Goal: Task Accomplishment & Management: Manage account settings

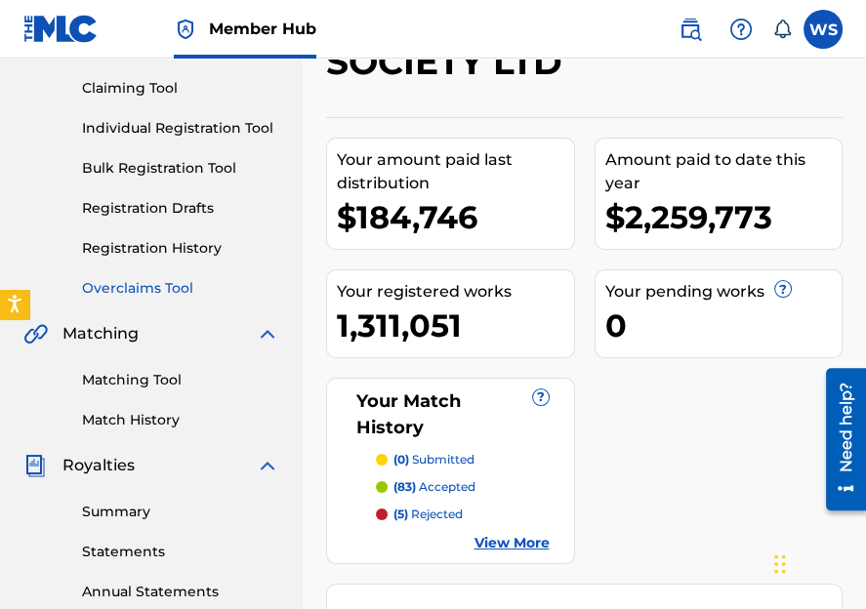
click at [100, 285] on link "Overclaims Tool" at bounding box center [180, 288] width 197 height 21
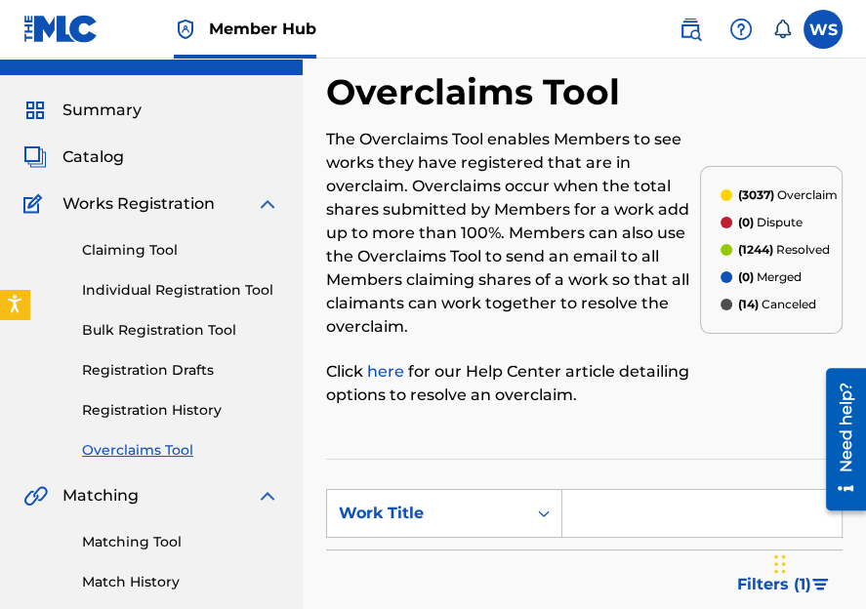
scroll to position [39, 0]
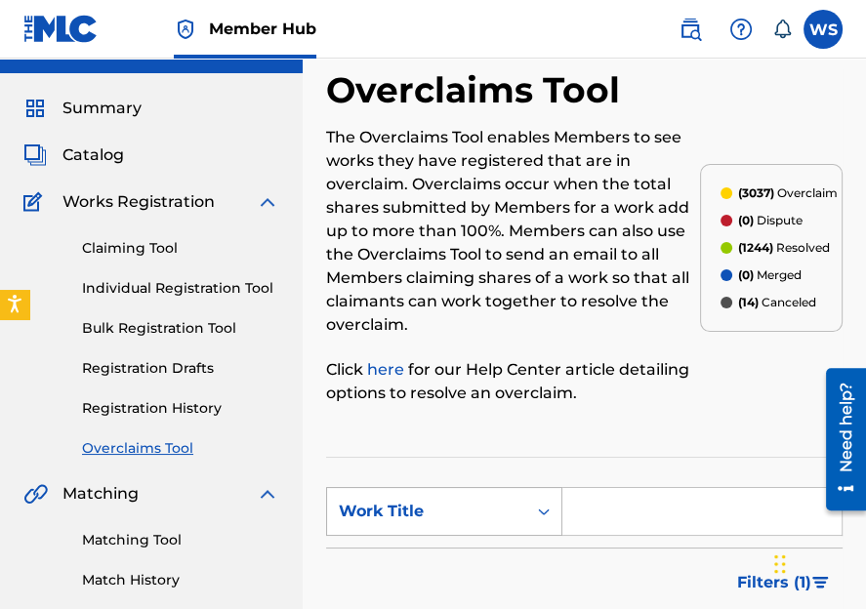
click at [440, 517] on div "Work Title" at bounding box center [427, 511] width 176 height 23
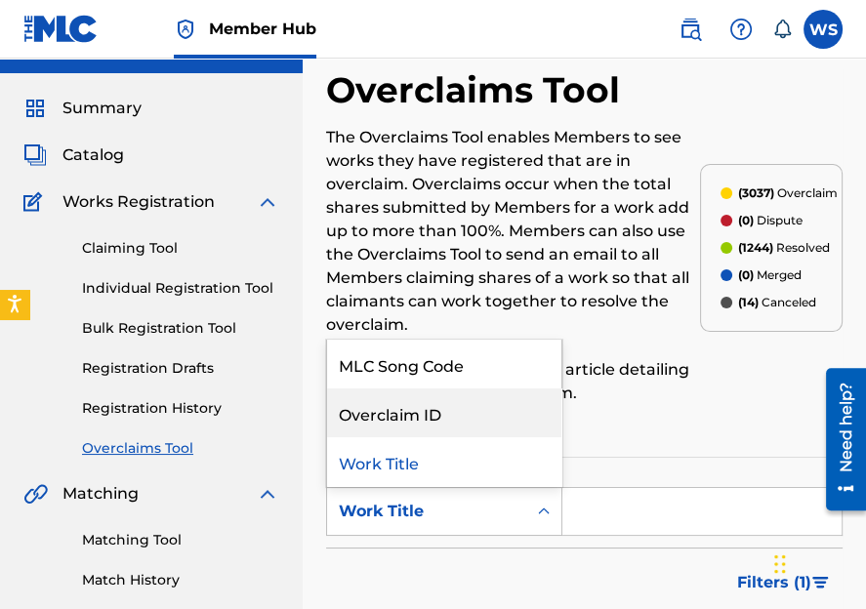
click at [417, 428] on div "Overclaim ID" at bounding box center [444, 413] width 234 height 49
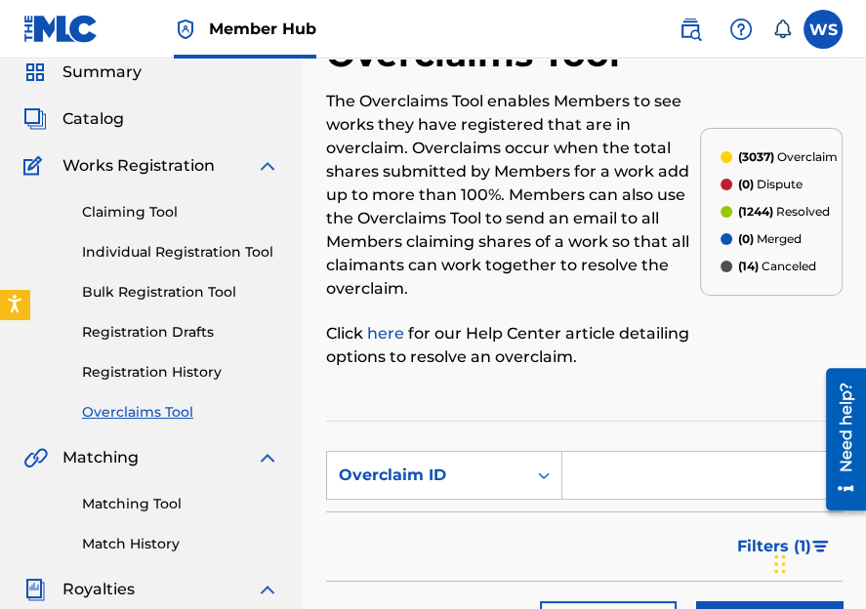
scroll to position [76, 0]
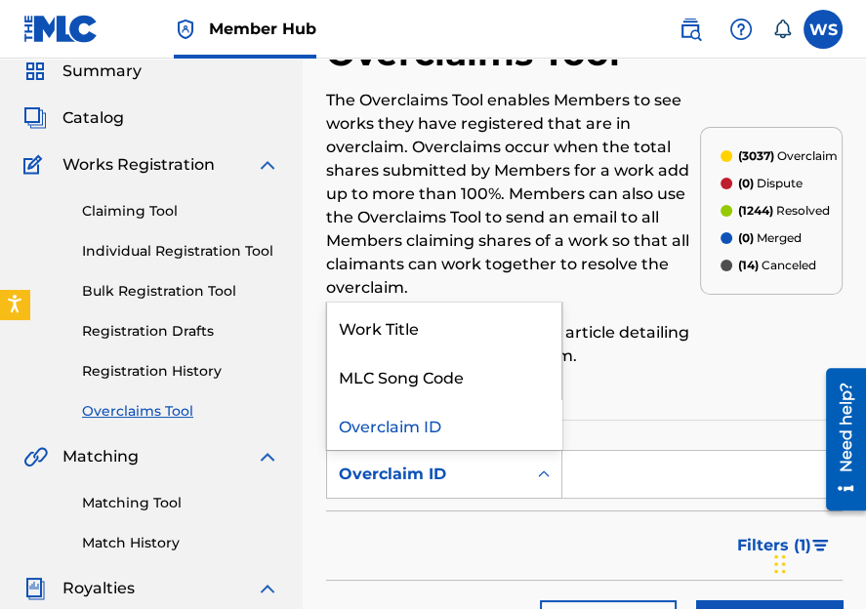
click at [389, 463] on div "Overclaim ID" at bounding box center [427, 474] width 176 height 23
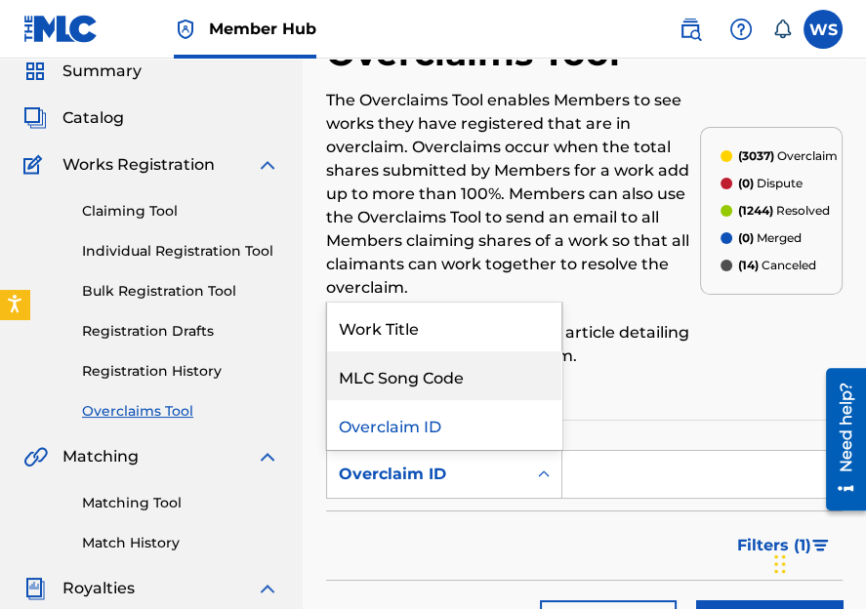
drag, startPoint x: 450, startPoint y: 375, endPoint x: 459, endPoint y: 384, distance: 12.4
click at [451, 376] on div "MLC Song Code" at bounding box center [444, 376] width 234 height 49
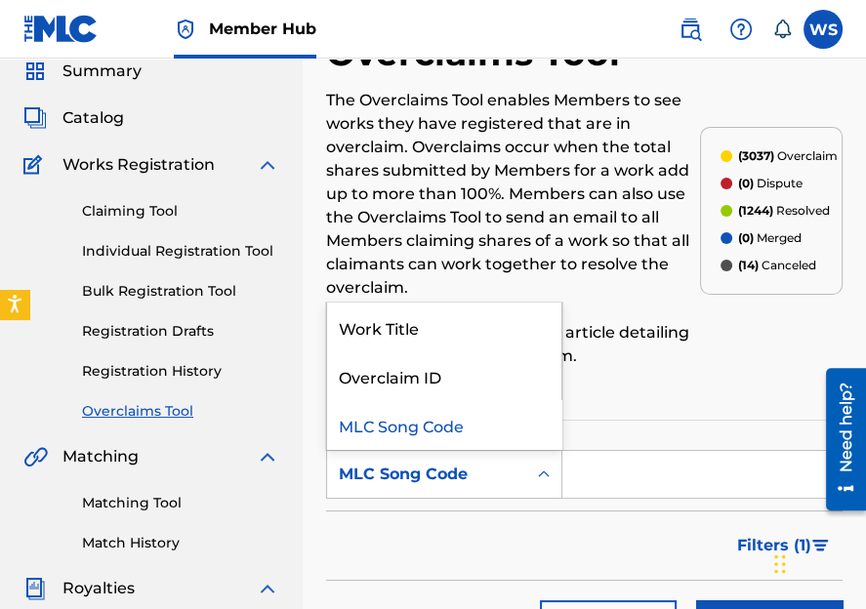
click at [454, 460] on div "MLC Song Code" at bounding box center [426, 474] width 199 height 37
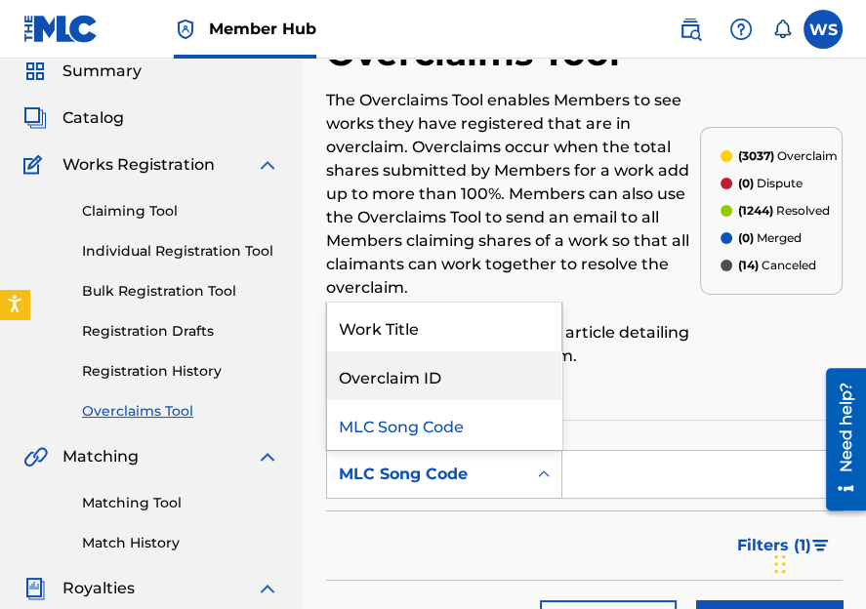
click at [424, 375] on div "Overclaim ID" at bounding box center [444, 376] width 234 height 49
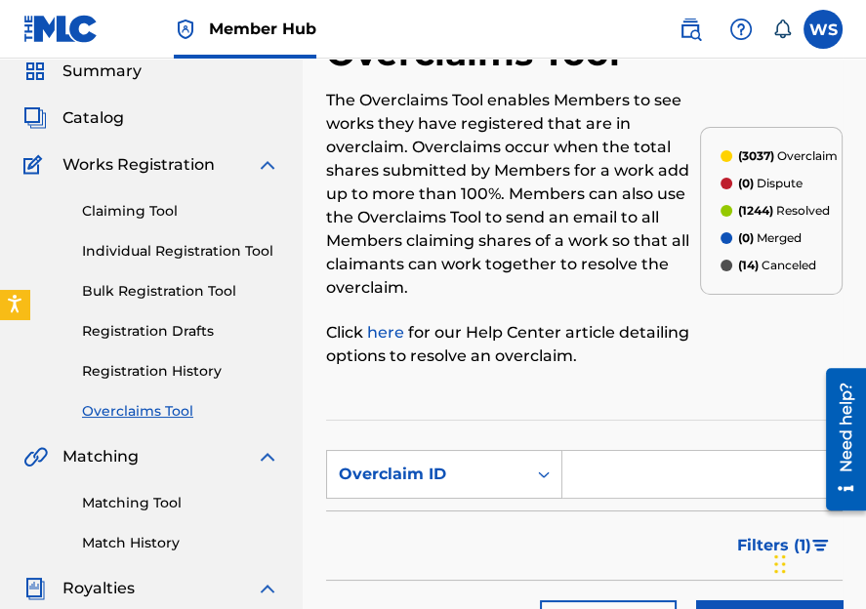
click at [618, 492] on input "Search Form" at bounding box center [702, 474] width 279 height 47
paste input "32172"
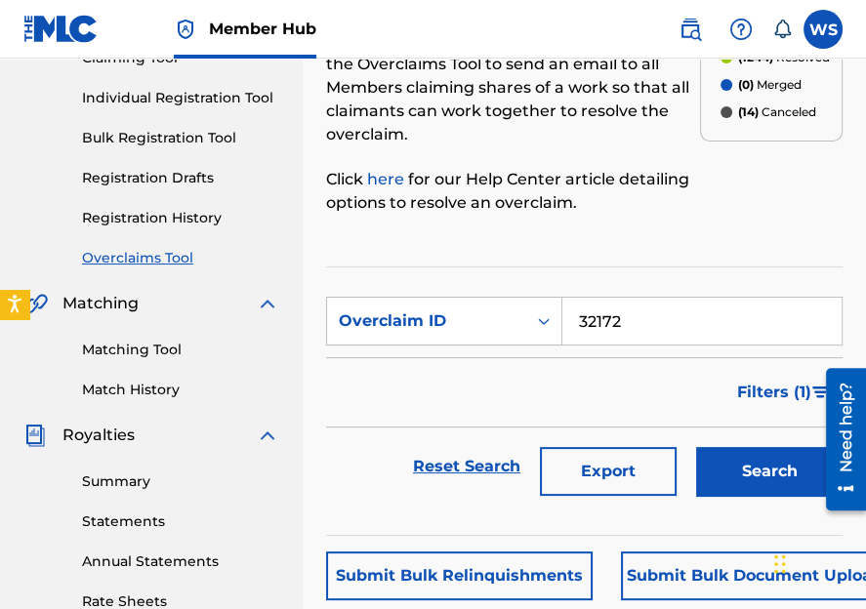
scroll to position [232, 0]
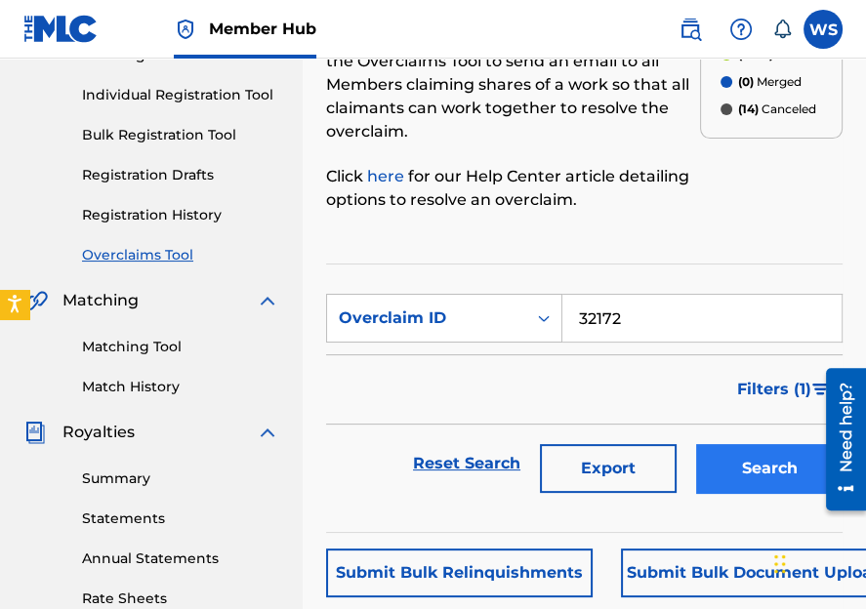
type input "32172"
click at [737, 479] on button "Search" at bounding box center [769, 468] width 147 height 49
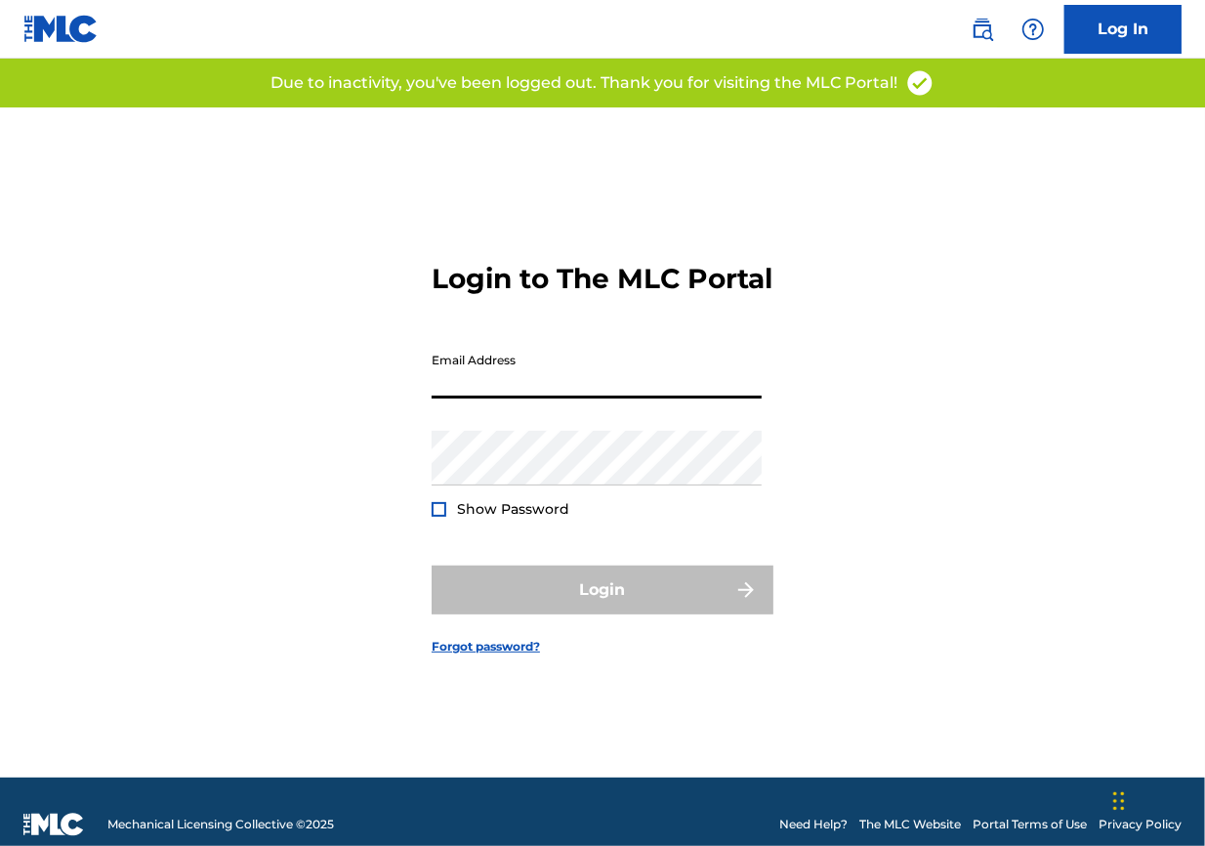
click at [513, 398] on input "Email Address" at bounding box center [597, 371] width 330 height 56
type input "[EMAIL_ADDRESS][DOMAIN_NAME]"
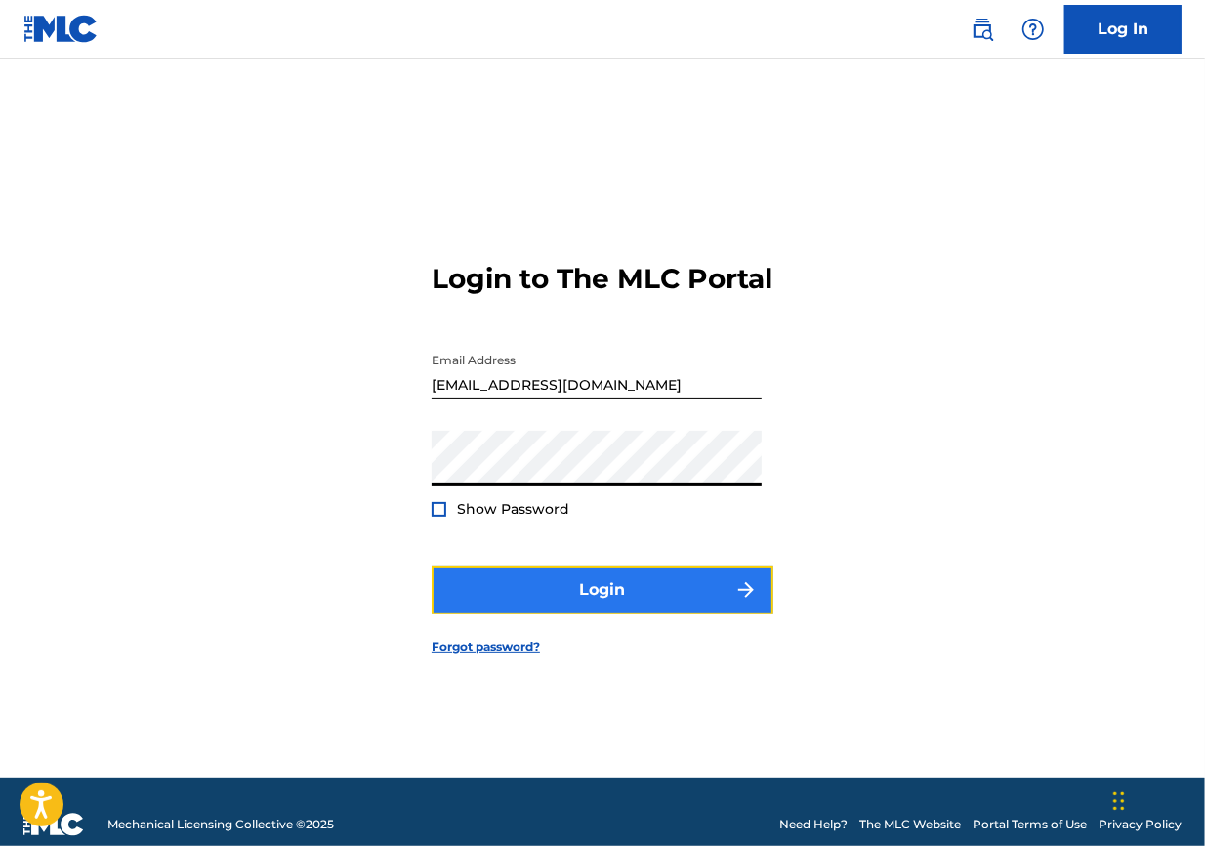
click at [642, 601] on button "Login" at bounding box center [603, 589] width 342 height 49
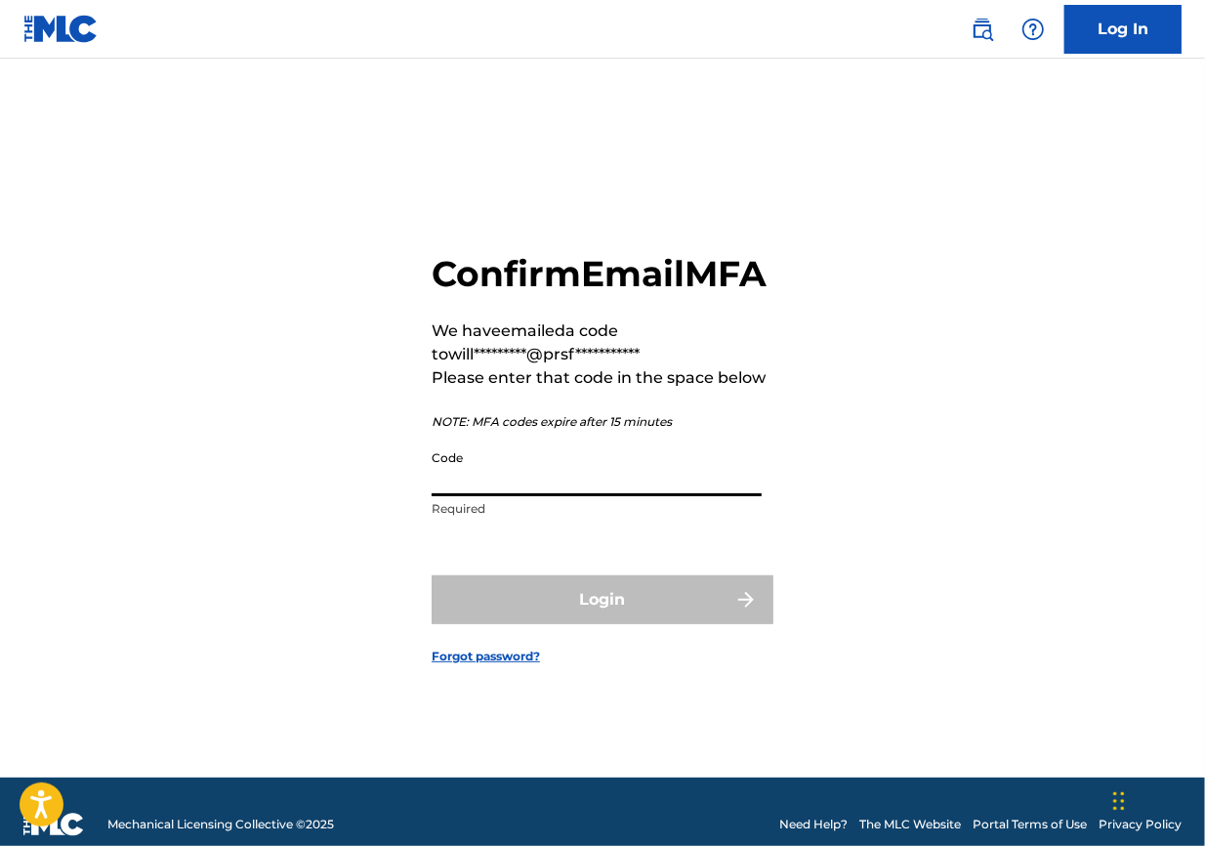
click at [510, 491] on input "Code" at bounding box center [597, 468] width 330 height 56
paste input "516826"
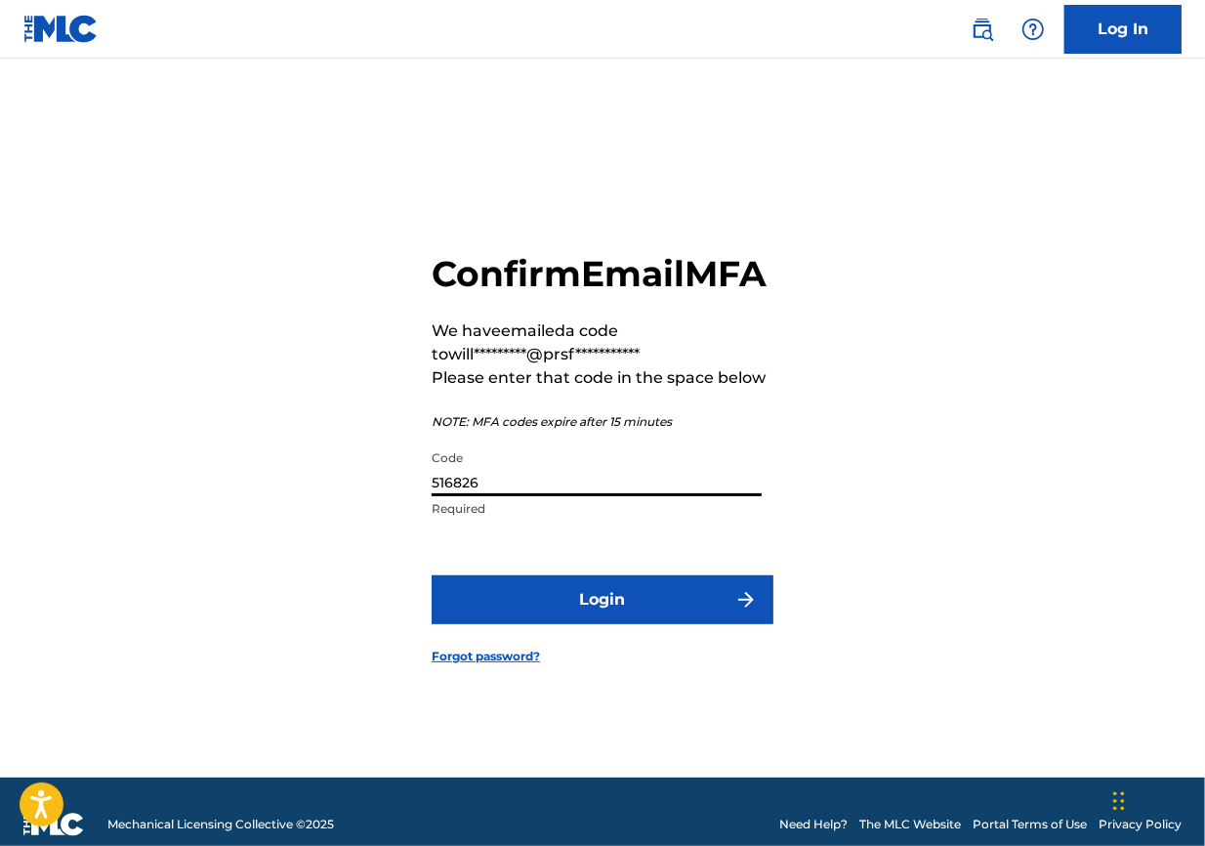
type input "516826"
click at [557, 592] on form "**********" at bounding box center [603, 442] width 342 height 670
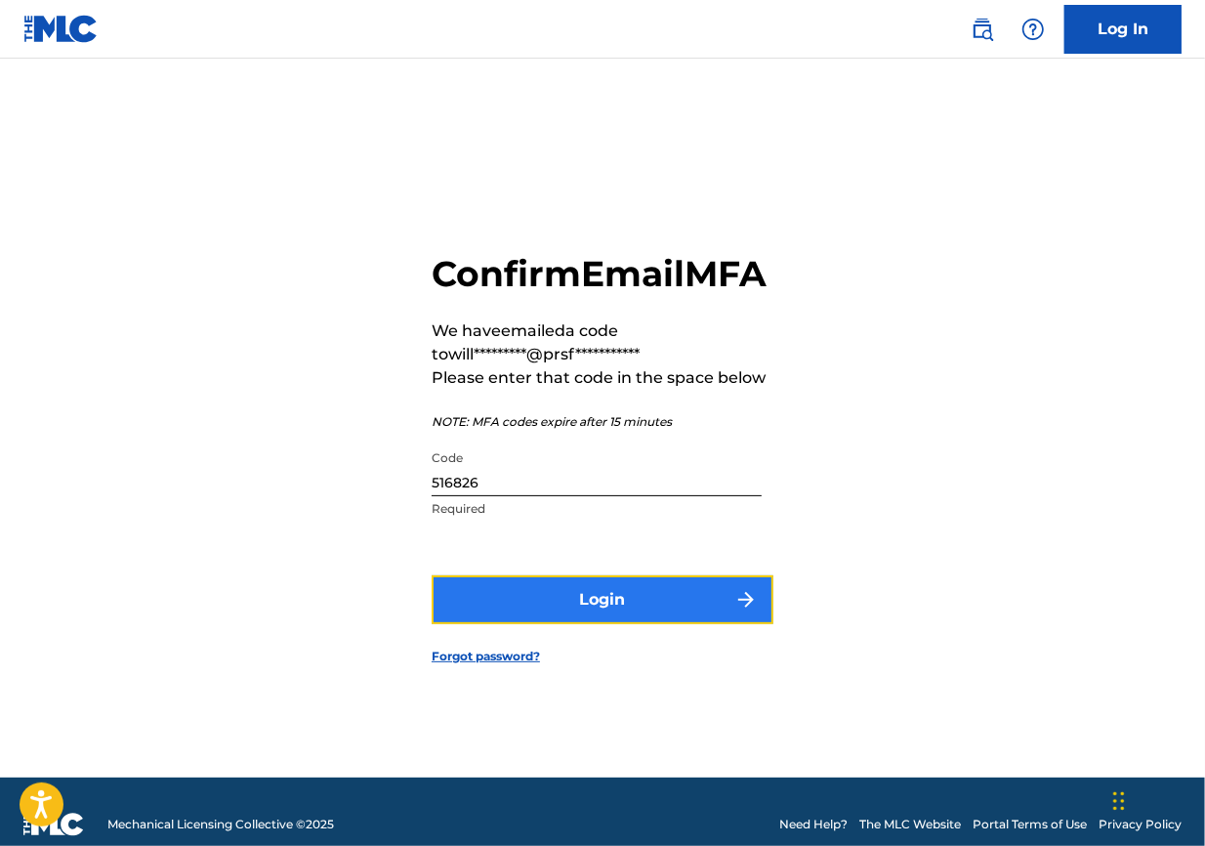
click at [557, 608] on button "Login" at bounding box center [603, 599] width 342 height 49
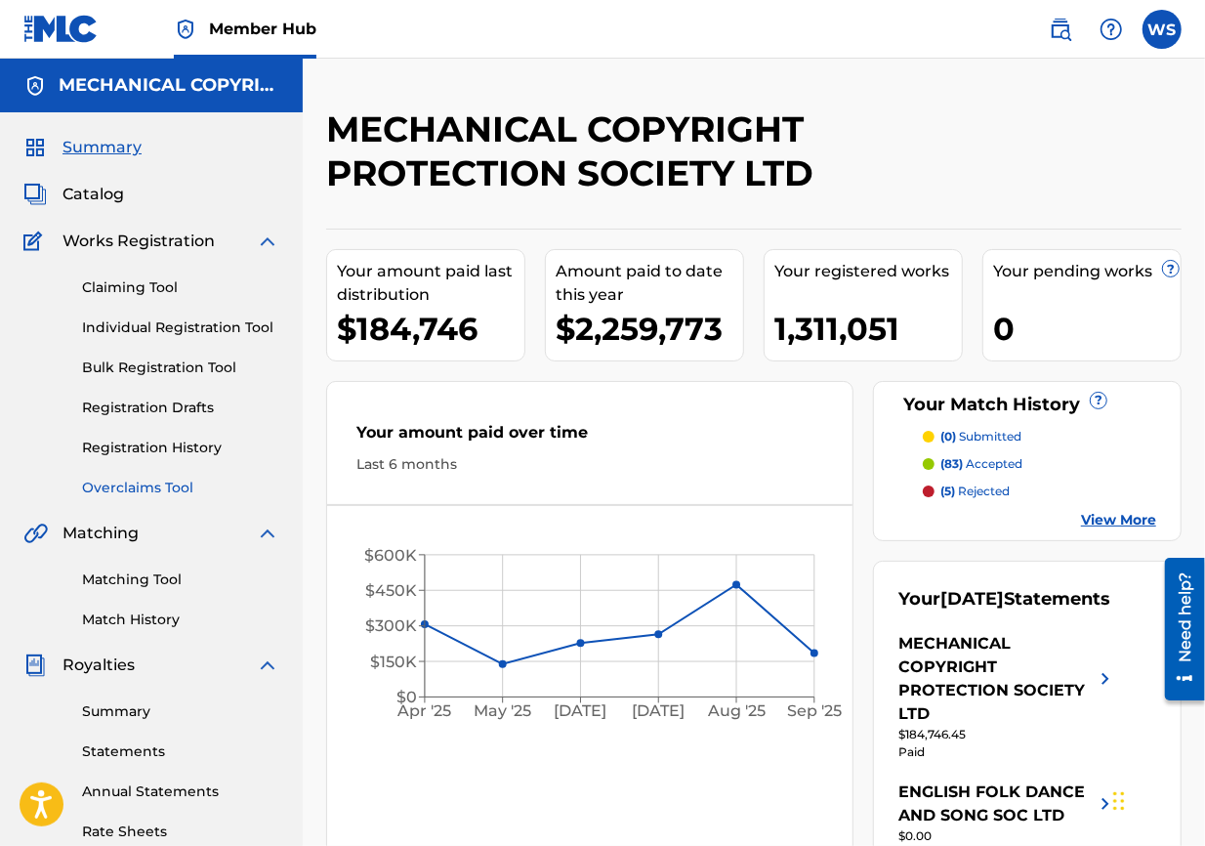
click at [121, 484] on link "Overclaims Tool" at bounding box center [180, 488] width 197 height 21
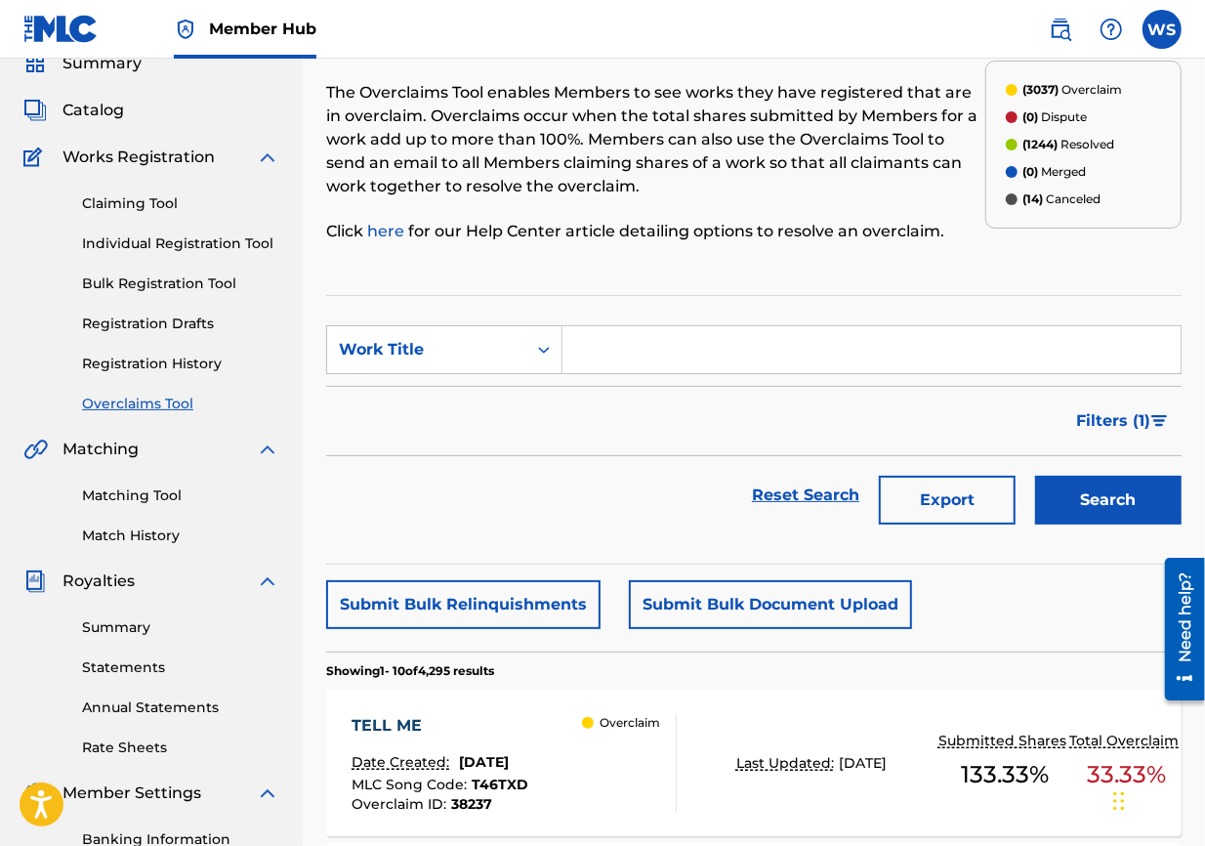
scroll to position [108, 0]
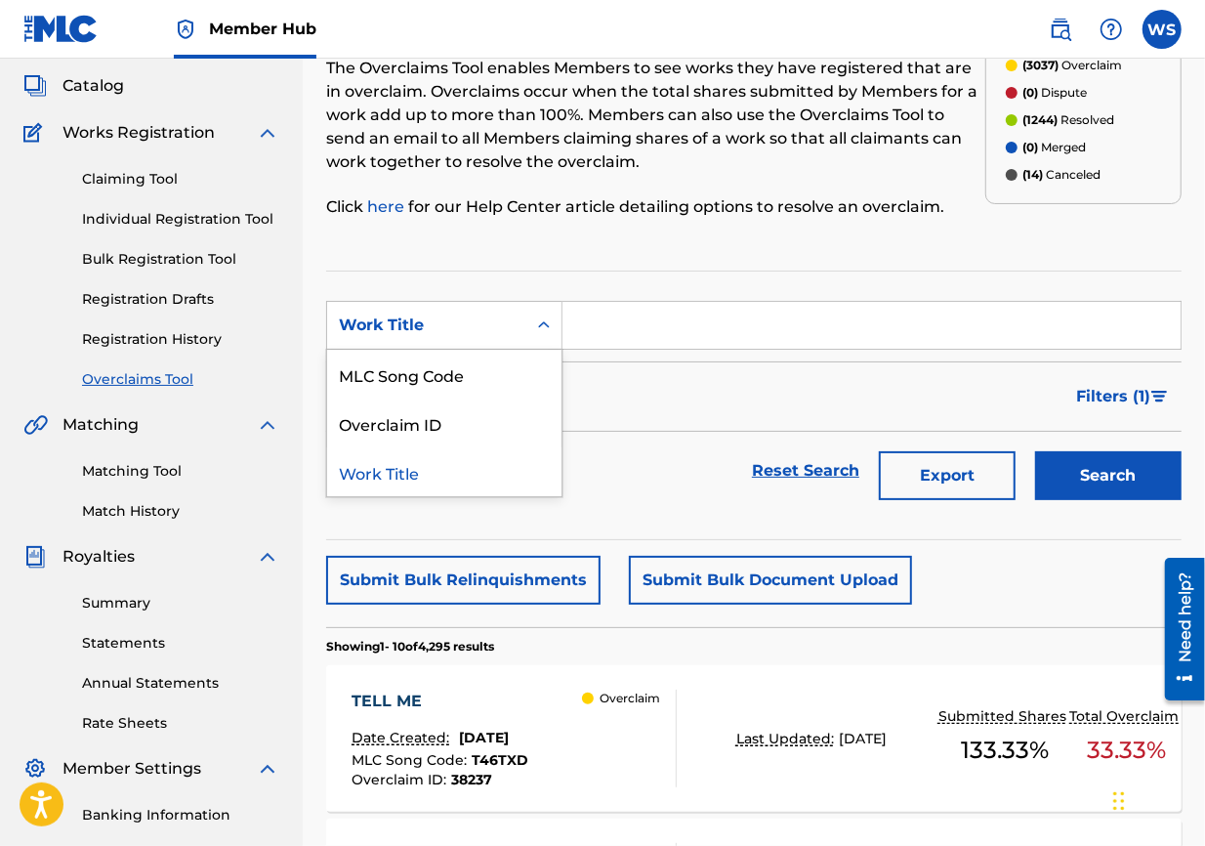
click at [422, 307] on div "Work Title" at bounding box center [426, 325] width 199 height 37
click at [465, 435] on div "Overclaim ID" at bounding box center [444, 422] width 234 height 49
click at [658, 316] on input "Search Form" at bounding box center [872, 325] width 618 height 47
paste input "32172"
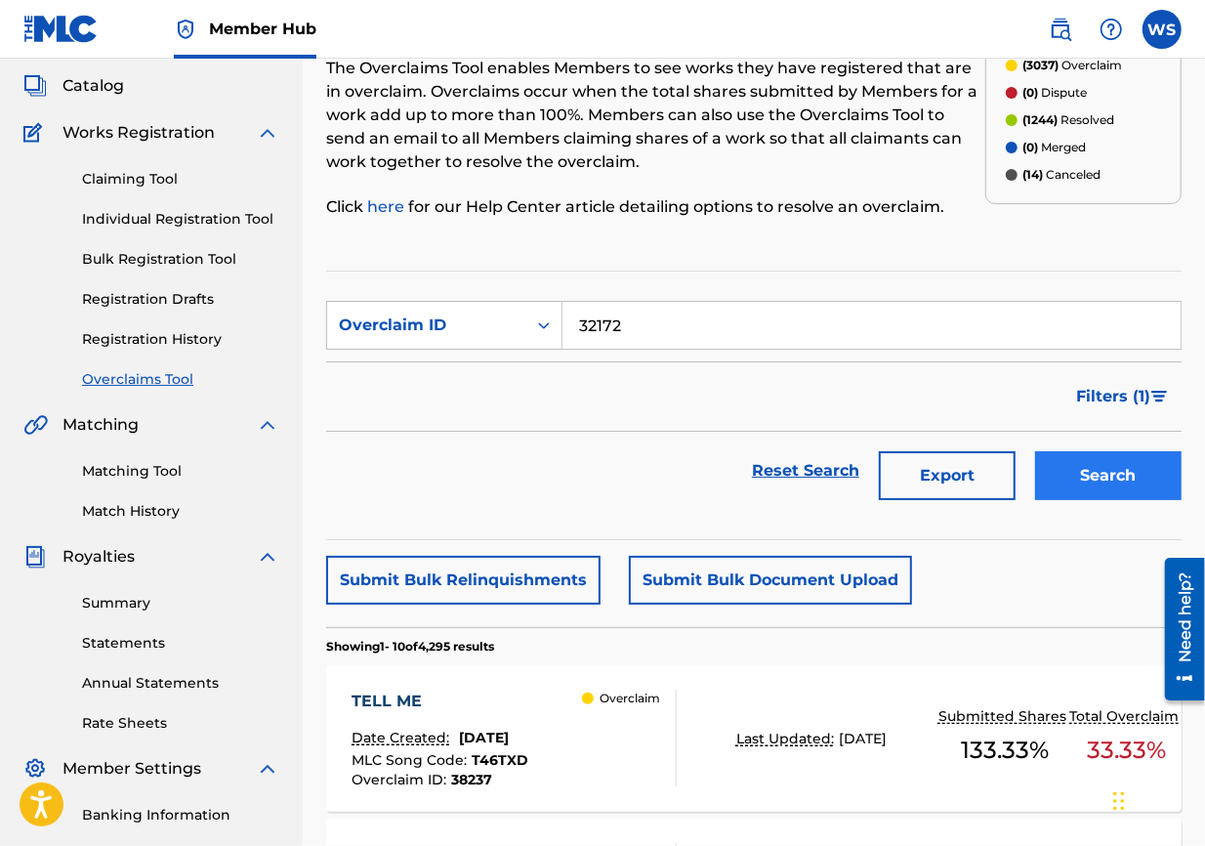
type input "32172"
click at [865, 476] on button "Search" at bounding box center [1108, 475] width 147 height 49
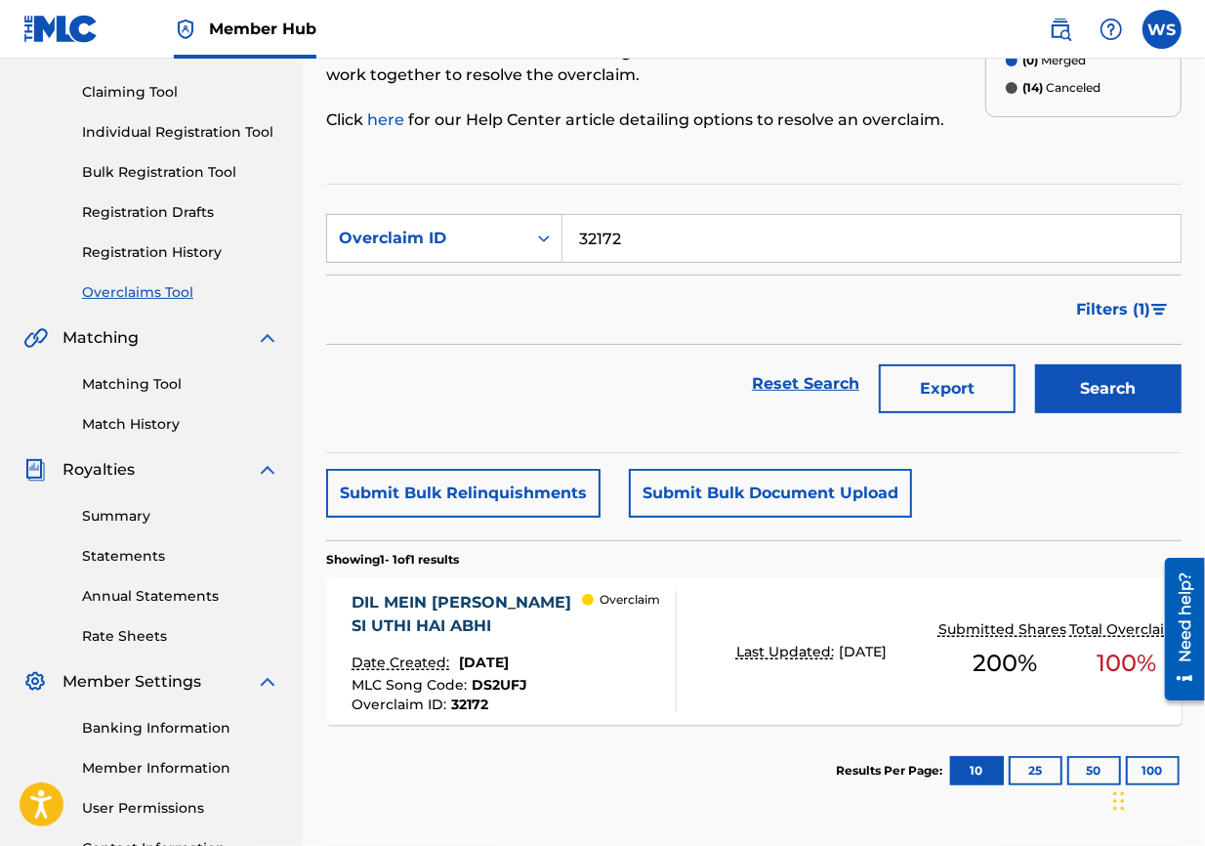
scroll to position [325, 0]
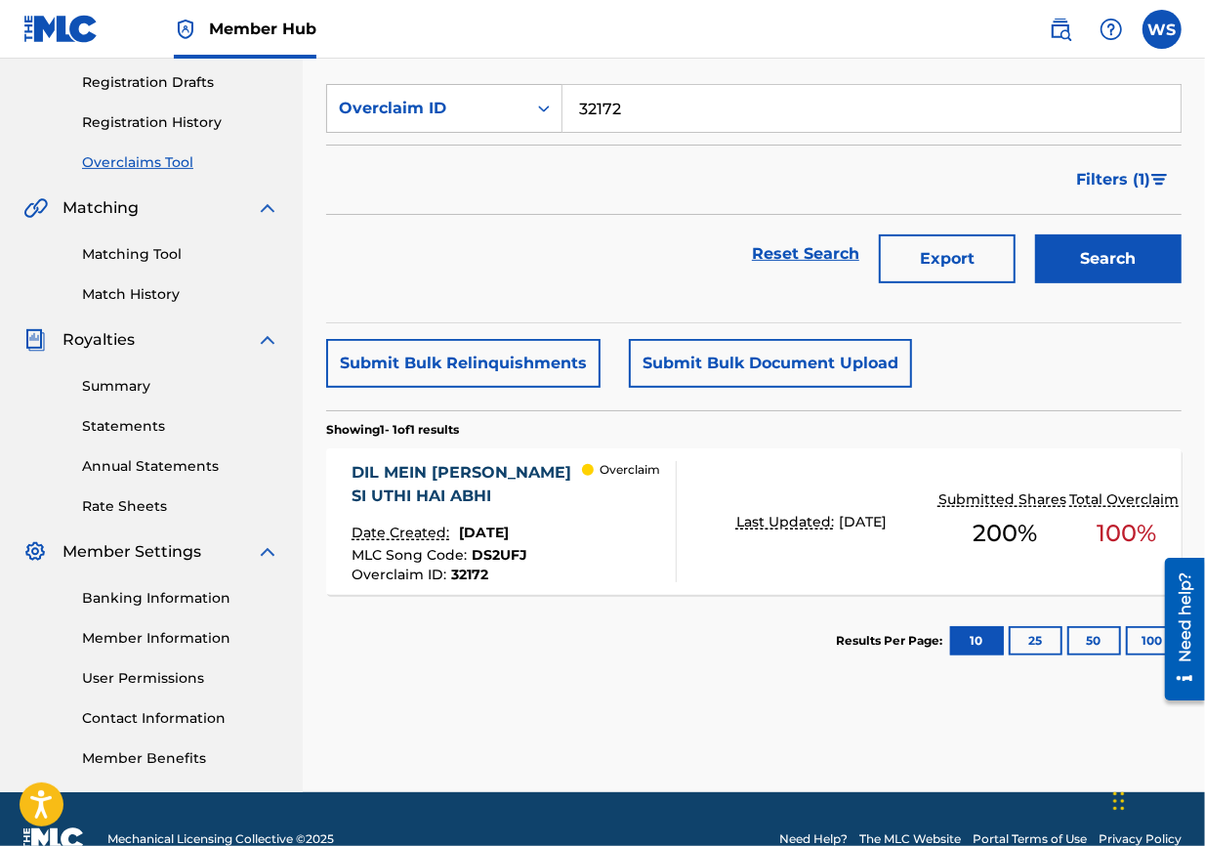
click at [387, 482] on div "DIL MEIN [PERSON_NAME] SI UTHI HAI ABHI" at bounding box center [467, 484] width 230 height 47
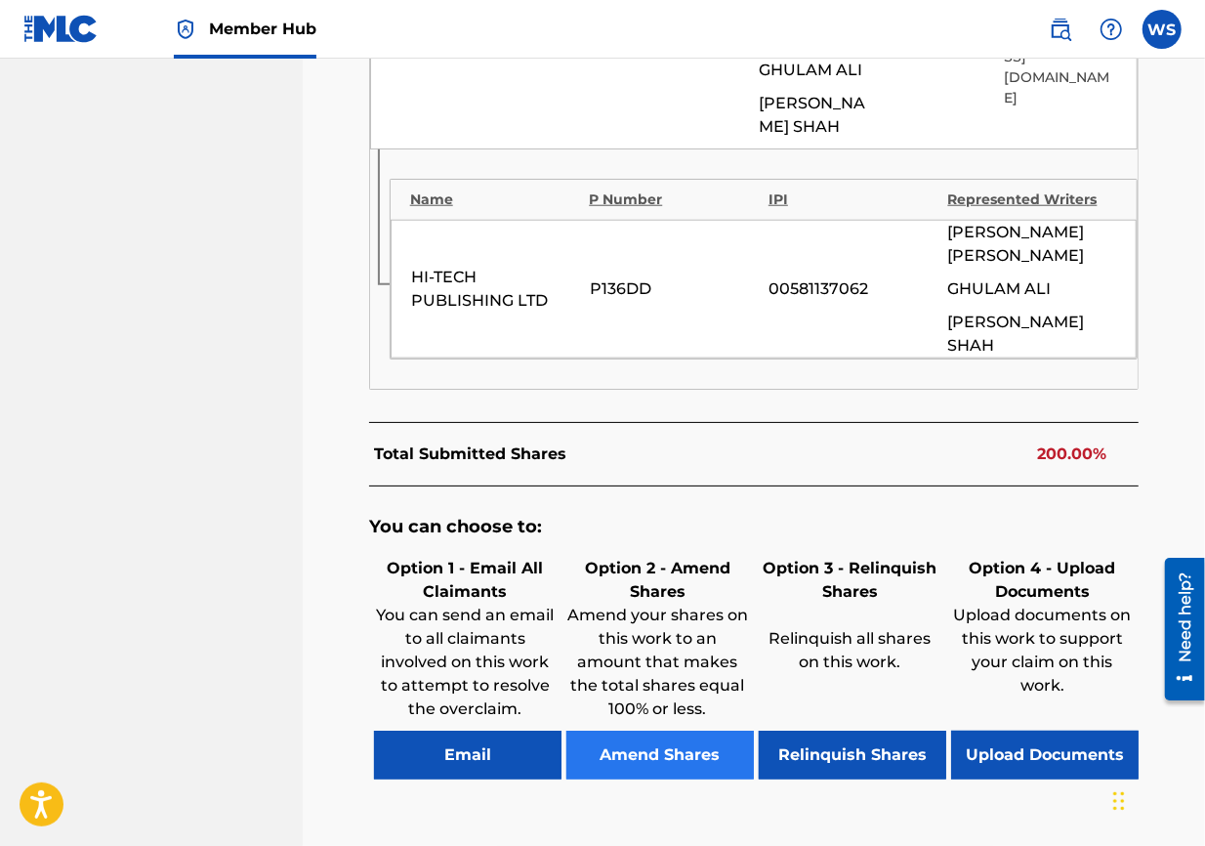
scroll to position [1107, 0]
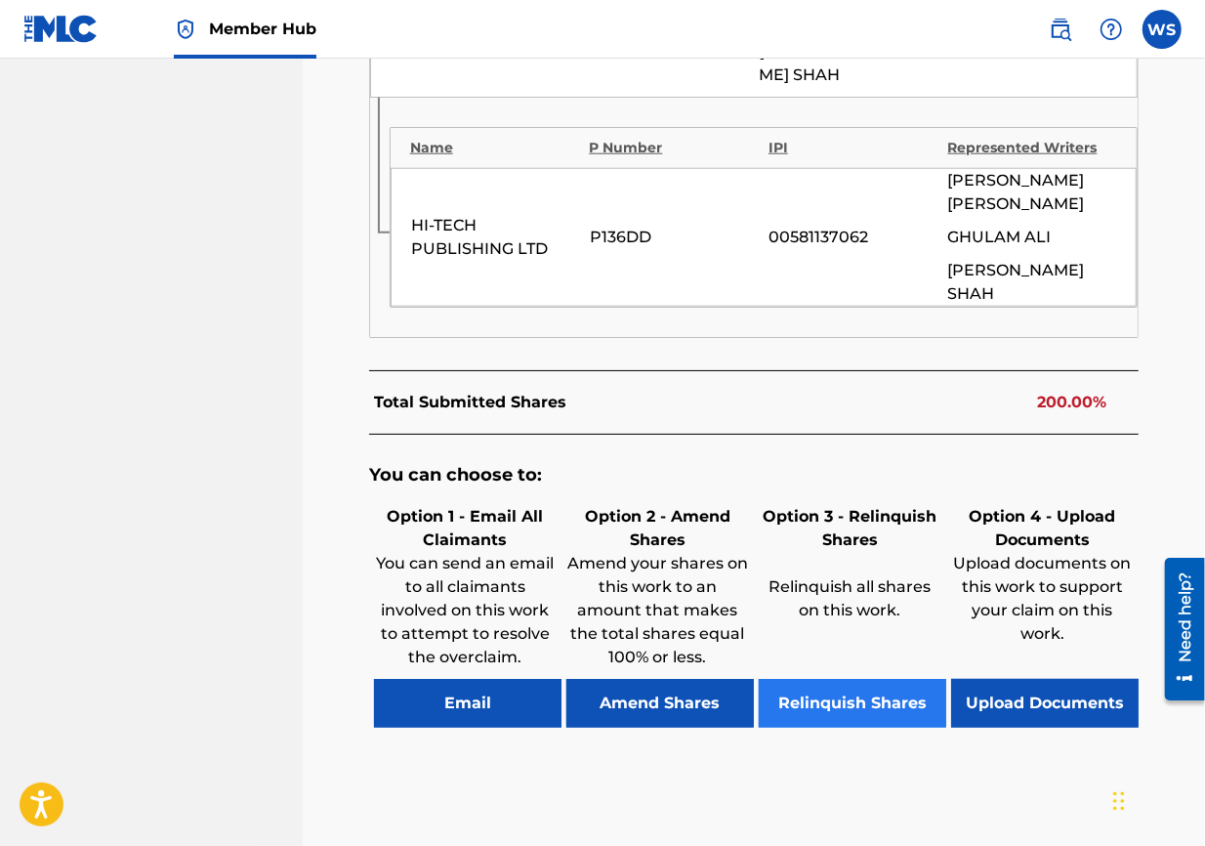
drag, startPoint x: 834, startPoint y: 607, endPoint x: 821, endPoint y: 594, distance: 18.0
click at [835, 607] on div "You can choose to: Option 1 - Email All Claimants You can send an email to all …" at bounding box center [754, 606] width 770 height 343
click at [816, 608] on button "Relinquish Shares" at bounding box center [853, 703] width 188 height 49
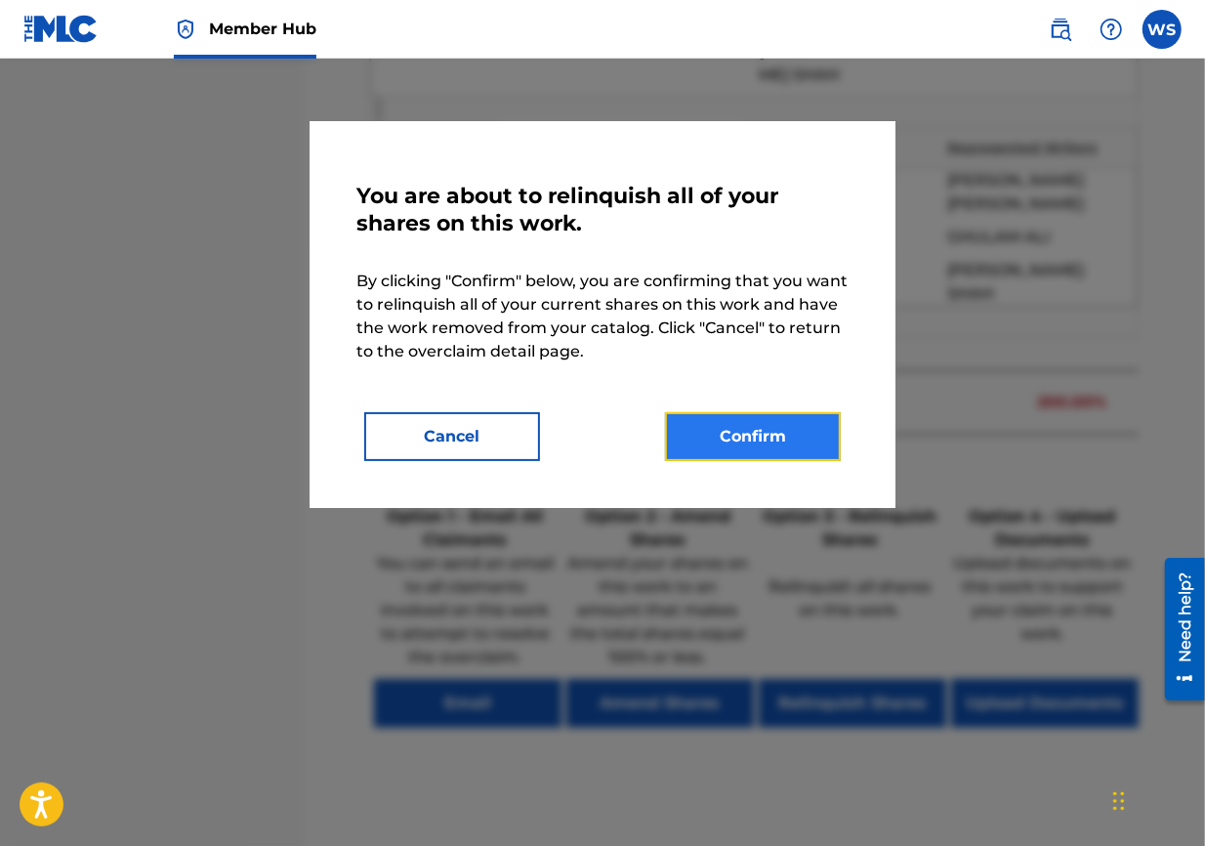
click at [772, 460] on button "Confirm" at bounding box center [753, 436] width 176 height 49
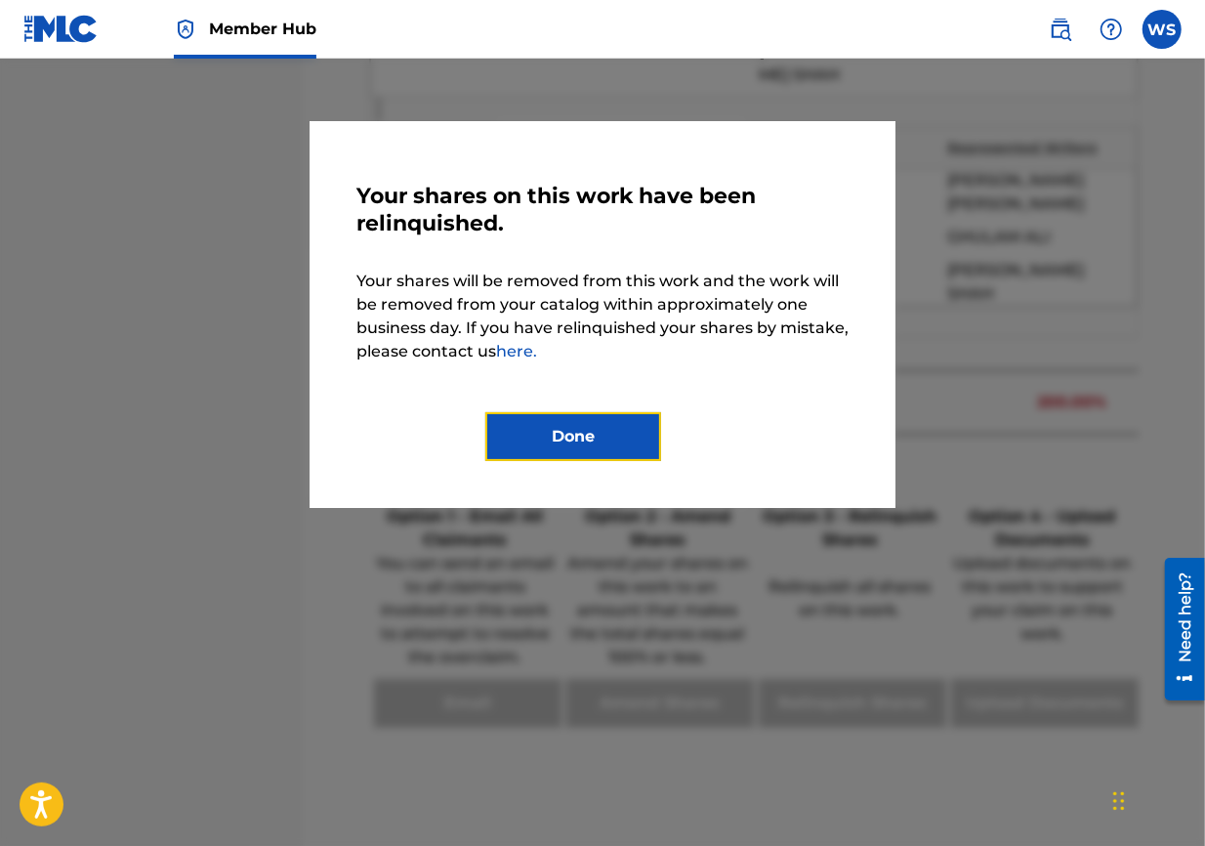
drag, startPoint x: 566, startPoint y: 424, endPoint x: 554, endPoint y: 405, distance: 22.5
click at [565, 424] on button "Done" at bounding box center [573, 436] width 176 height 49
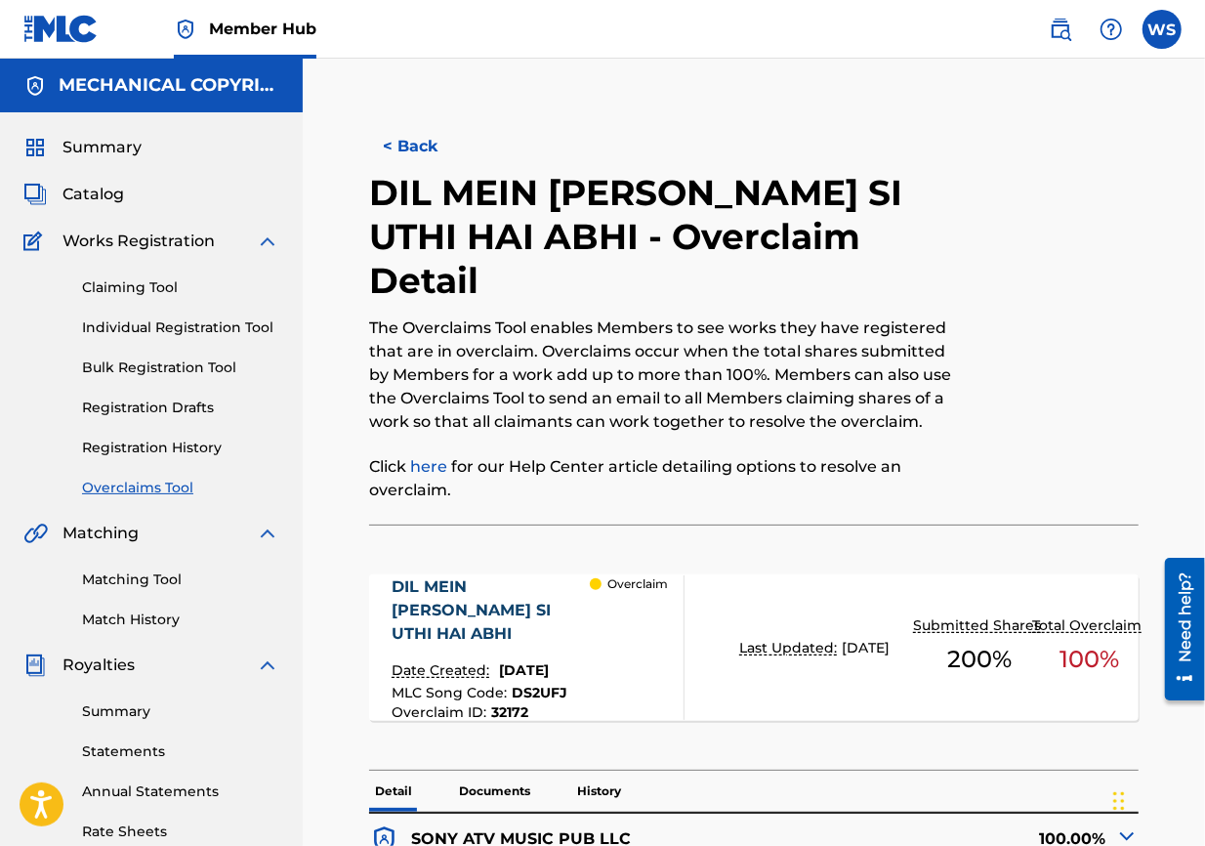
scroll to position [0, 0]
click at [401, 134] on button "< Back" at bounding box center [427, 146] width 117 height 49
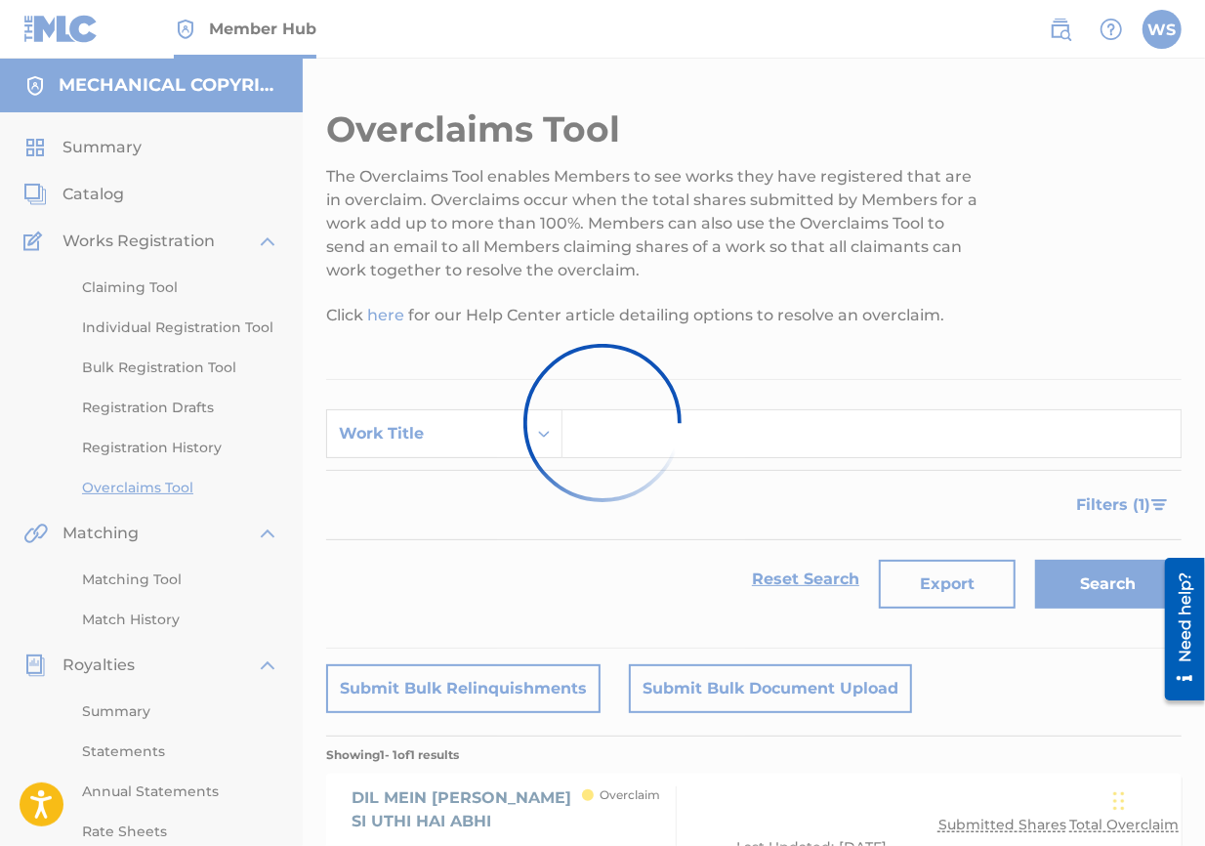
scroll to position [325, 0]
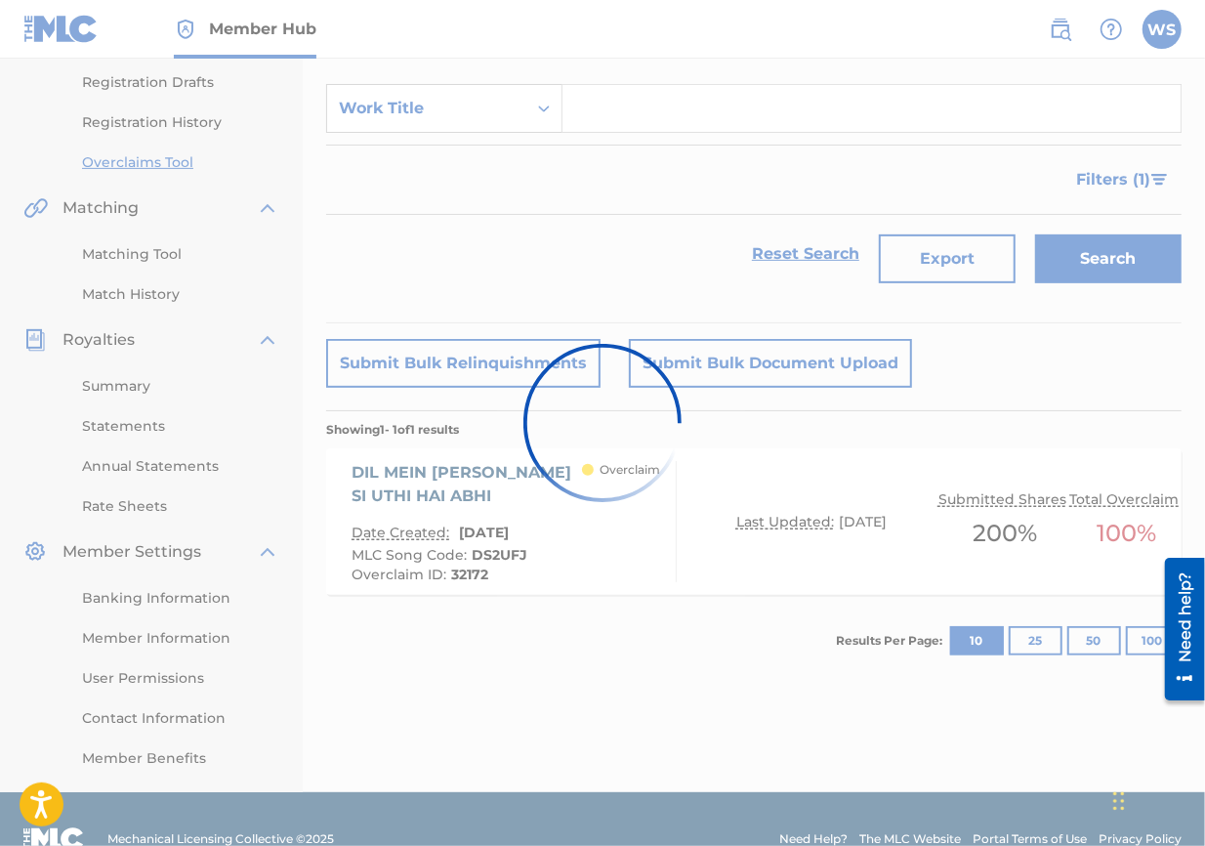
click at [402, 104] on div "Work Title" at bounding box center [427, 108] width 176 height 23
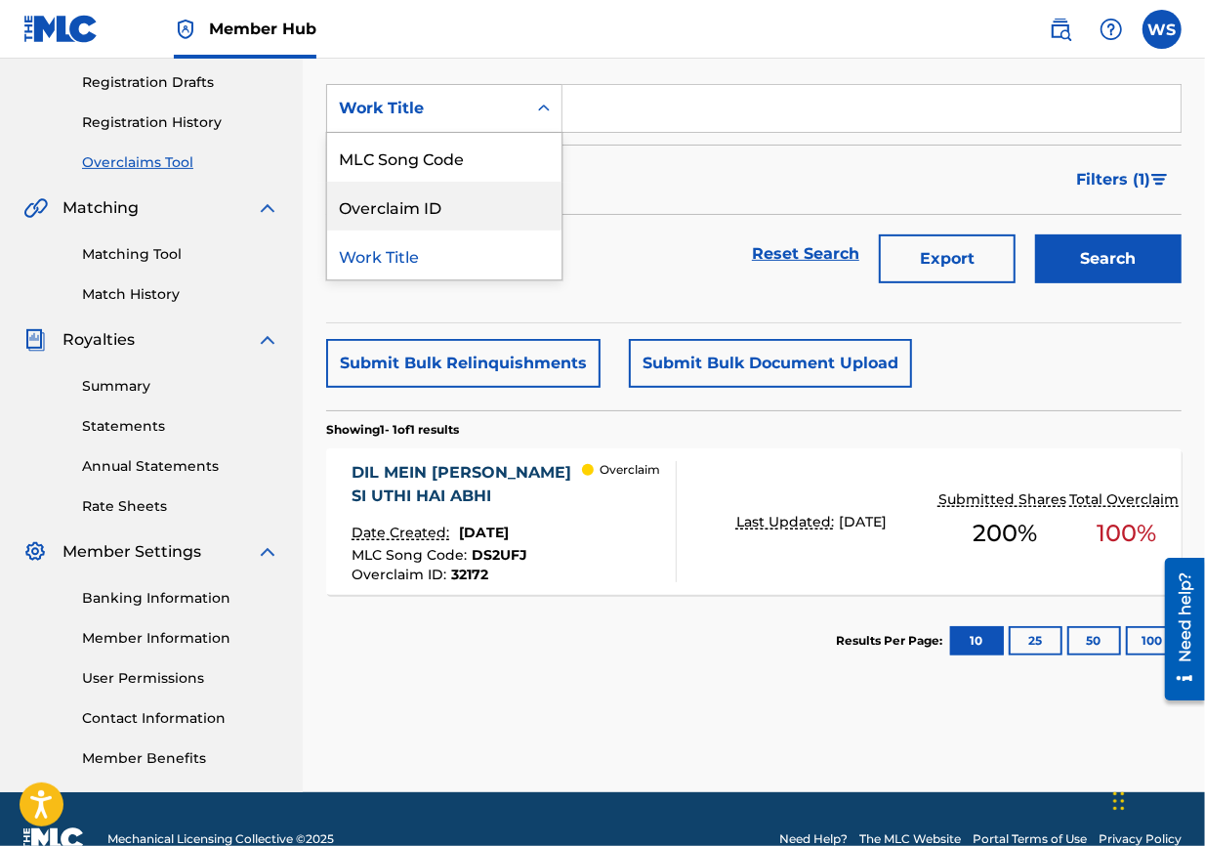
drag, startPoint x: 414, startPoint y: 212, endPoint x: 647, endPoint y: 147, distance: 241.5
click at [414, 211] on div "Overclaim ID" at bounding box center [444, 206] width 234 height 49
click at [637, 106] on input "Search Form" at bounding box center [872, 108] width 618 height 47
paste input ":32129"
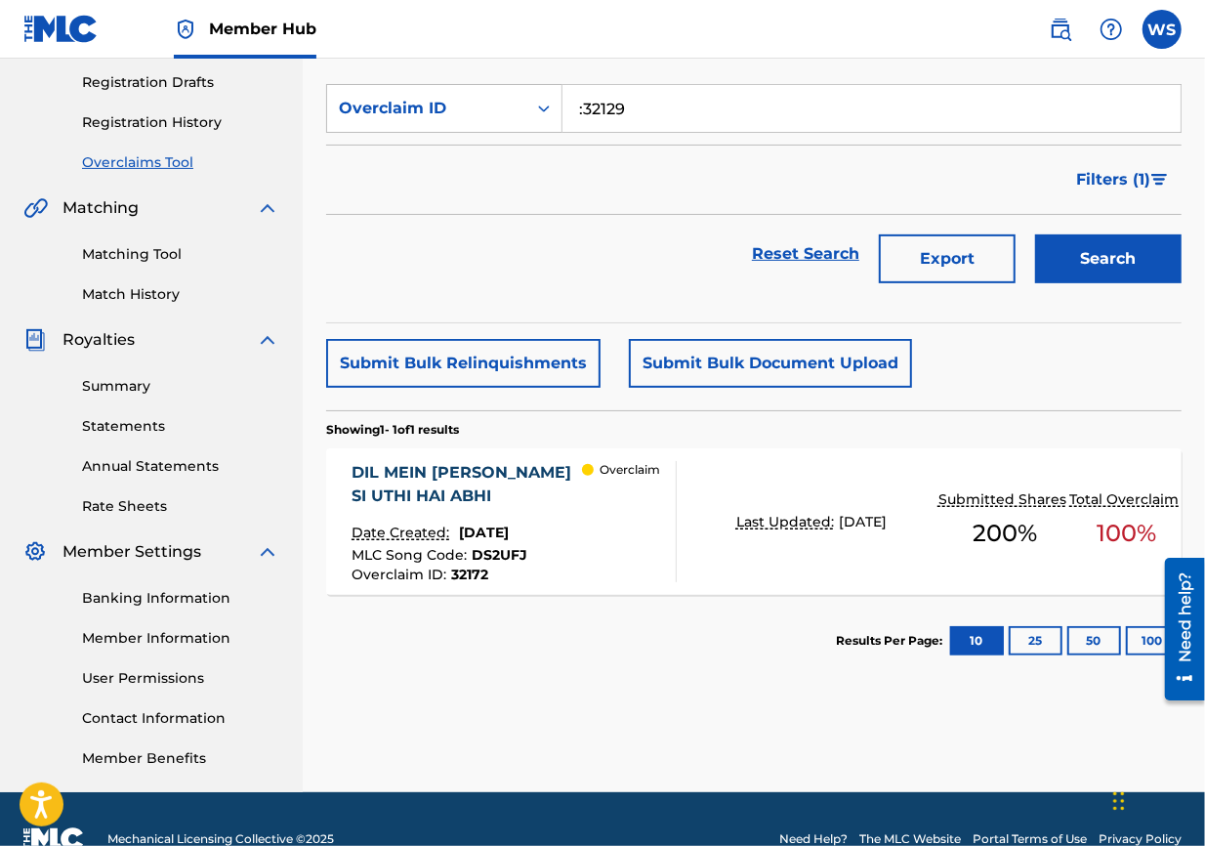
click at [584, 110] on input ":32129" at bounding box center [872, 108] width 618 height 47
type input "32129"
click at [865, 234] on button "Search" at bounding box center [1108, 258] width 147 height 49
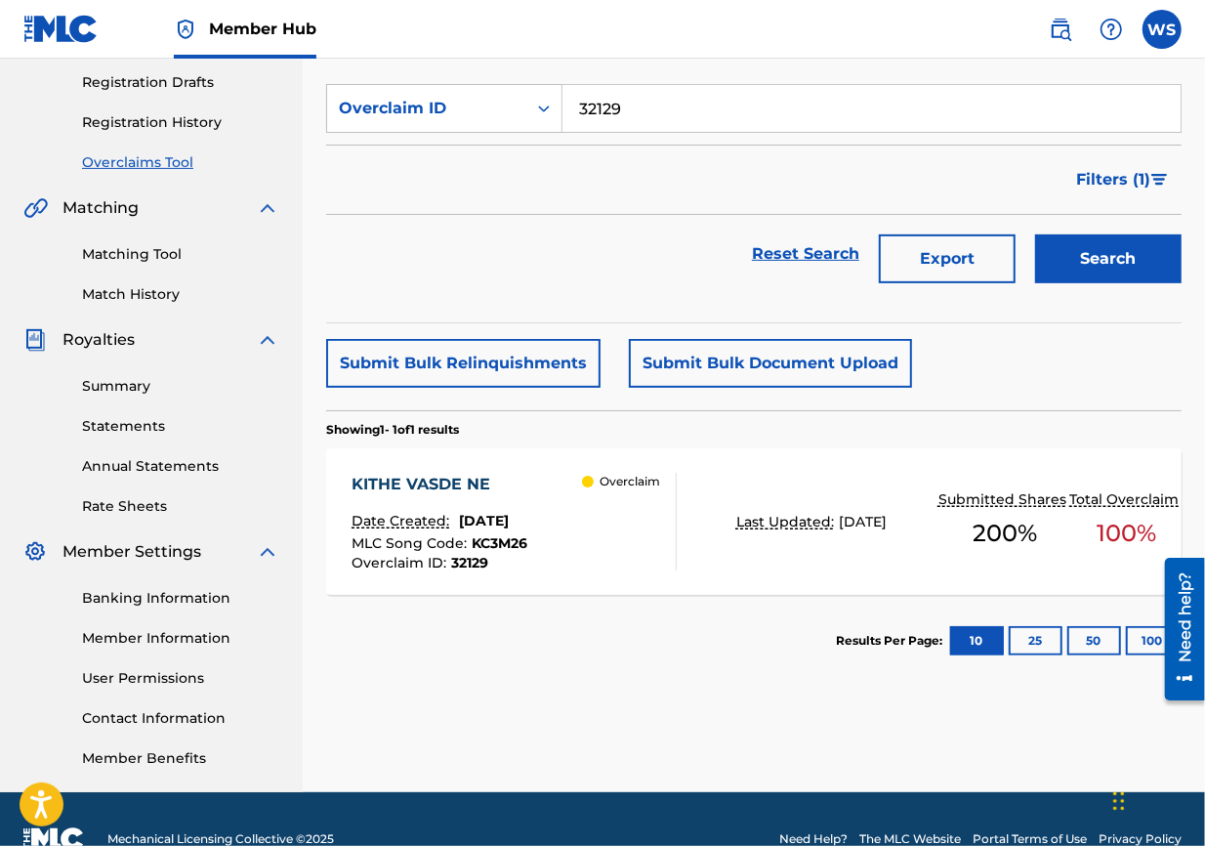
click at [440, 481] on div "KITHE VASDE NE" at bounding box center [440, 484] width 176 height 23
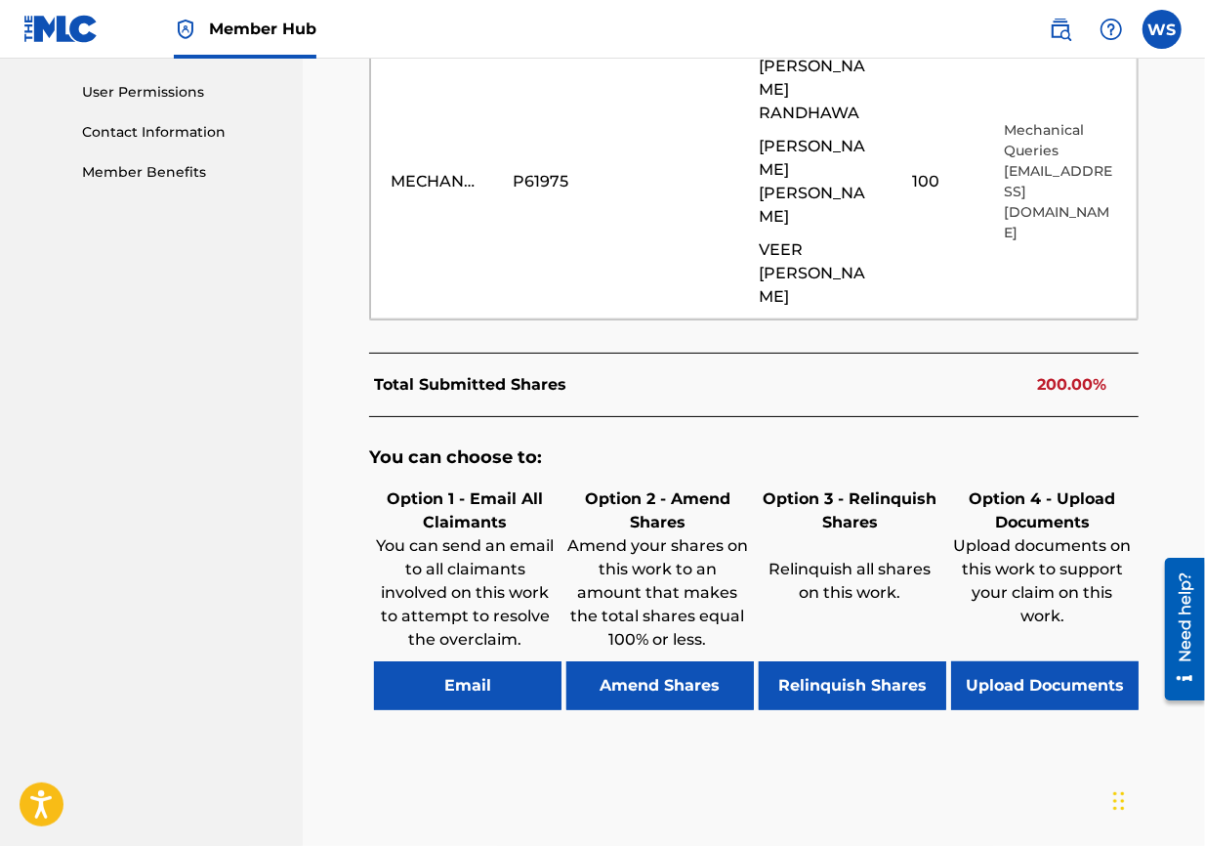
scroll to position [916, 0]
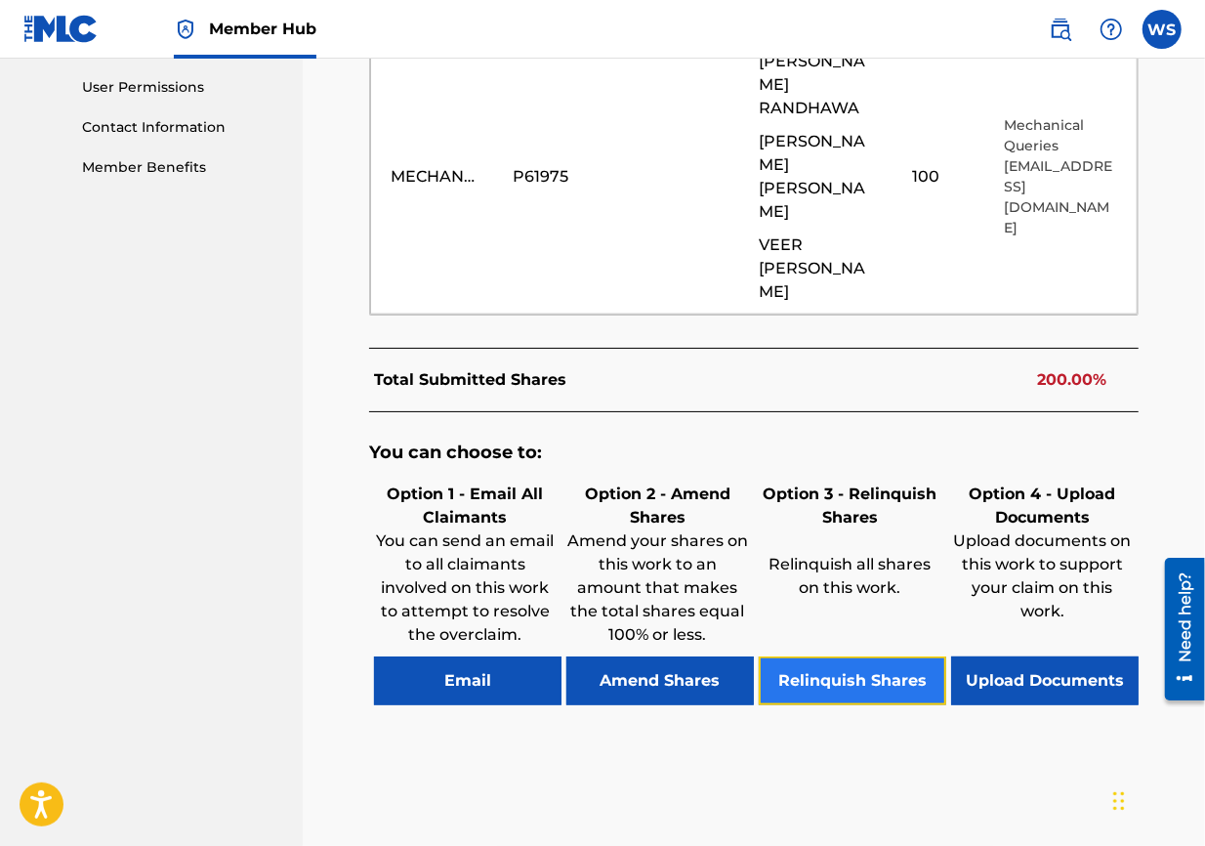
click at [847, 608] on button "Relinquish Shares" at bounding box center [853, 680] width 188 height 49
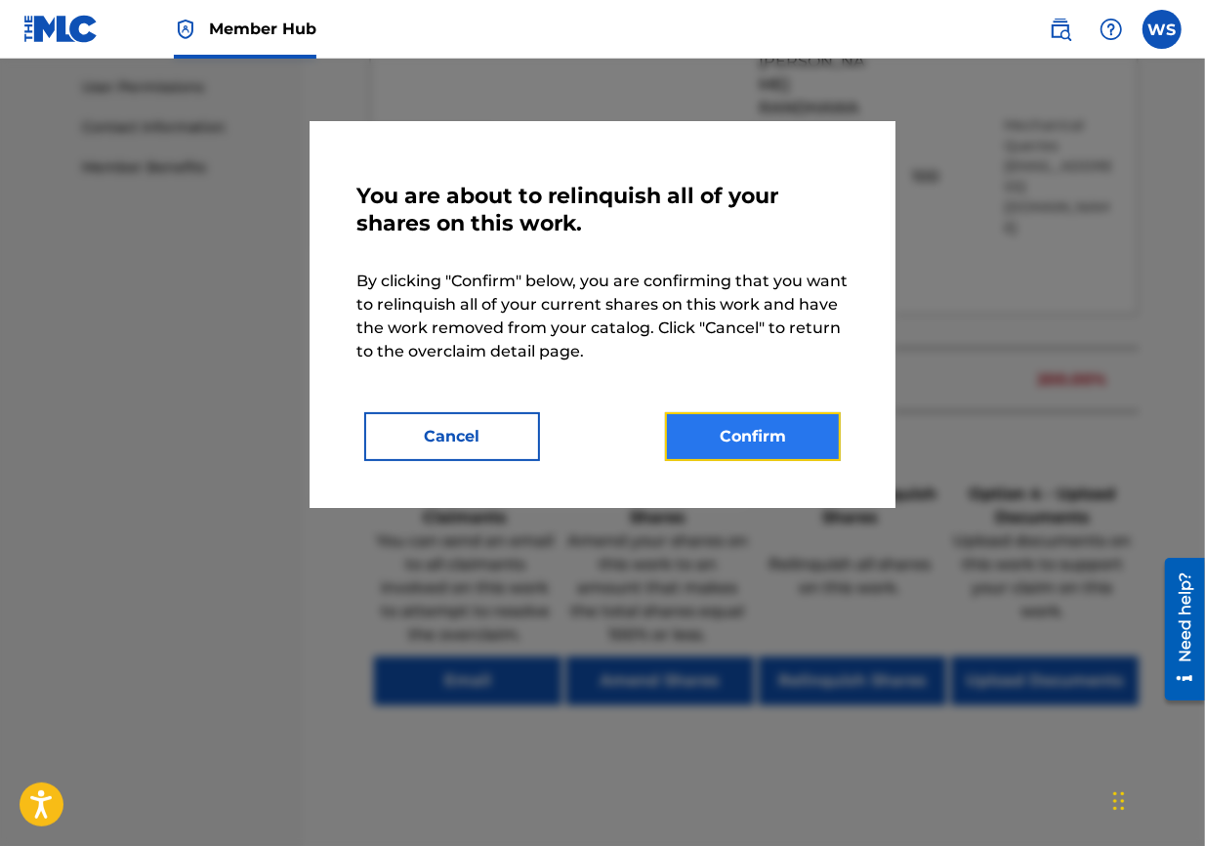
click at [723, 437] on button "Confirm" at bounding box center [753, 436] width 176 height 49
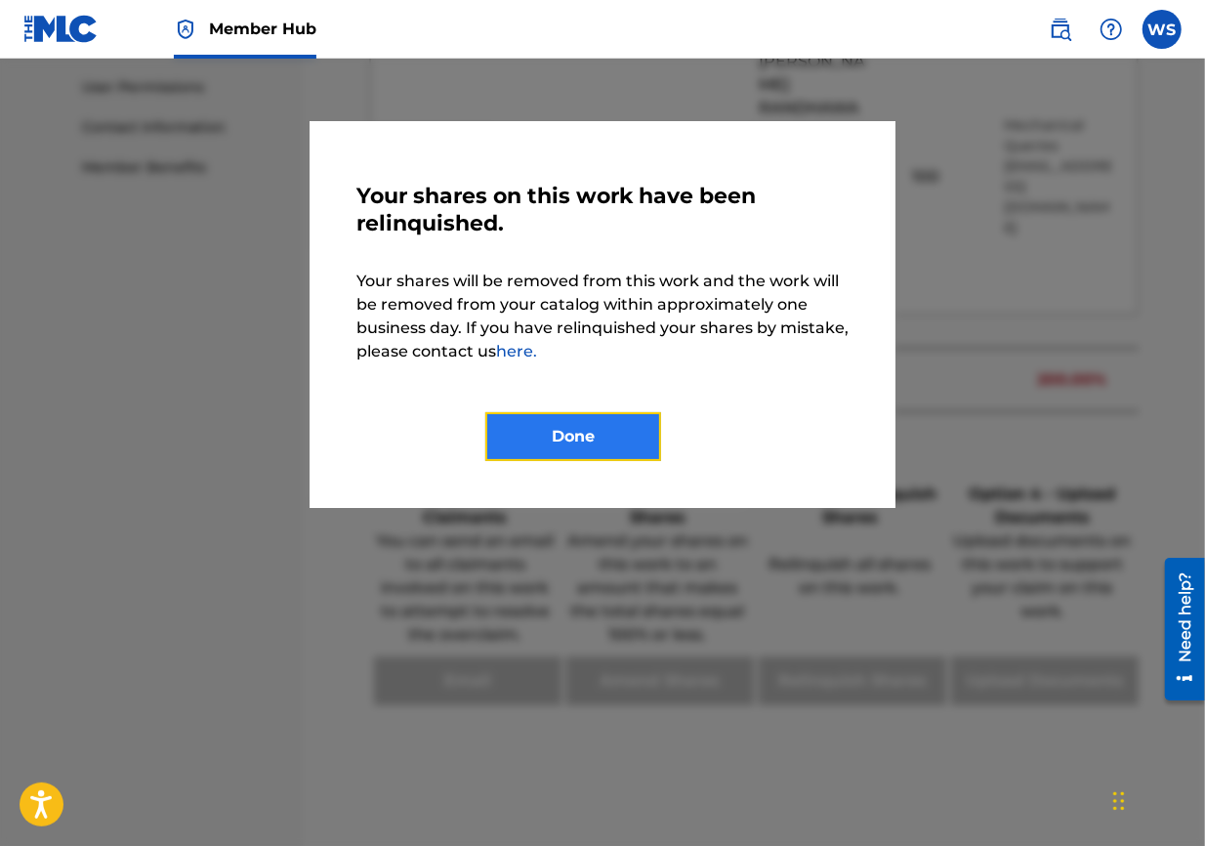
click at [568, 420] on button "Done" at bounding box center [573, 436] width 176 height 49
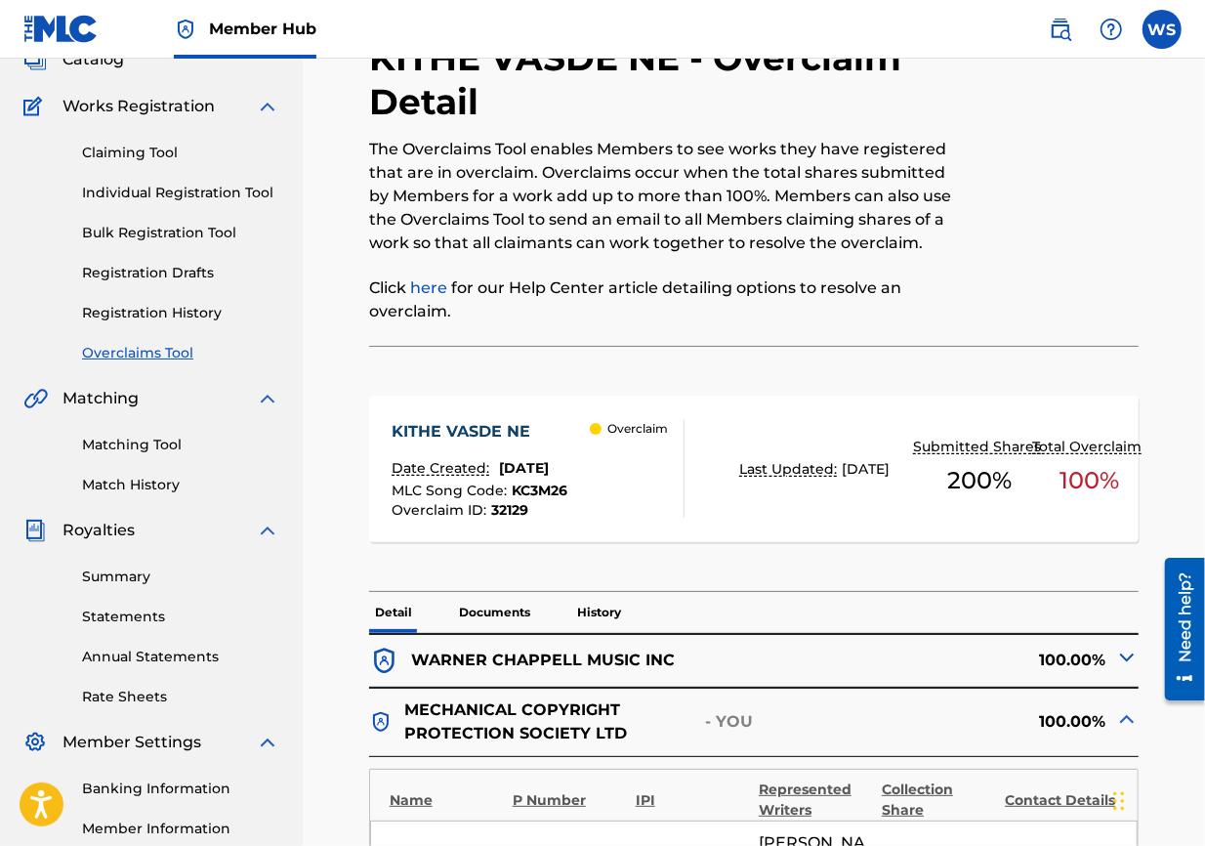
scroll to position [0, 0]
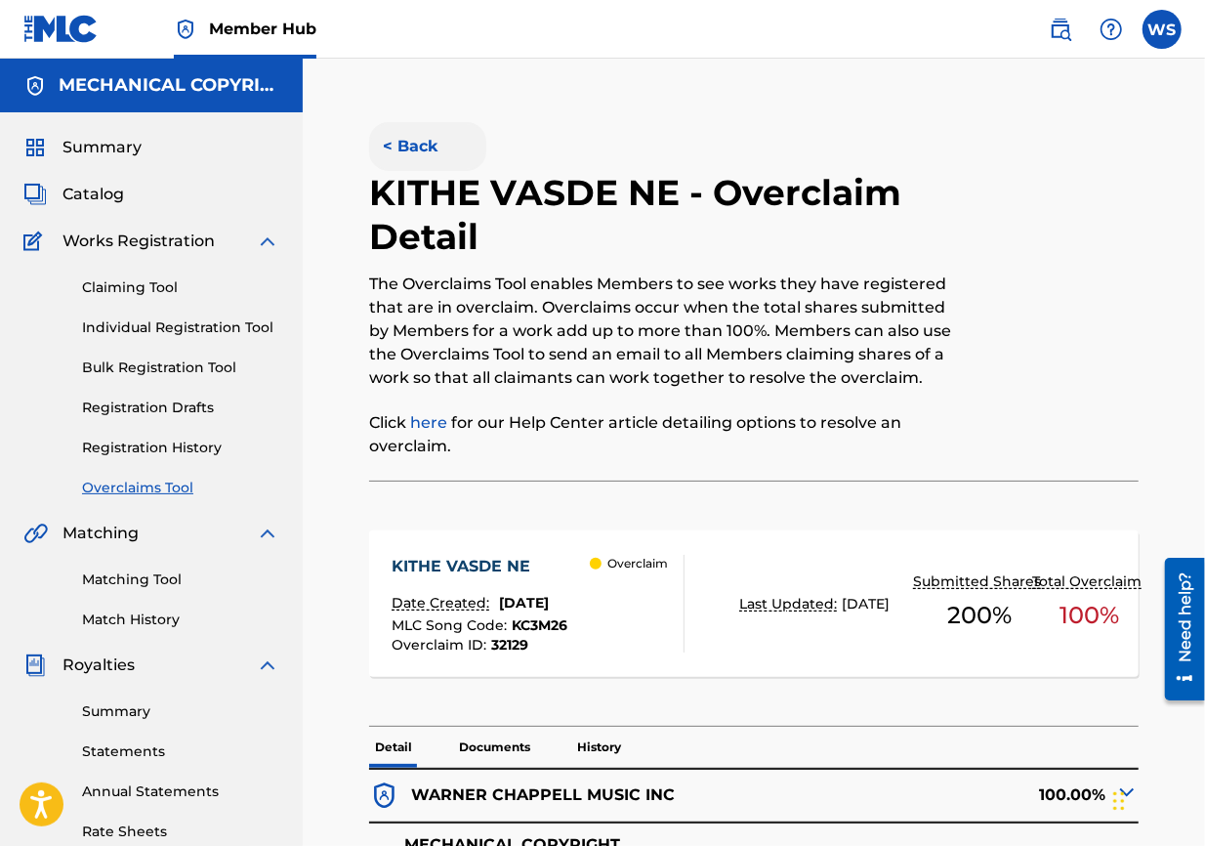
click at [423, 146] on button "< Back" at bounding box center [427, 146] width 117 height 49
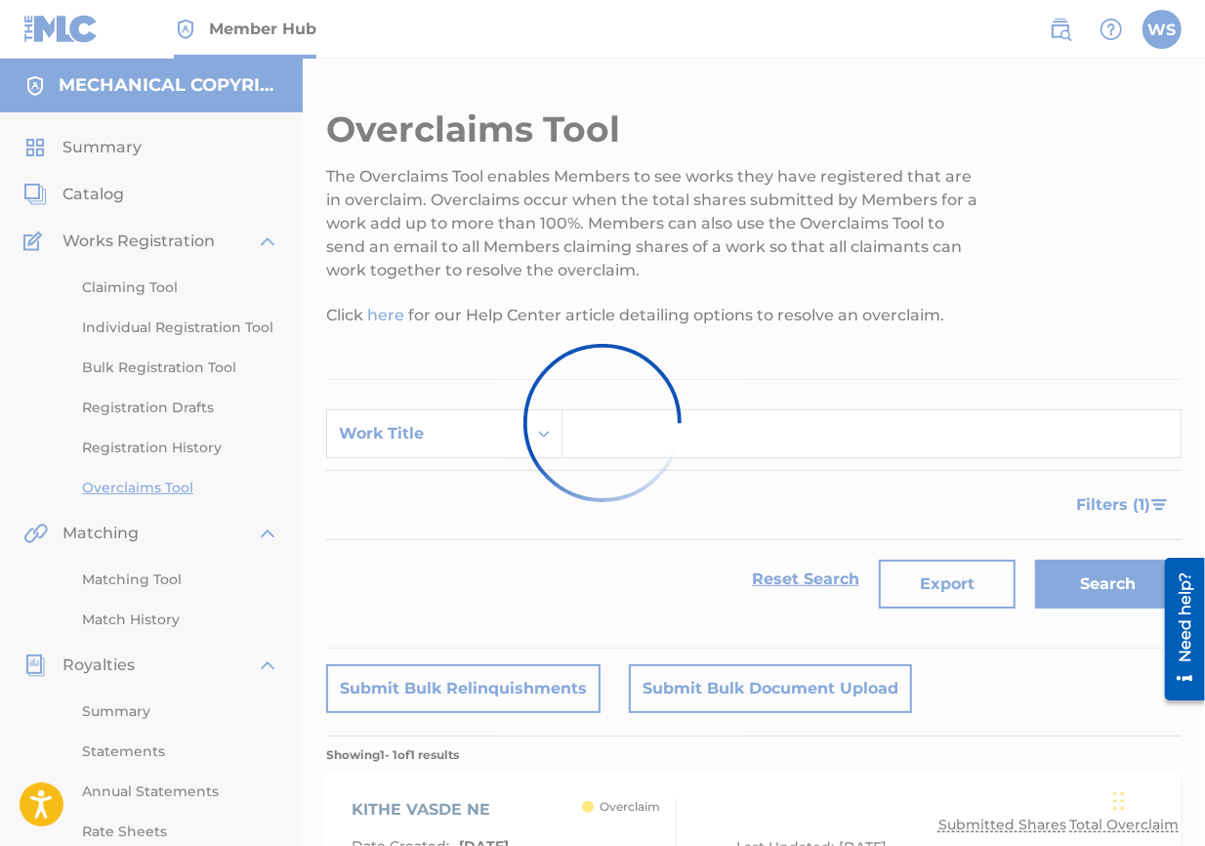
scroll to position [325, 0]
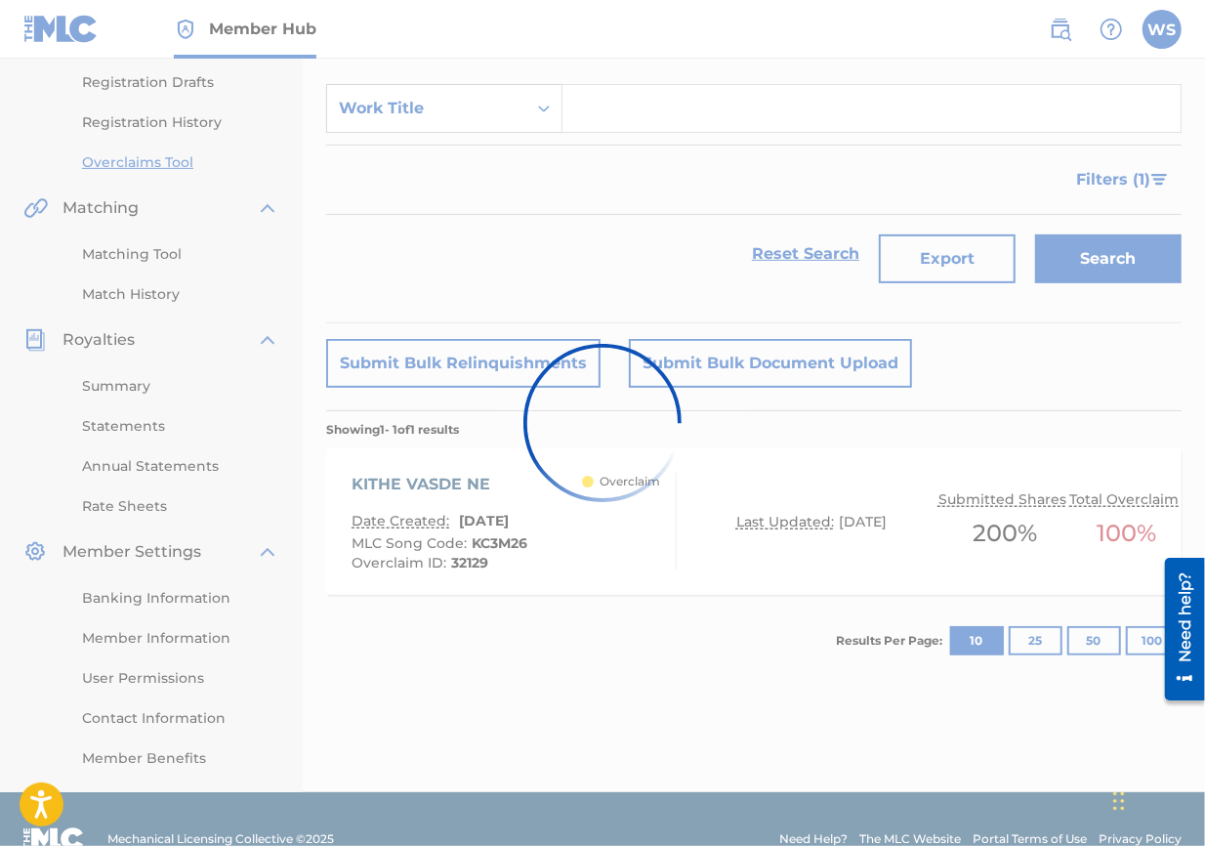
click at [448, 115] on div "Work Title" at bounding box center [427, 108] width 176 height 23
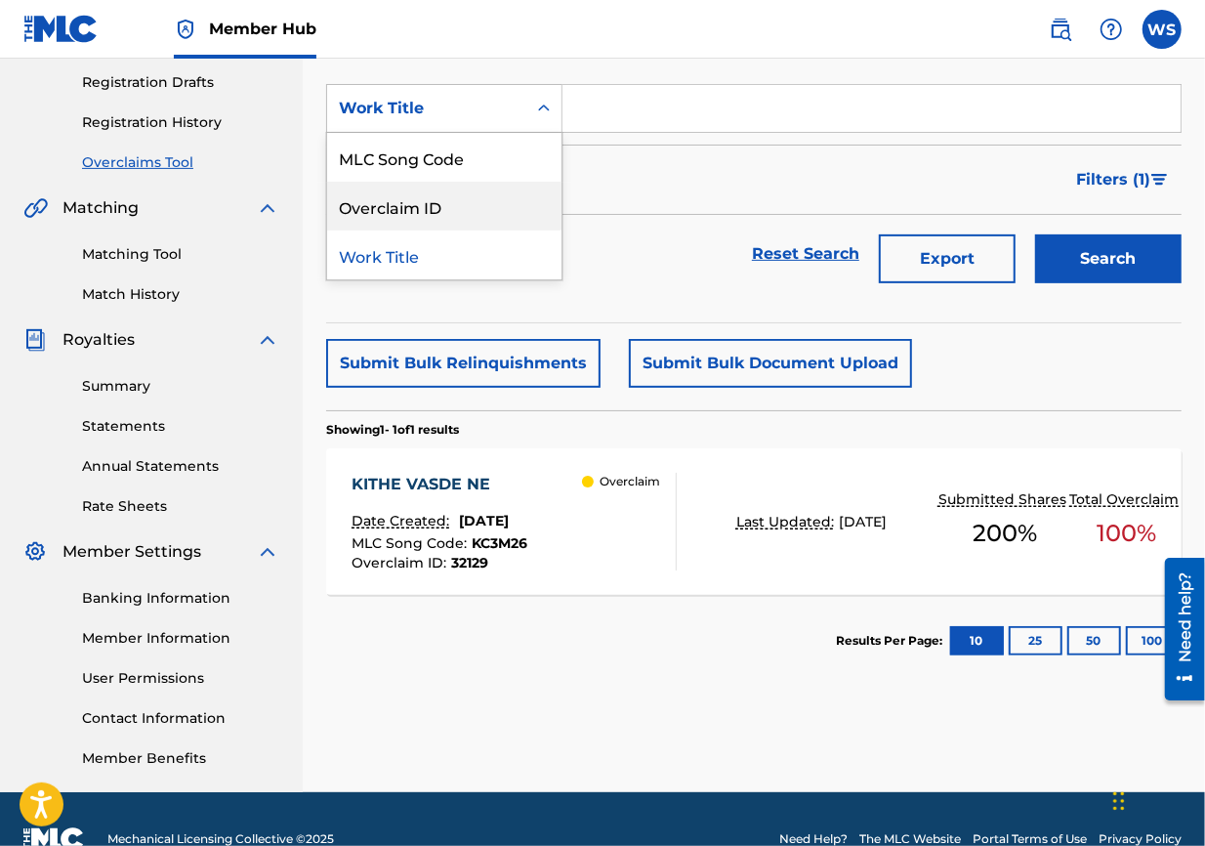
click at [462, 201] on div "Overclaim ID" at bounding box center [444, 206] width 234 height 49
click at [648, 118] on input "Search Form" at bounding box center [872, 108] width 618 height 47
paste input "32066"
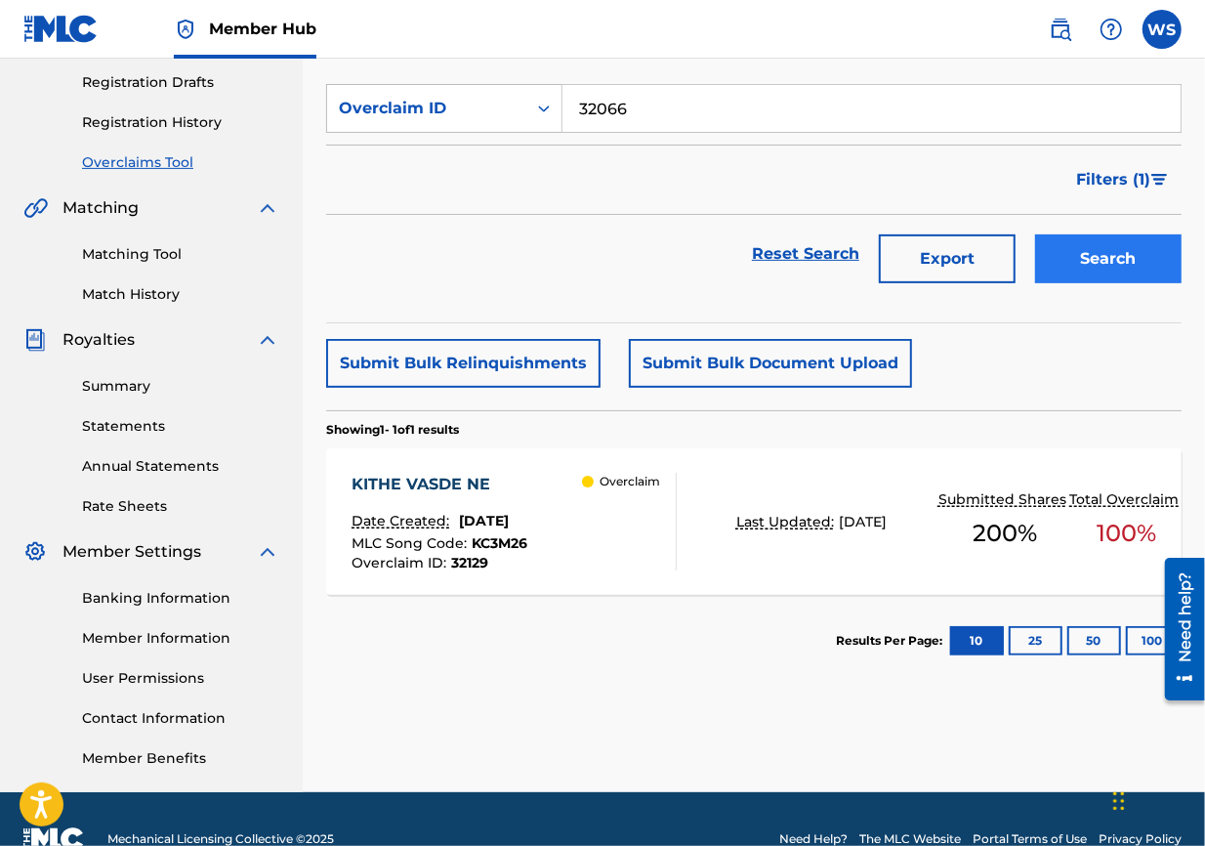
type input "32066"
click at [865, 272] on button "Search" at bounding box center [1108, 258] width 147 height 49
click at [419, 487] on div "ANOTHER YOU" at bounding box center [441, 484] width 178 height 23
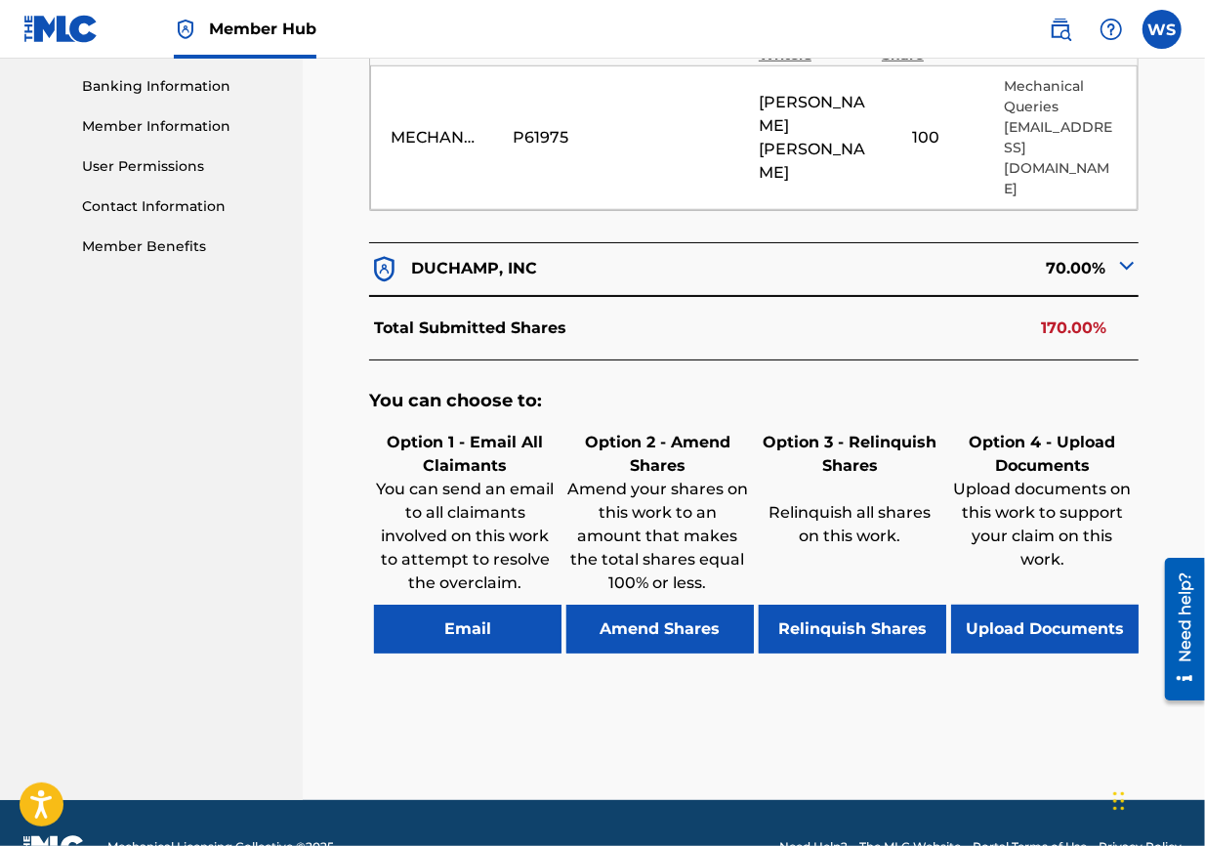
scroll to position [858, 0]
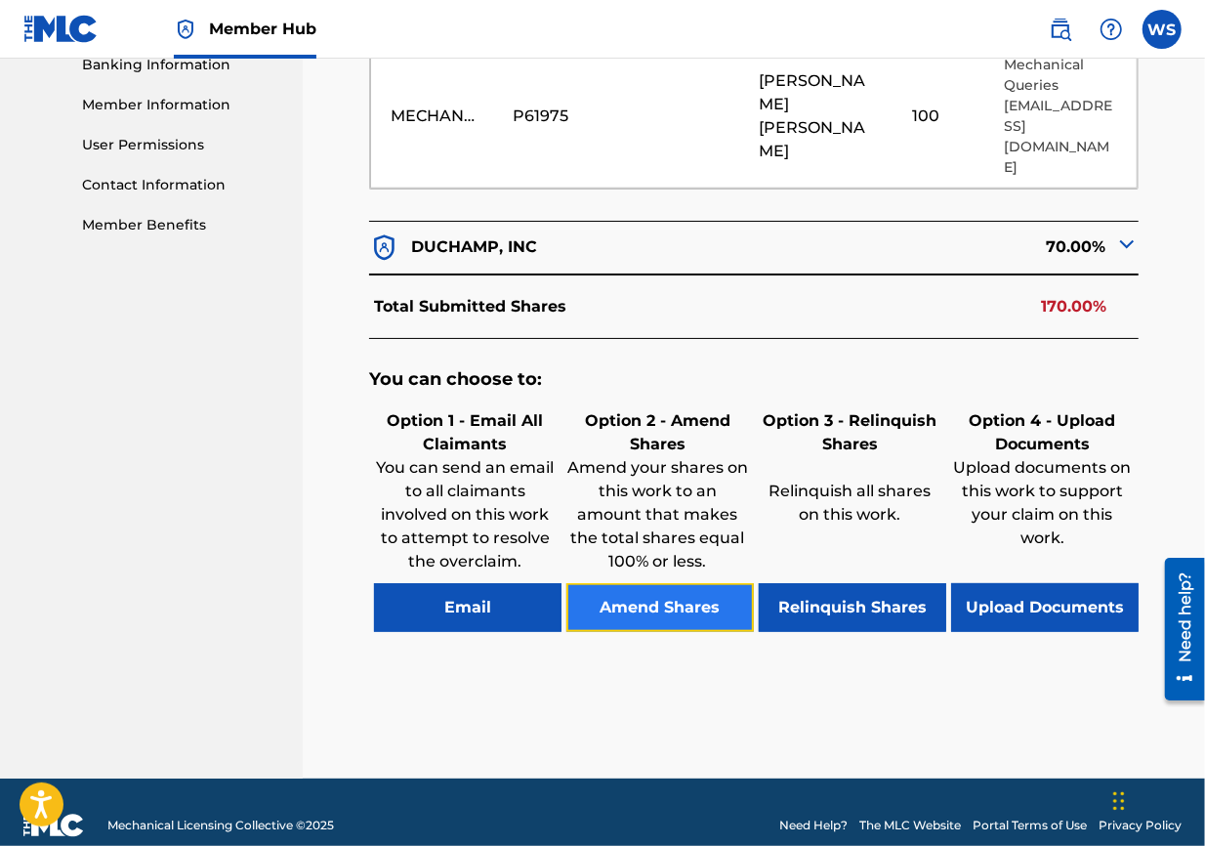
click at [723, 583] on button "Amend Shares" at bounding box center [660, 607] width 188 height 49
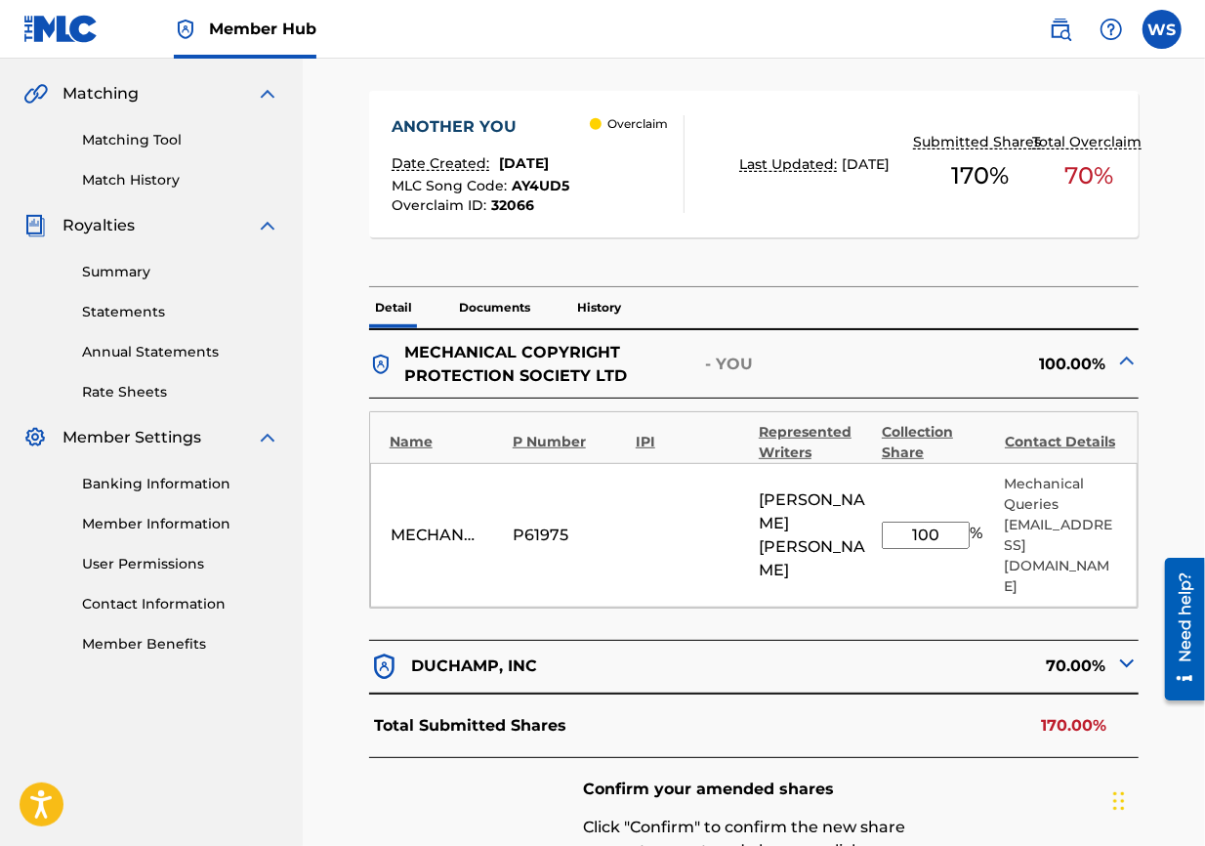
scroll to position [435, 0]
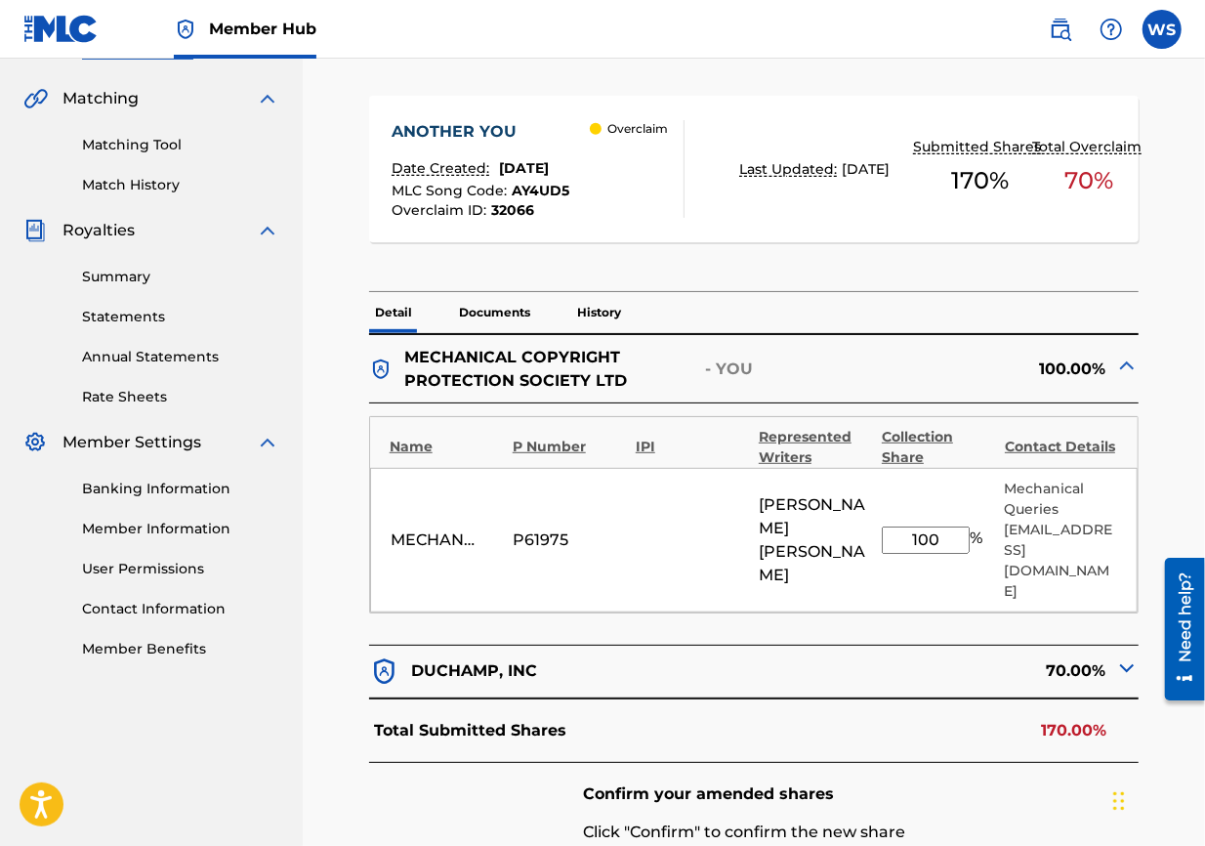
drag, startPoint x: 915, startPoint y: 525, endPoint x: 956, endPoint y: 523, distance: 41.1
click at [865, 526] on input "100" at bounding box center [926, 539] width 88 height 27
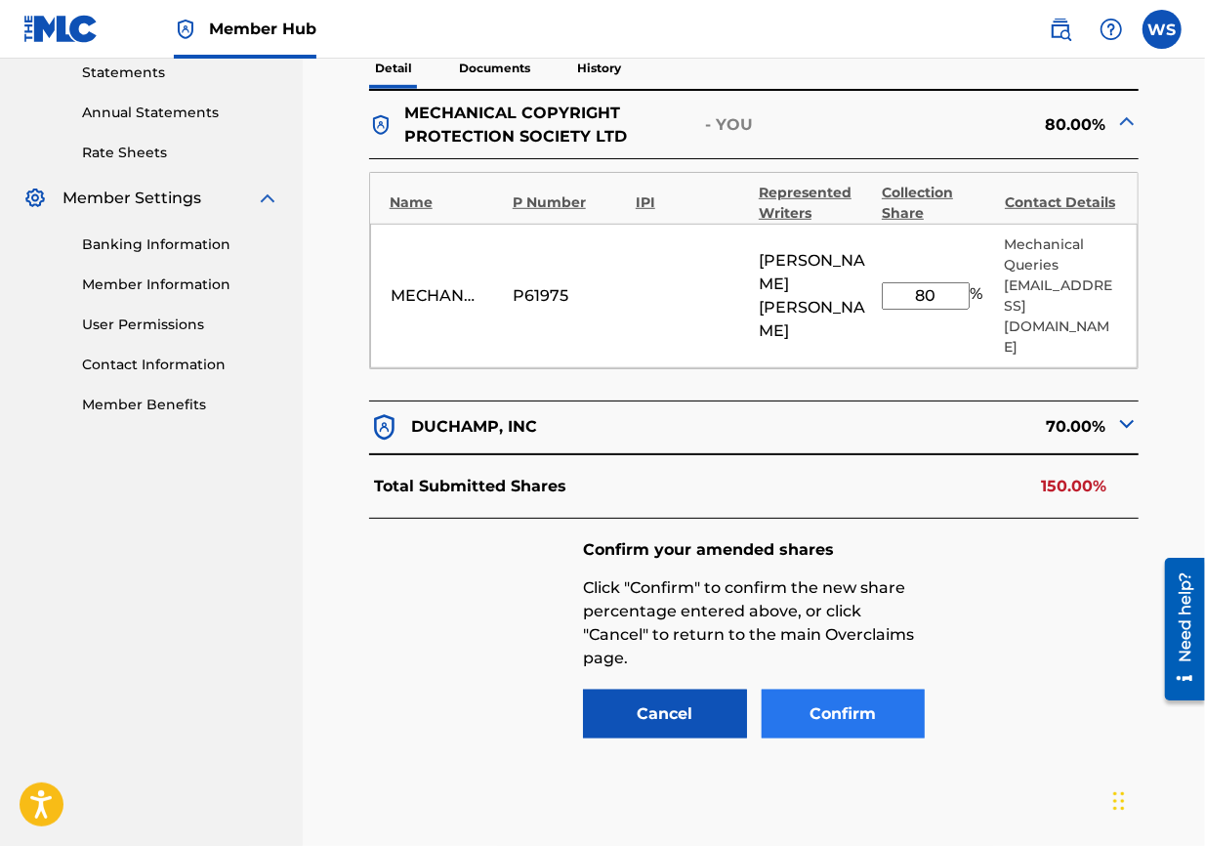
scroll to position [761, 0]
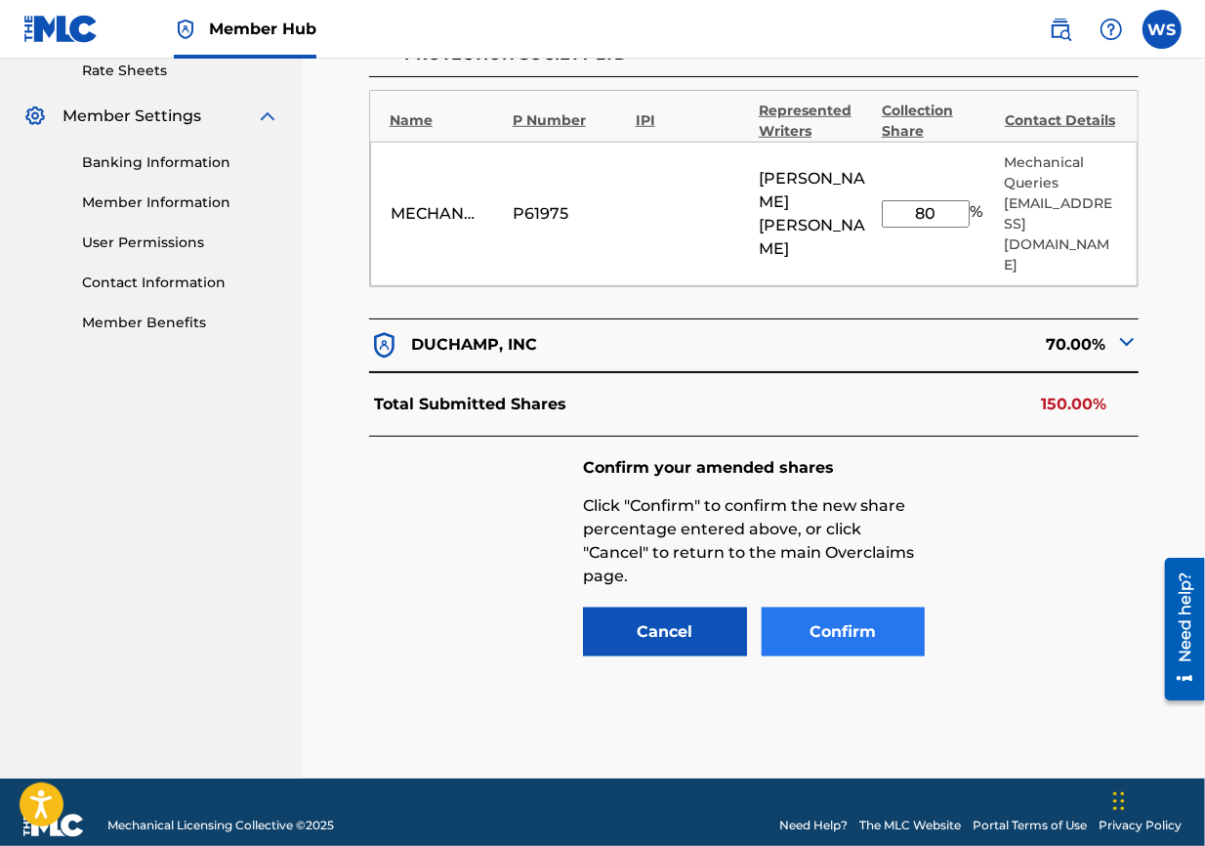
type input "80"
click at [839, 608] on button "Confirm" at bounding box center [844, 631] width 164 height 49
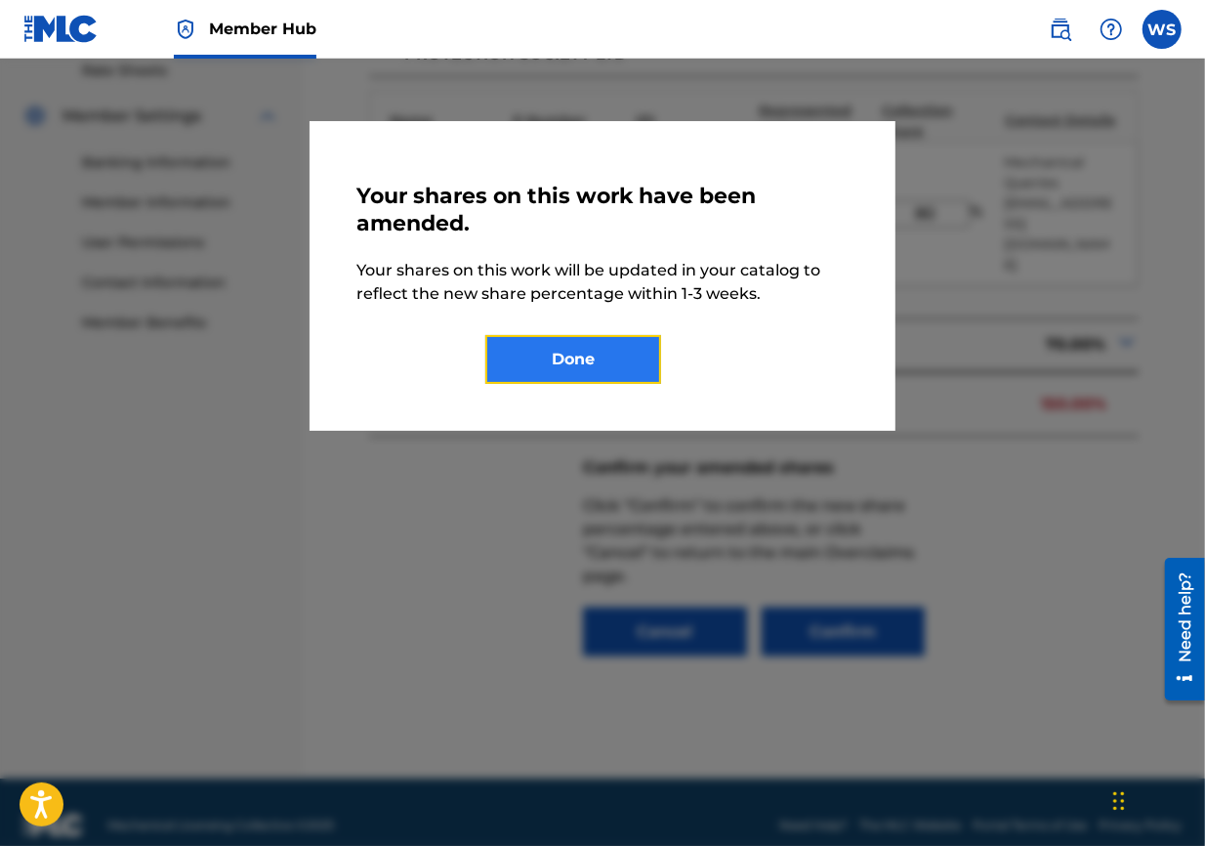
click at [565, 373] on button "Done" at bounding box center [573, 359] width 176 height 49
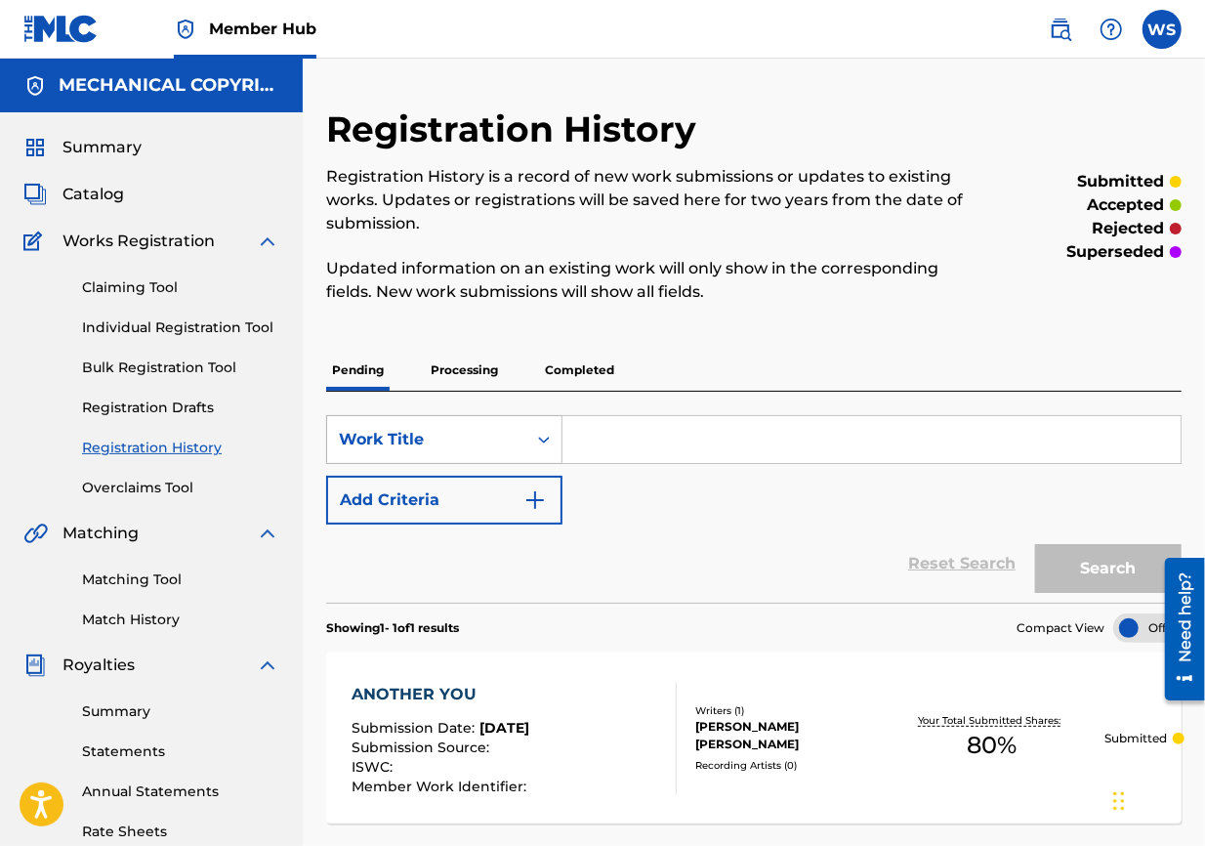
click at [452, 415] on div "Work Title" at bounding box center [444, 439] width 236 height 49
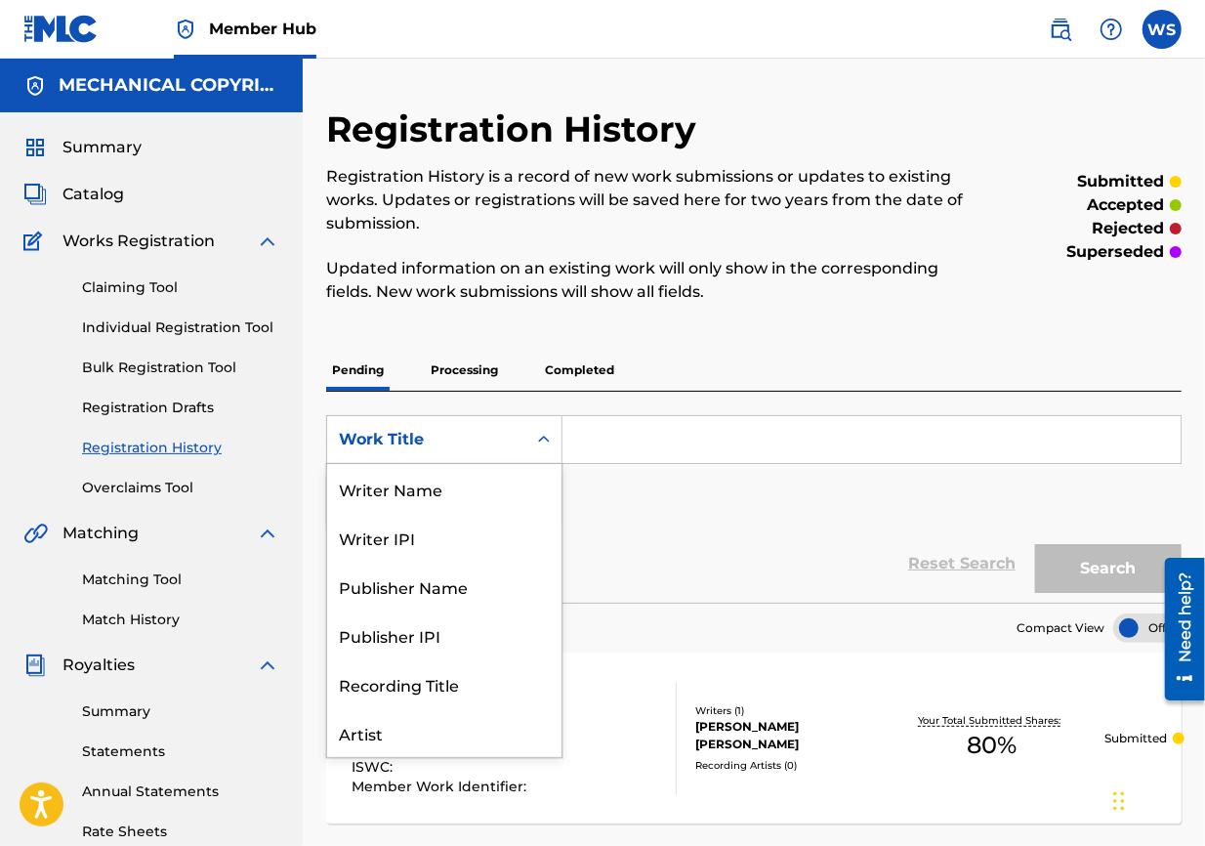
scroll to position [98, 0]
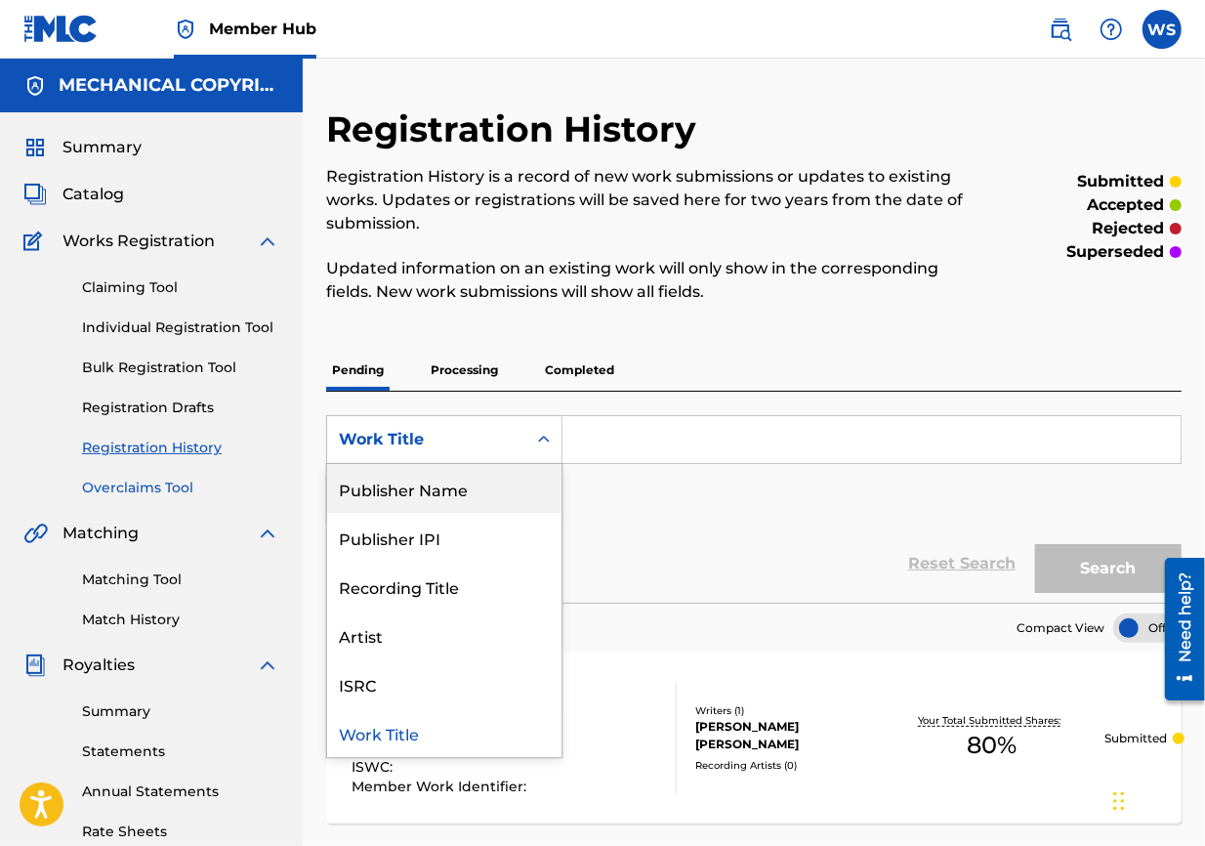
click at [177, 488] on link "Overclaims Tool" at bounding box center [180, 488] width 197 height 21
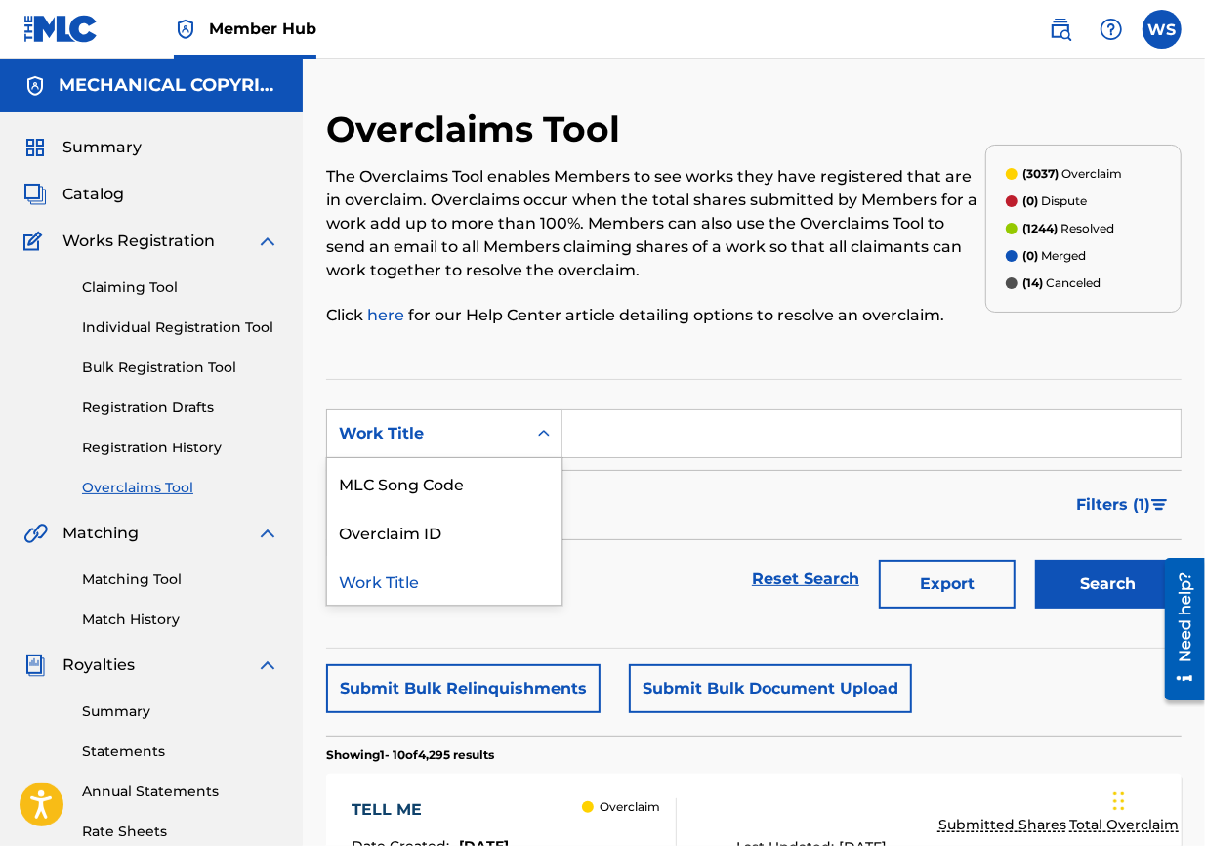
click at [456, 434] on div "Work Title" at bounding box center [427, 433] width 176 height 23
click at [470, 523] on div "Overclaim ID" at bounding box center [444, 531] width 234 height 49
click at [662, 435] on input "Search Form" at bounding box center [872, 433] width 618 height 47
paste input "32065"
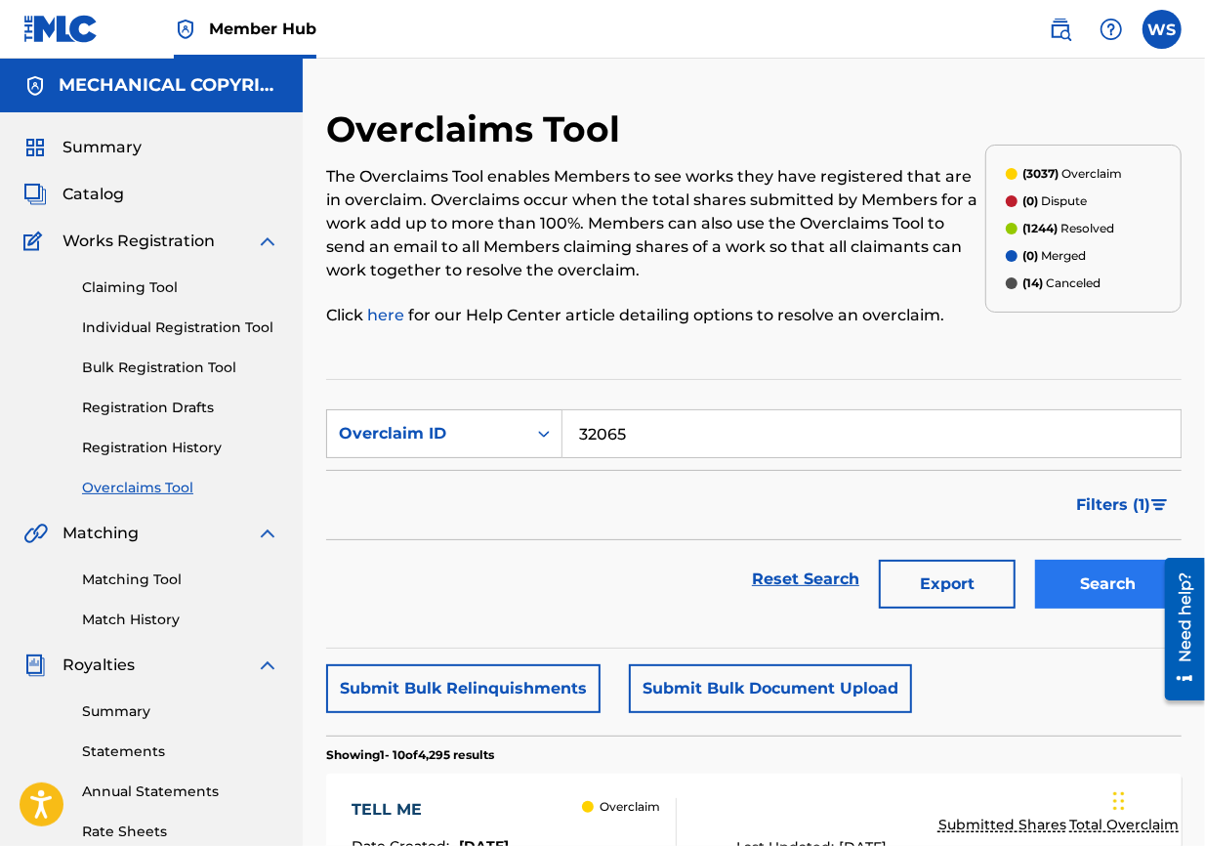
type input "32065"
drag, startPoint x: 1063, startPoint y: 573, endPoint x: 1051, endPoint y: 556, distance: 21.1
click at [865, 569] on button "Search" at bounding box center [1108, 584] width 147 height 49
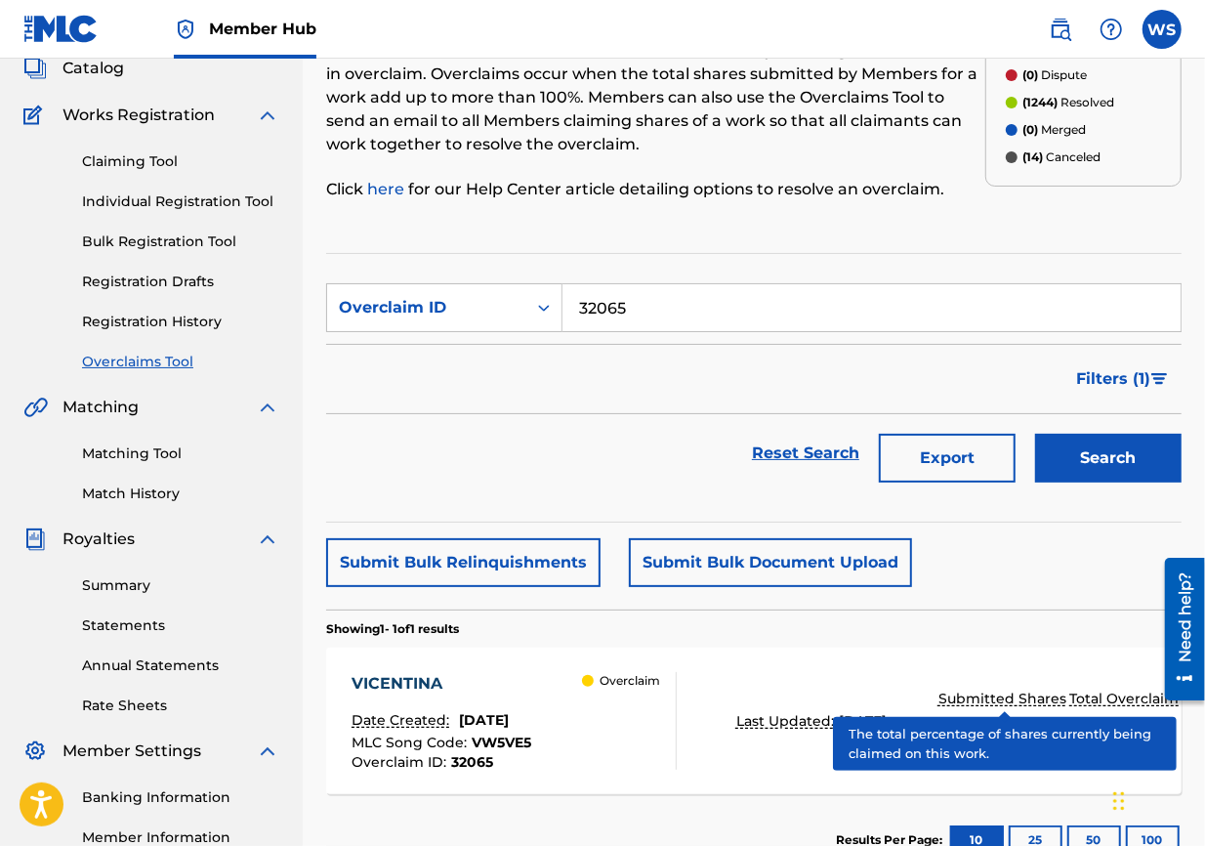
scroll to position [217, 0]
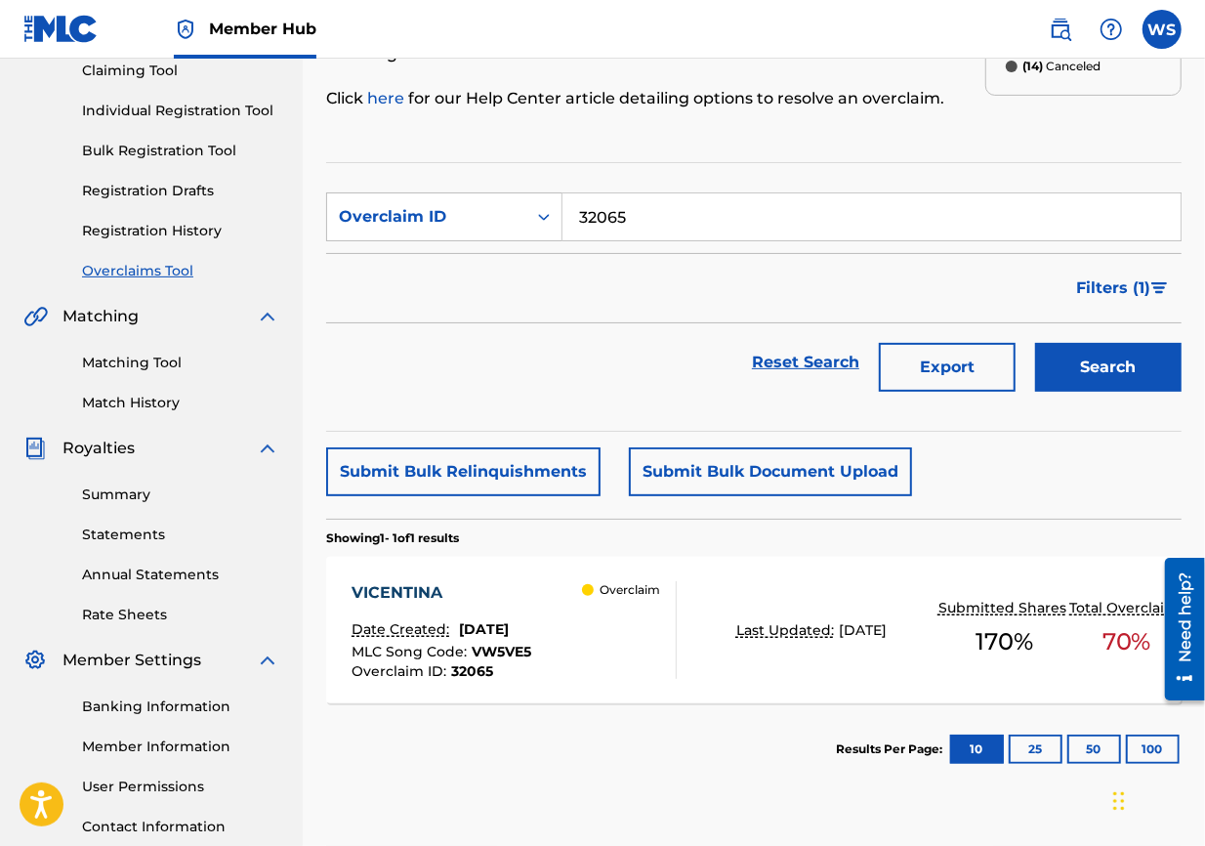
click at [440, 590] on div "VICENTINA" at bounding box center [442, 592] width 180 height 23
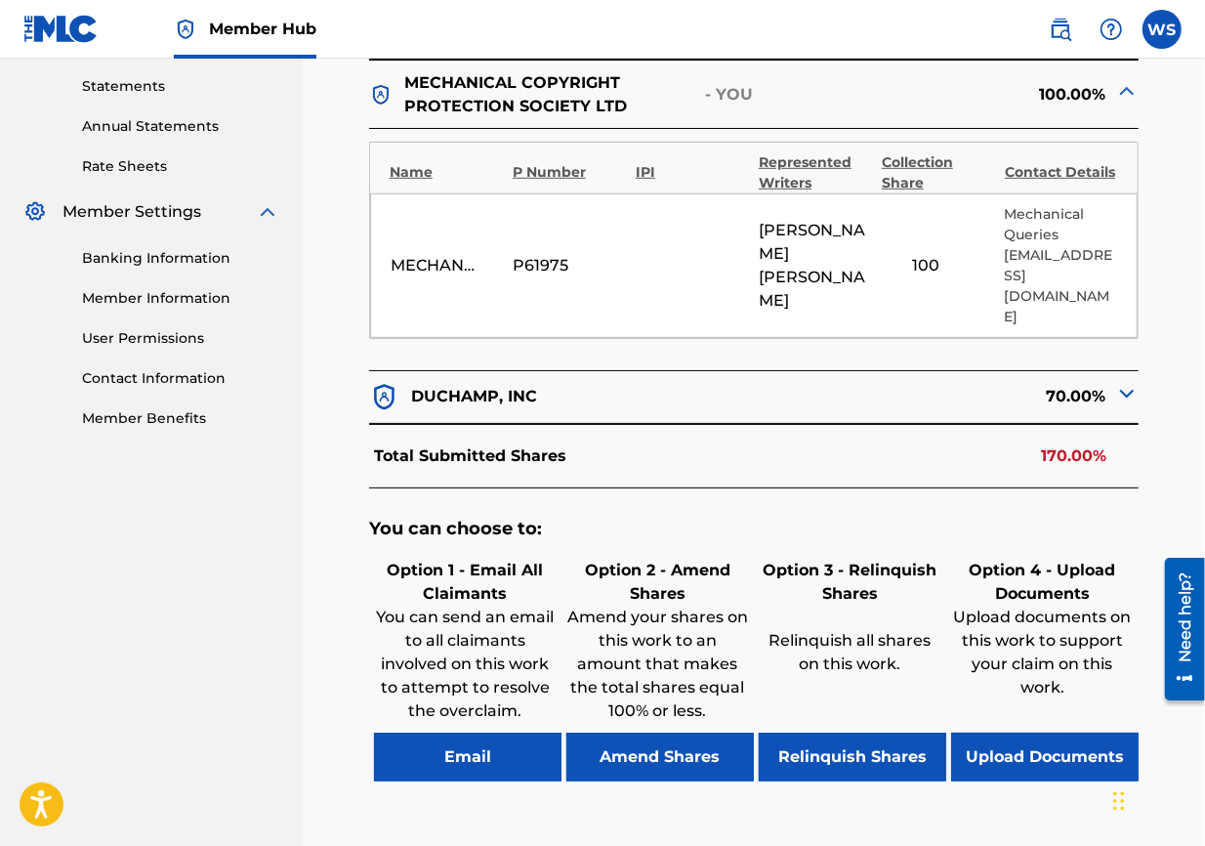
scroll to position [759, 0]
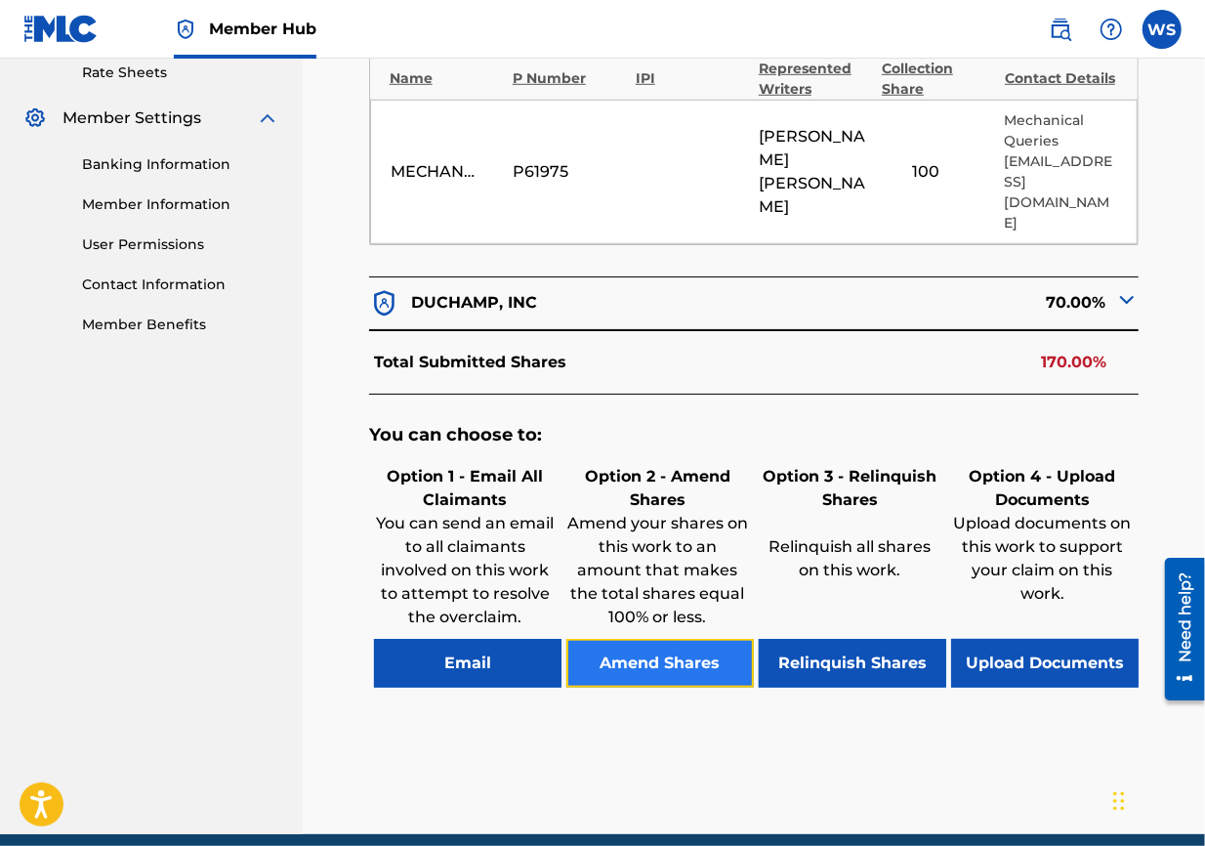
click at [693, 608] on button "Amend Shares" at bounding box center [660, 663] width 188 height 49
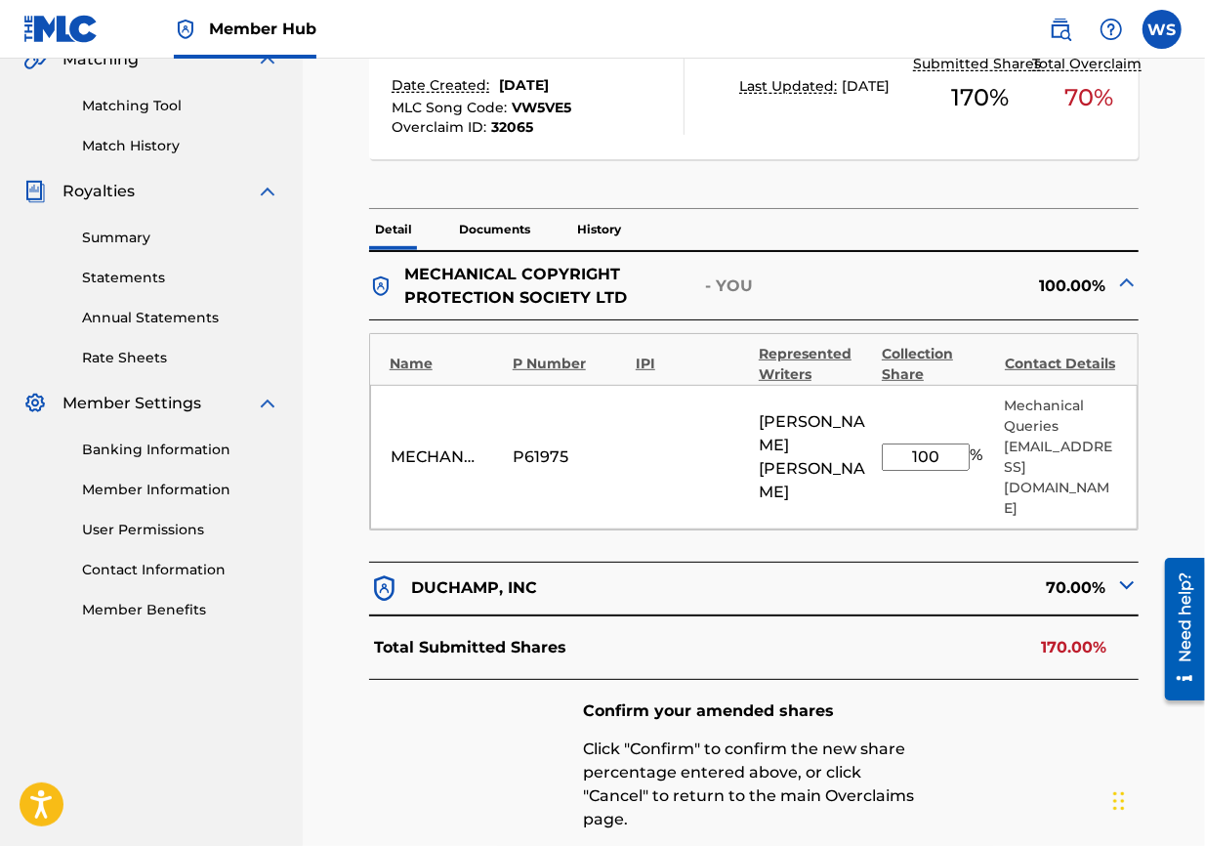
scroll to position [391, 0]
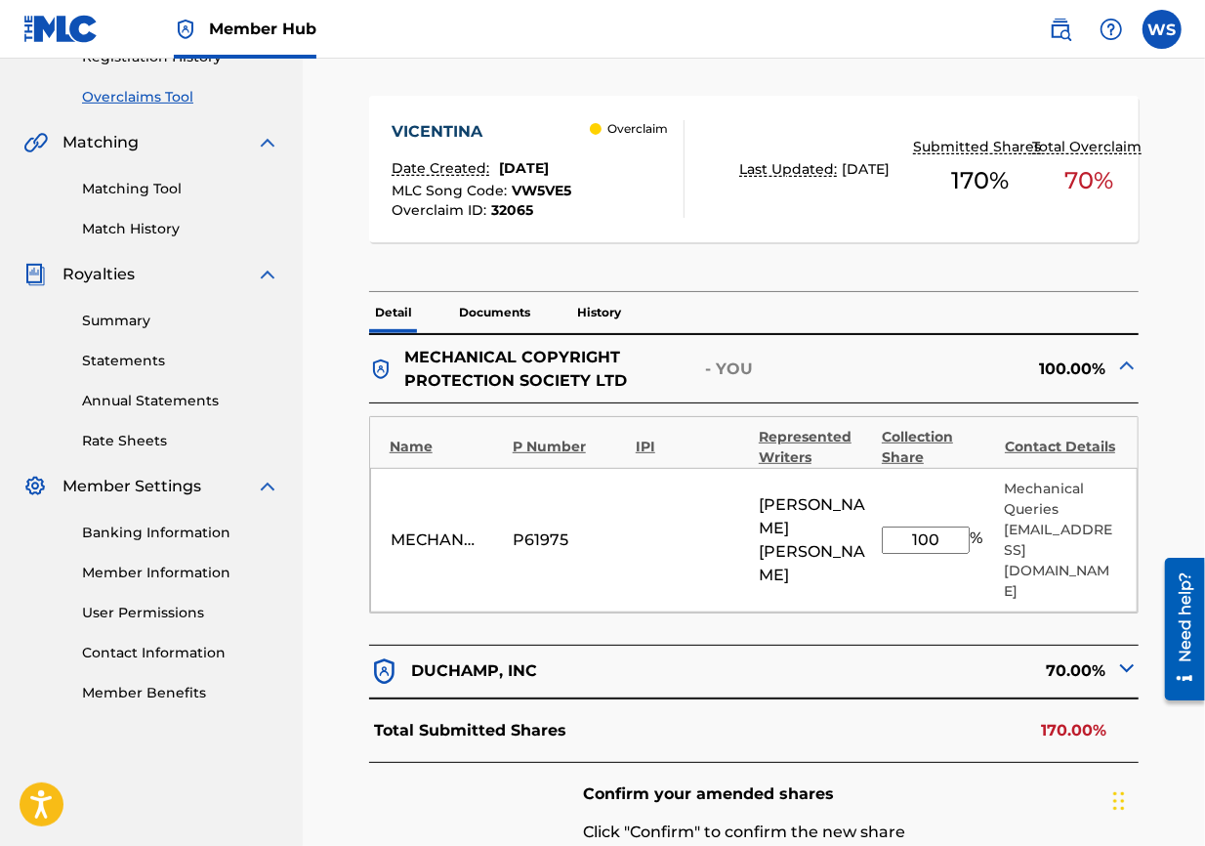
drag, startPoint x: 925, startPoint y: 520, endPoint x: 904, endPoint y: 514, distance: 21.3
click at [865, 526] on input "100" at bounding box center [926, 539] width 88 height 27
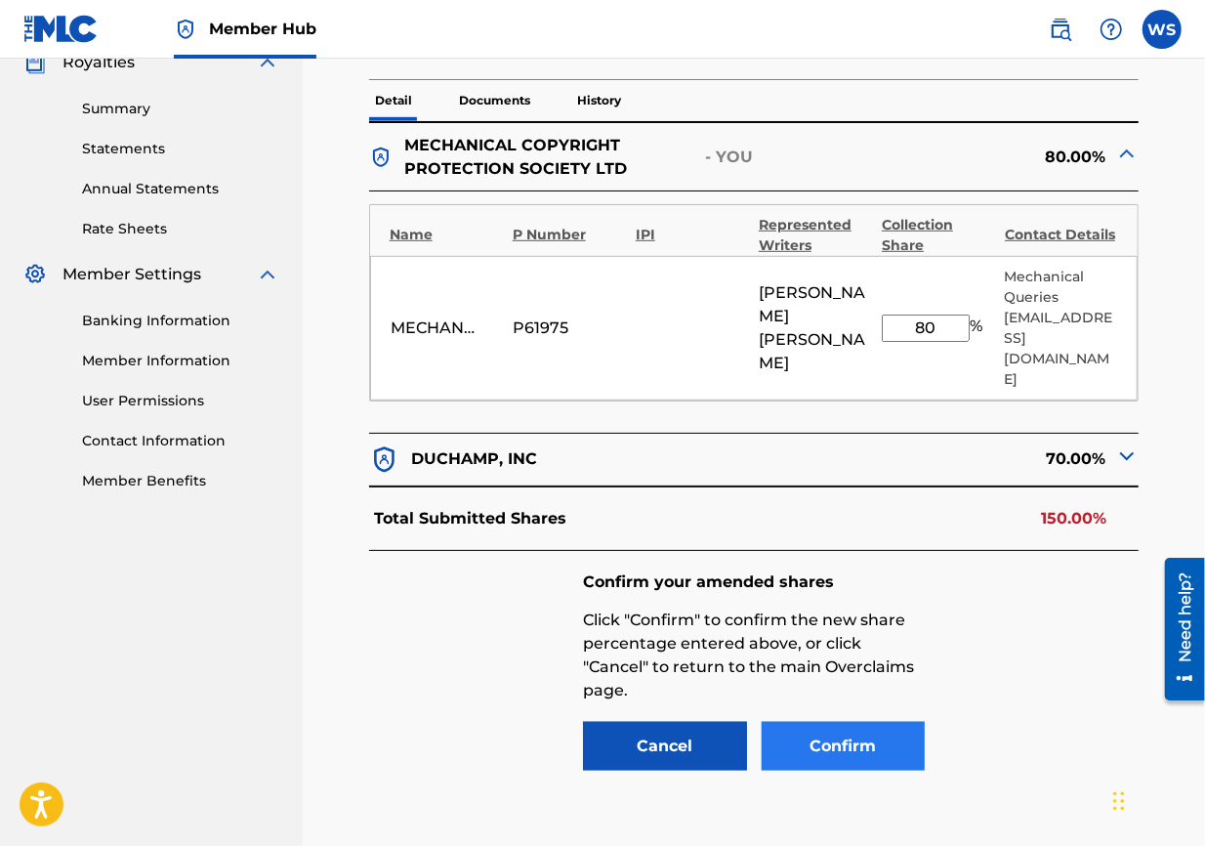
scroll to position [716, 0]
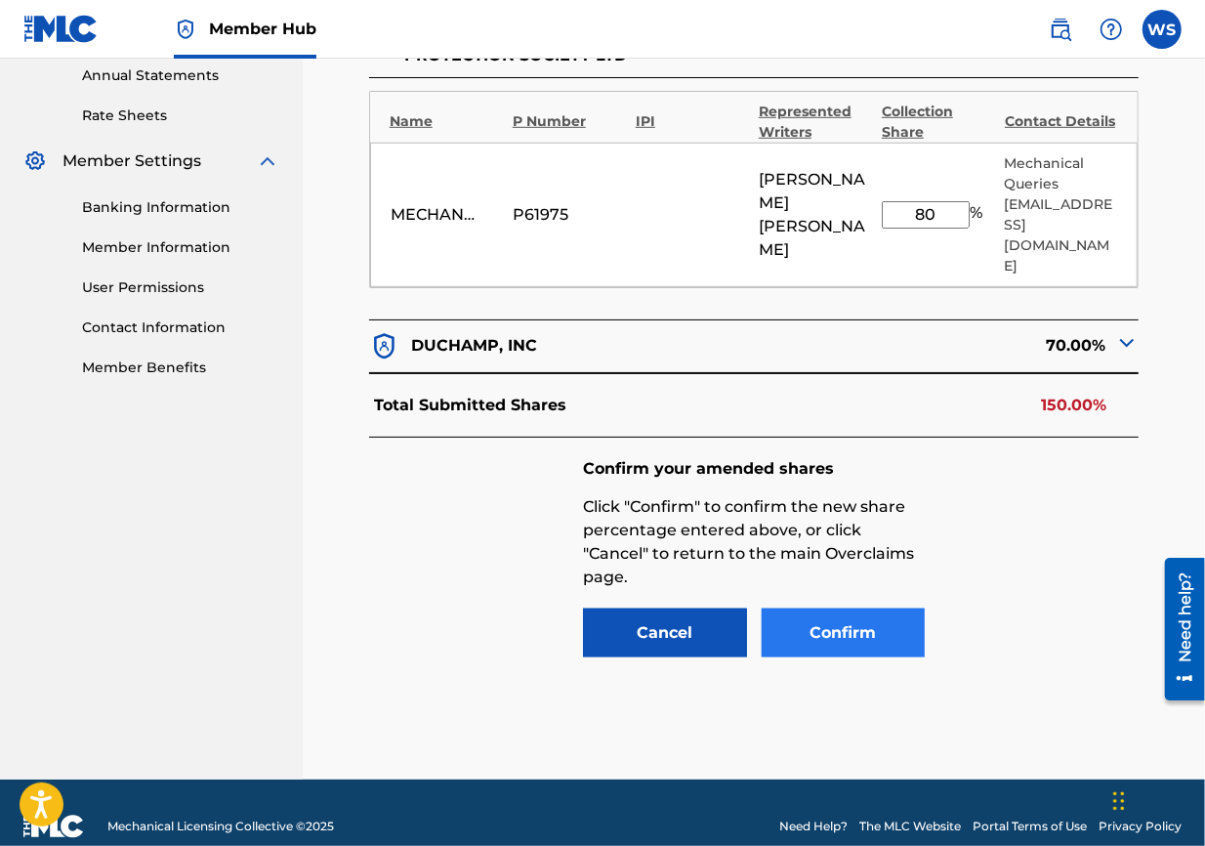
type input "80"
click at [830, 608] on button "Confirm" at bounding box center [844, 632] width 164 height 49
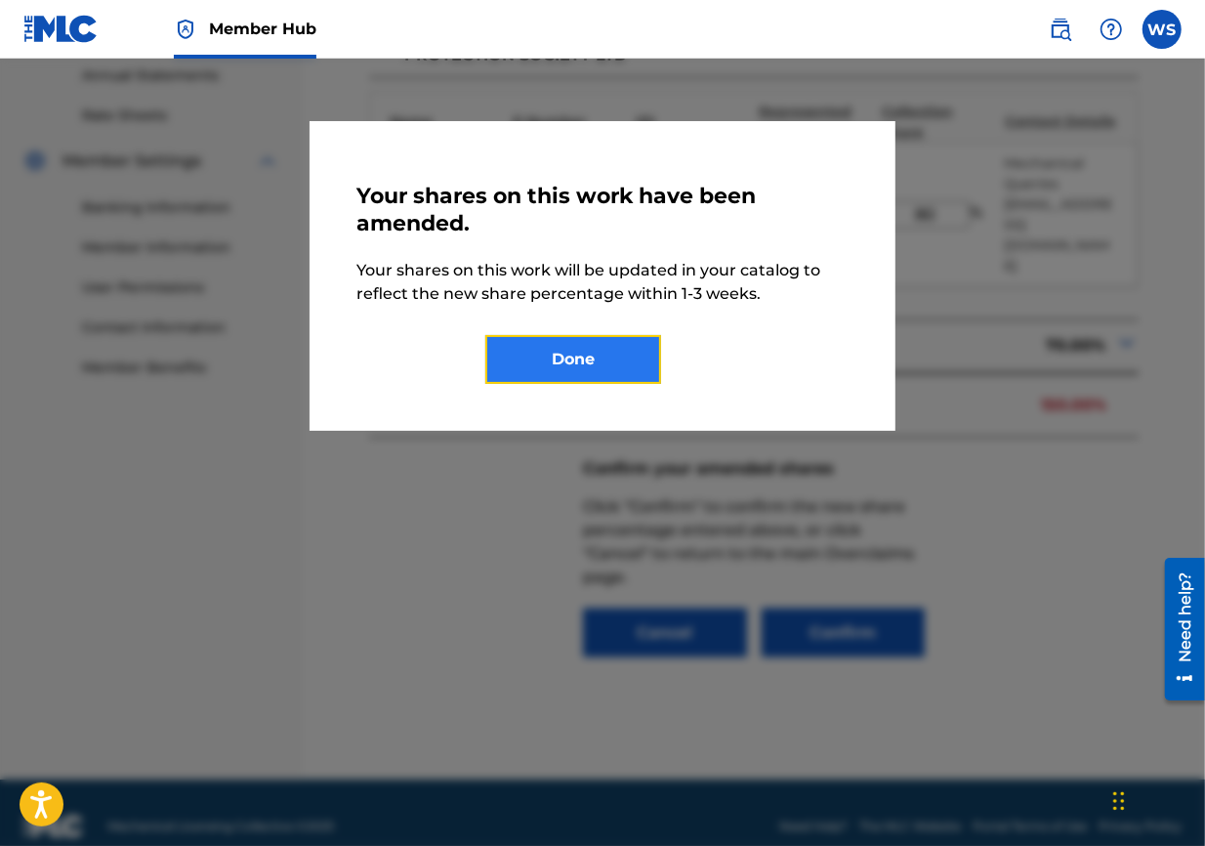
click at [607, 380] on button "Done" at bounding box center [573, 359] width 176 height 49
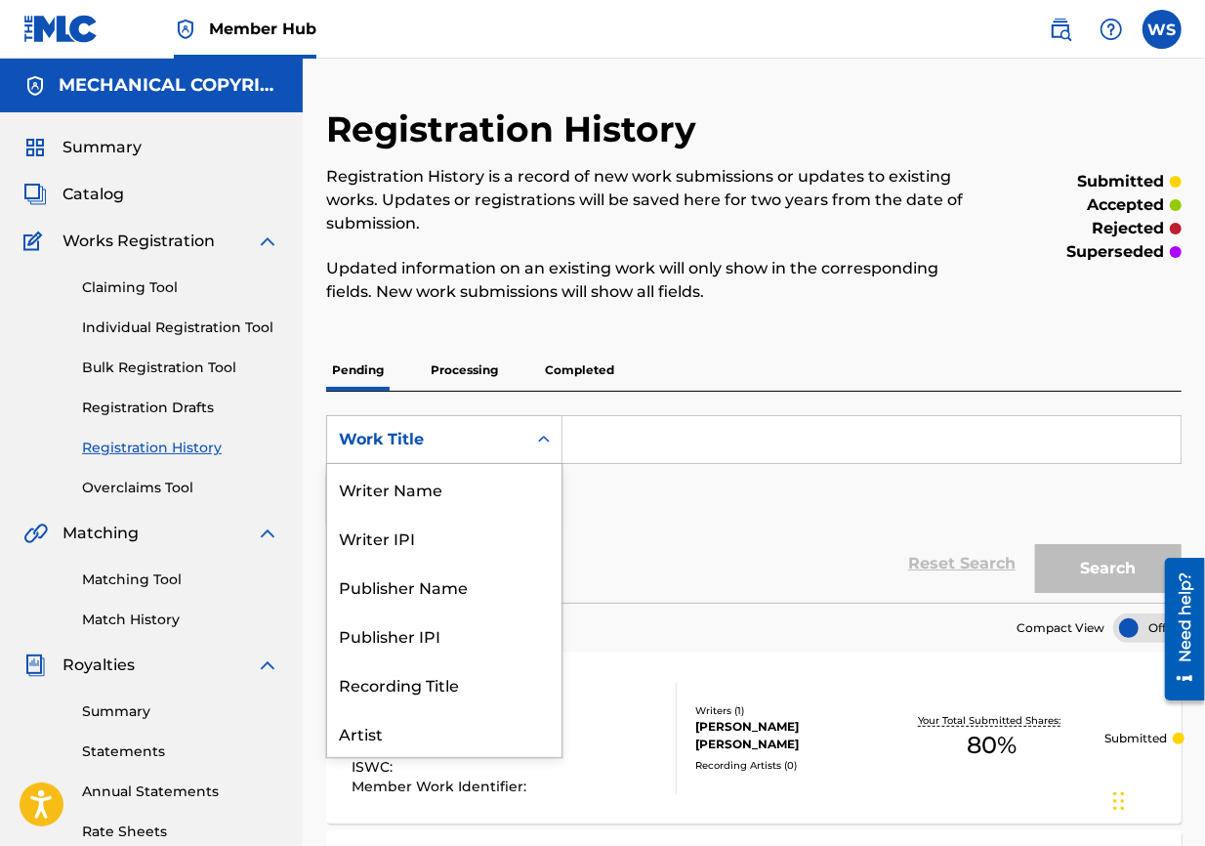
click at [520, 424] on div "Work Title" at bounding box center [426, 439] width 199 height 37
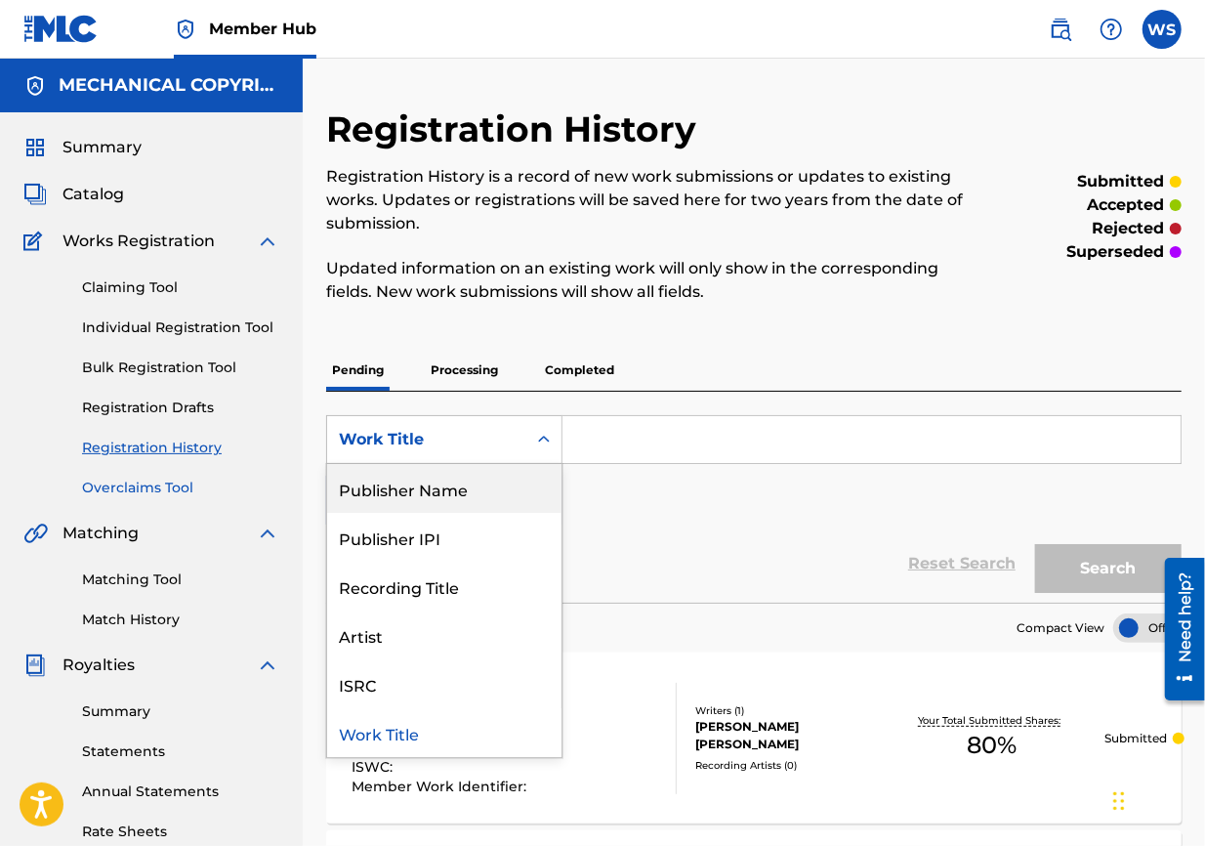
click at [132, 489] on link "Overclaims Tool" at bounding box center [180, 488] width 197 height 21
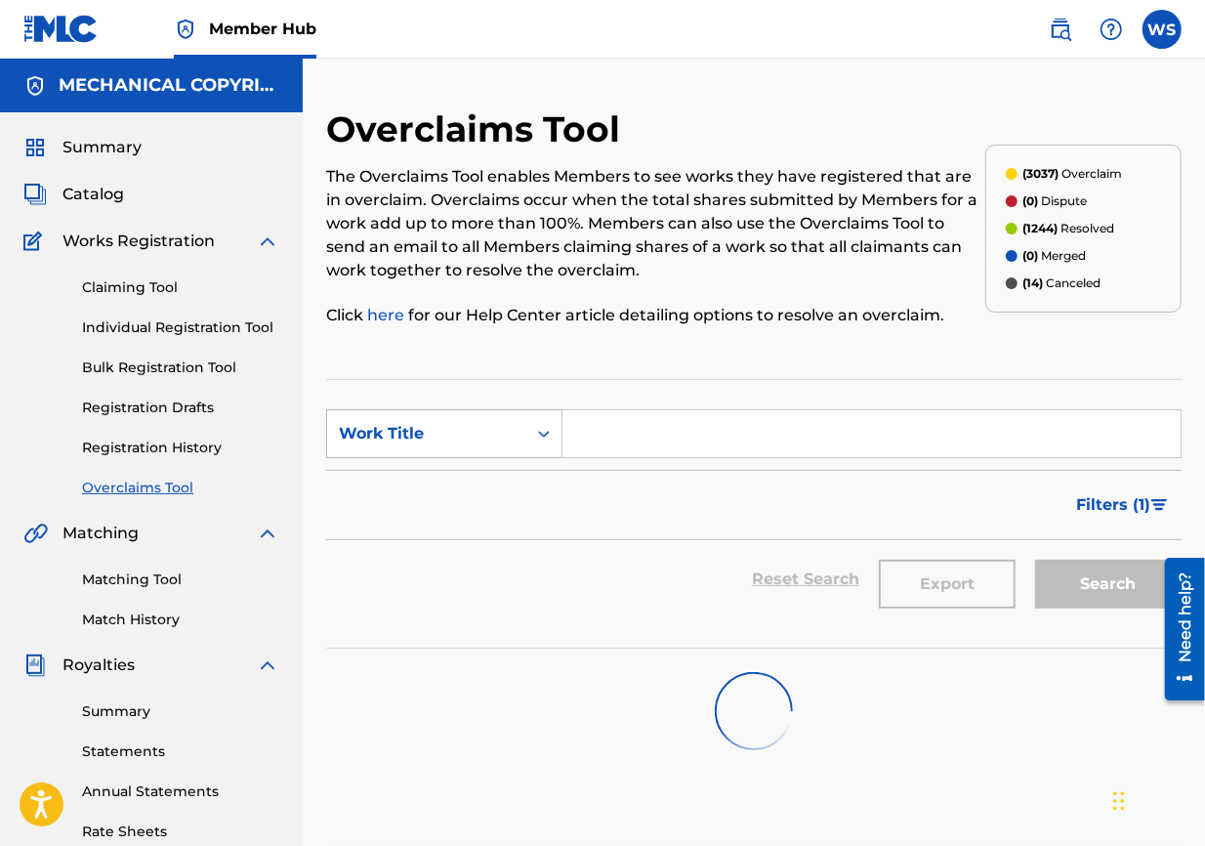
click at [449, 435] on div "Work Title" at bounding box center [427, 433] width 176 height 23
click at [441, 539] on div "Overclaim ID" at bounding box center [444, 531] width 234 height 49
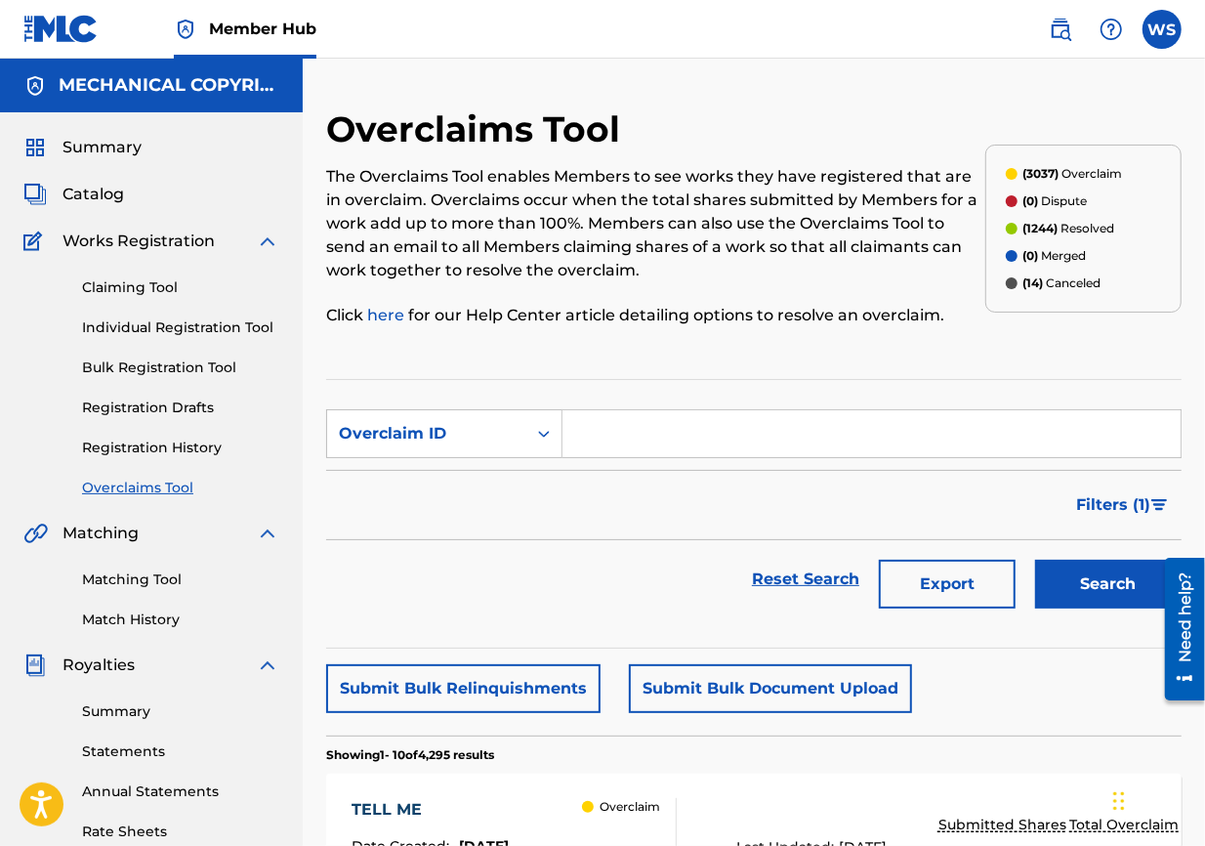
click at [660, 435] on input "Search Form" at bounding box center [872, 433] width 618 height 47
paste input "32063"
type input "32063"
click at [865, 573] on button "Search" at bounding box center [1108, 584] width 147 height 49
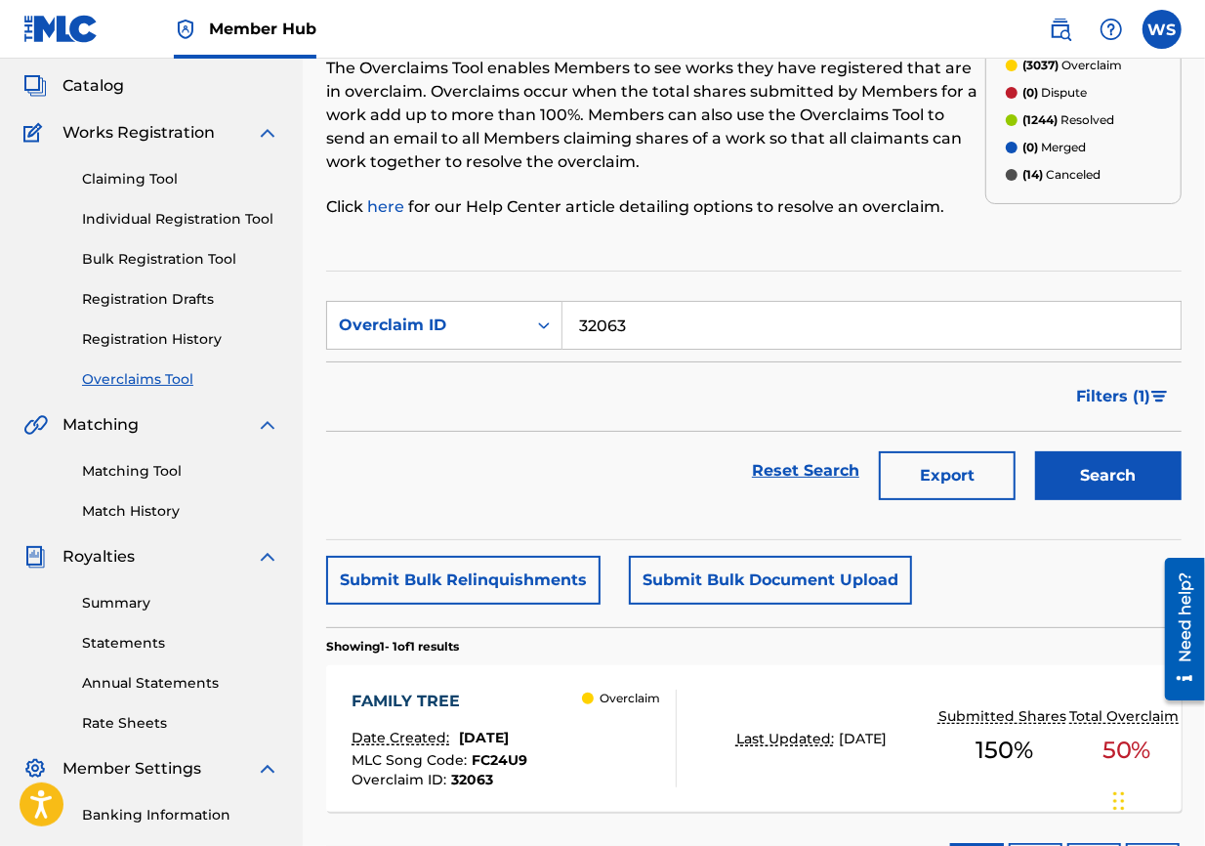
click at [382, 608] on div "FAMILY TREE Date Created: [DATE] MLC Song Code : FC24U9 Overclaim ID : 32063 Ov…" at bounding box center [754, 738] width 856 height 147
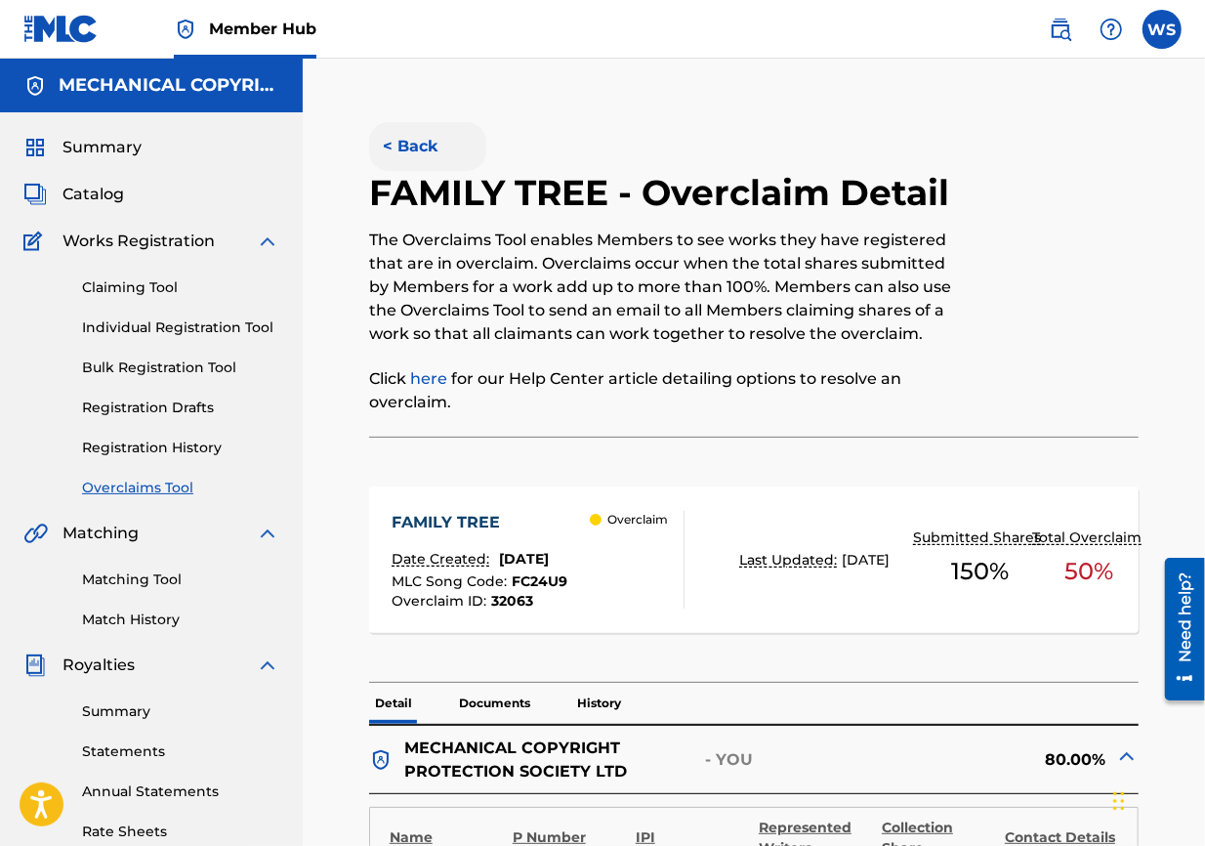
click at [438, 151] on button "< Back" at bounding box center [427, 146] width 117 height 49
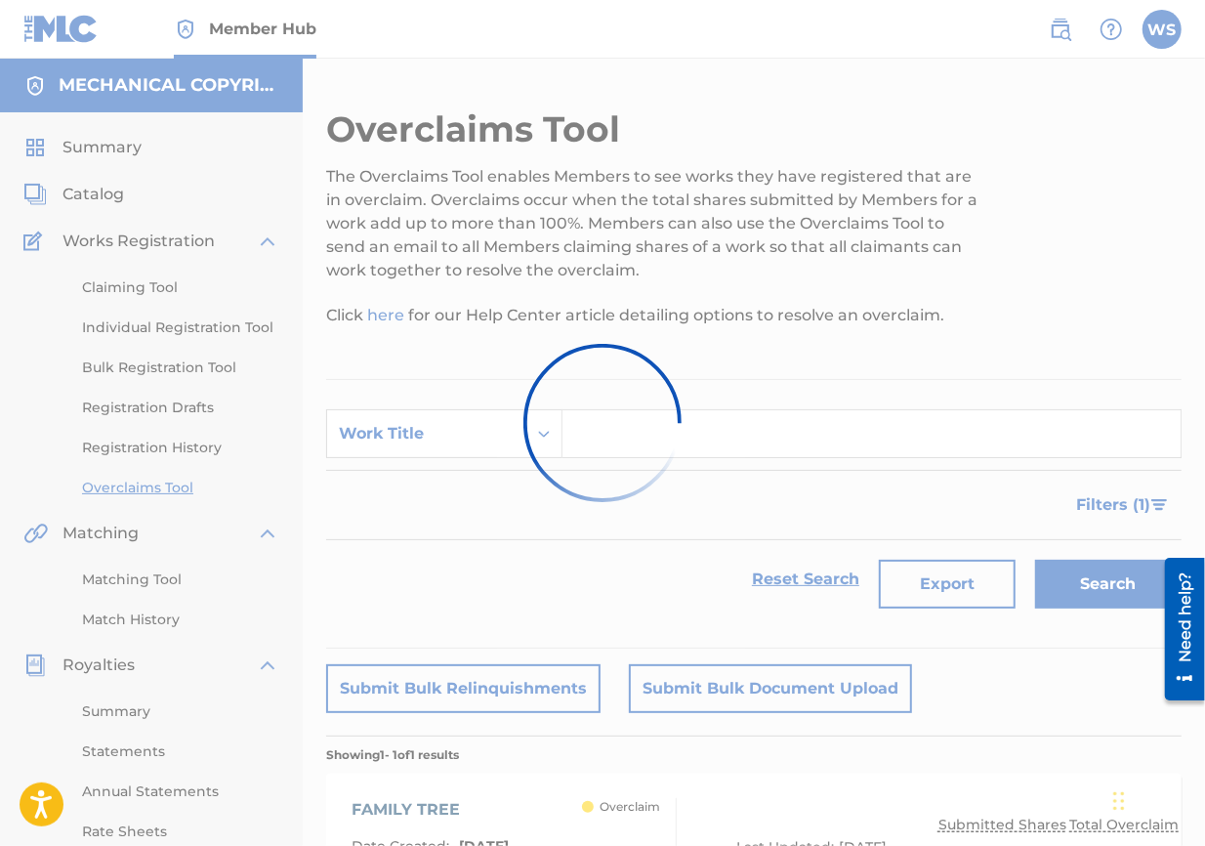
scroll to position [108, 0]
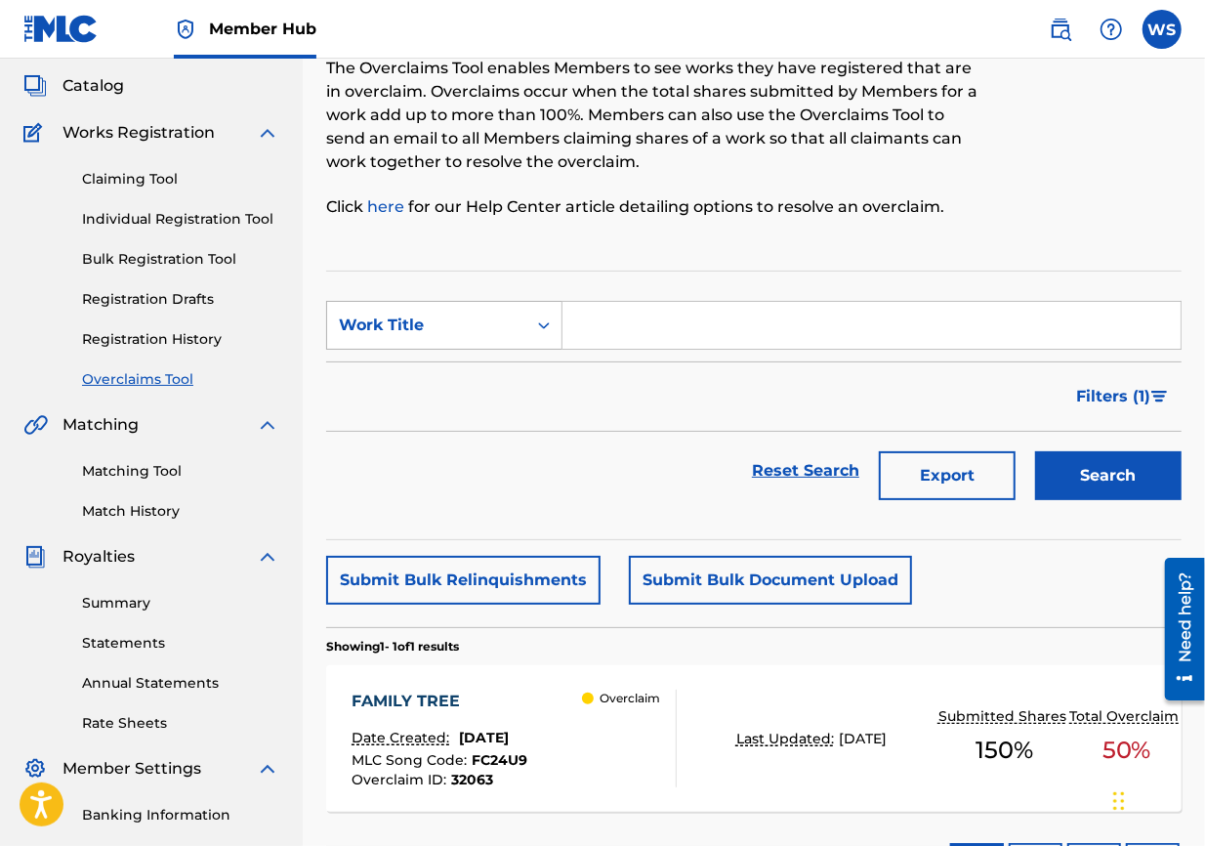
click at [431, 311] on div "Work Title" at bounding box center [426, 325] width 199 height 37
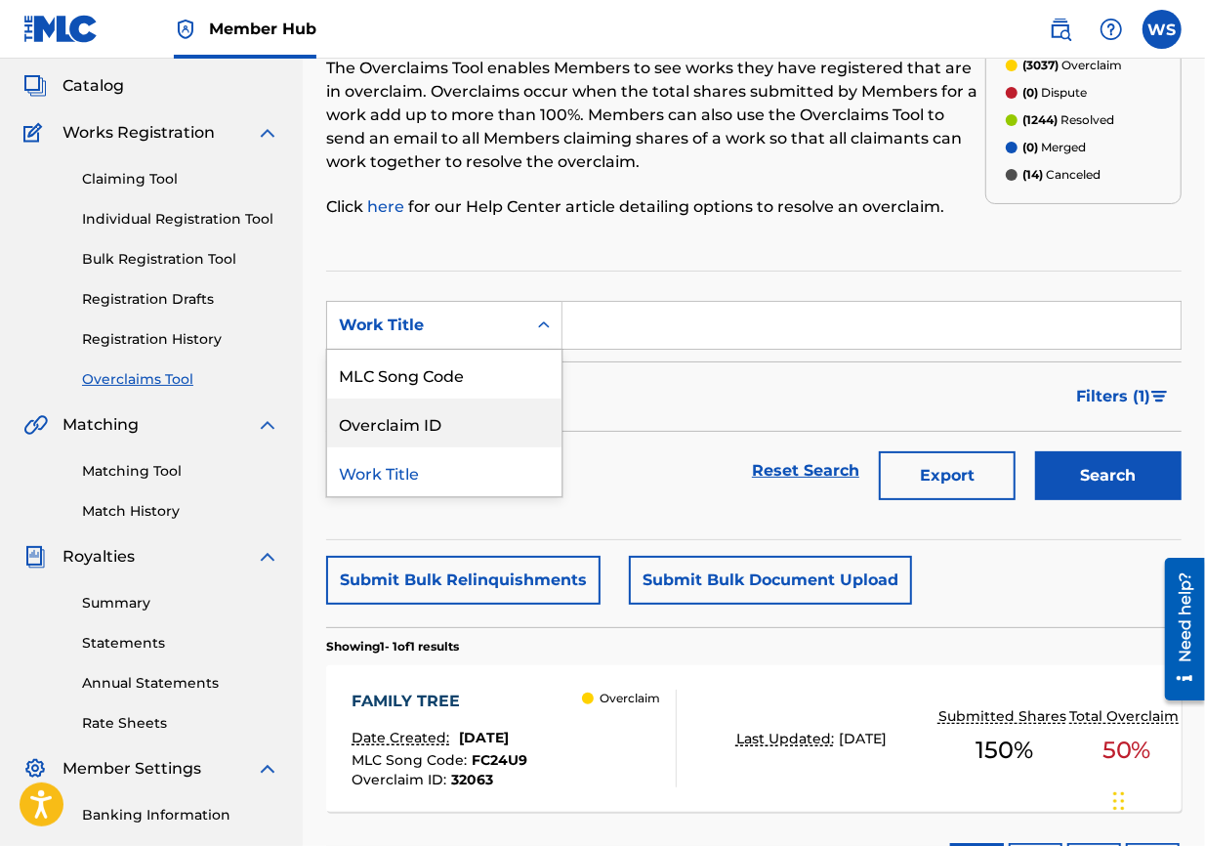
click at [437, 413] on div "Overclaim ID" at bounding box center [444, 422] width 234 height 49
click at [633, 333] on input "Search Form" at bounding box center [872, 325] width 618 height 47
paste input "32064"
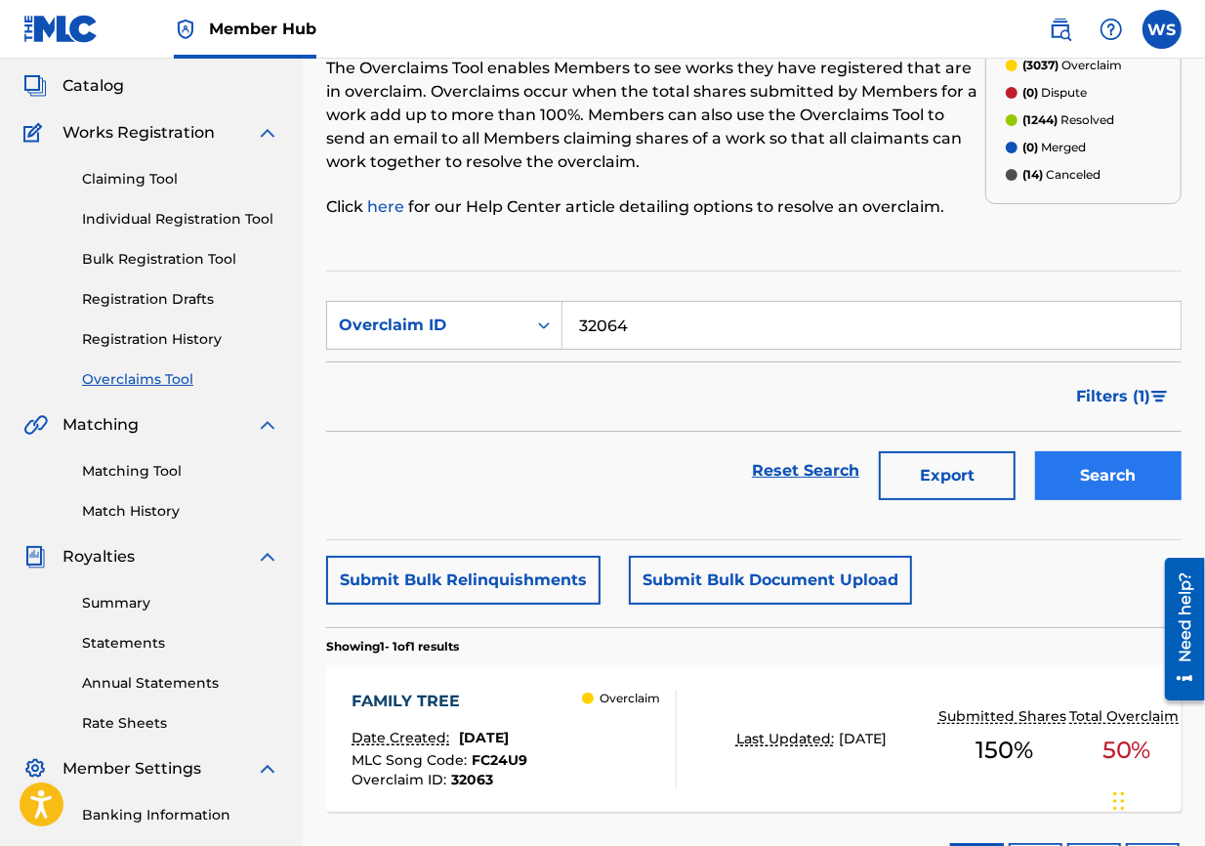
type input "32064"
click at [865, 498] on button "Search" at bounding box center [1108, 475] width 147 height 49
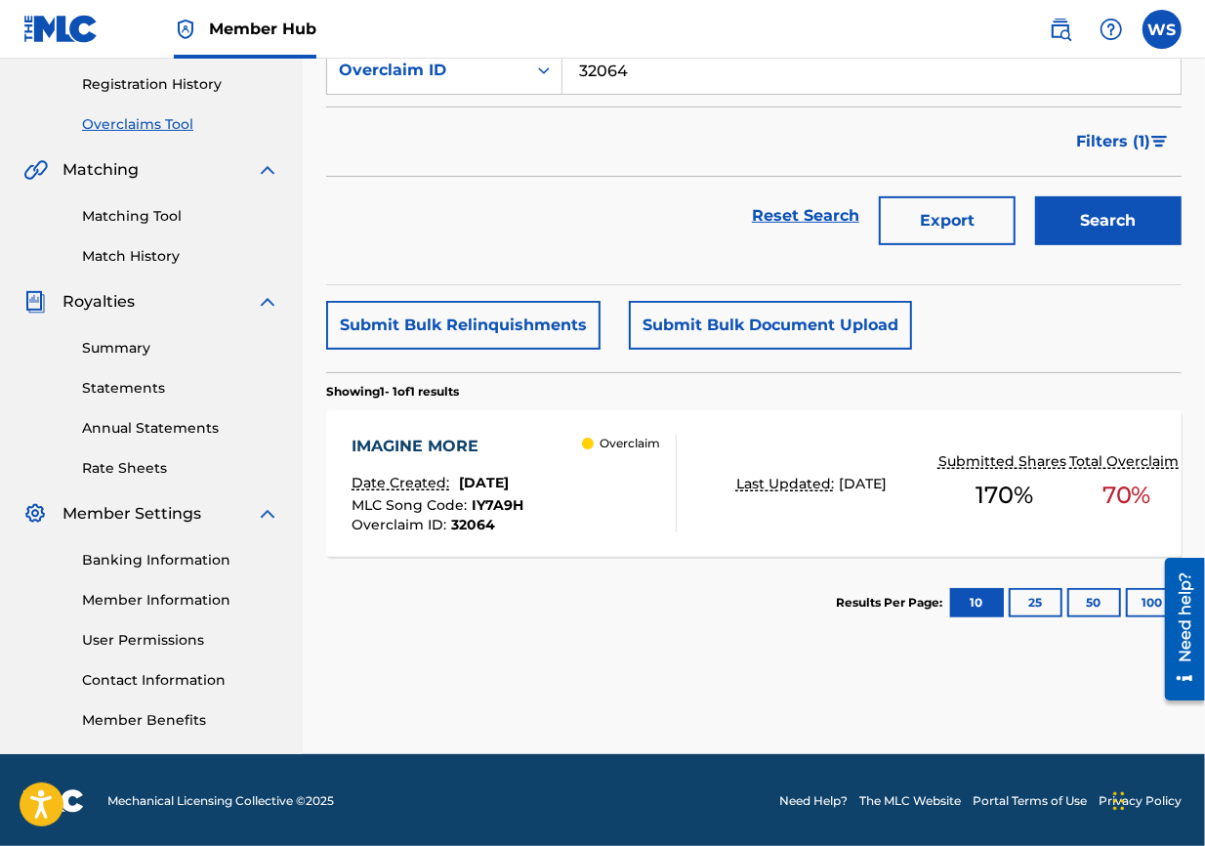
click at [477, 435] on div "IMAGINE MORE" at bounding box center [438, 446] width 172 height 23
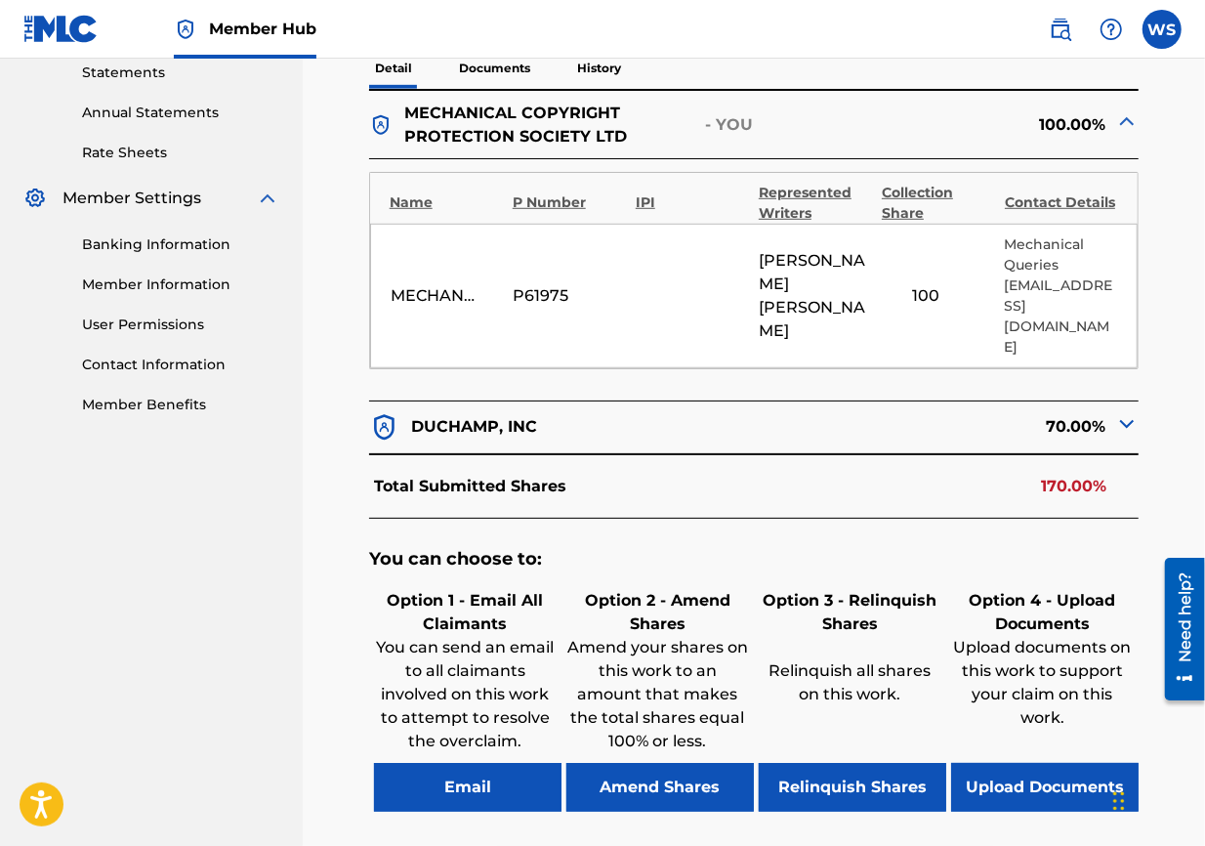
scroll to position [858, 0]
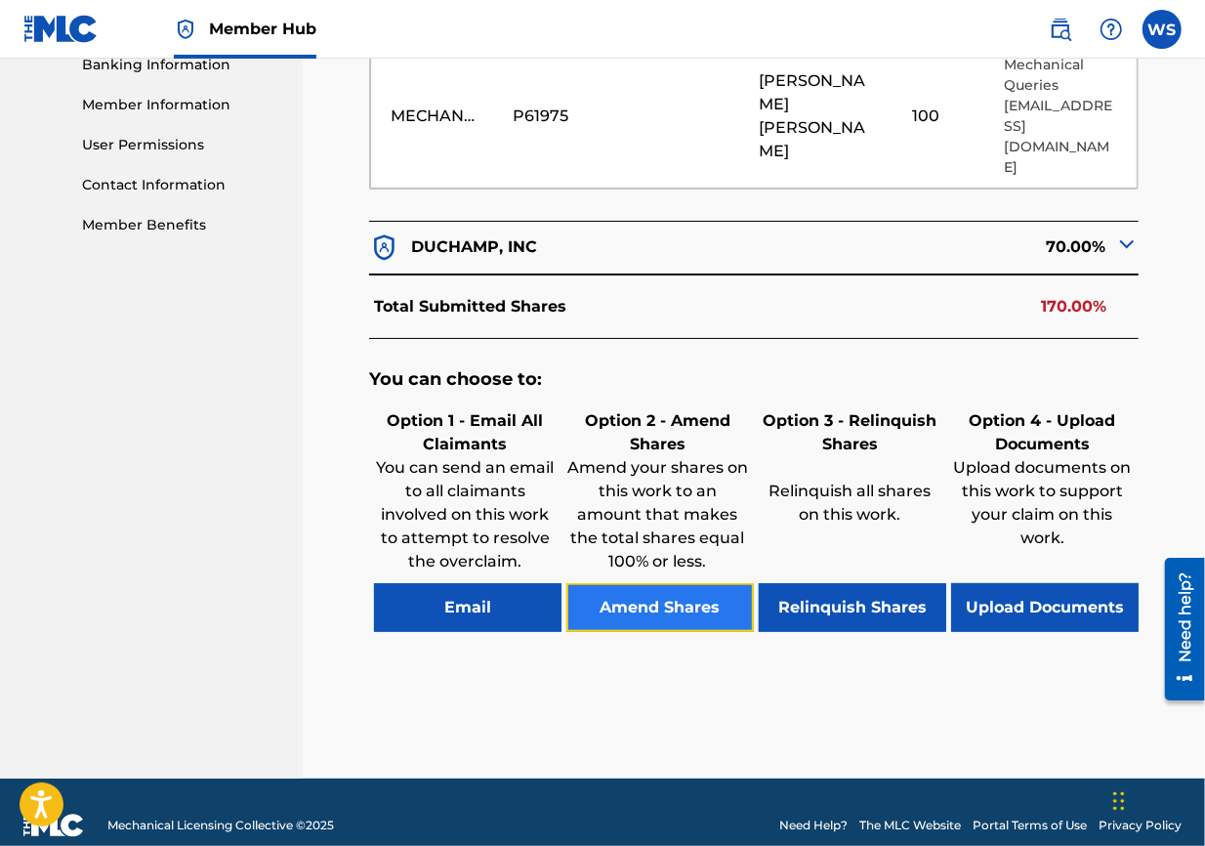
click at [714, 583] on button "Amend Shares" at bounding box center [660, 607] width 188 height 49
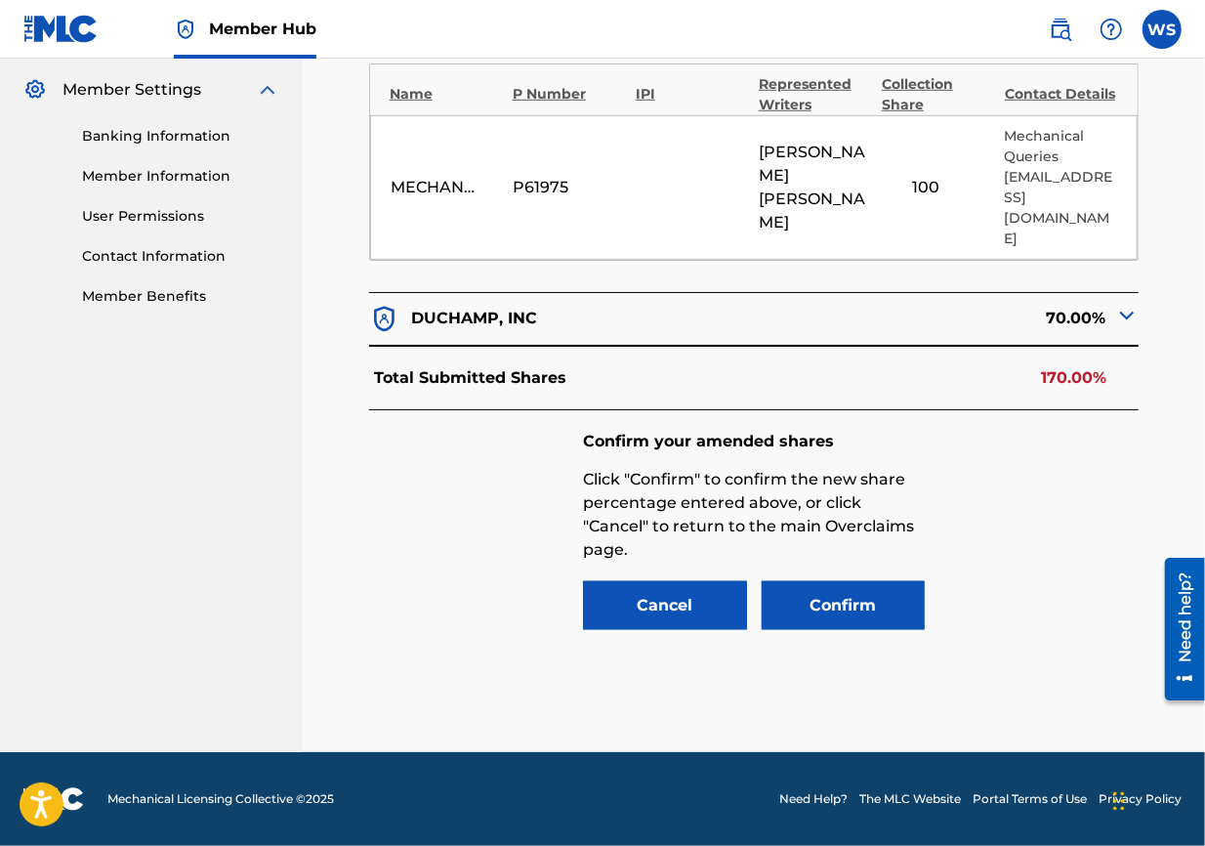
scroll to position [761, 0]
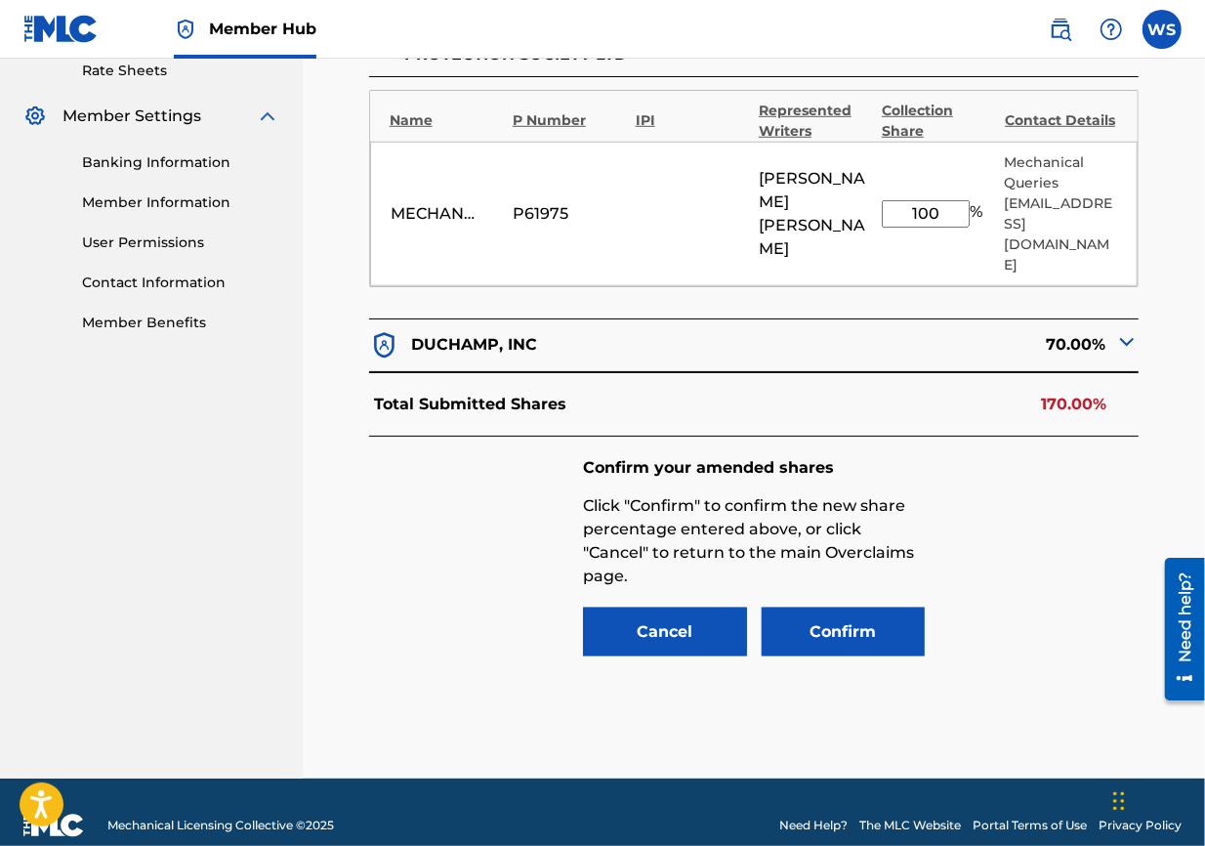
click at [865, 200] on input "100" at bounding box center [926, 213] width 88 height 27
type input "1"
type input "80"
click at [847, 607] on button "Confirm" at bounding box center [844, 631] width 164 height 49
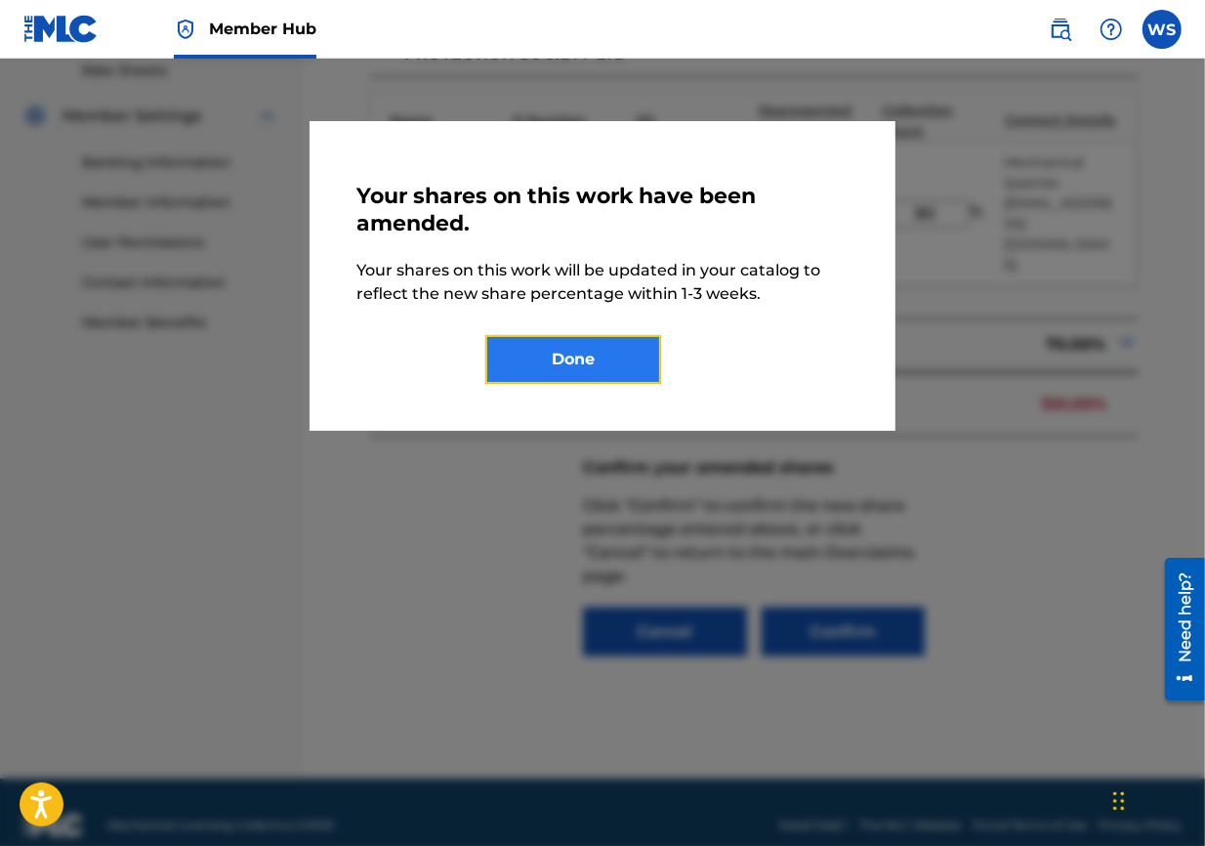
click at [568, 356] on button "Done" at bounding box center [573, 359] width 176 height 49
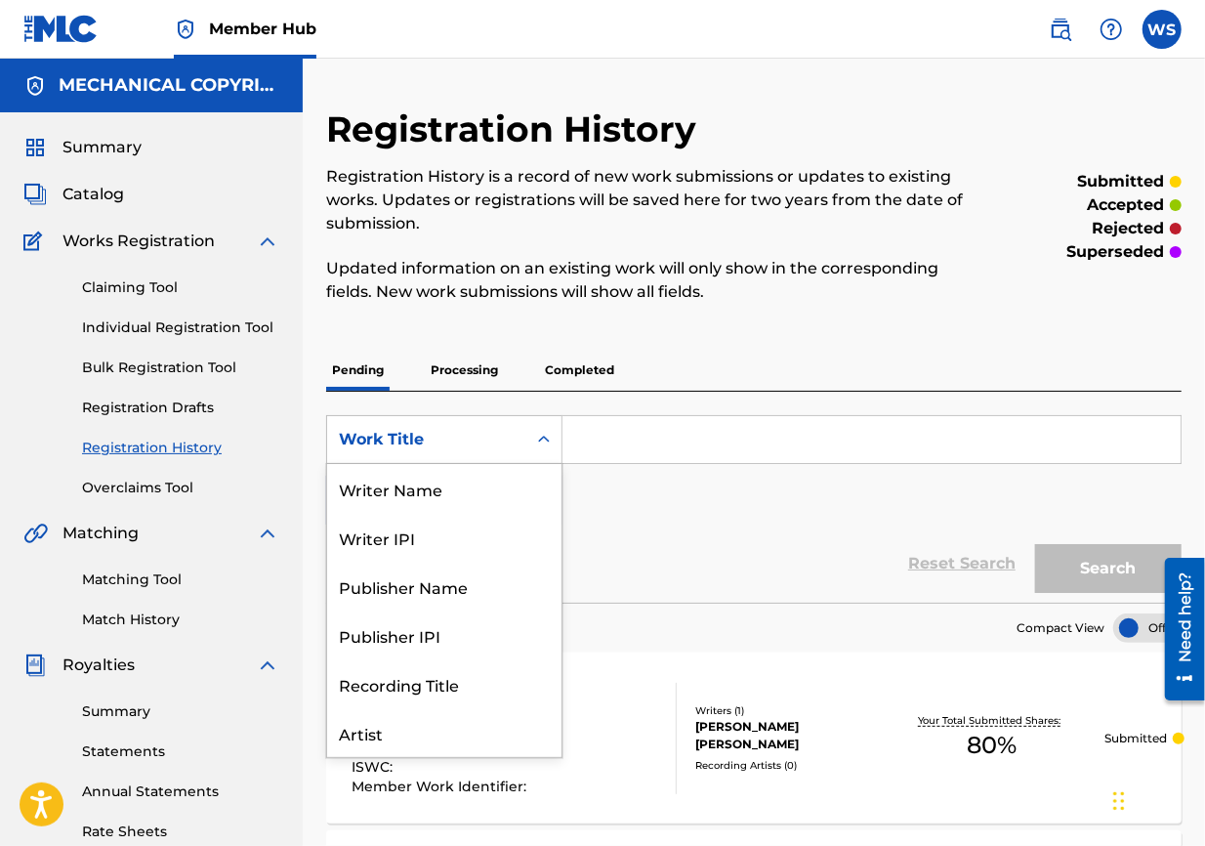
click at [470, 429] on div "Work Title" at bounding box center [427, 439] width 176 height 23
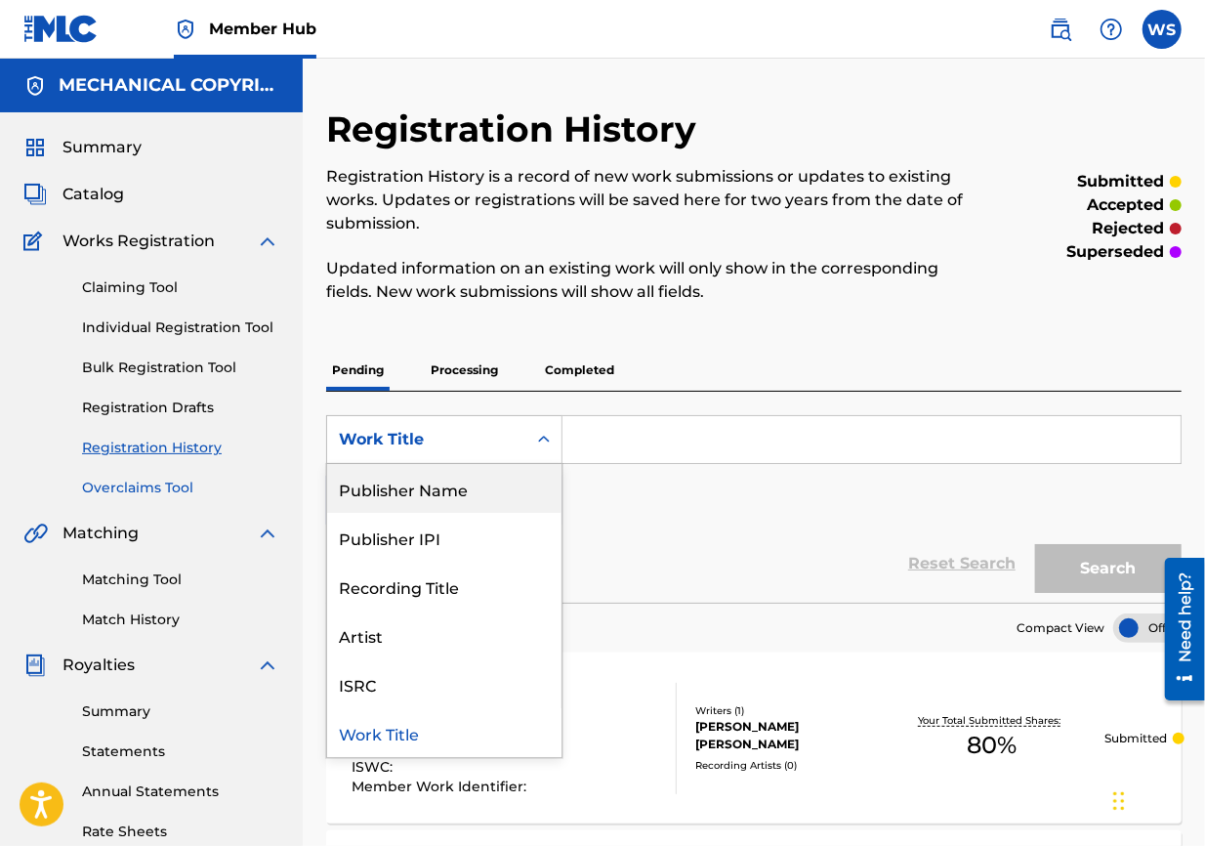
click at [182, 484] on link "Overclaims Tool" at bounding box center [180, 488] width 197 height 21
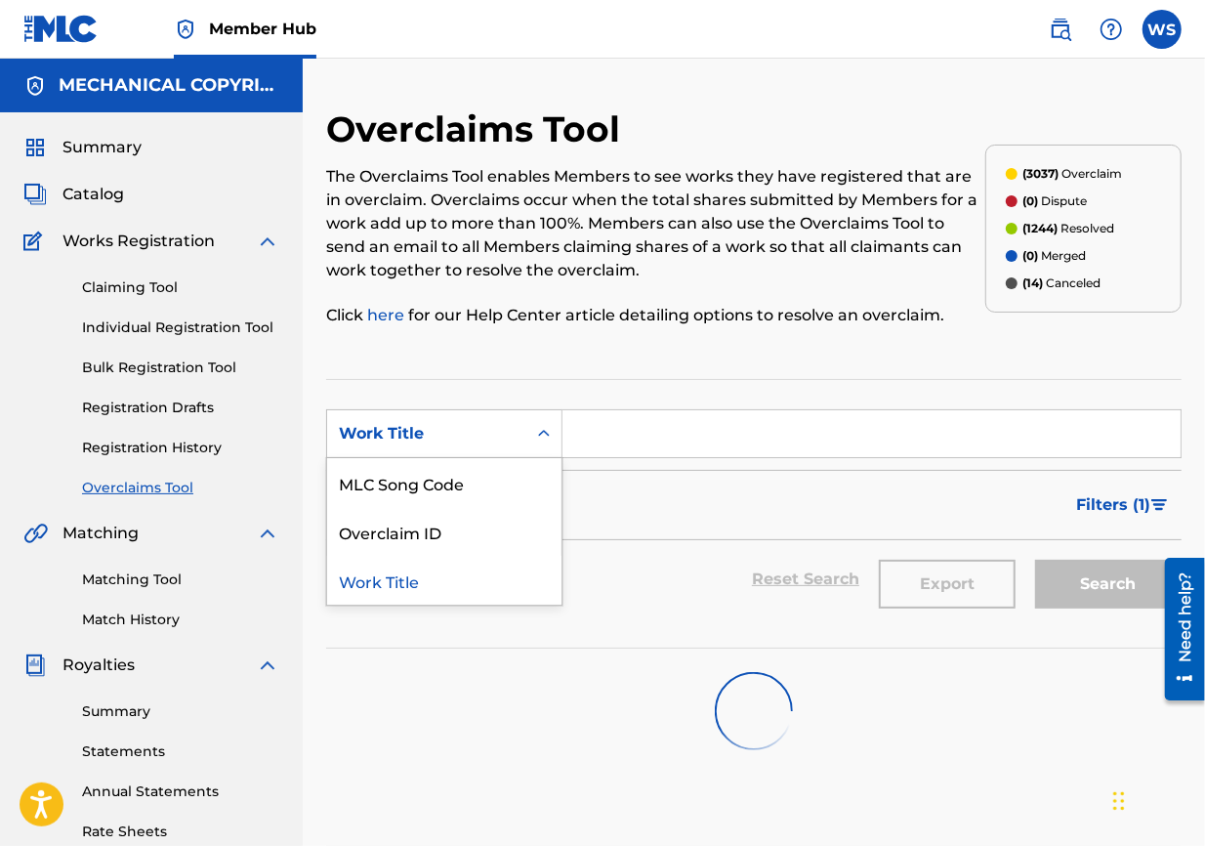
click at [457, 441] on div "Work Title" at bounding box center [427, 433] width 176 height 23
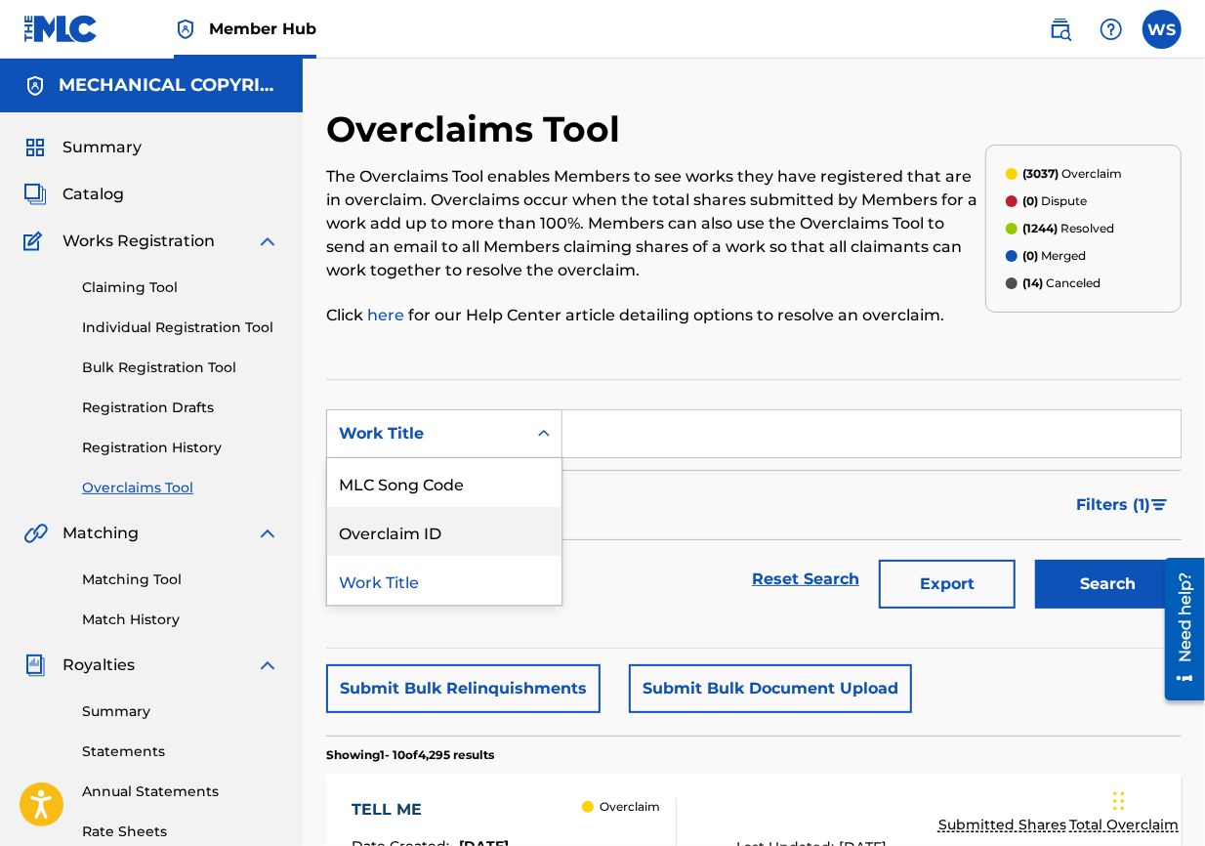
click at [475, 529] on div "Overclaim ID" at bounding box center [444, 531] width 234 height 49
drag, startPoint x: 623, startPoint y: 477, endPoint x: 610, endPoint y: 433, distance: 45.7
click at [623, 472] on div "Filters ( 1 )" at bounding box center [754, 505] width 856 height 70
click at [609, 432] on input "Search Form" at bounding box center [872, 433] width 618 height 47
paste input "32062"
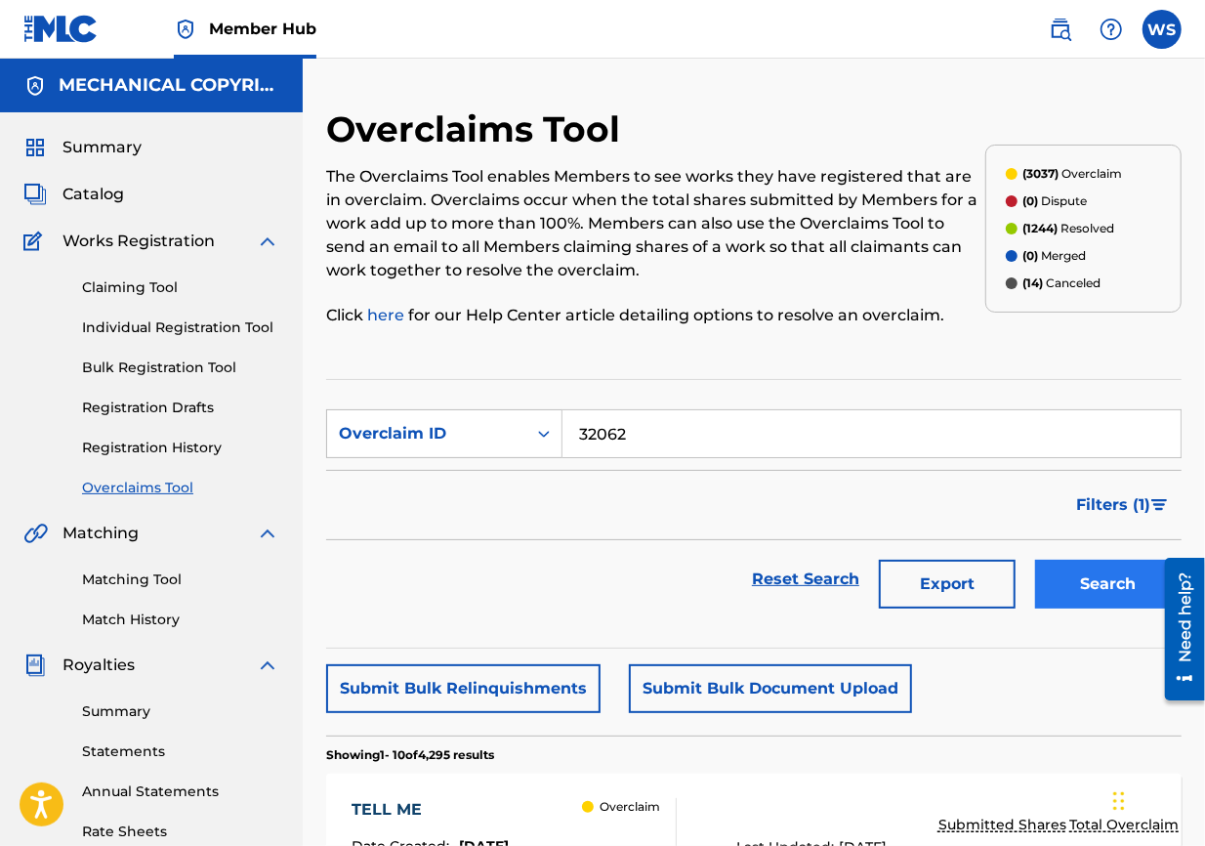
type input "32062"
click at [865, 560] on button "Search" at bounding box center [1108, 584] width 147 height 49
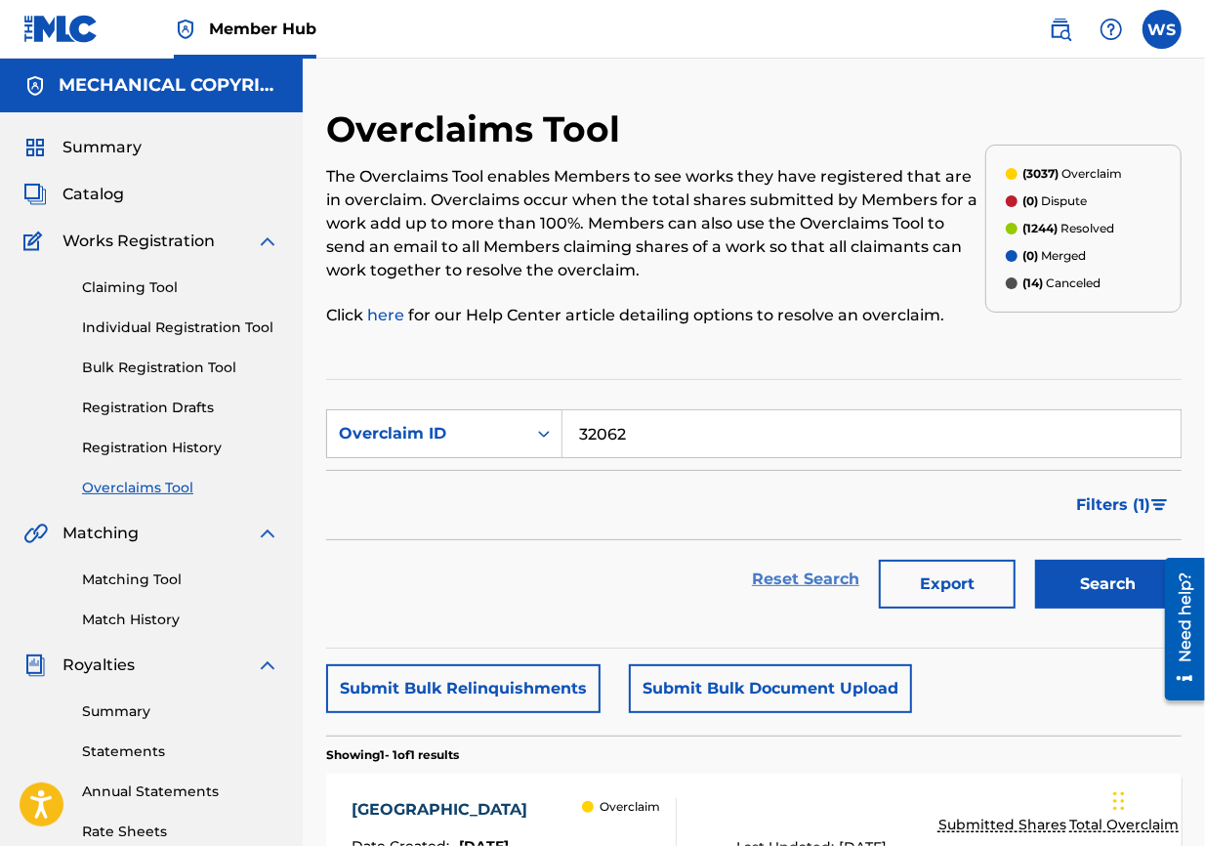
scroll to position [217, 0]
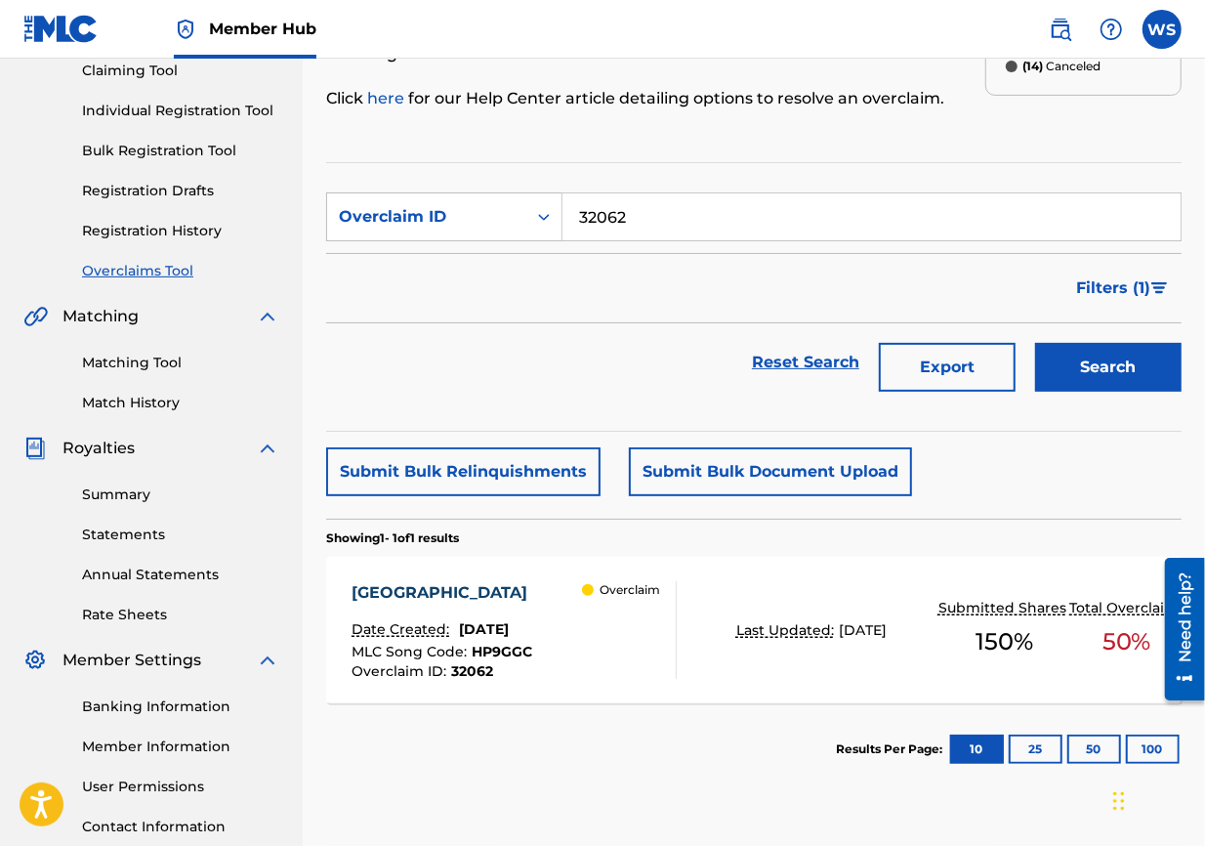
click at [466, 590] on div "[GEOGRAPHIC_DATA]" at bounding box center [445, 592] width 186 height 23
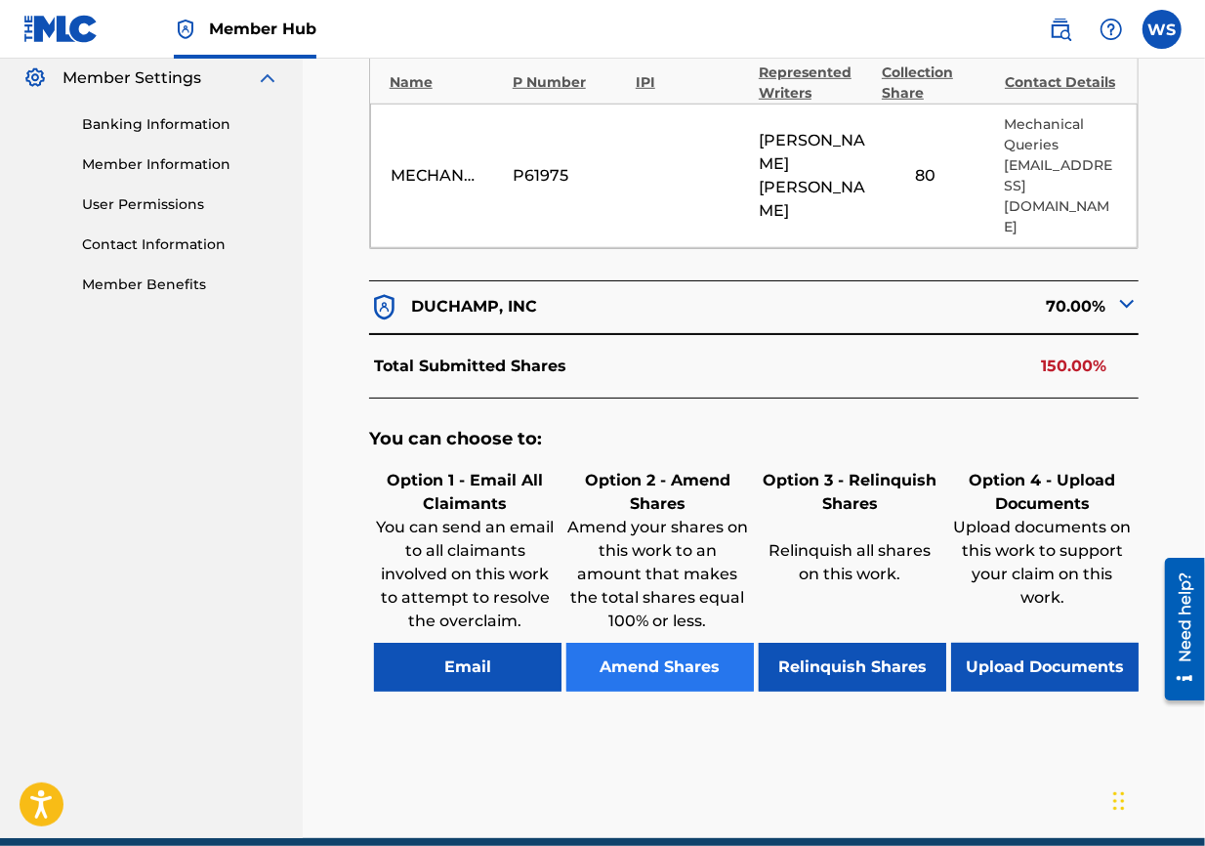
scroll to position [858, 0]
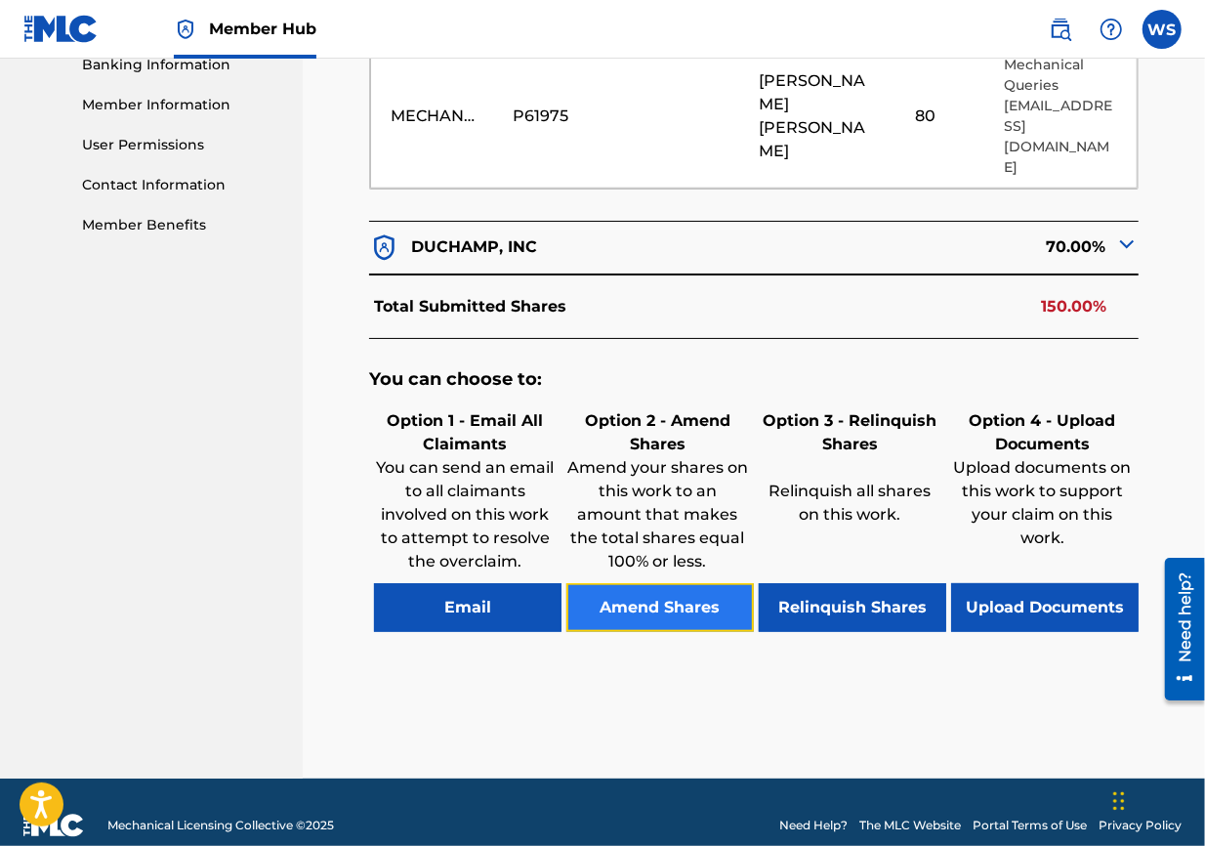
click at [701, 583] on button "Amend Shares" at bounding box center [660, 607] width 188 height 49
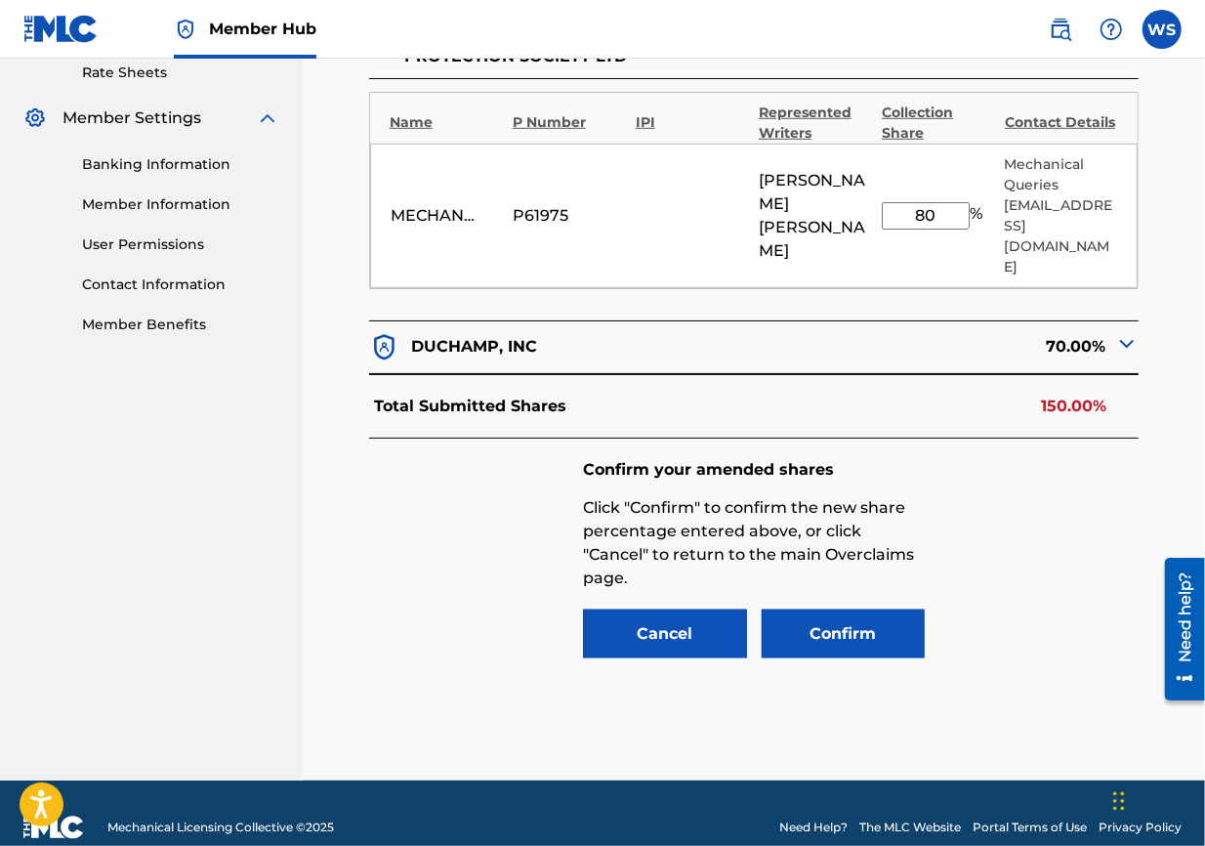
scroll to position [651, 0]
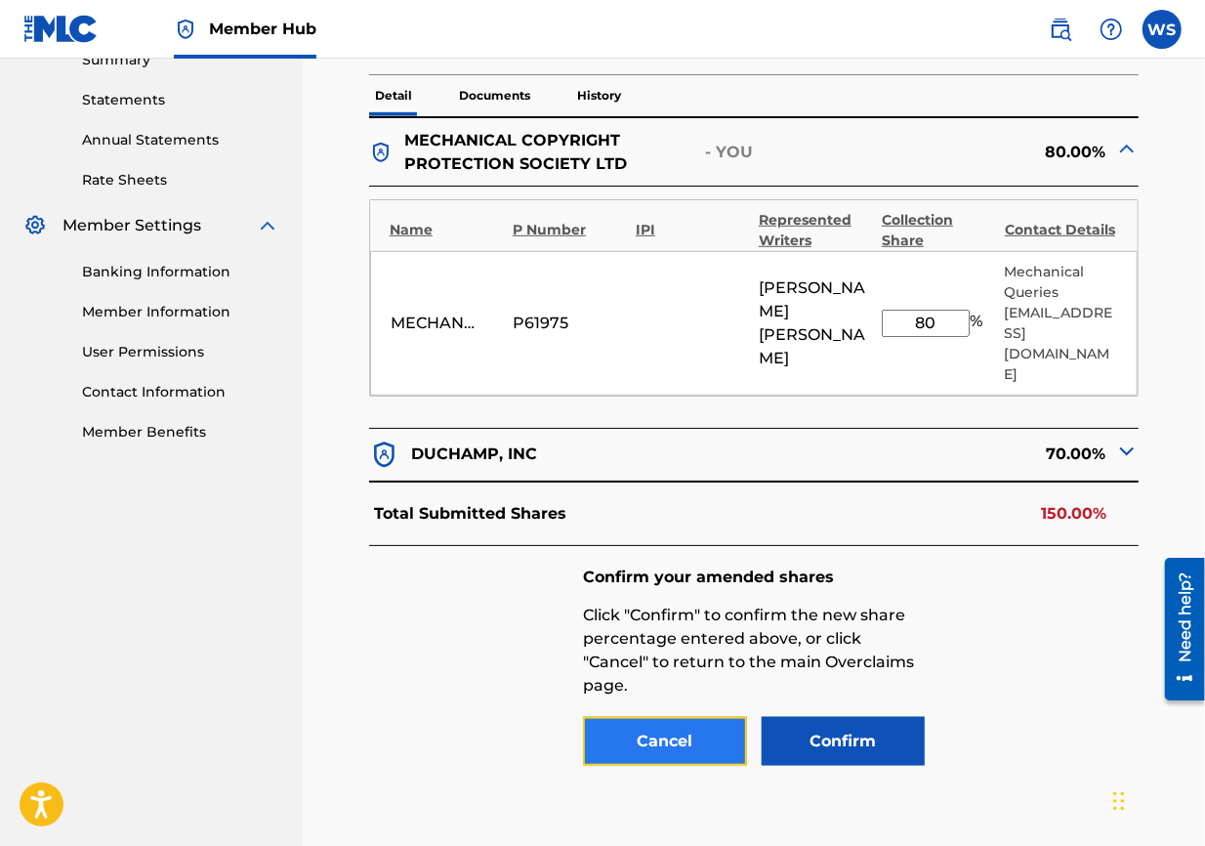
click at [690, 608] on button "Cancel" at bounding box center [665, 741] width 164 height 49
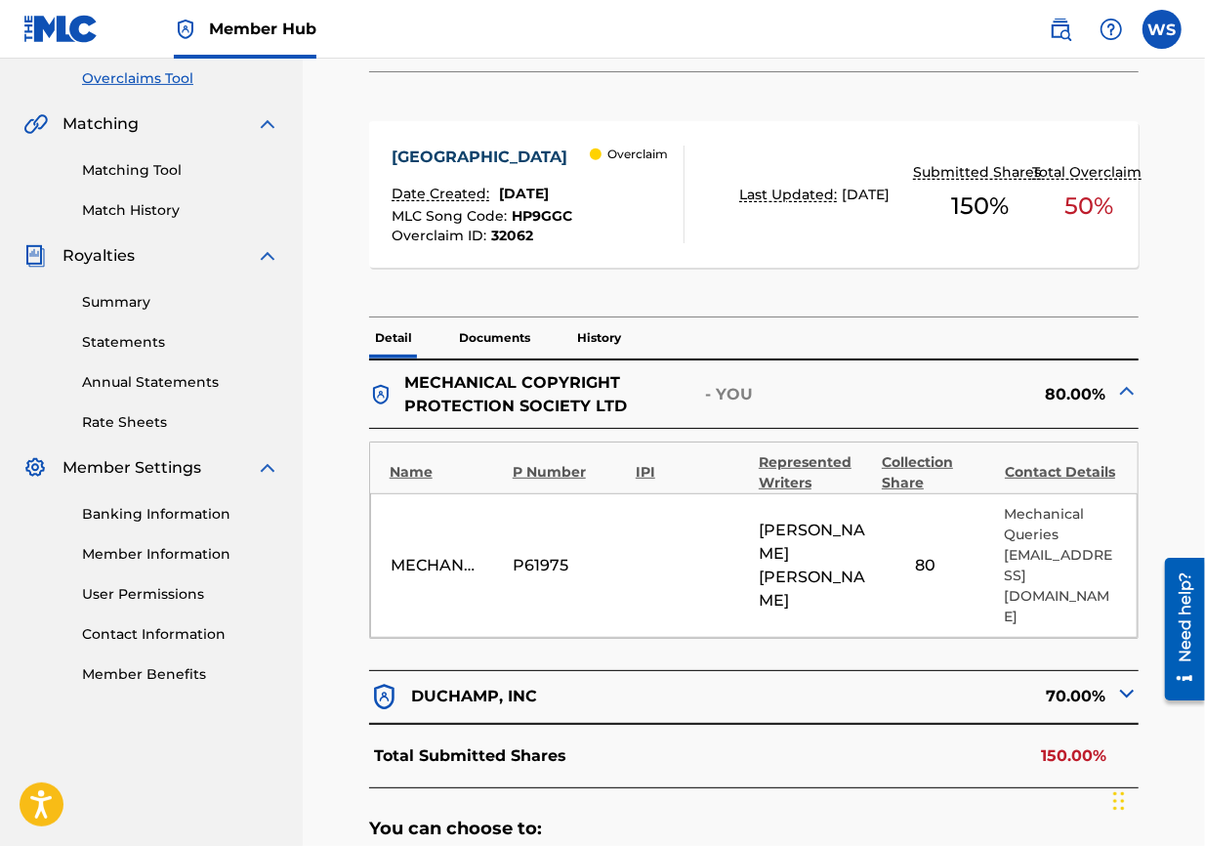
scroll to position [326, 0]
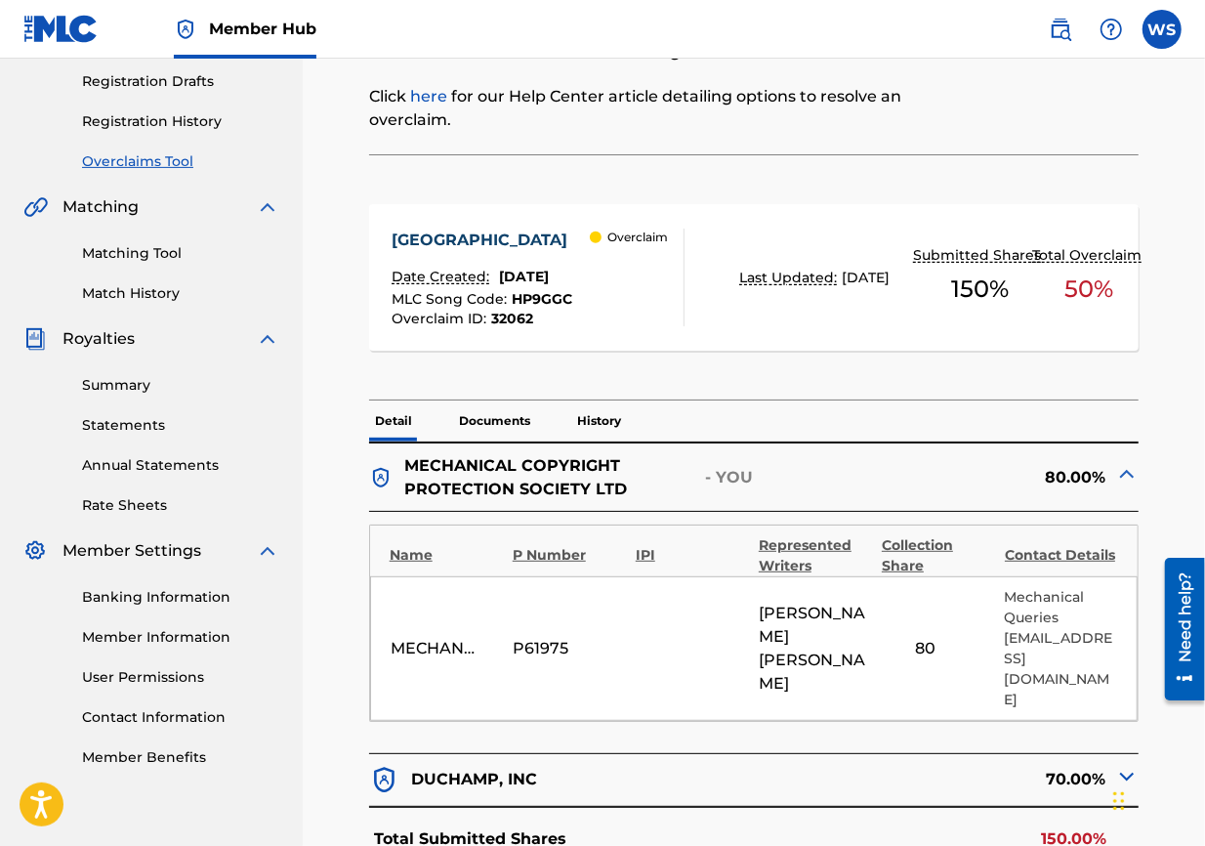
click at [144, 172] on div "Summary Catalog Works Registration Claiming Tool Individual Registration Tool B…" at bounding box center [151, 288] width 303 height 1005
click at [132, 164] on link "Overclaims Tool" at bounding box center [180, 161] width 197 height 21
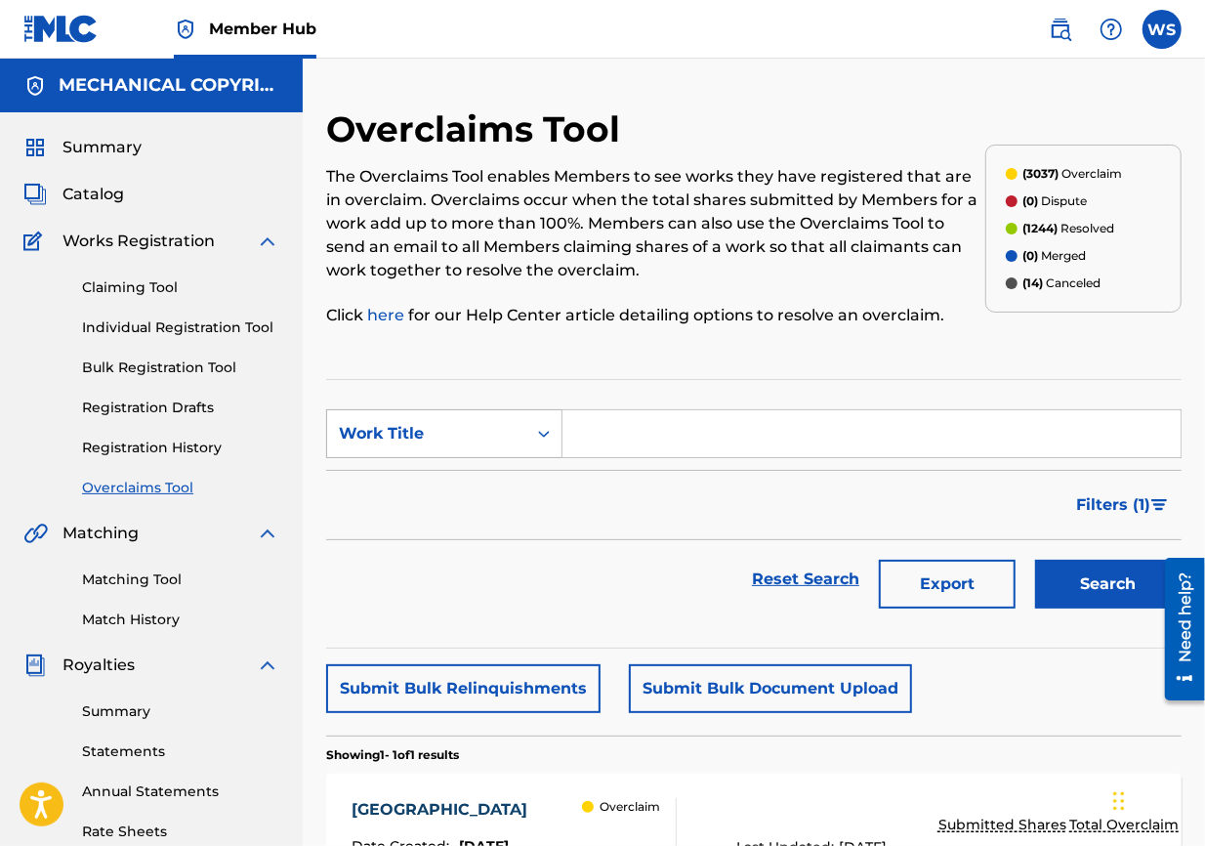
click at [502, 432] on div "Work Title" at bounding box center [427, 433] width 176 height 23
click at [481, 509] on div "Overclaim ID" at bounding box center [444, 531] width 234 height 49
drag, startPoint x: 595, startPoint y: 447, endPoint x: 597, endPoint y: 403, distance: 44.0
click at [596, 440] on input "Search Form" at bounding box center [872, 433] width 618 height 47
paste input "32052"
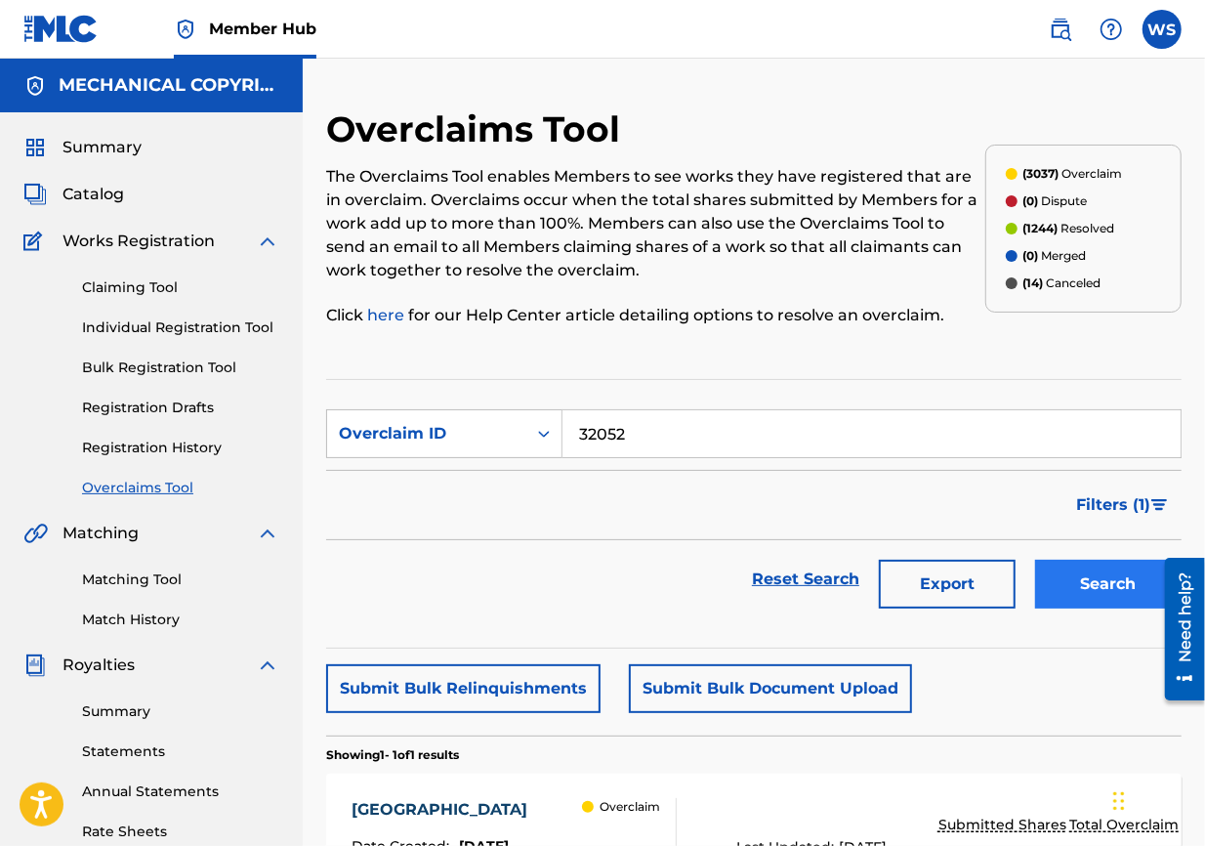
type input "32052"
click at [865, 575] on button "Search" at bounding box center [1108, 584] width 147 height 49
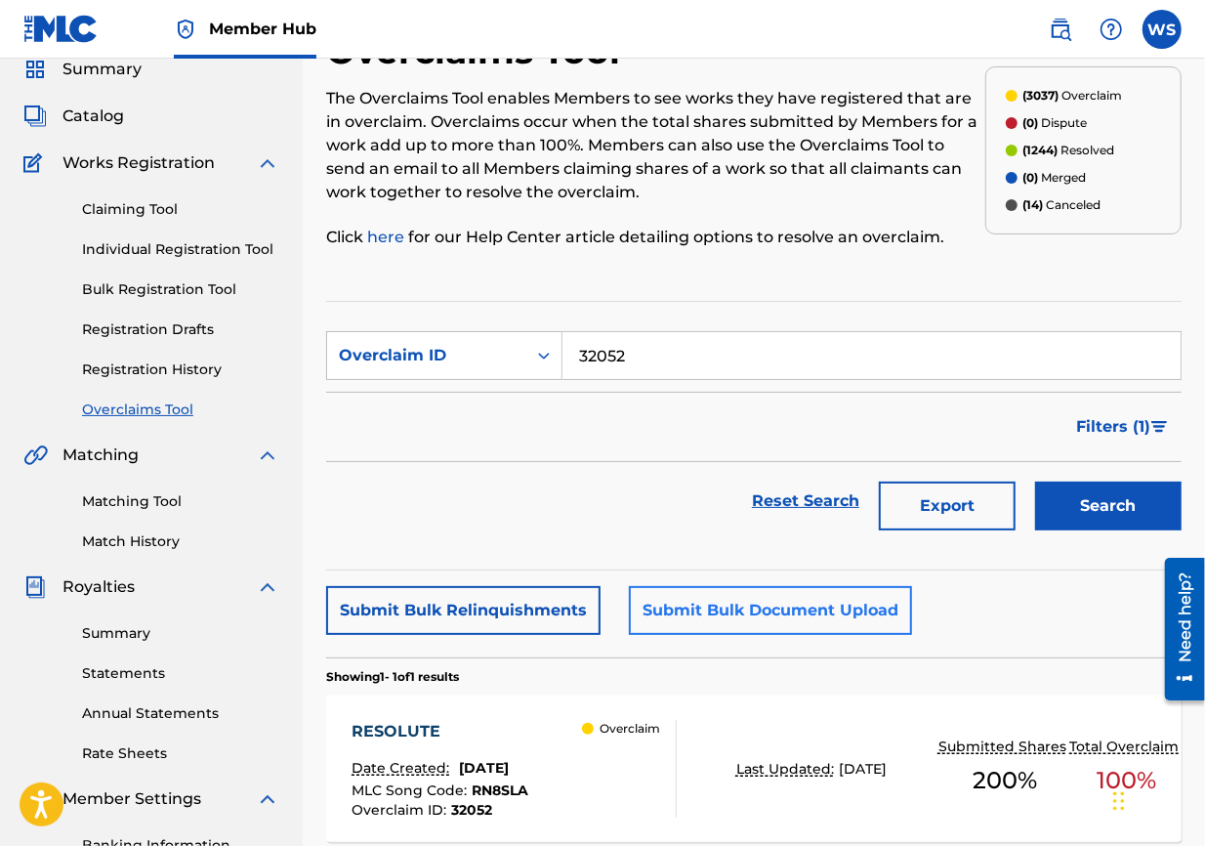
scroll to position [108, 0]
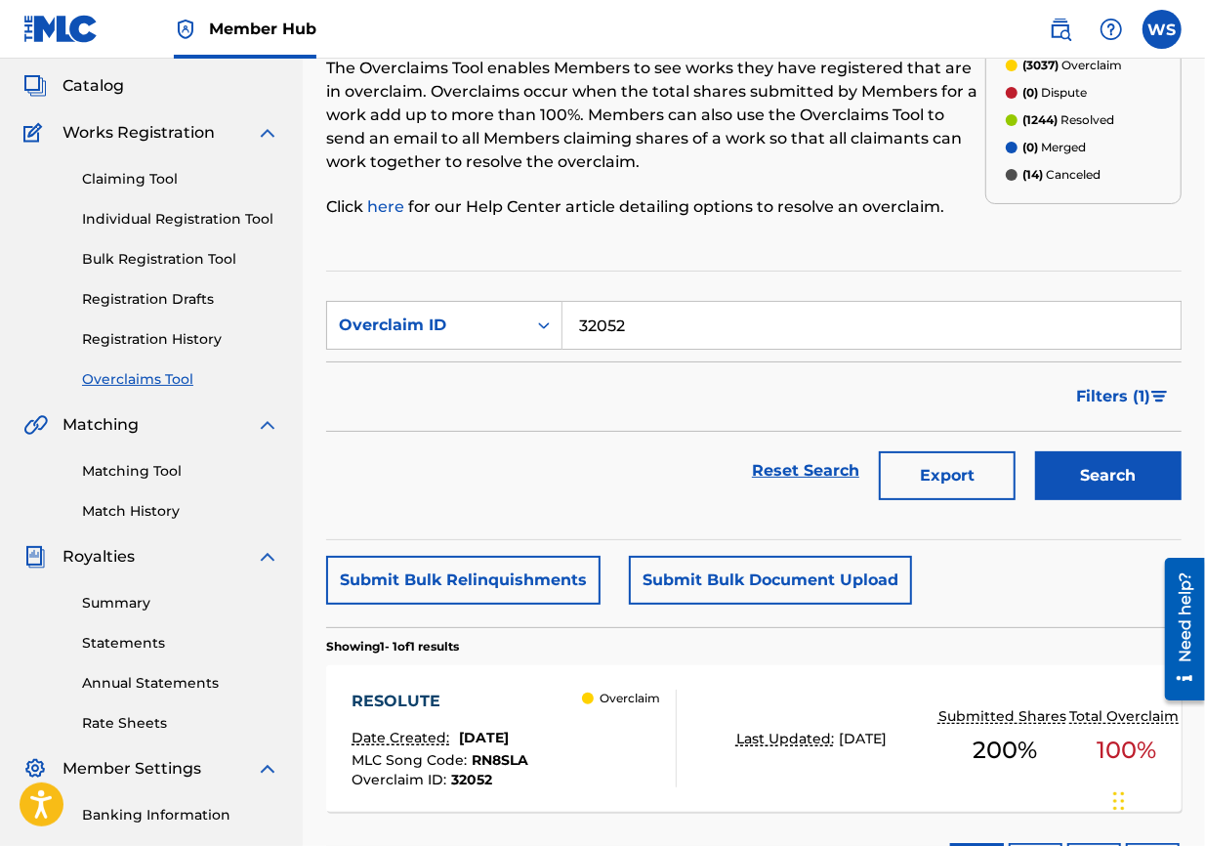
click at [438, 608] on div "RESOLUTE" at bounding box center [440, 701] width 177 height 23
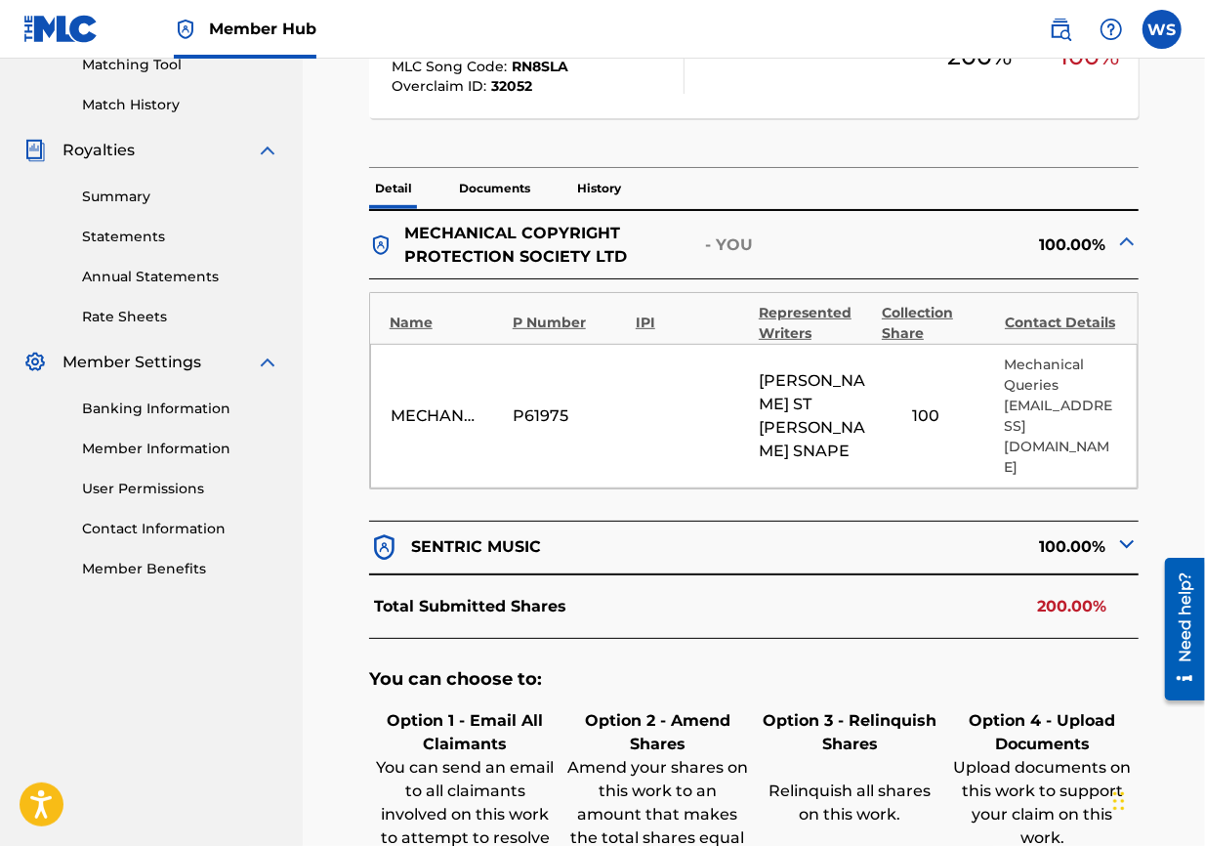
scroll to position [759, 0]
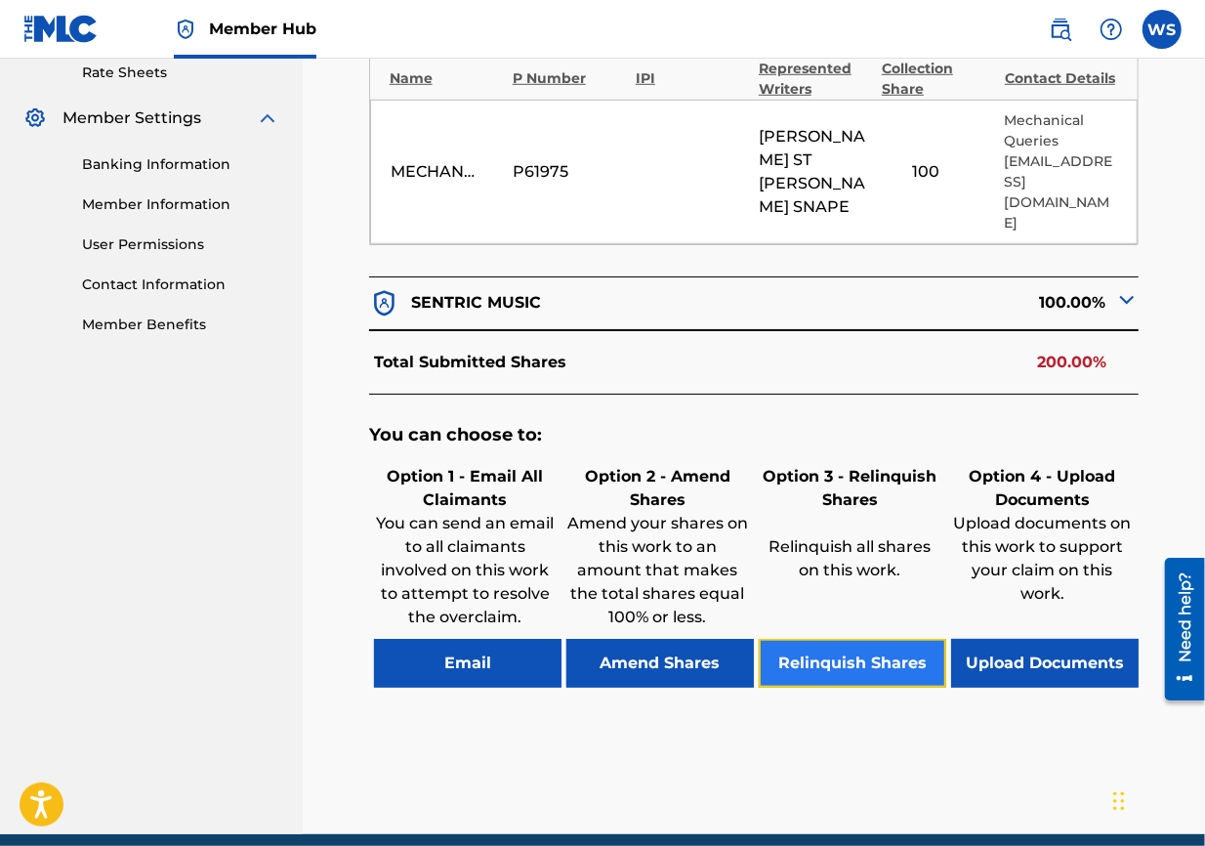
click at [853, 608] on button "Relinquish Shares" at bounding box center [853, 663] width 188 height 49
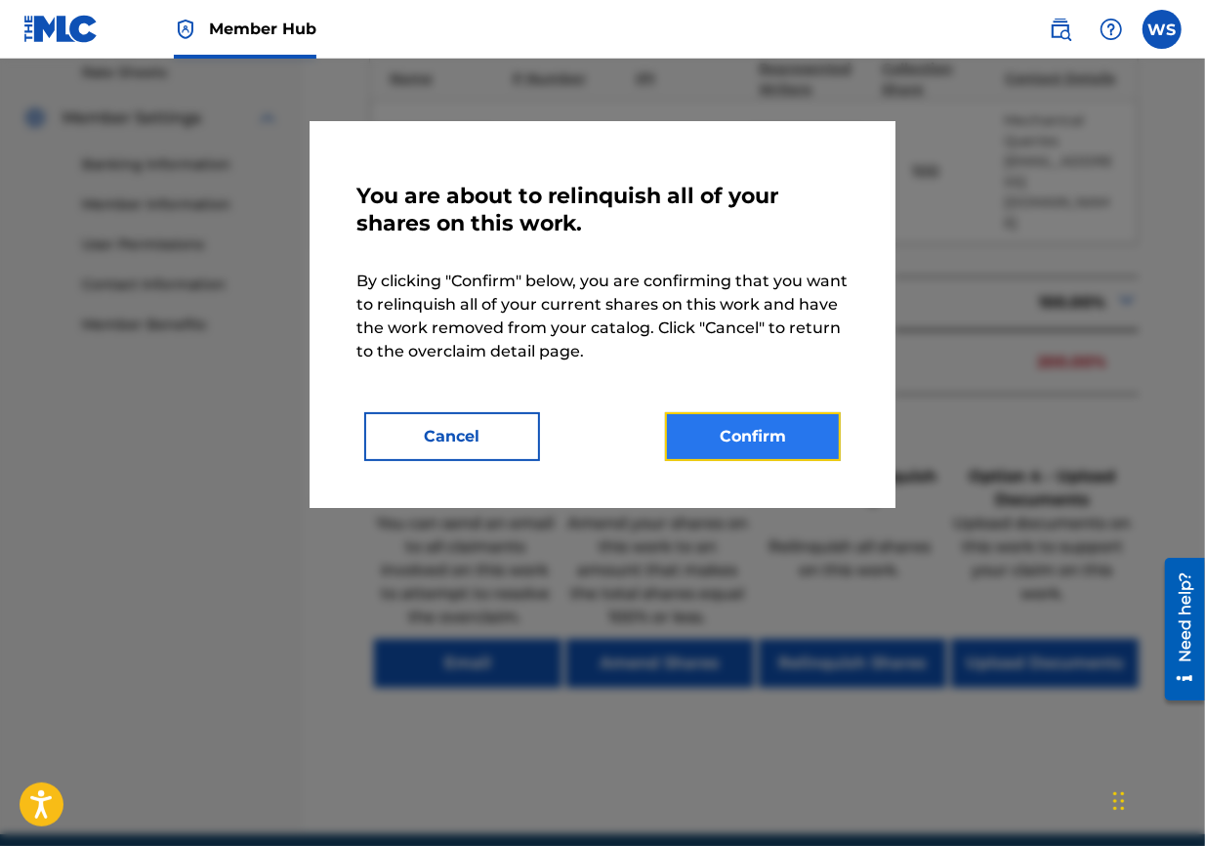
click at [745, 440] on button "Confirm" at bounding box center [753, 436] width 176 height 49
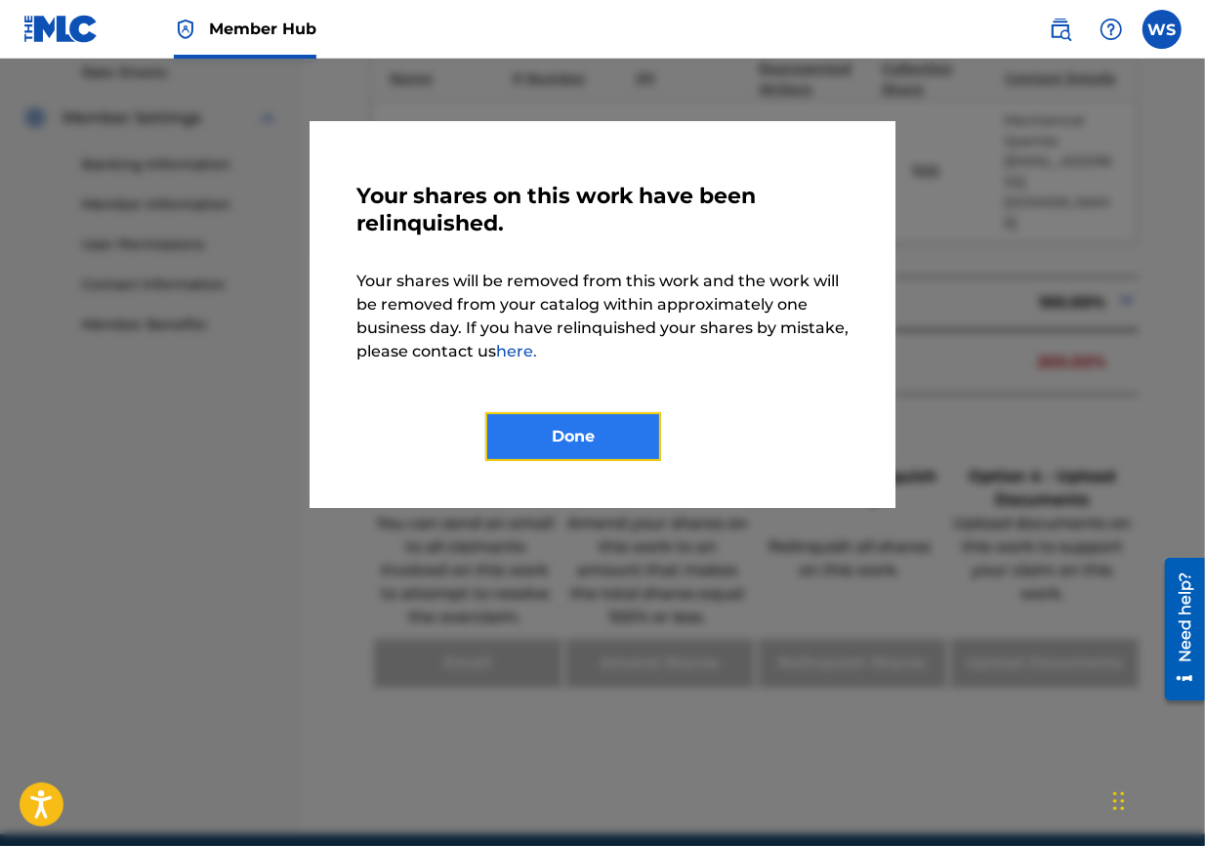
click at [534, 431] on button "Done" at bounding box center [573, 436] width 176 height 49
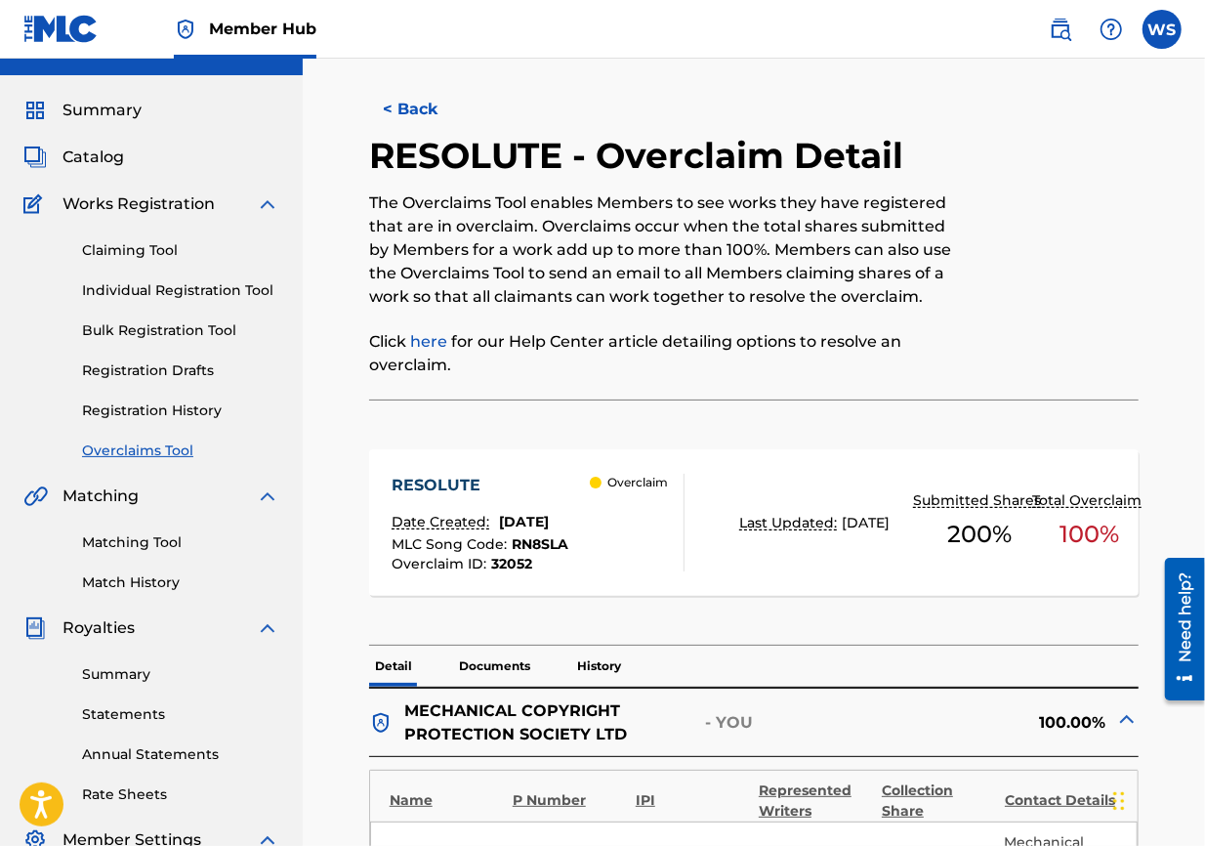
scroll to position [0, 0]
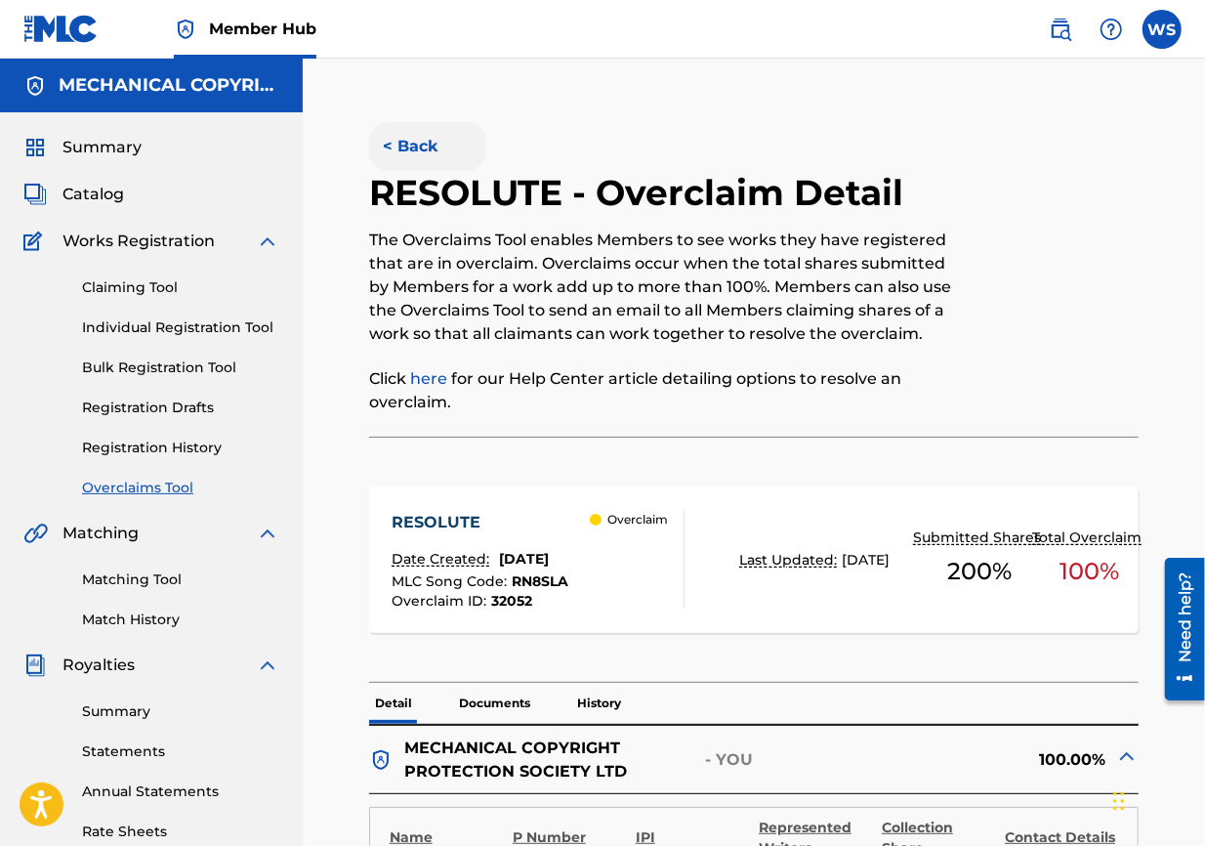
click at [412, 154] on button "< Back" at bounding box center [427, 146] width 117 height 49
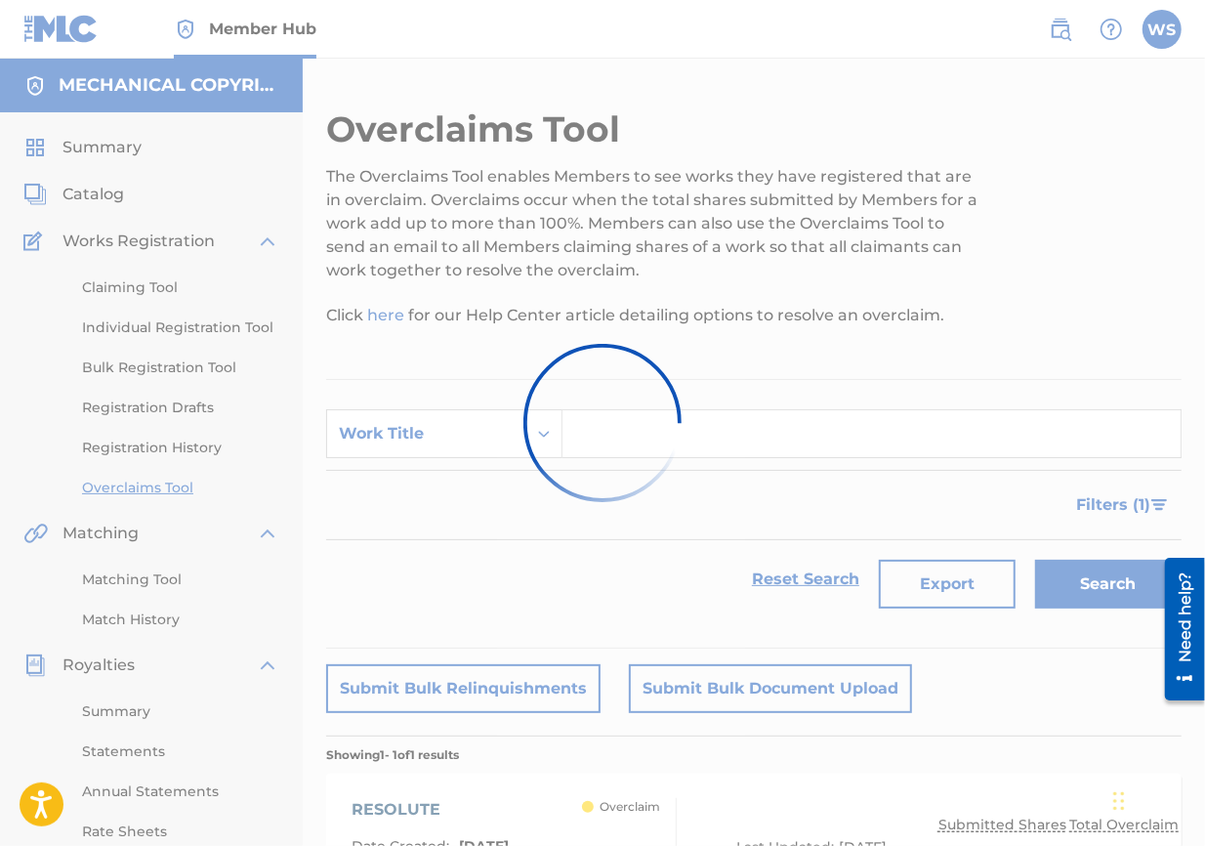
scroll to position [108, 0]
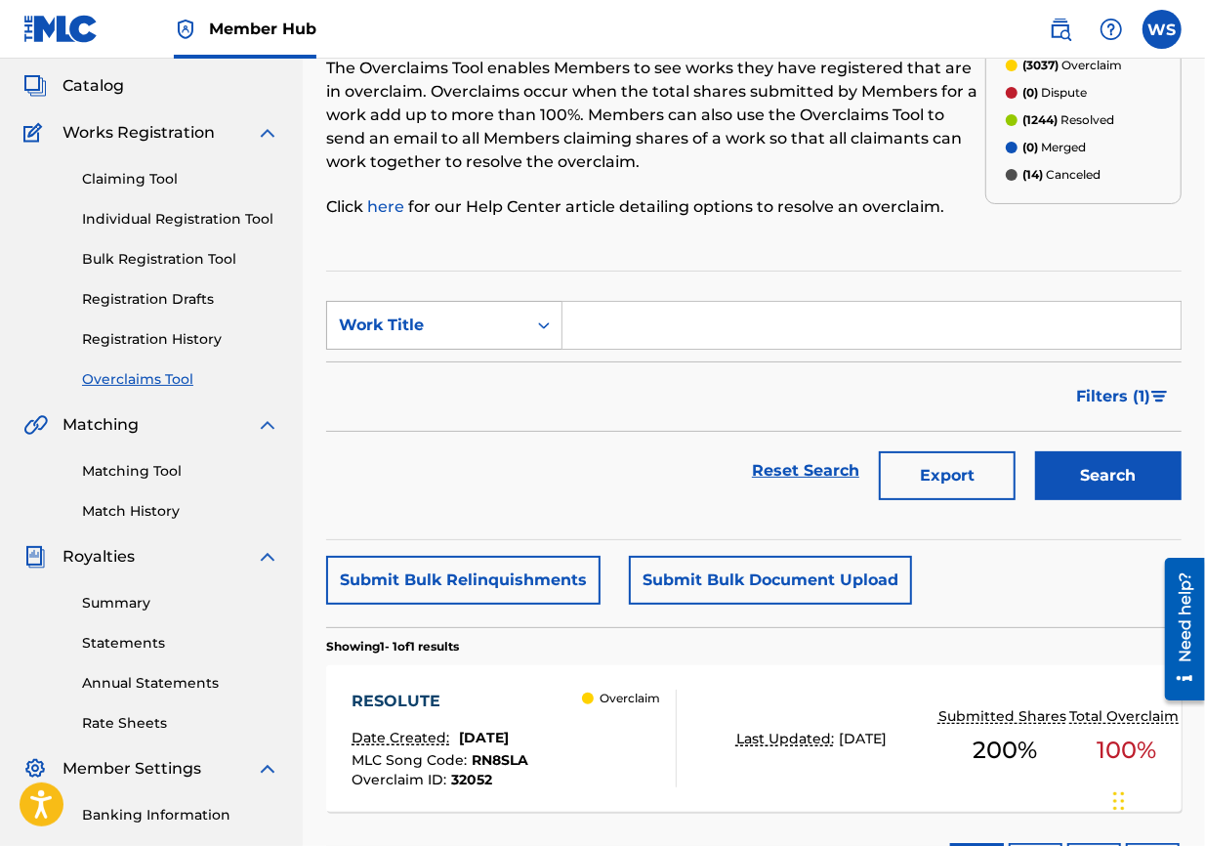
click at [477, 322] on div "Work Title" at bounding box center [427, 325] width 176 height 23
click at [465, 418] on div "Overclaim ID" at bounding box center [444, 422] width 234 height 49
click at [645, 323] on input "Search Form" at bounding box center [872, 325] width 618 height 47
paste input "32046"
type input "32046"
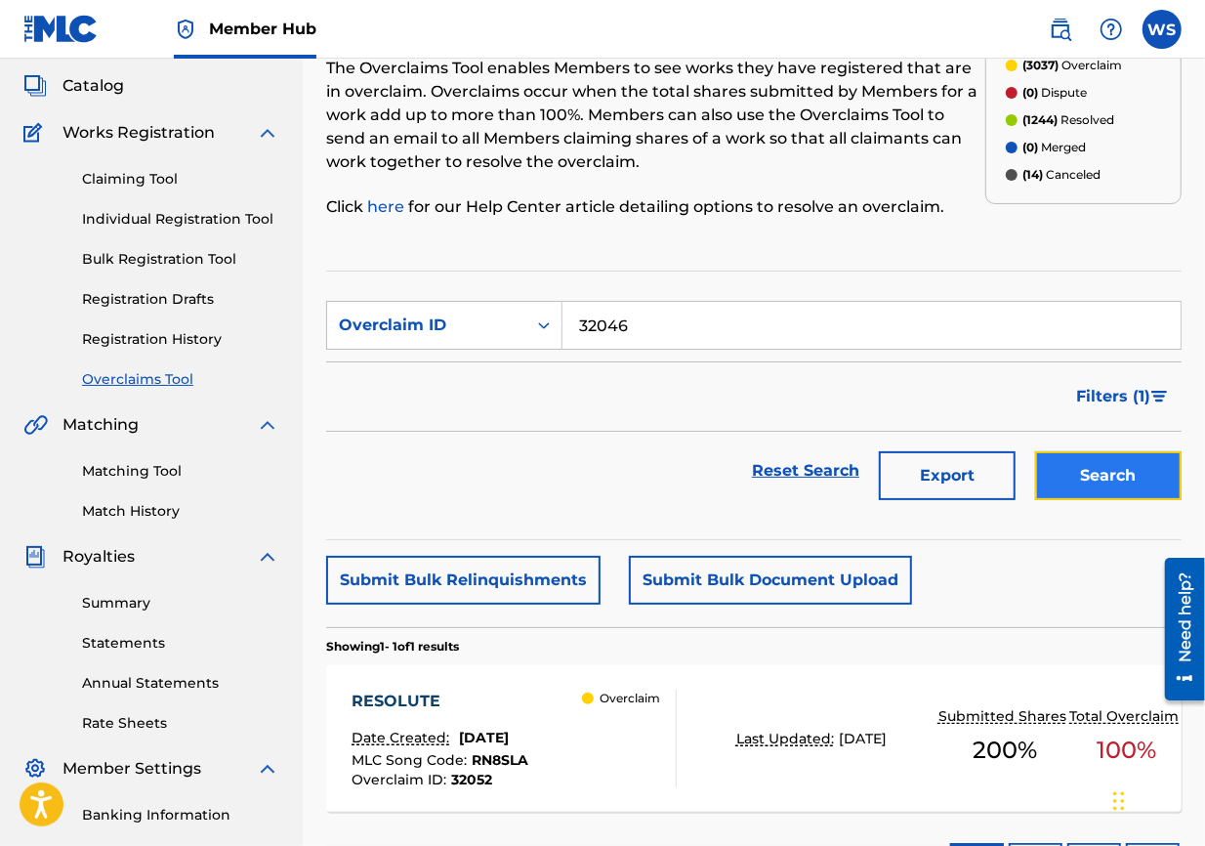
click at [865, 470] on button "Search" at bounding box center [1108, 475] width 147 height 49
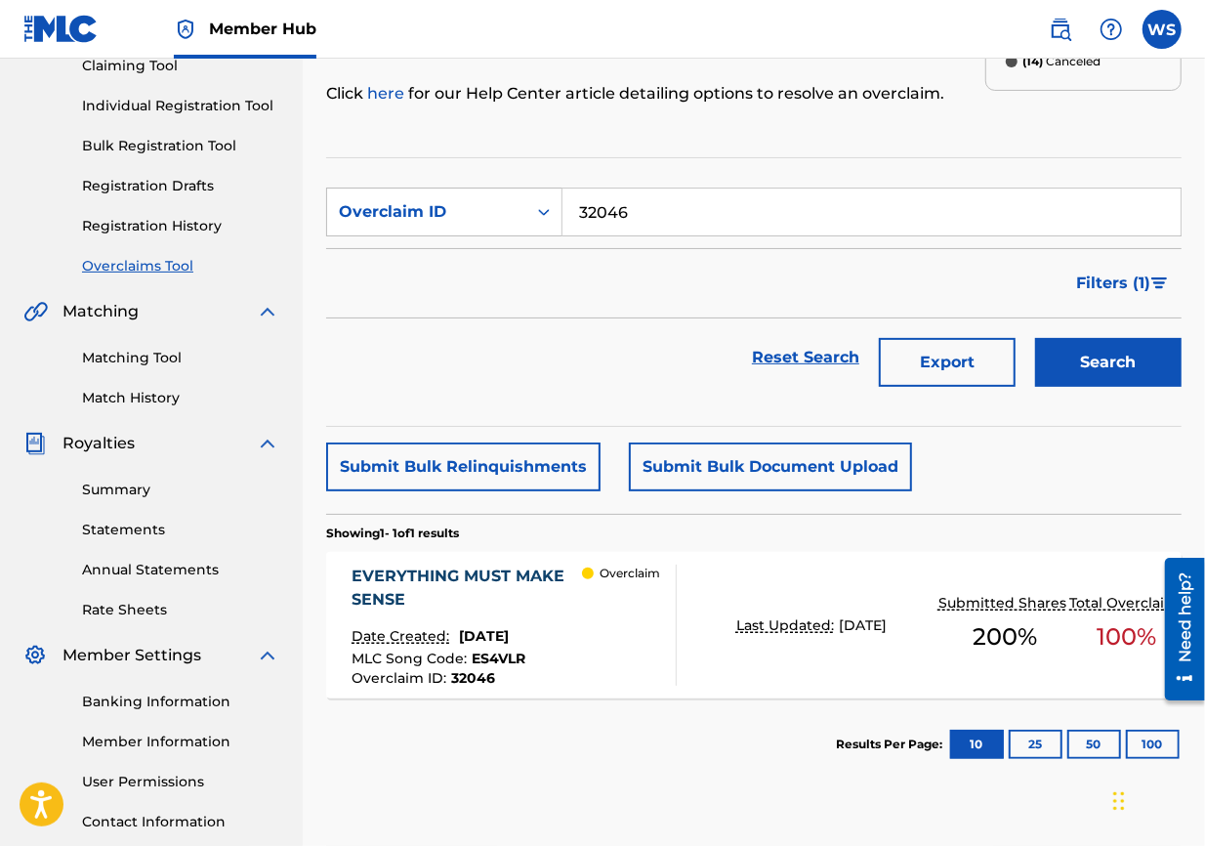
scroll to position [325, 0]
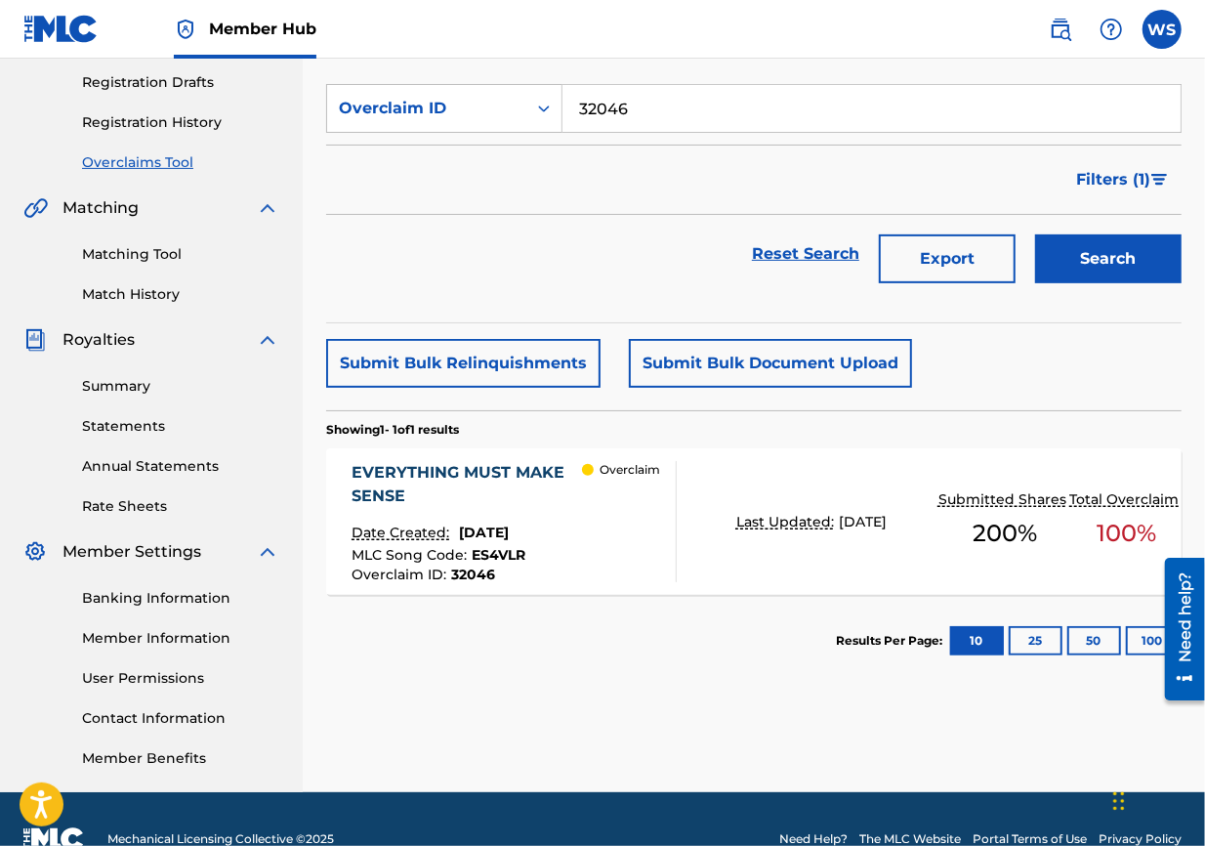
click at [426, 466] on div "EVERYTHING MUST MAKE SENSE" at bounding box center [467, 484] width 230 height 47
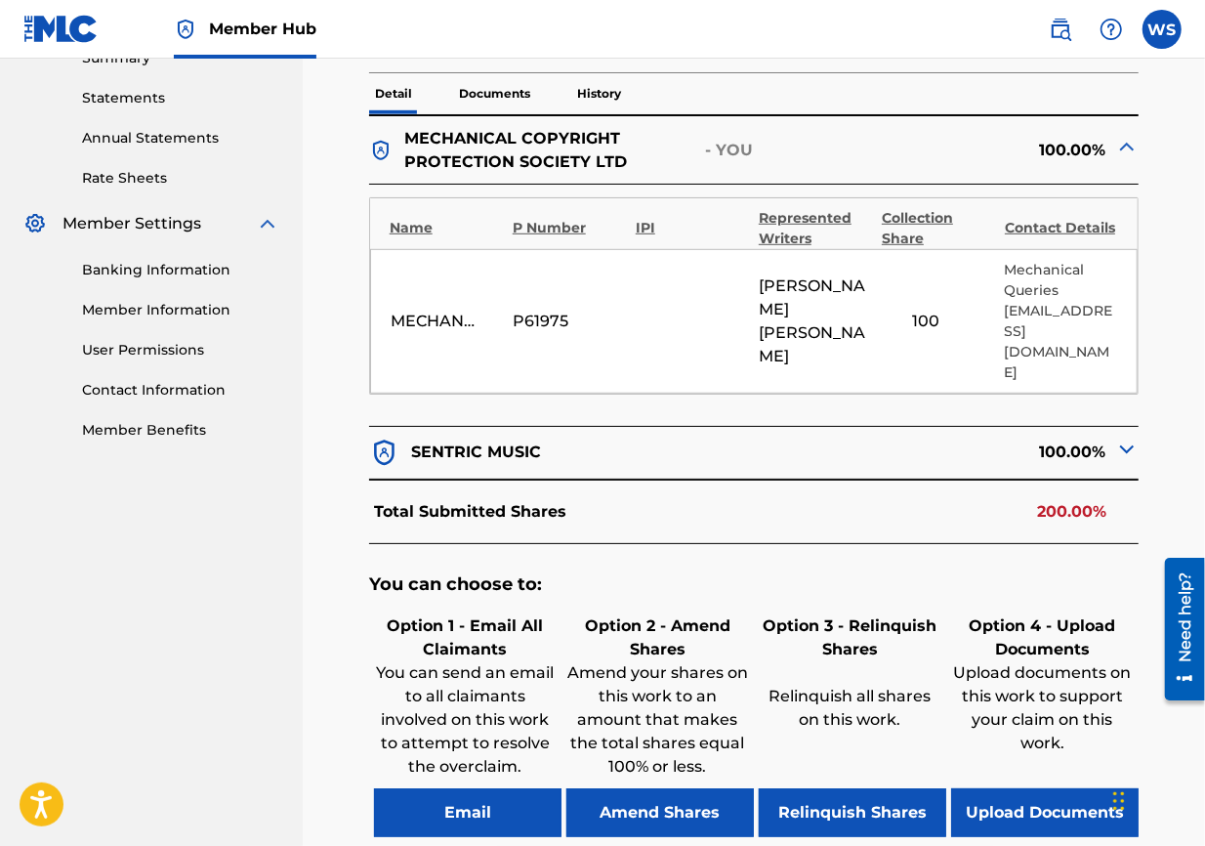
scroll to position [759, 0]
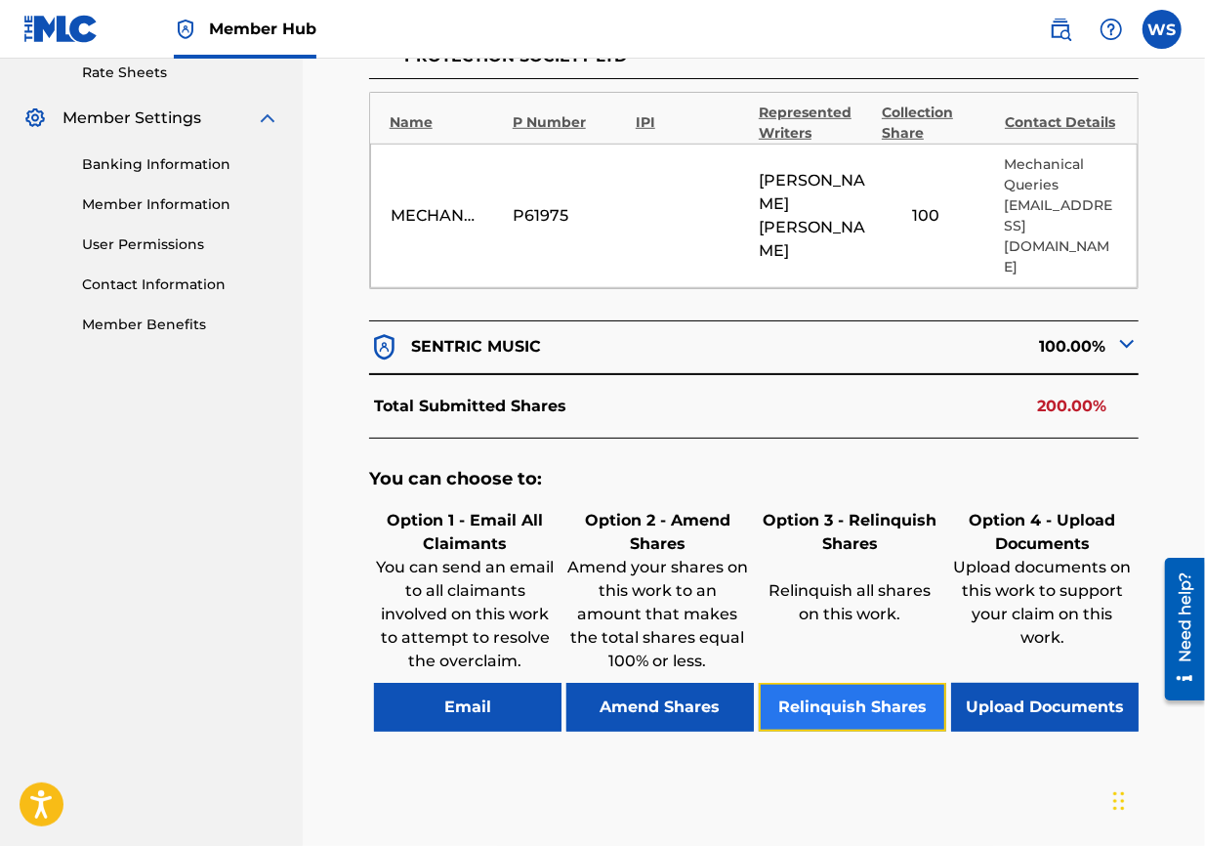
click at [861, 608] on button "Relinquish Shares" at bounding box center [853, 707] width 188 height 49
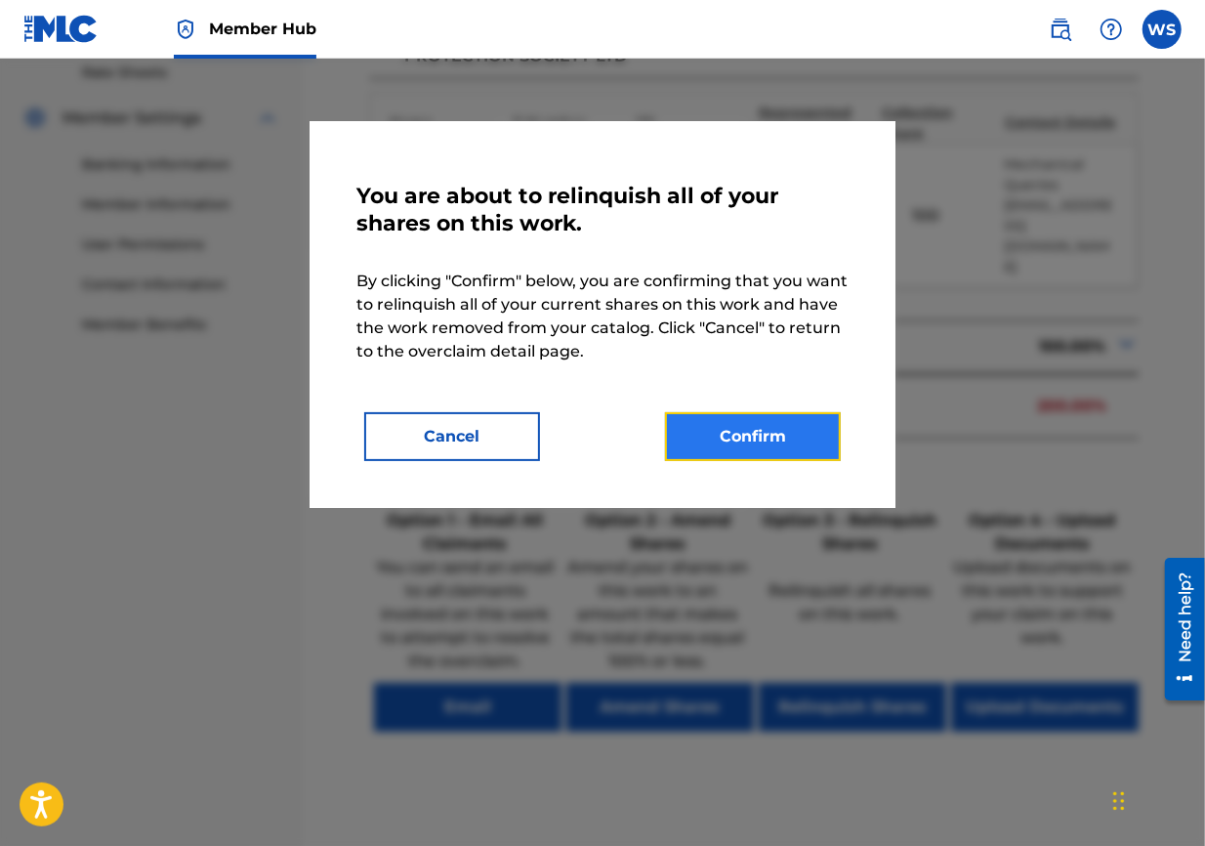
click at [775, 440] on button "Confirm" at bounding box center [753, 436] width 176 height 49
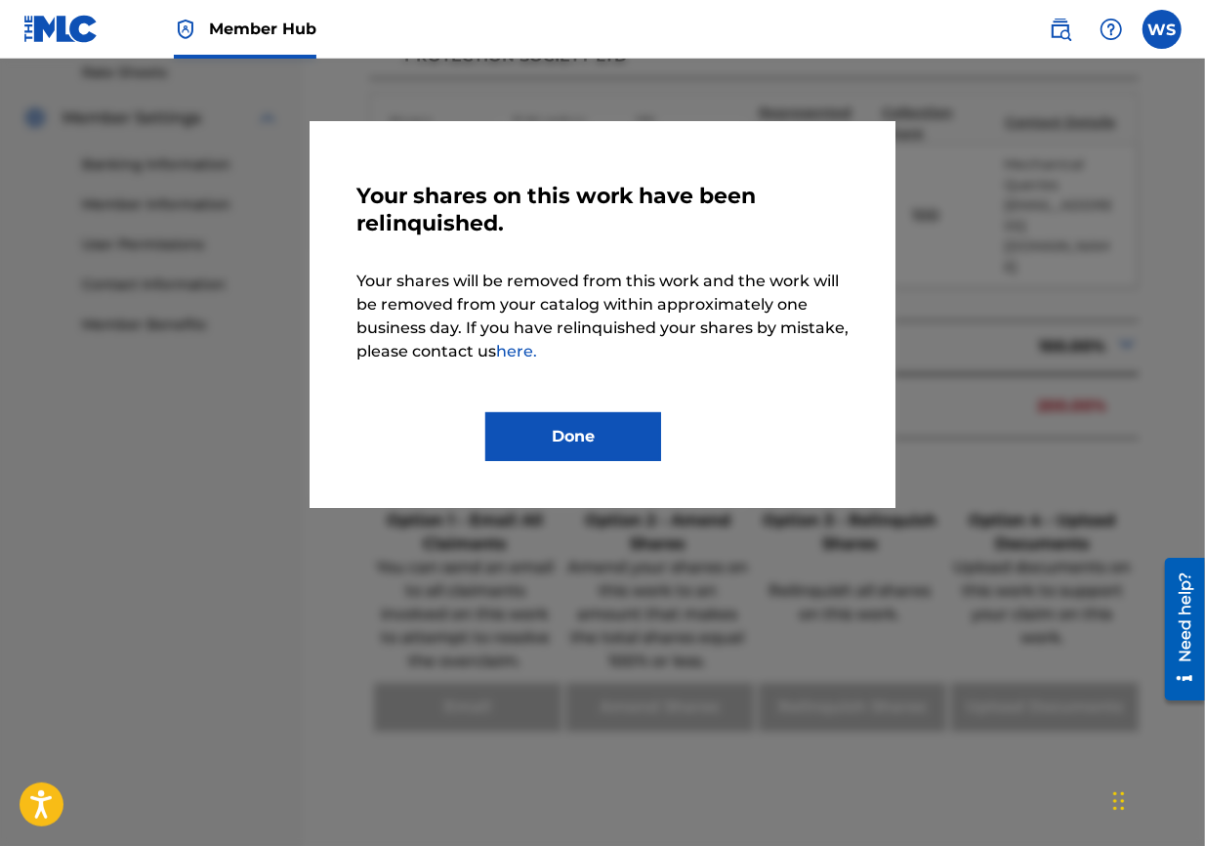
click at [591, 410] on div "Your shares on this work have been relinquished. Your shares will be removed fr…" at bounding box center [602, 314] width 492 height 293
click at [604, 420] on button "Done" at bounding box center [573, 436] width 176 height 49
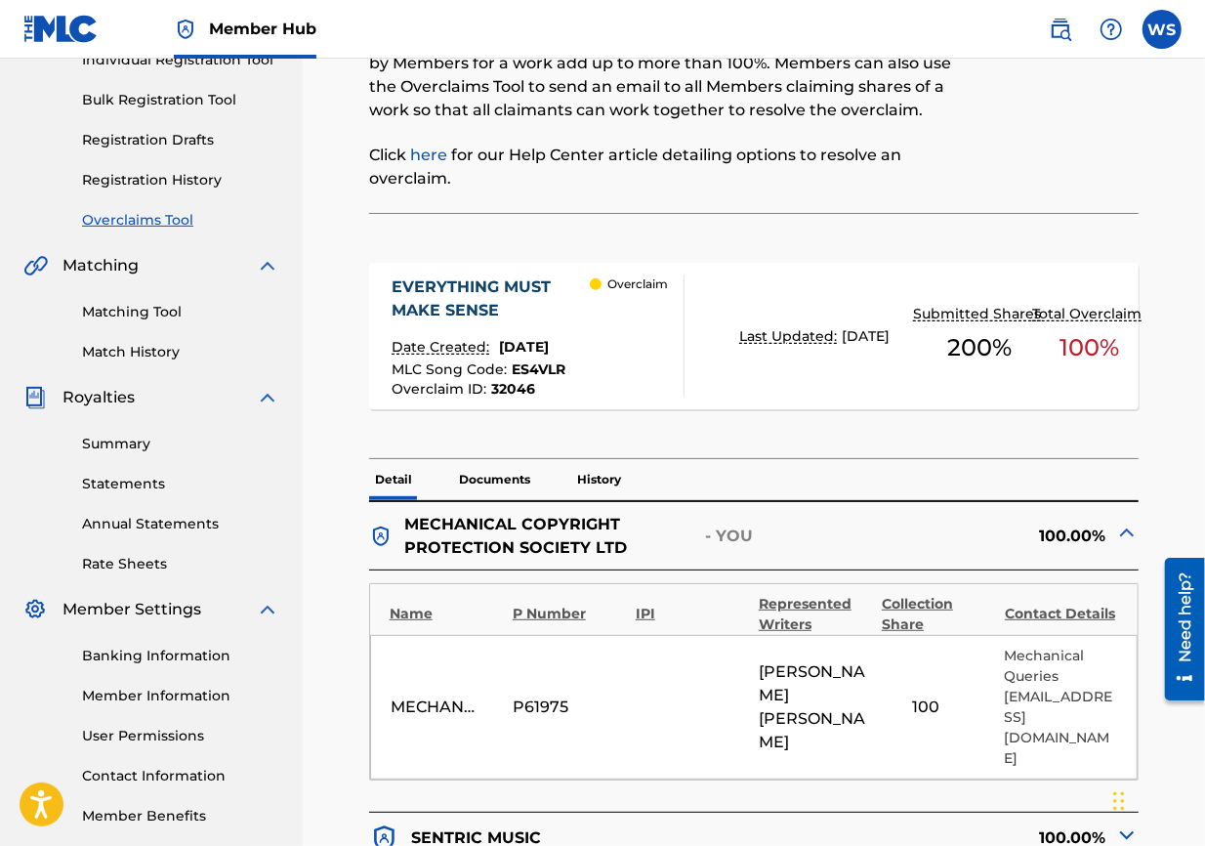
scroll to position [0, 0]
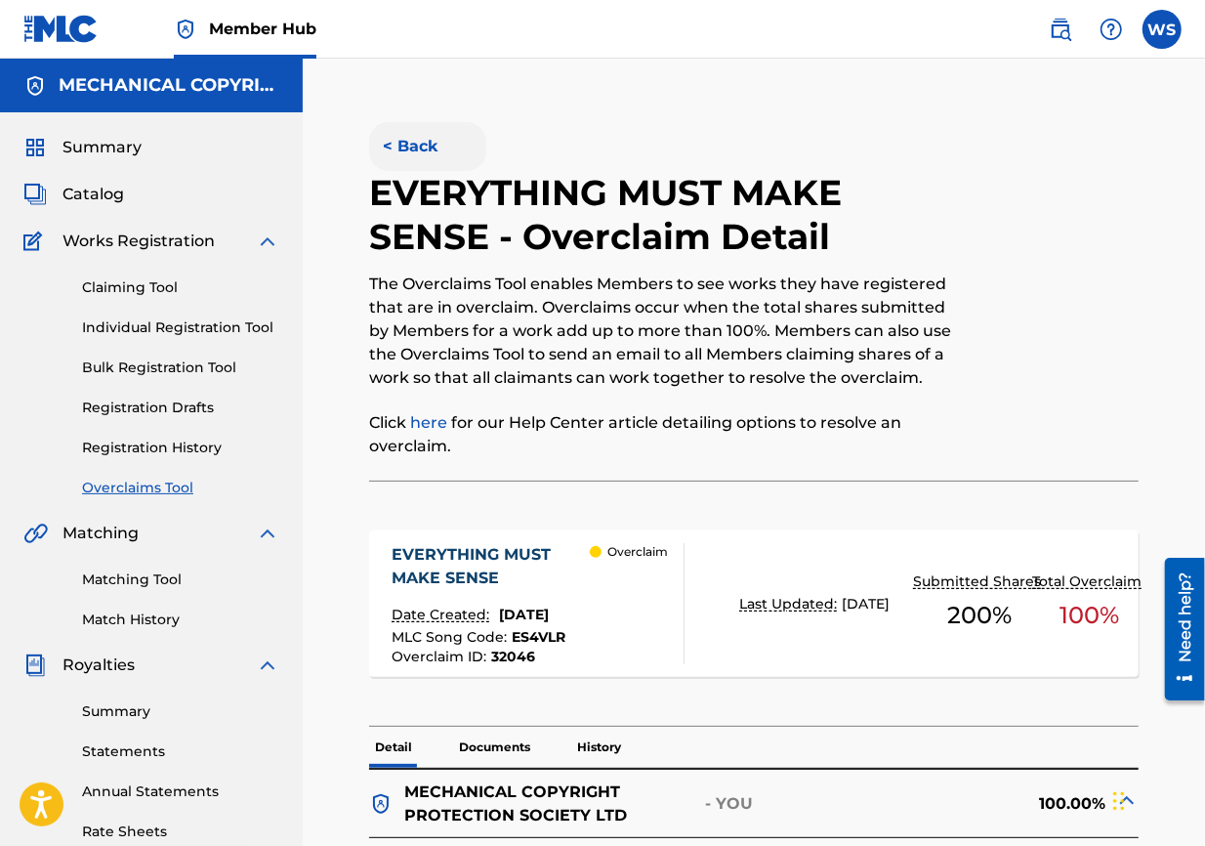
click at [417, 148] on button "< Back" at bounding box center [427, 146] width 117 height 49
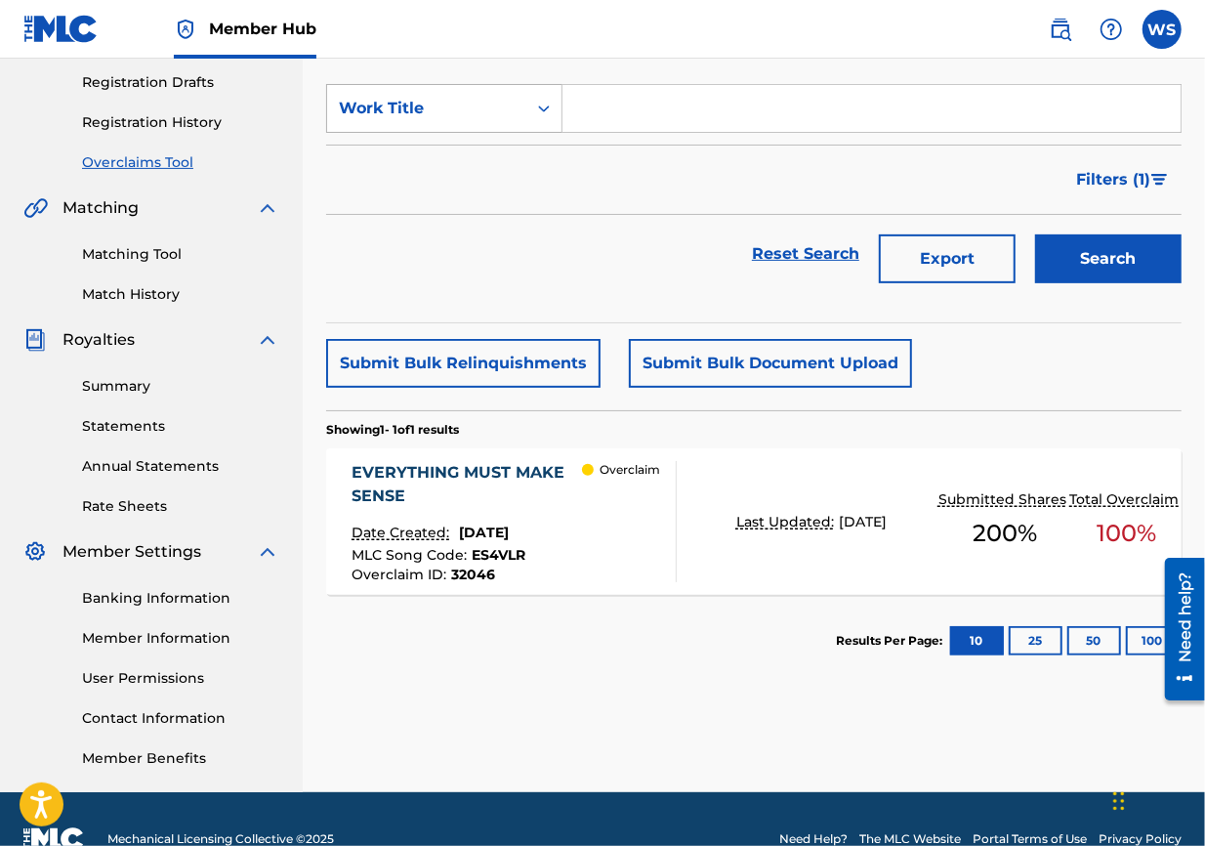
click at [469, 125] on div "Work Title" at bounding box center [426, 108] width 199 height 37
click at [462, 185] on div "Overclaim ID" at bounding box center [444, 206] width 234 height 49
click at [591, 135] on form "SearchWithCriteriacce91ba7-bc65-4a4e-a2c7-3b71e2b1d56b Overclaim ID Filter Stat…" at bounding box center [754, 188] width 856 height 209
click at [607, 104] on input "Search Form" at bounding box center [872, 108] width 618 height 47
paste input "32025"
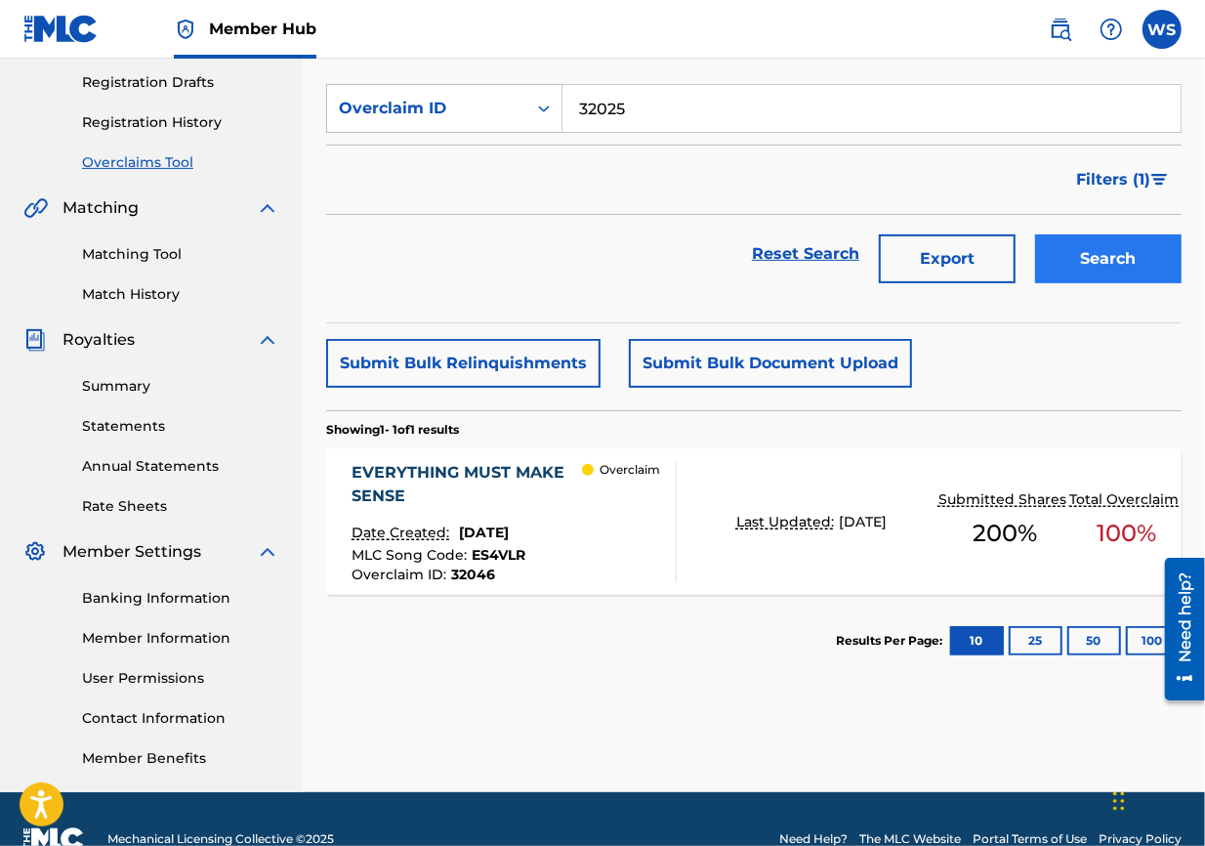
type input "32025"
click at [865, 253] on button "Search" at bounding box center [1108, 258] width 147 height 49
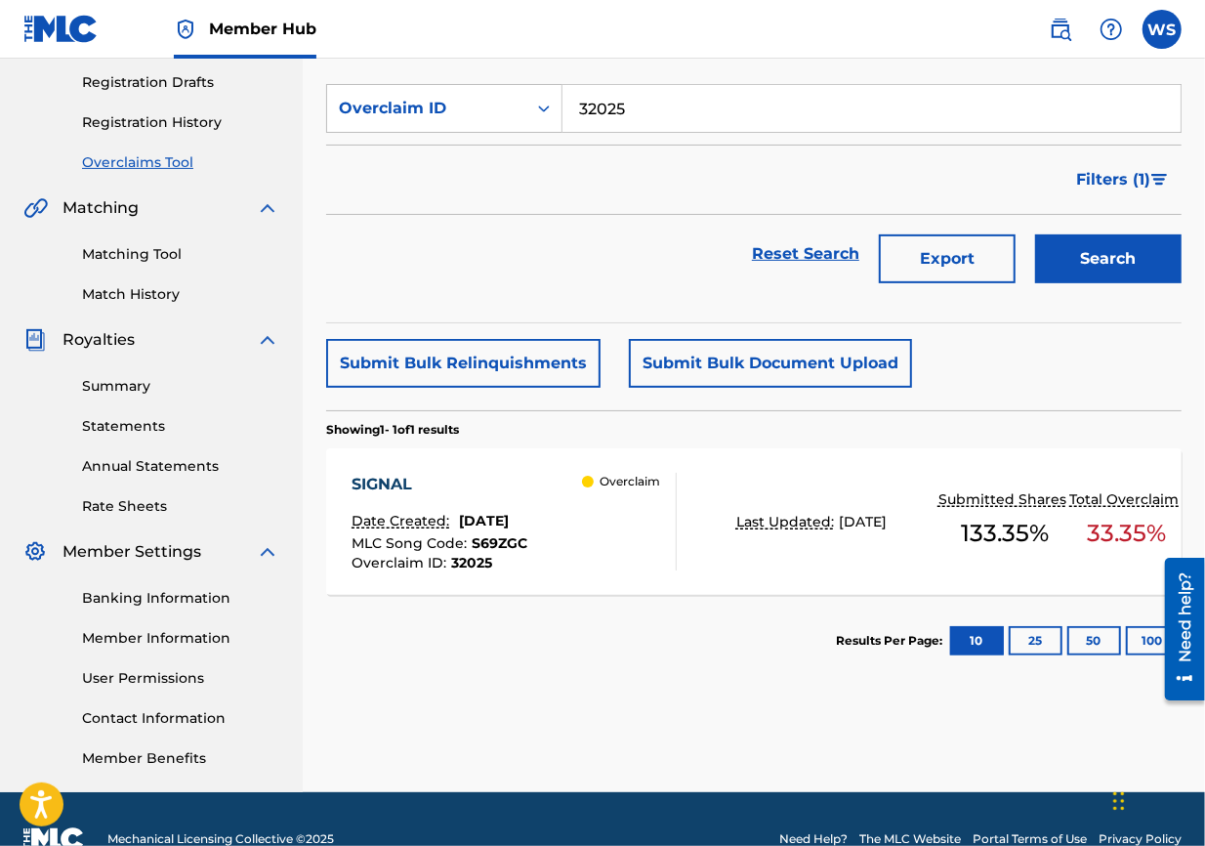
click at [380, 479] on div "SIGNAL" at bounding box center [440, 484] width 176 height 23
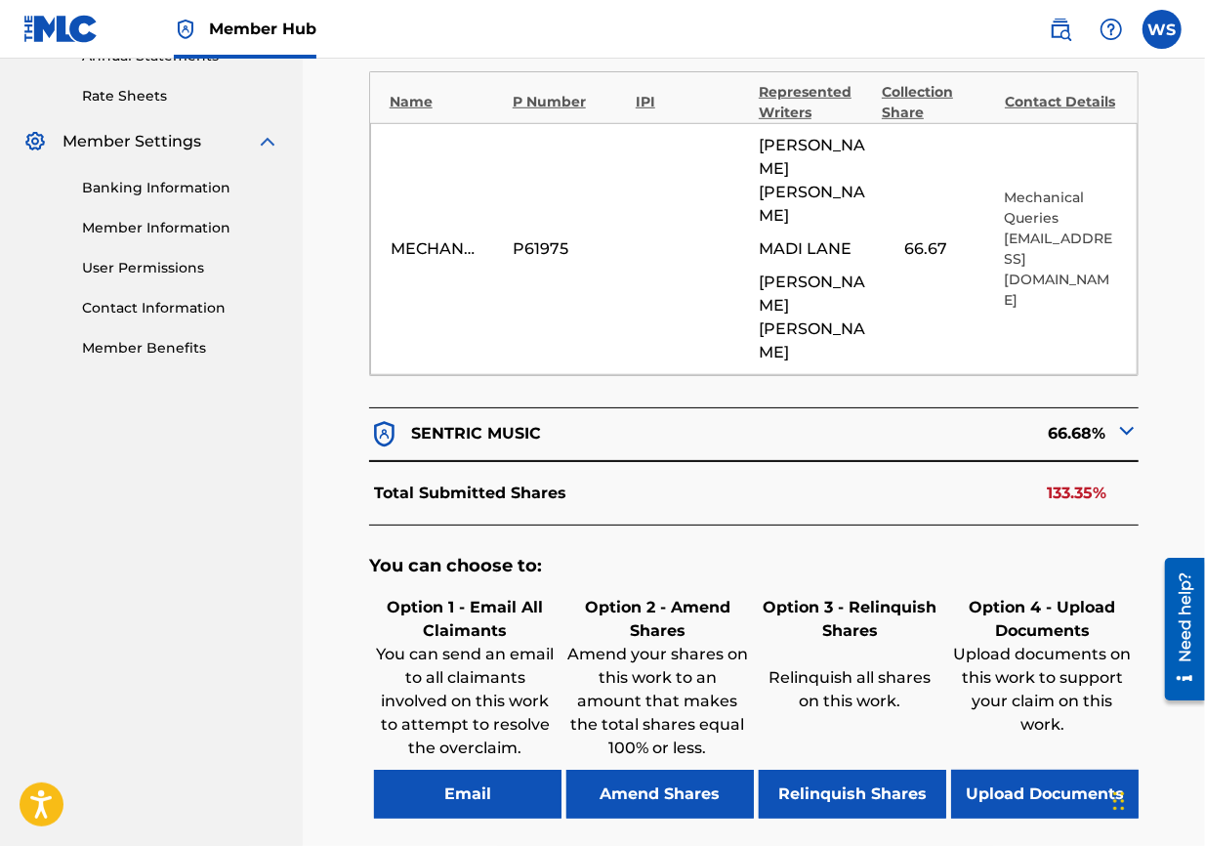
scroll to position [759, 0]
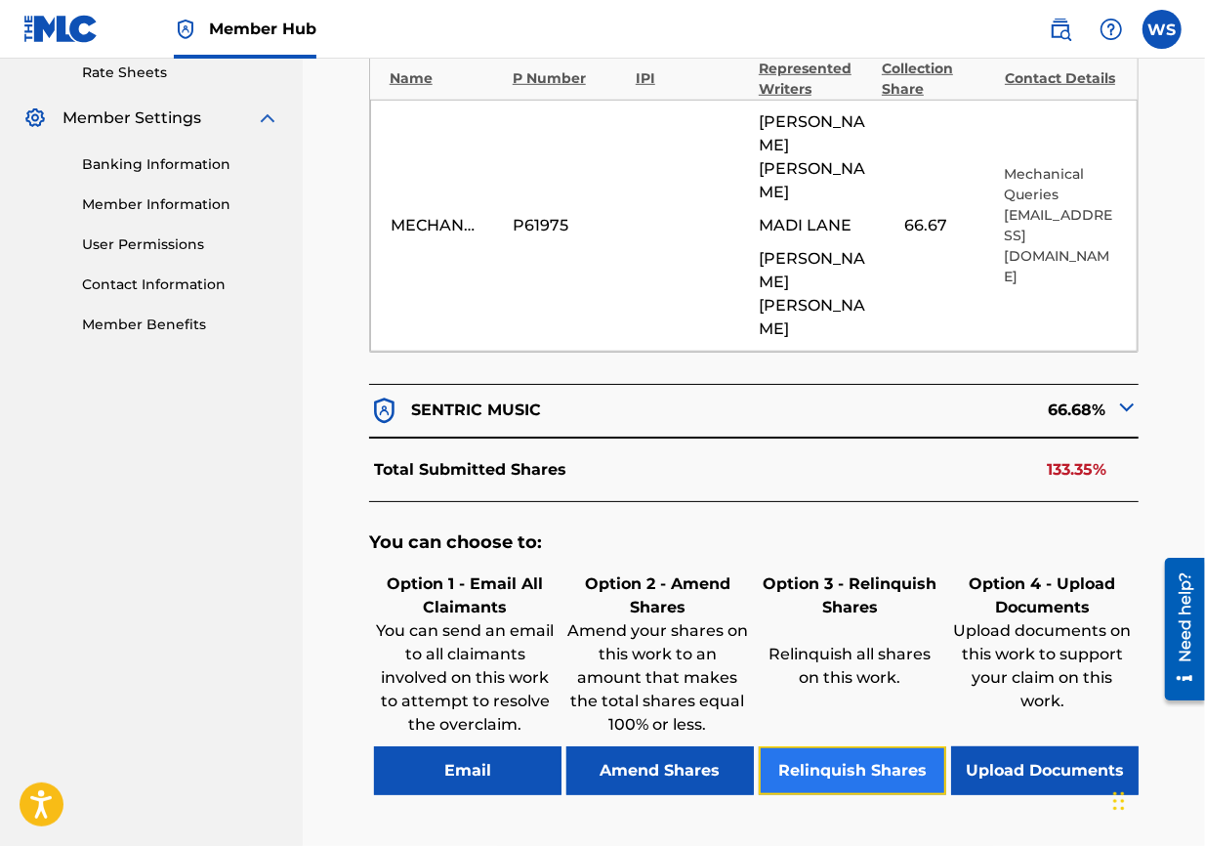
click at [865, 608] on button "Relinquish Shares" at bounding box center [853, 770] width 188 height 49
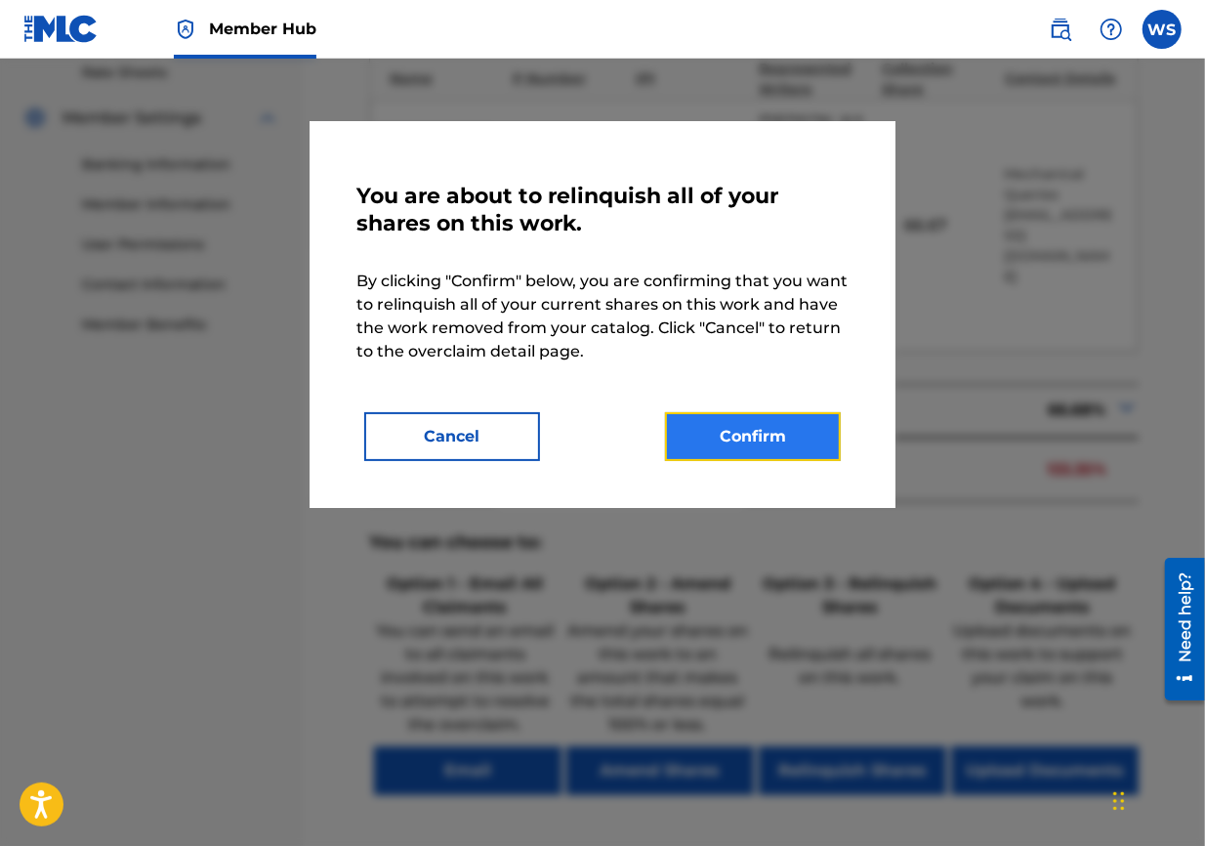
click at [710, 413] on button "Confirm" at bounding box center [753, 436] width 176 height 49
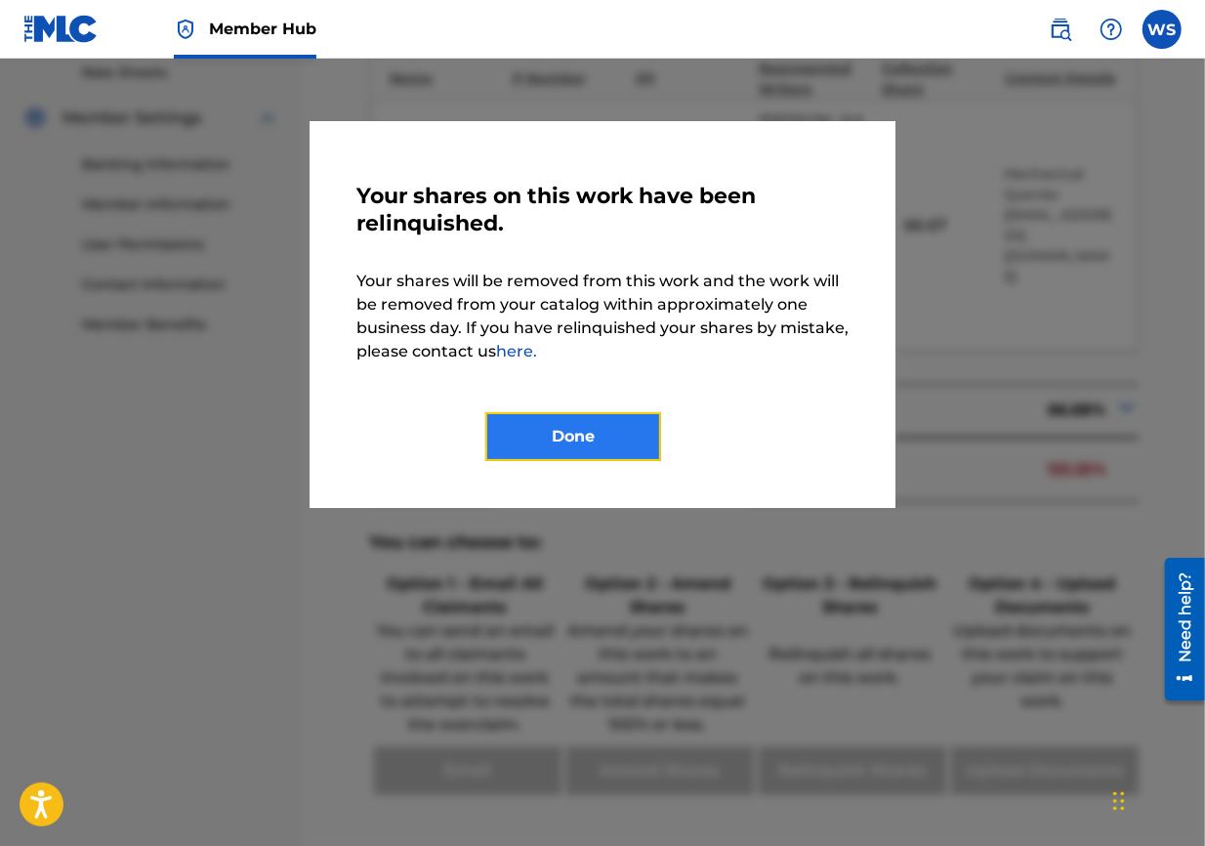
click at [608, 440] on button "Done" at bounding box center [573, 436] width 176 height 49
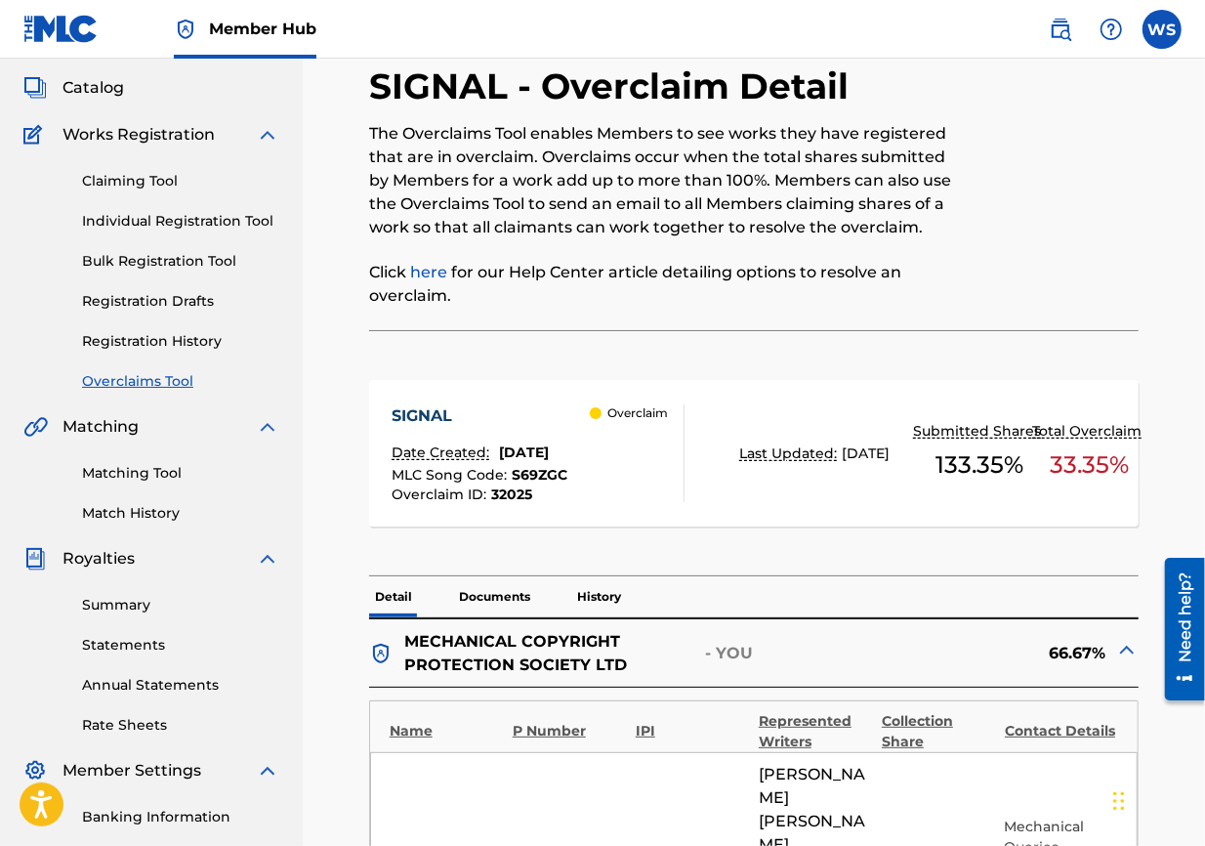
scroll to position [0, 0]
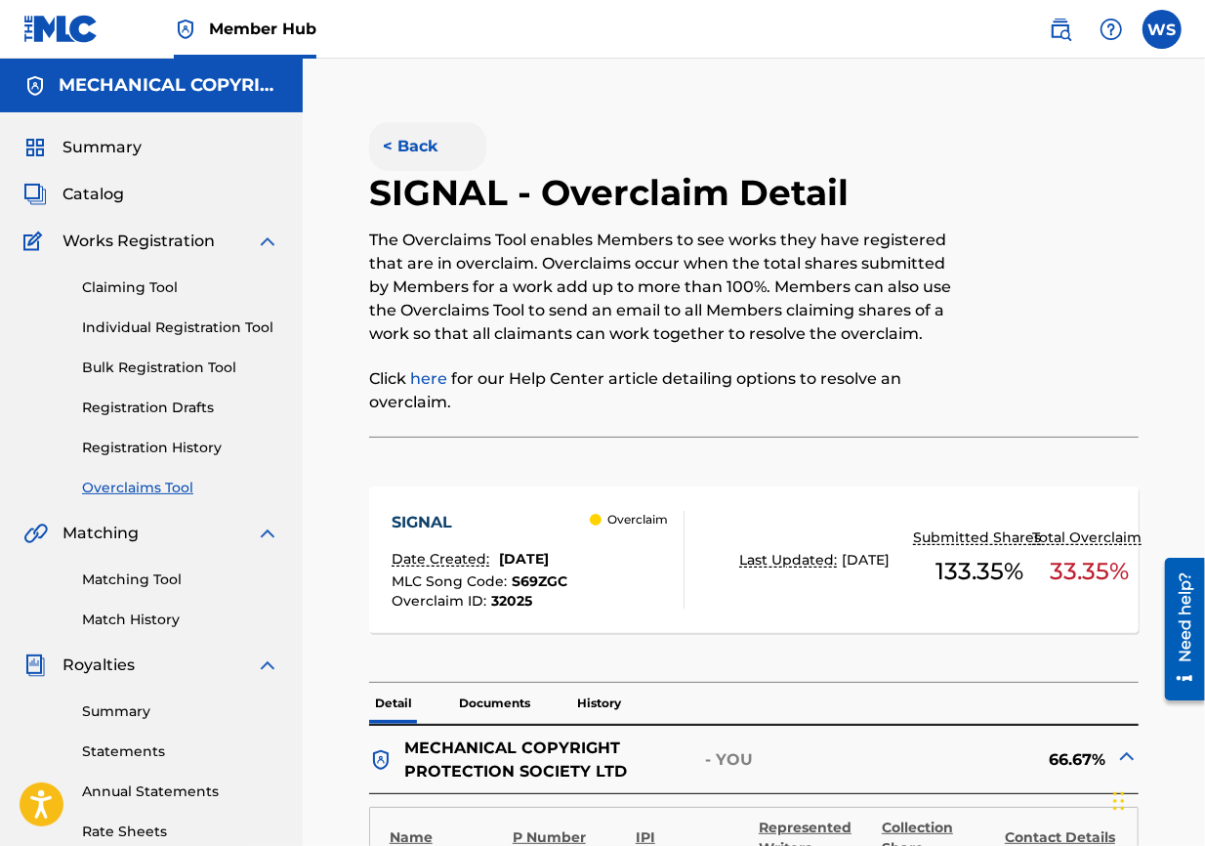
click at [412, 148] on button "< Back" at bounding box center [427, 146] width 117 height 49
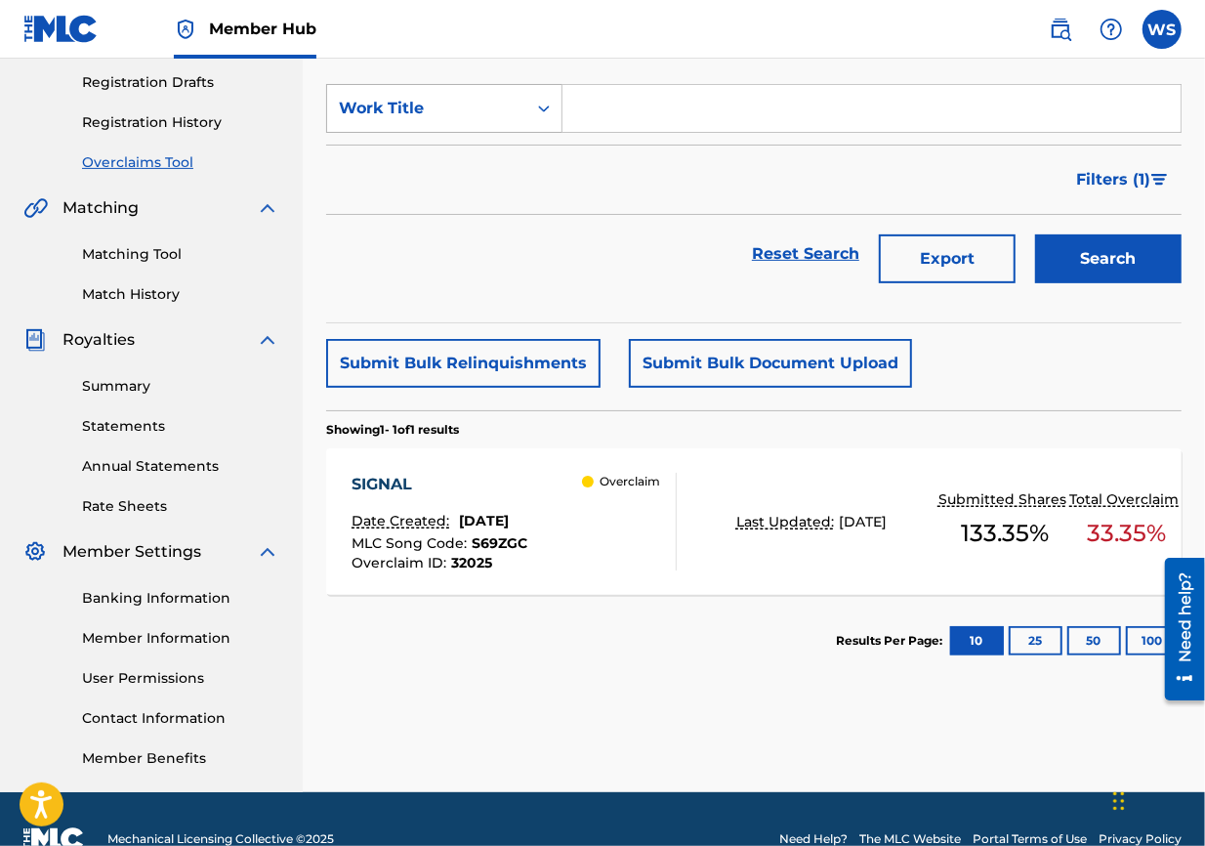
click at [499, 116] on div "Work Title" at bounding box center [427, 108] width 176 height 23
click at [487, 204] on div "Overclaim ID" at bounding box center [444, 206] width 234 height 49
click at [589, 134] on form "SearchWithCriteria3400d54e-4d4b-4945-ac88-d808ed119b96 Overclaim ID Filter Stat…" at bounding box center [754, 188] width 856 height 209
click at [599, 113] on input "Search Form" at bounding box center [872, 108] width 618 height 47
paste input "32006"
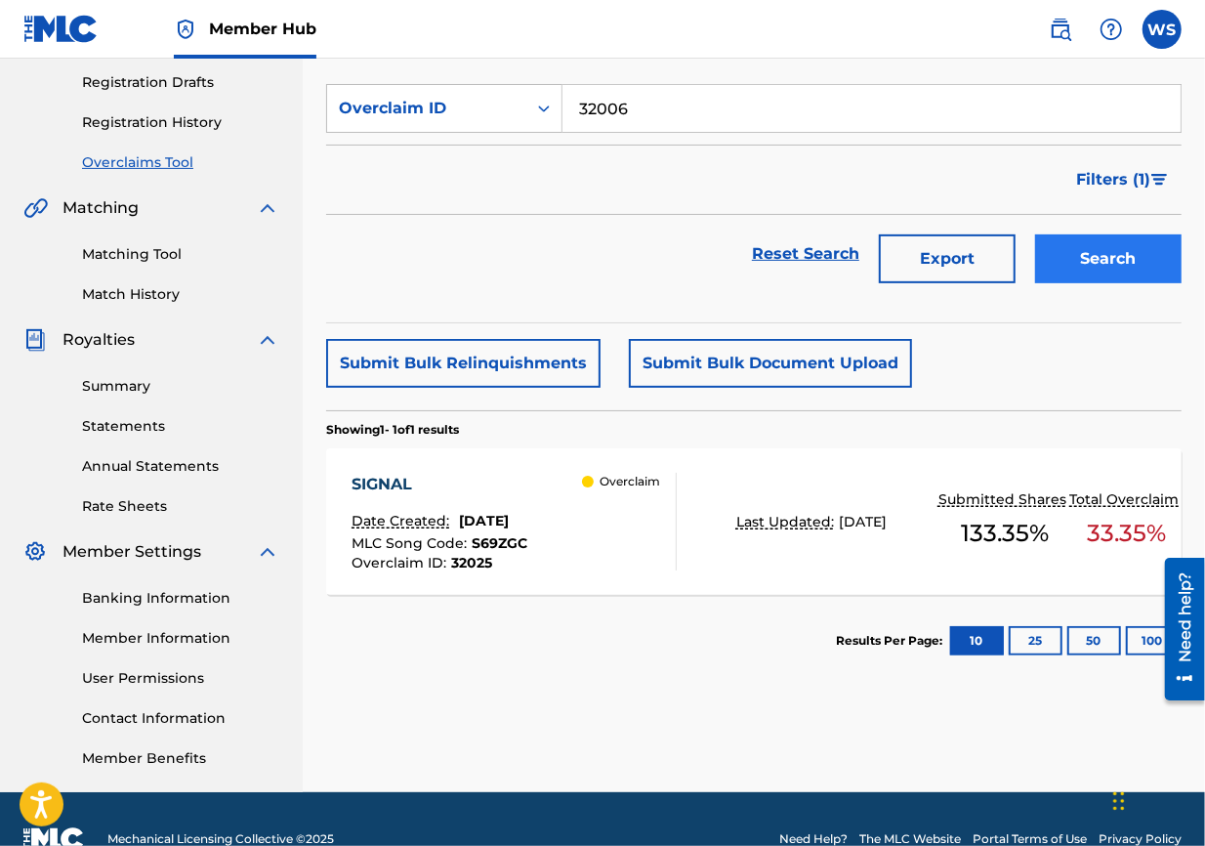
type input "32006"
click at [865, 255] on button "Search" at bounding box center [1108, 258] width 147 height 49
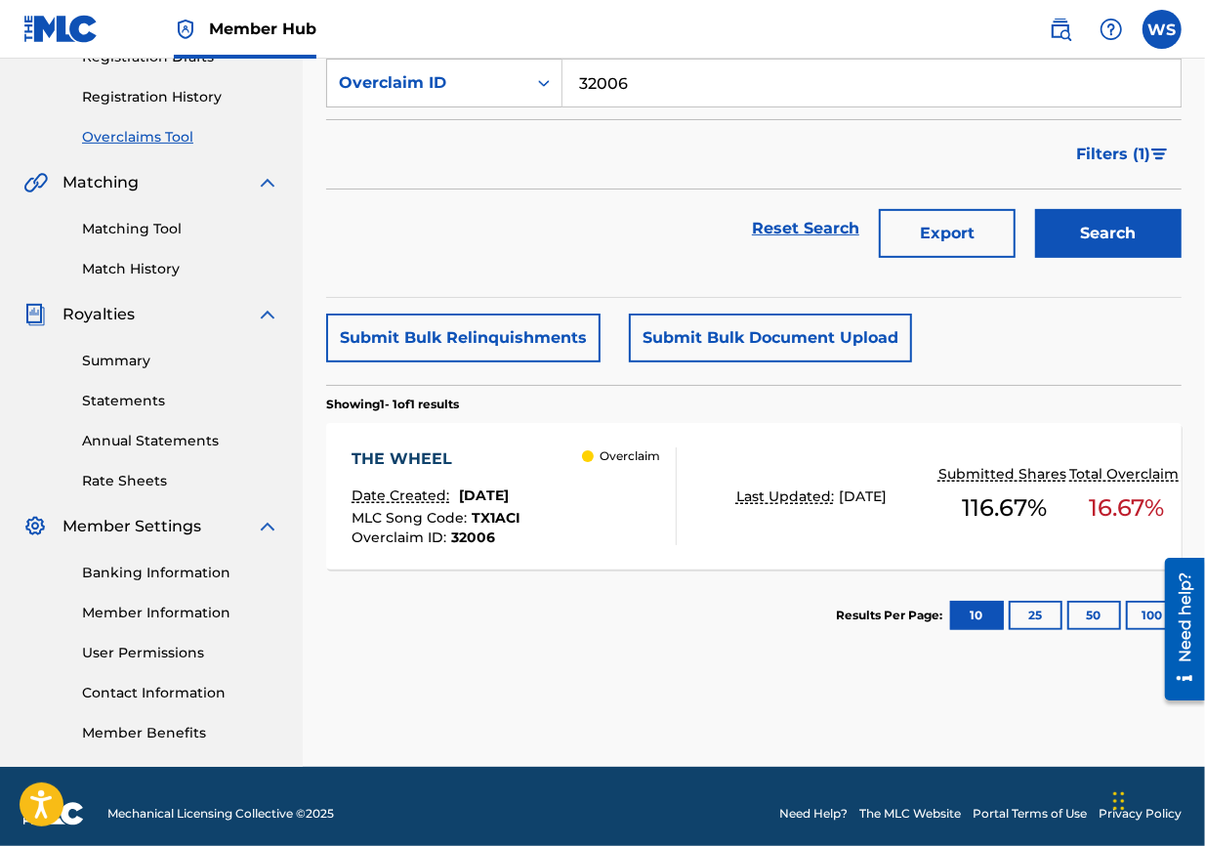
scroll to position [364, 0]
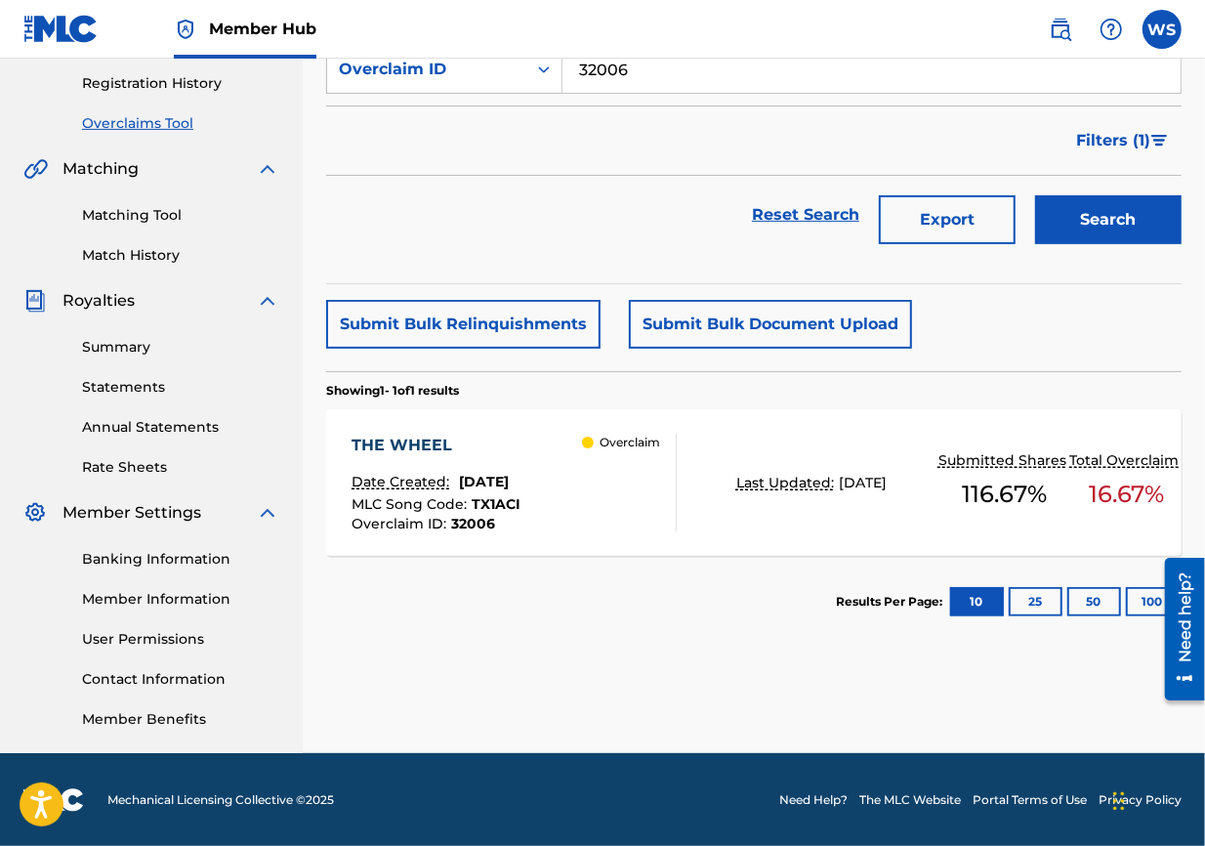
click at [445, 453] on div "THE WHEEL" at bounding box center [436, 445] width 169 height 23
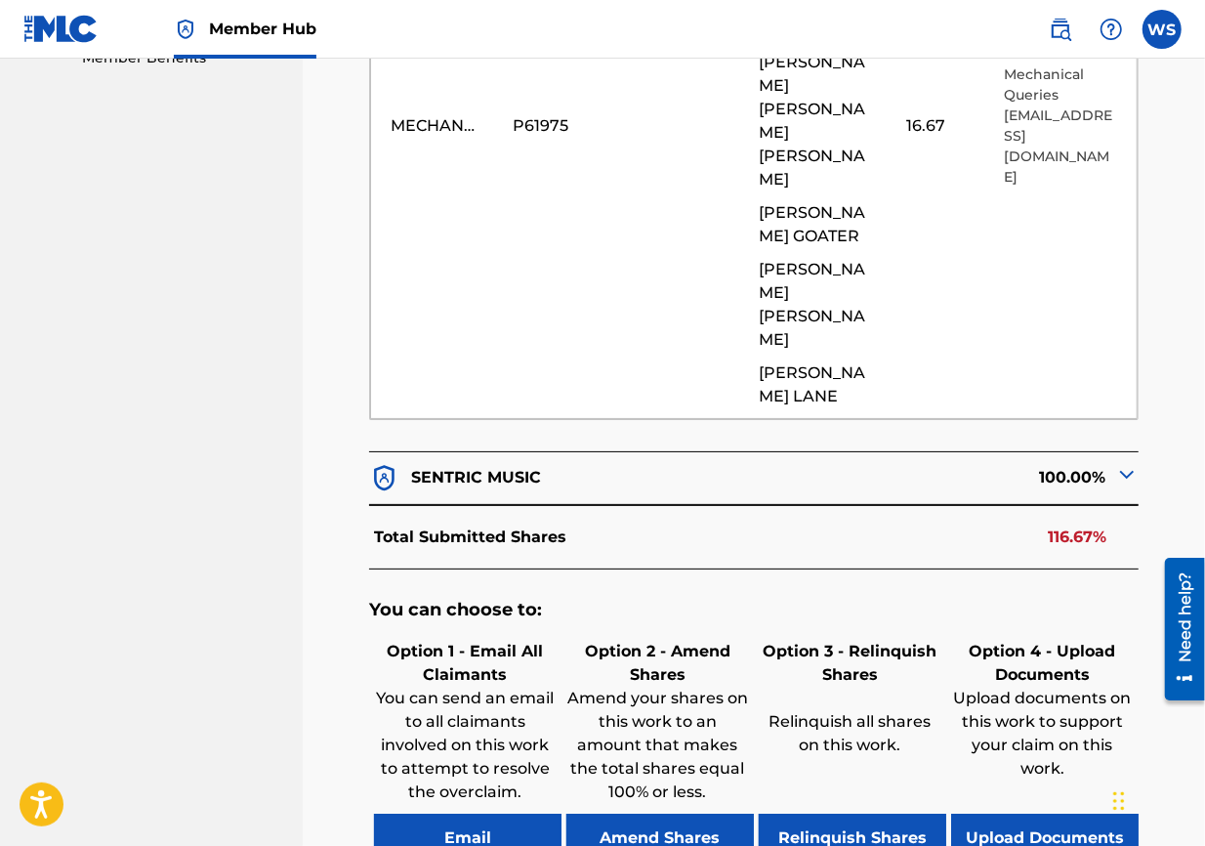
scroll to position [1126, 0]
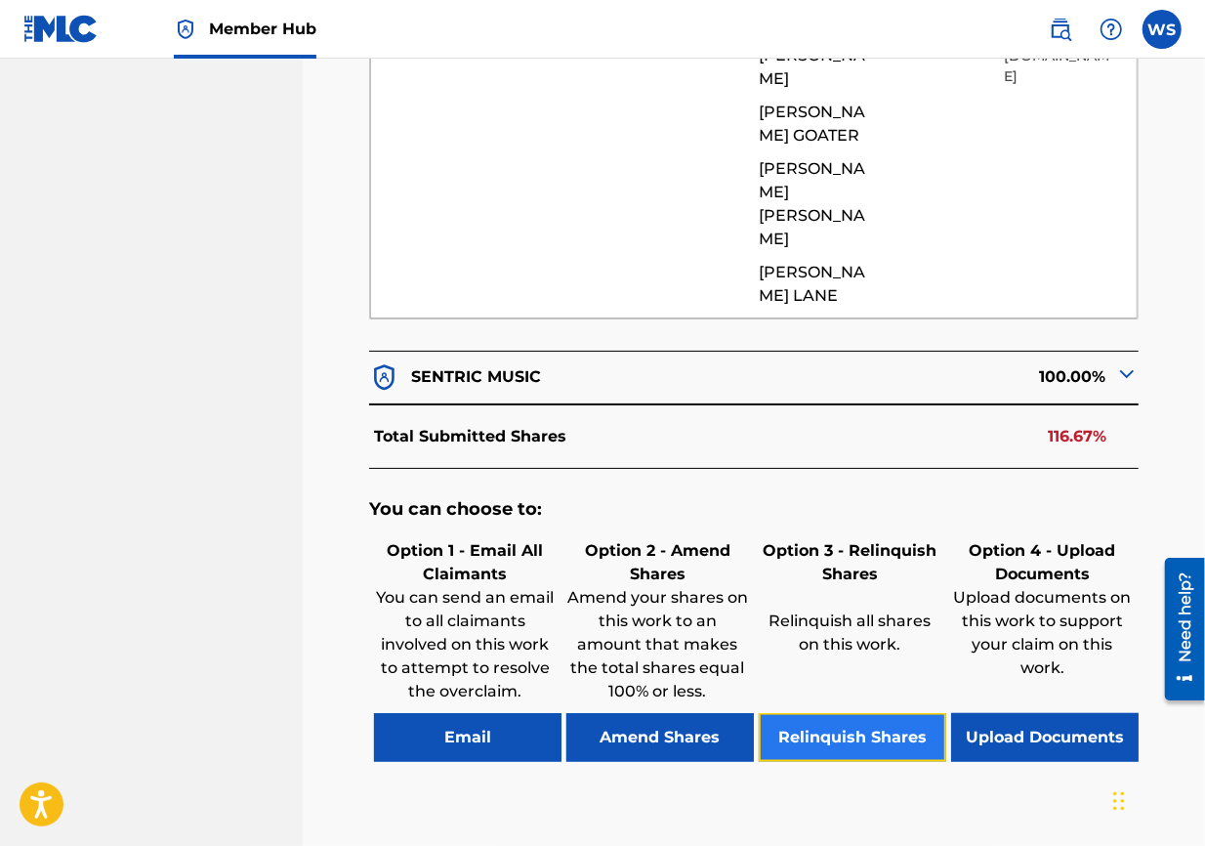
click at [832, 608] on button "Relinquish Shares" at bounding box center [853, 737] width 188 height 49
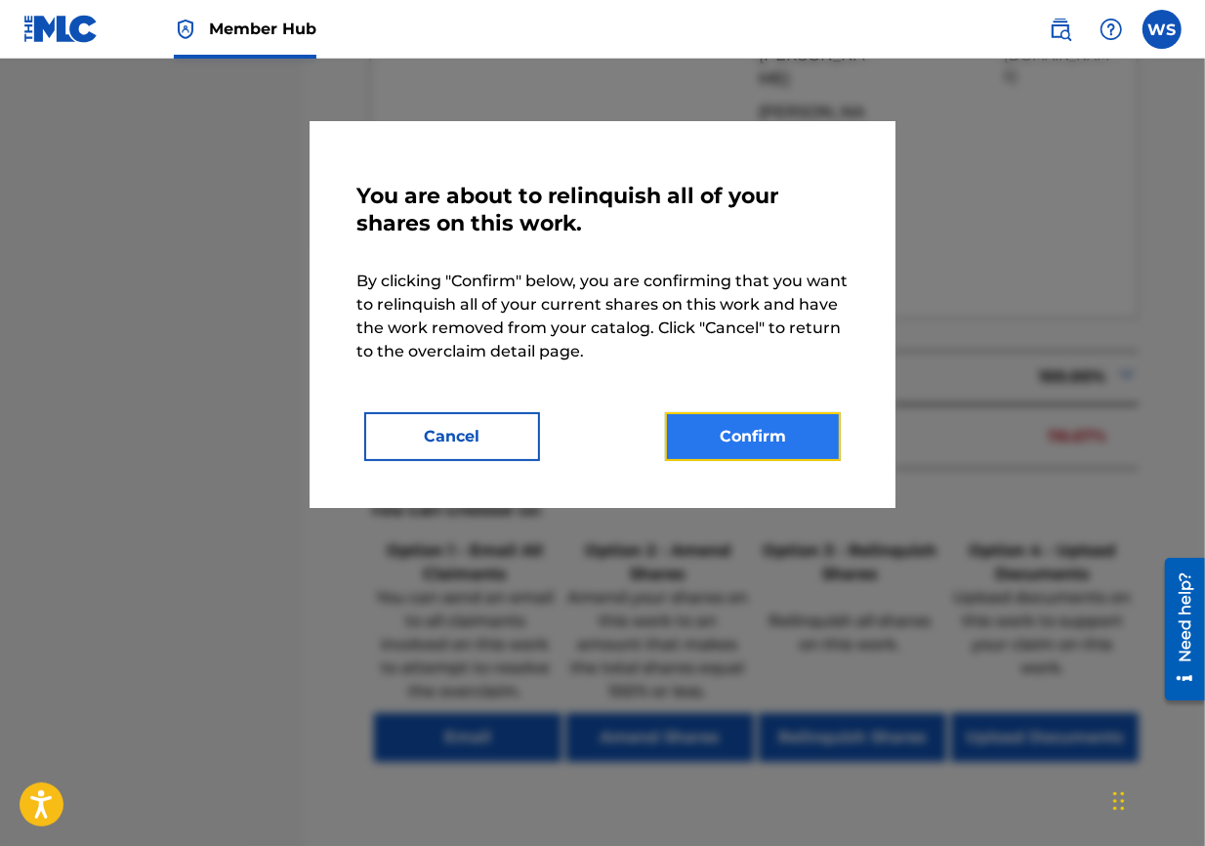
click at [742, 446] on button "Confirm" at bounding box center [753, 436] width 176 height 49
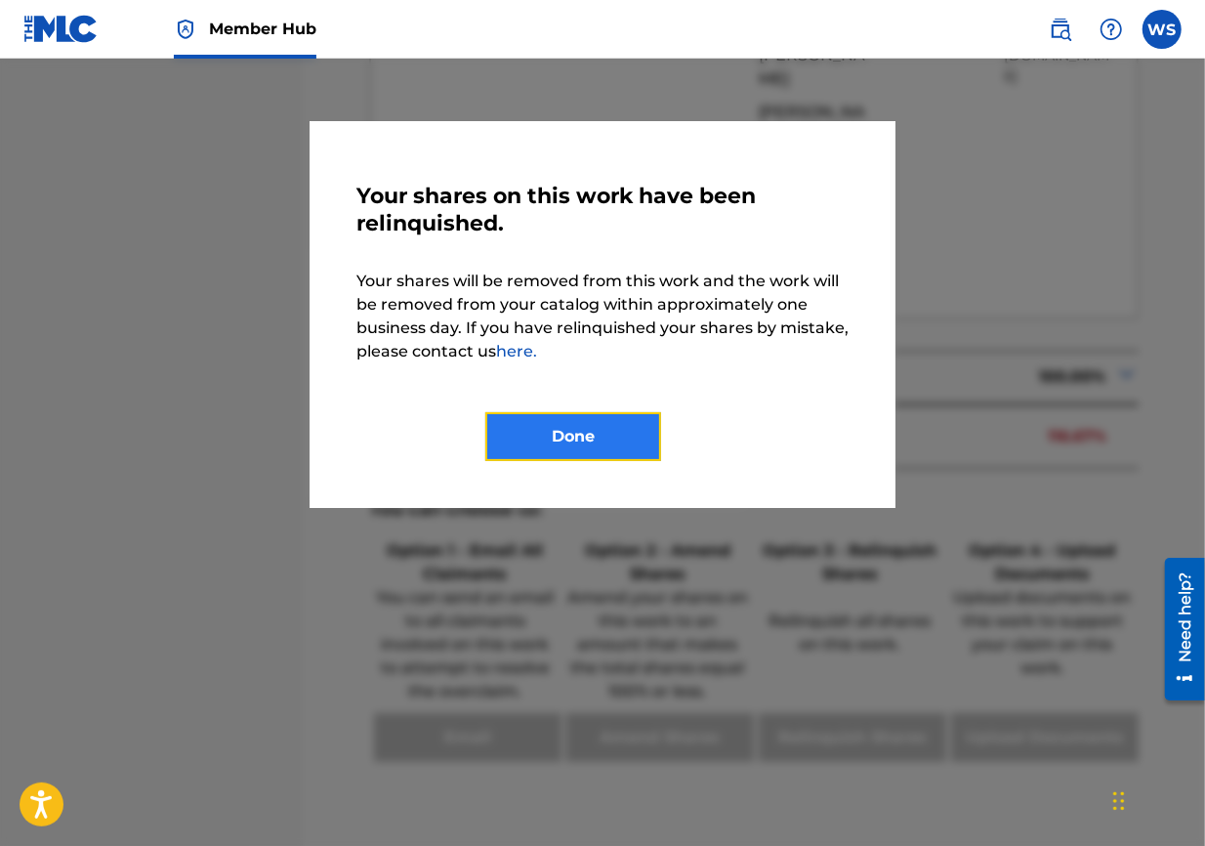
click at [609, 439] on button "Done" at bounding box center [573, 436] width 176 height 49
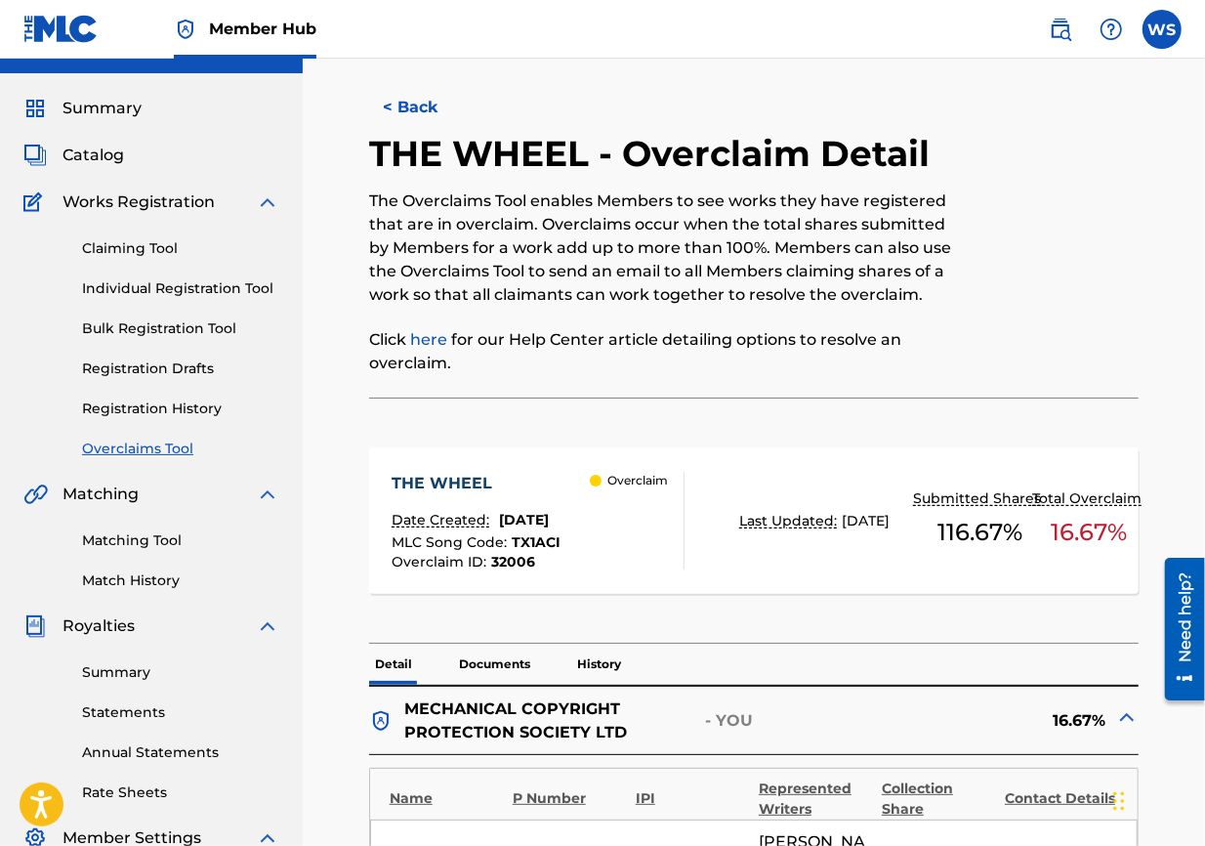
scroll to position [0, 0]
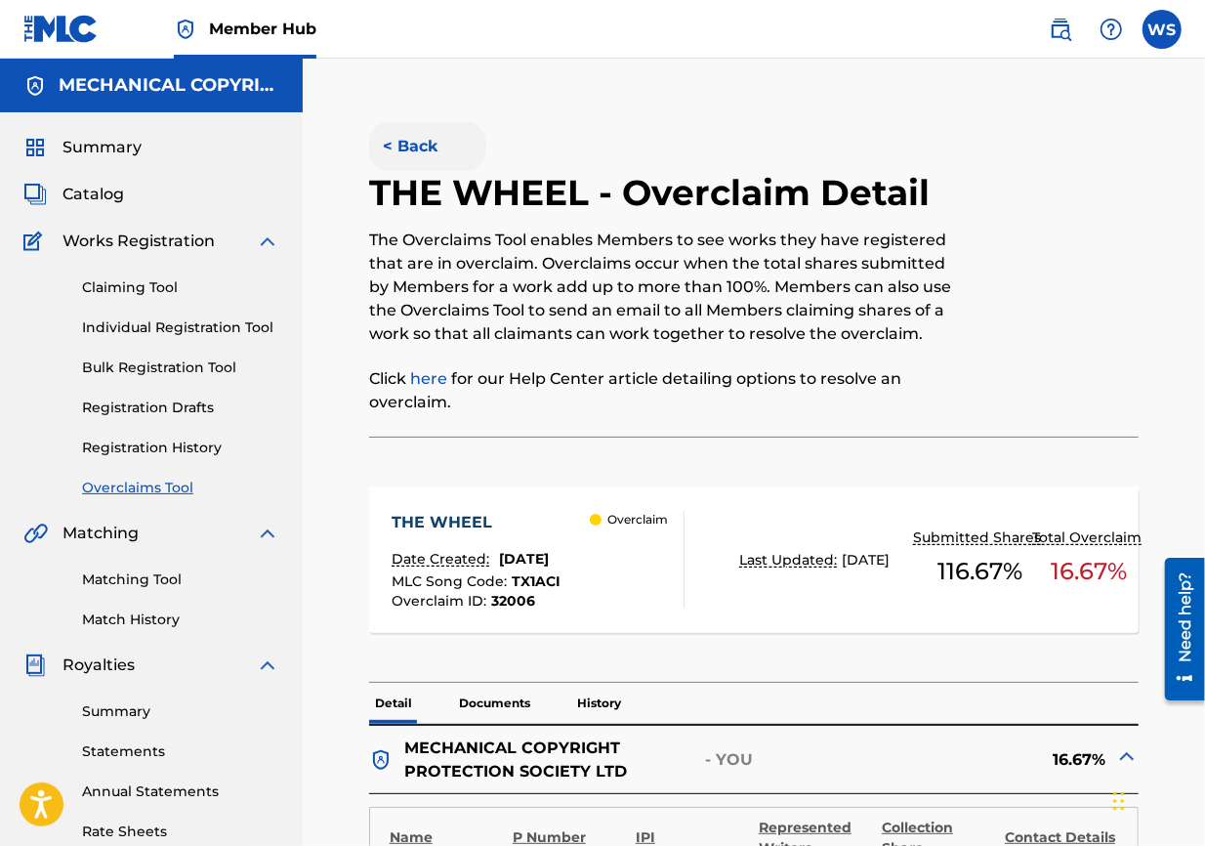
click at [416, 162] on button "< Back" at bounding box center [427, 146] width 117 height 49
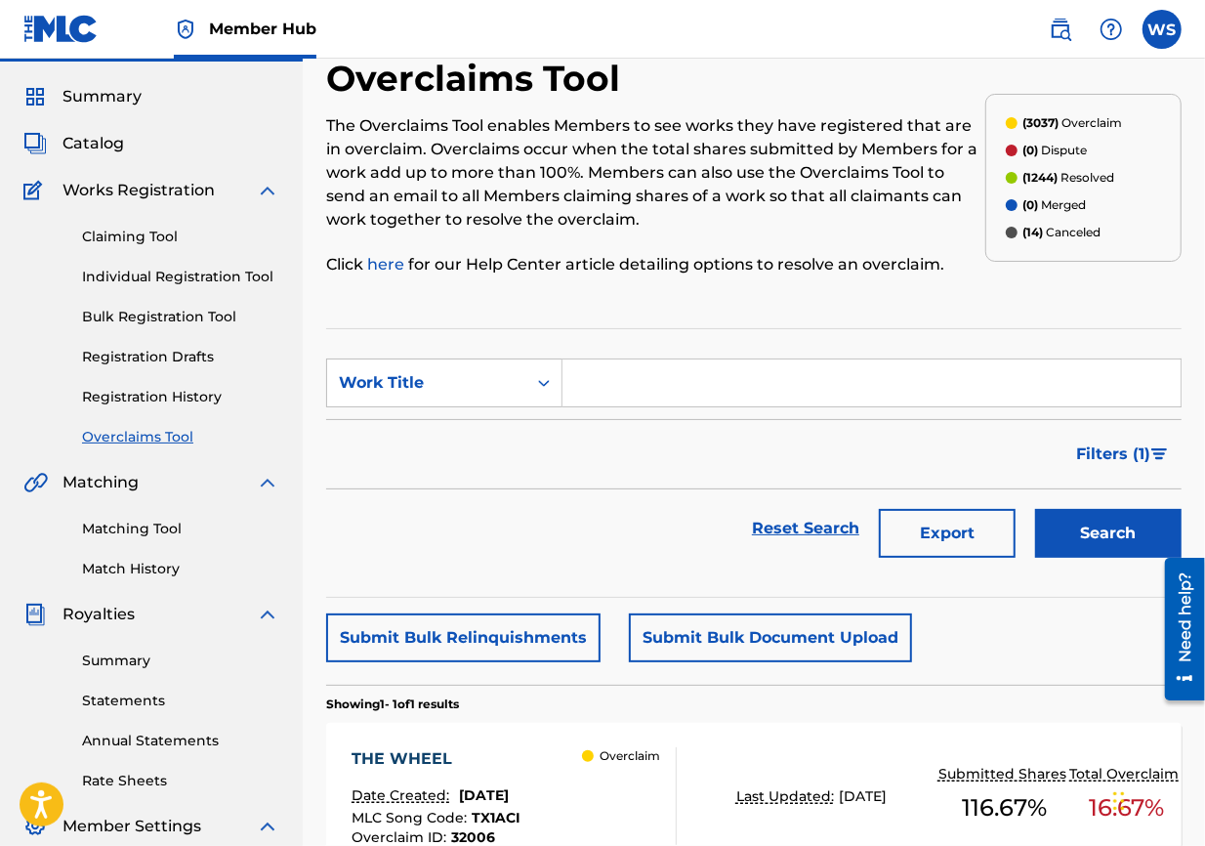
scroll to position [39, 0]
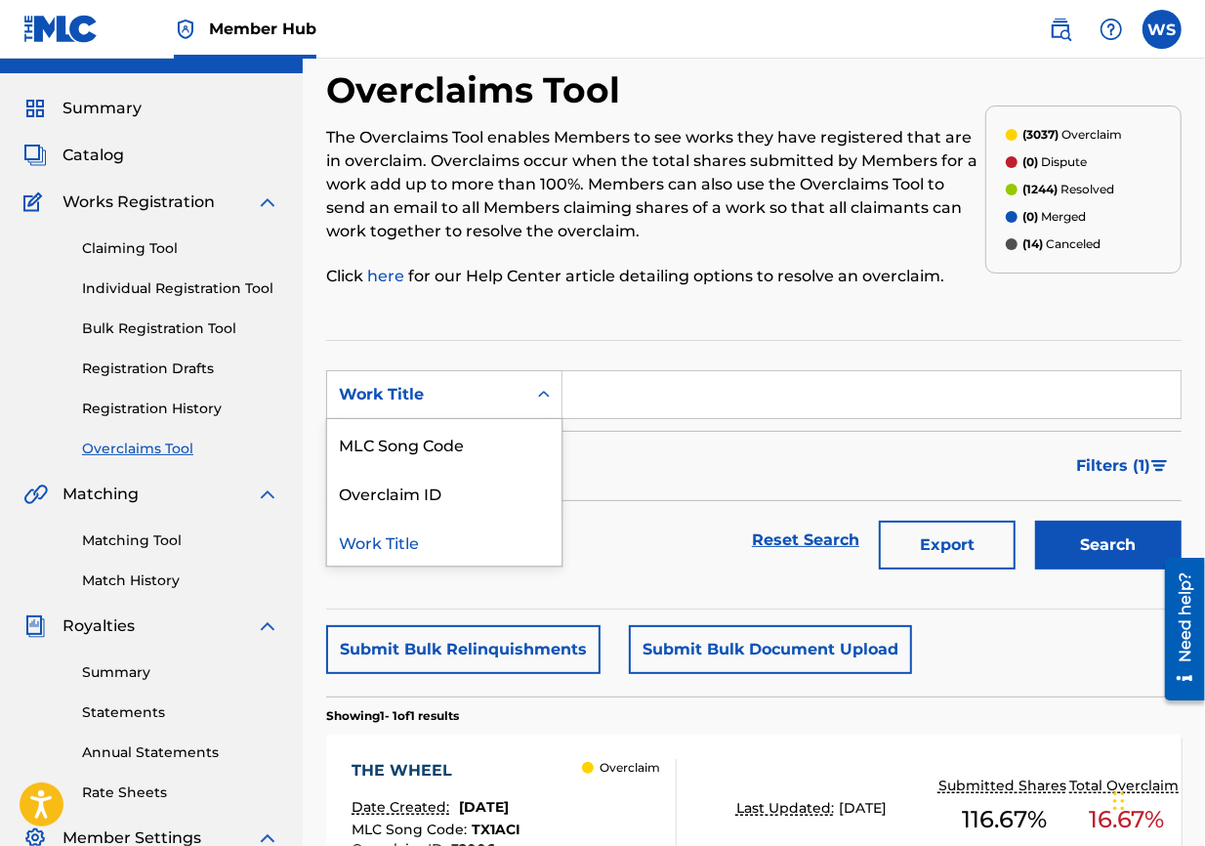
click at [479, 370] on div "Work Title" at bounding box center [444, 394] width 236 height 49
click at [513, 490] on div "Overclaim ID" at bounding box center [444, 492] width 234 height 49
click at [611, 394] on input "Search Form" at bounding box center [872, 394] width 618 height 47
paste input "32045"
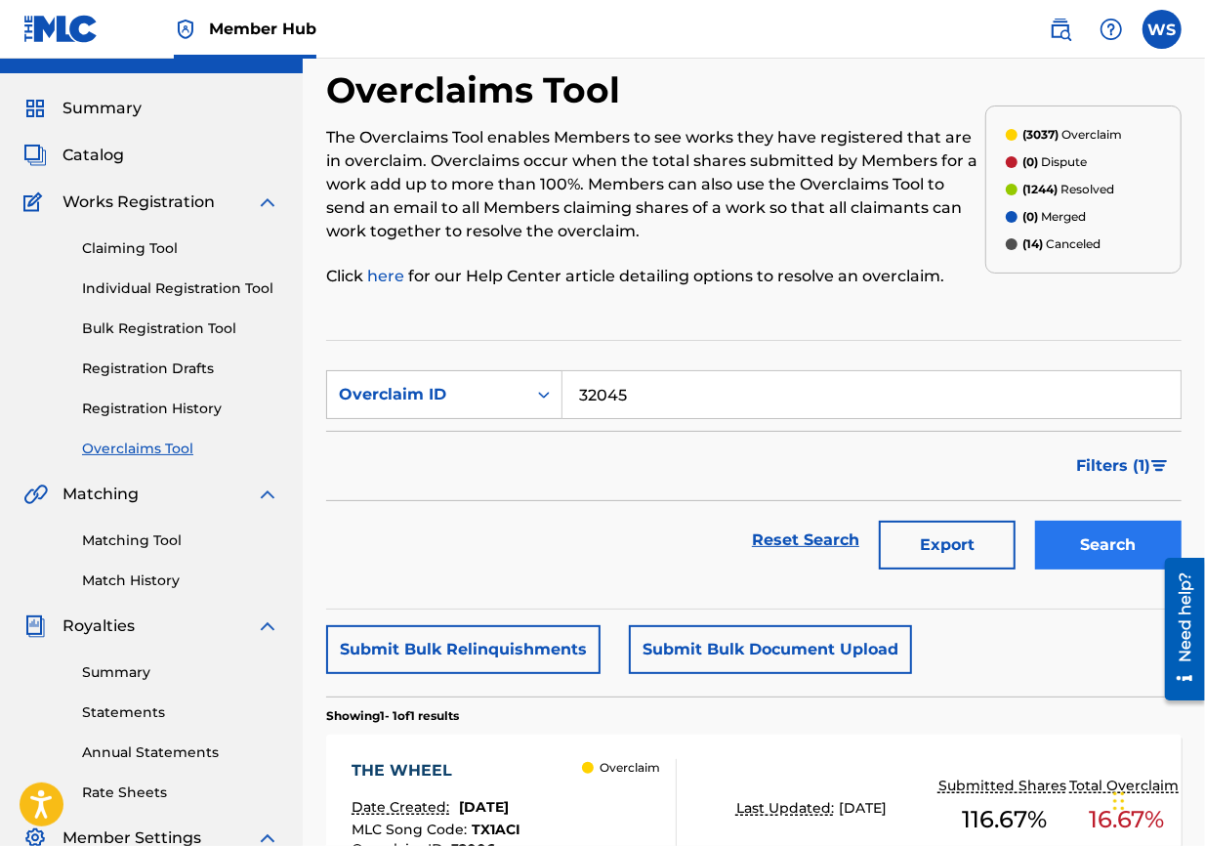
type input "32045"
click at [865, 555] on button "Search" at bounding box center [1108, 545] width 147 height 49
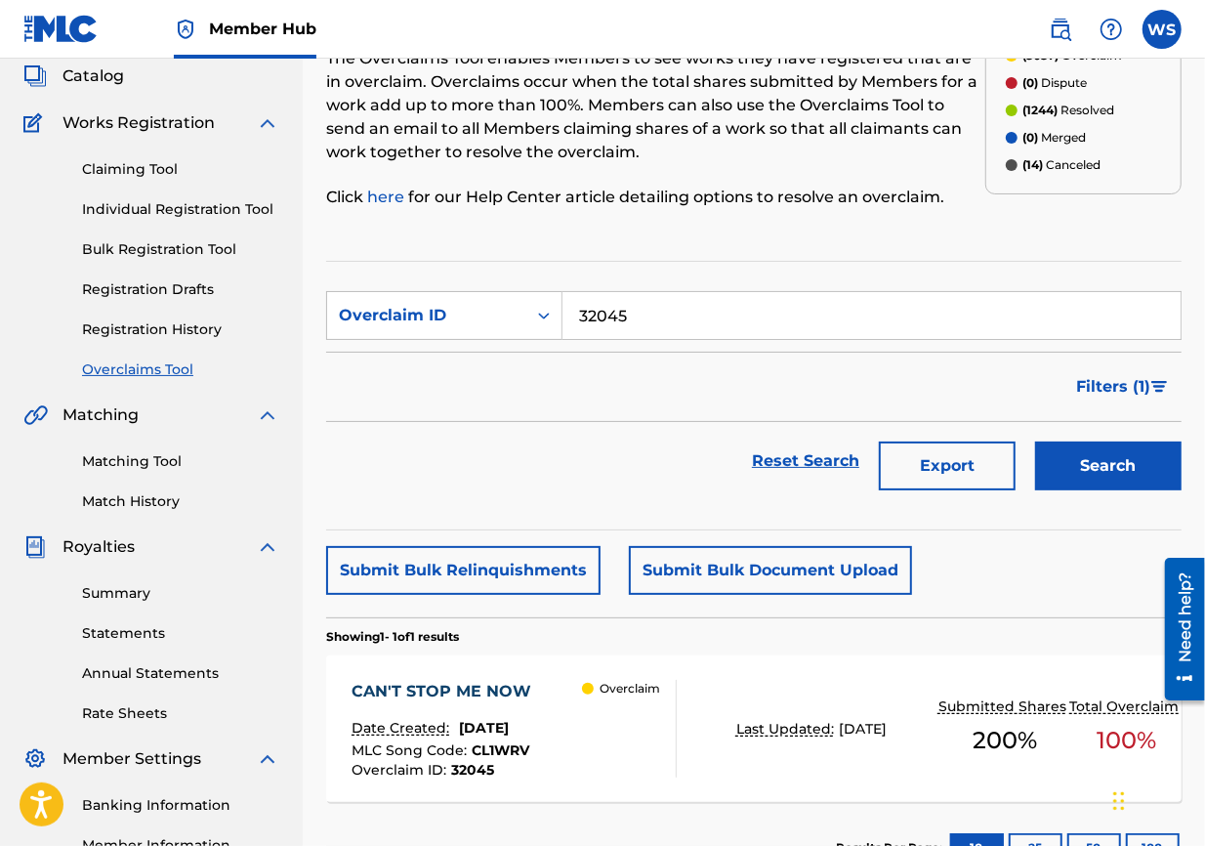
scroll to position [147, 0]
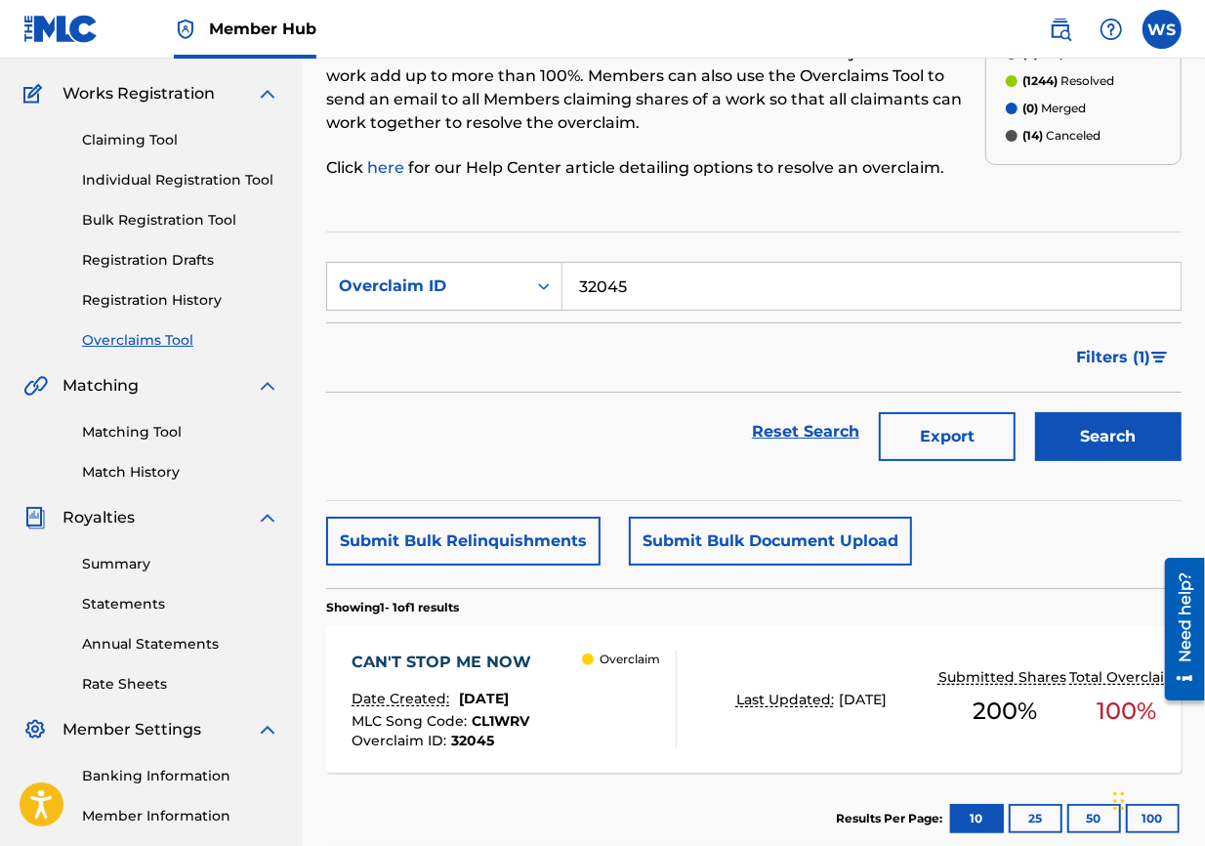
click at [510, 608] on div "CAN'T STOP ME NOW" at bounding box center [446, 661] width 189 height 23
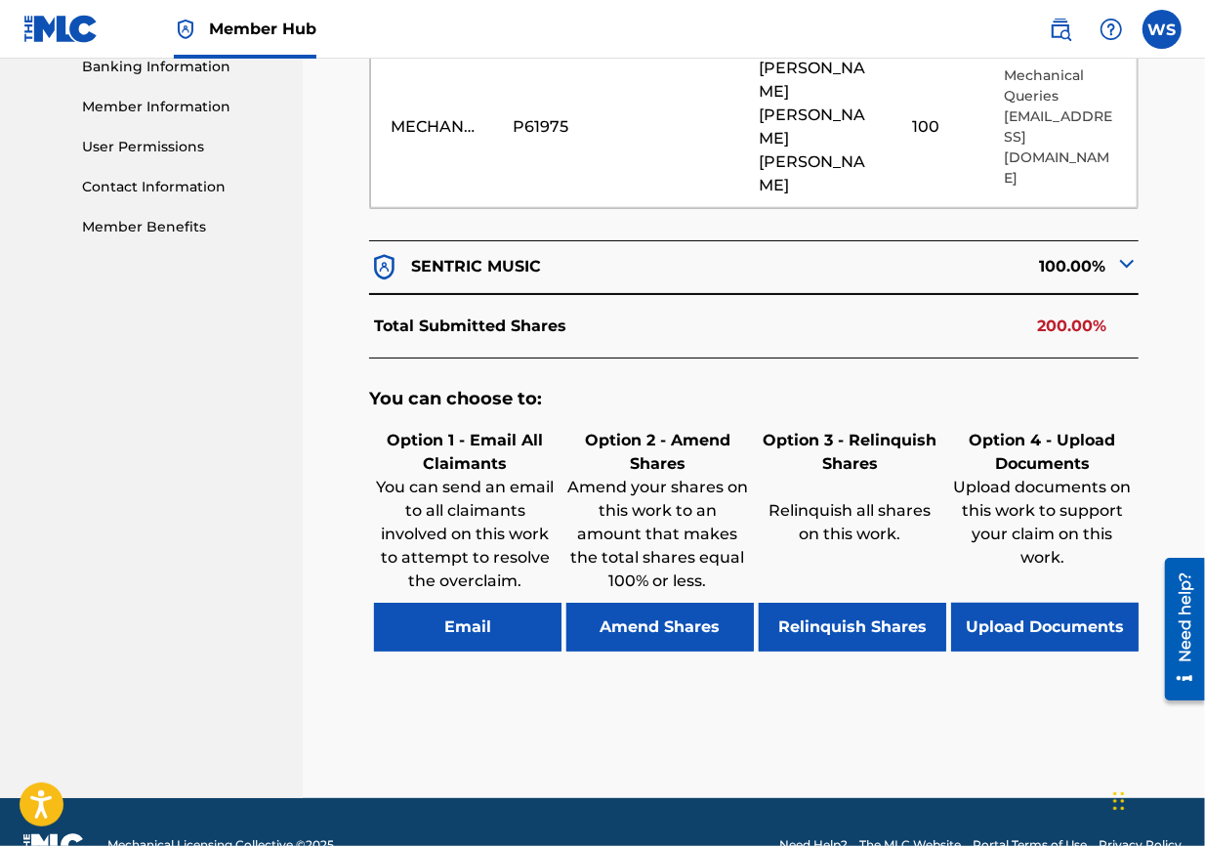
scroll to position [859, 0]
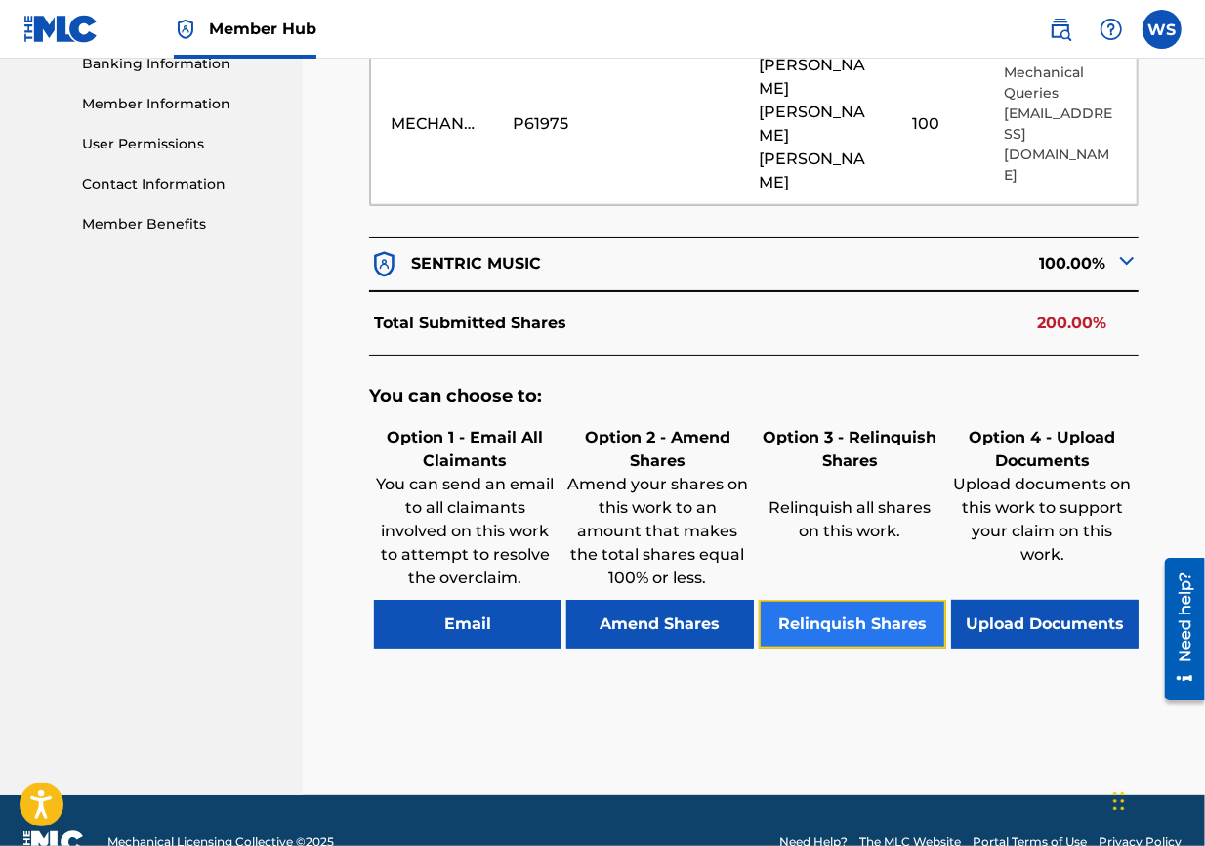
click at [846, 600] on button "Relinquish Shares" at bounding box center [853, 624] width 188 height 49
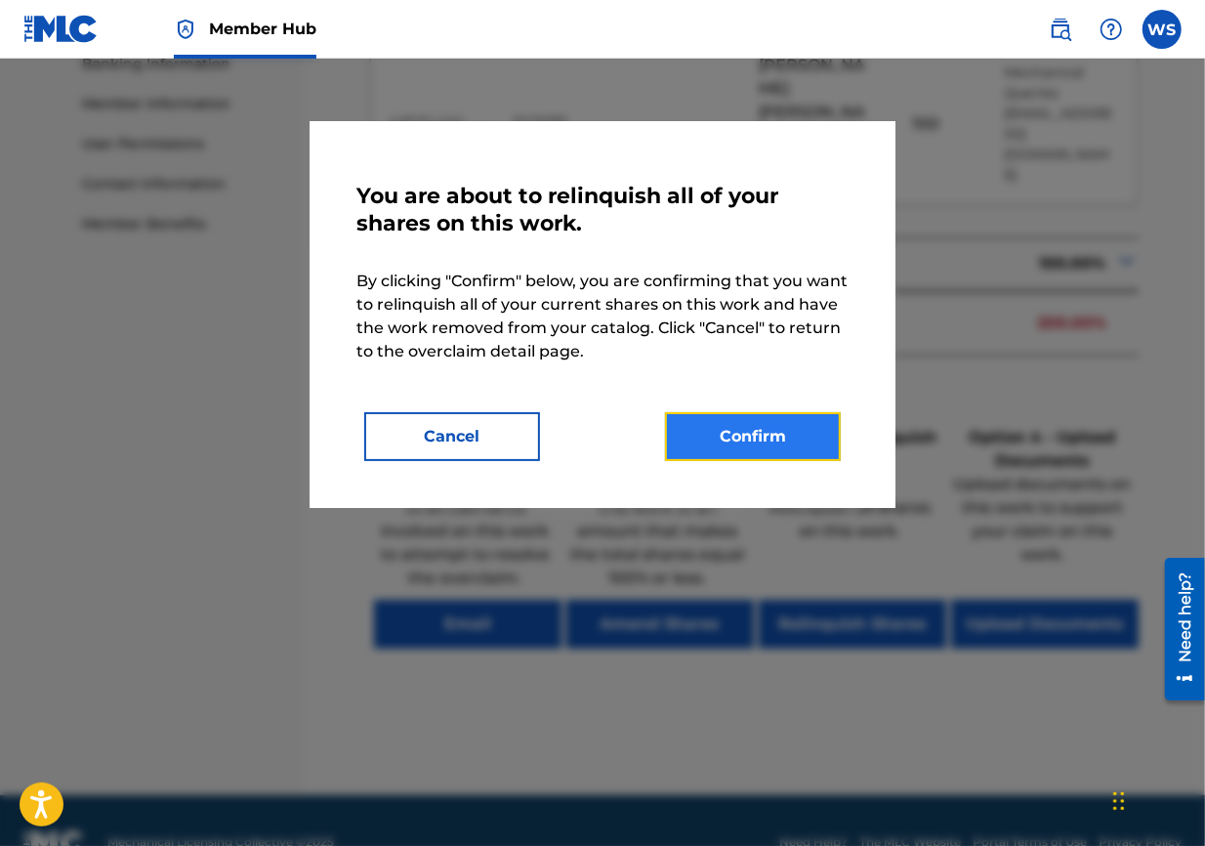
click at [778, 429] on button "Confirm" at bounding box center [753, 436] width 176 height 49
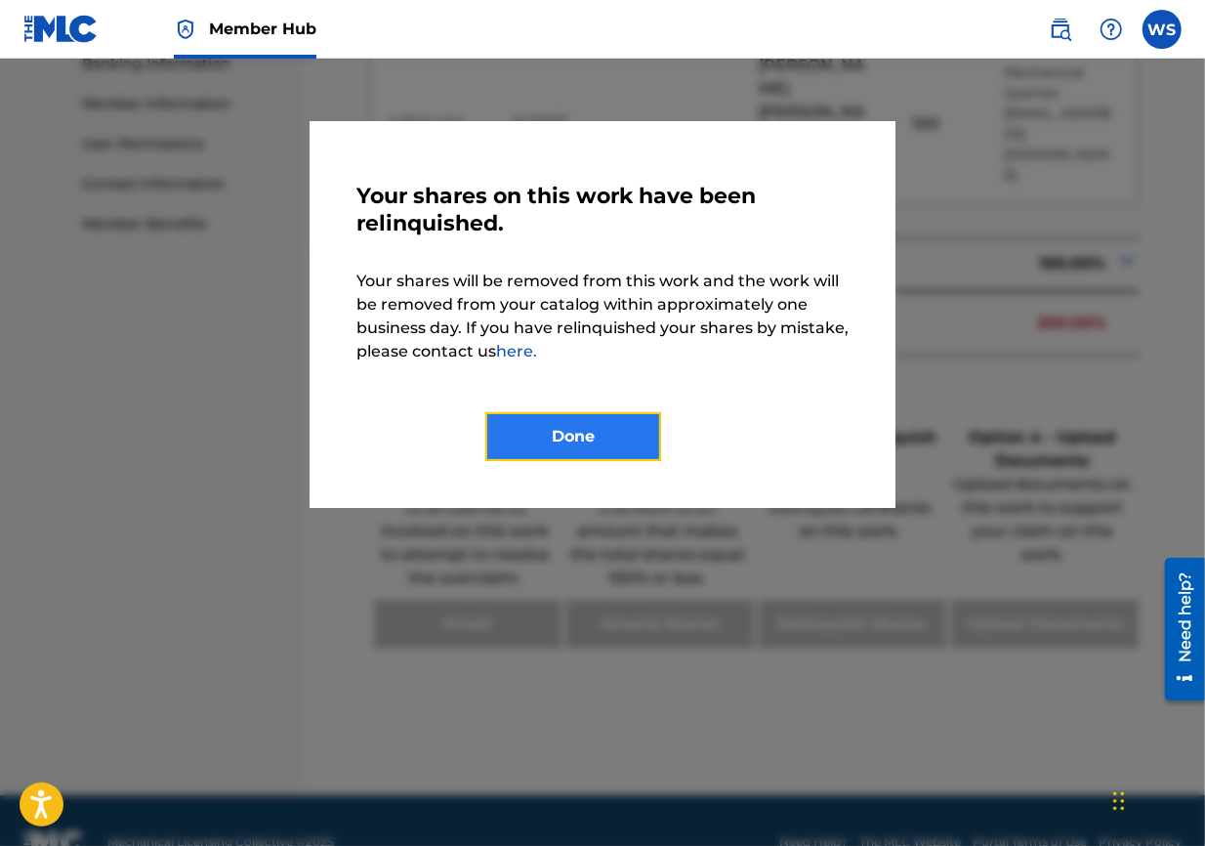
click at [566, 426] on button "Done" at bounding box center [573, 436] width 176 height 49
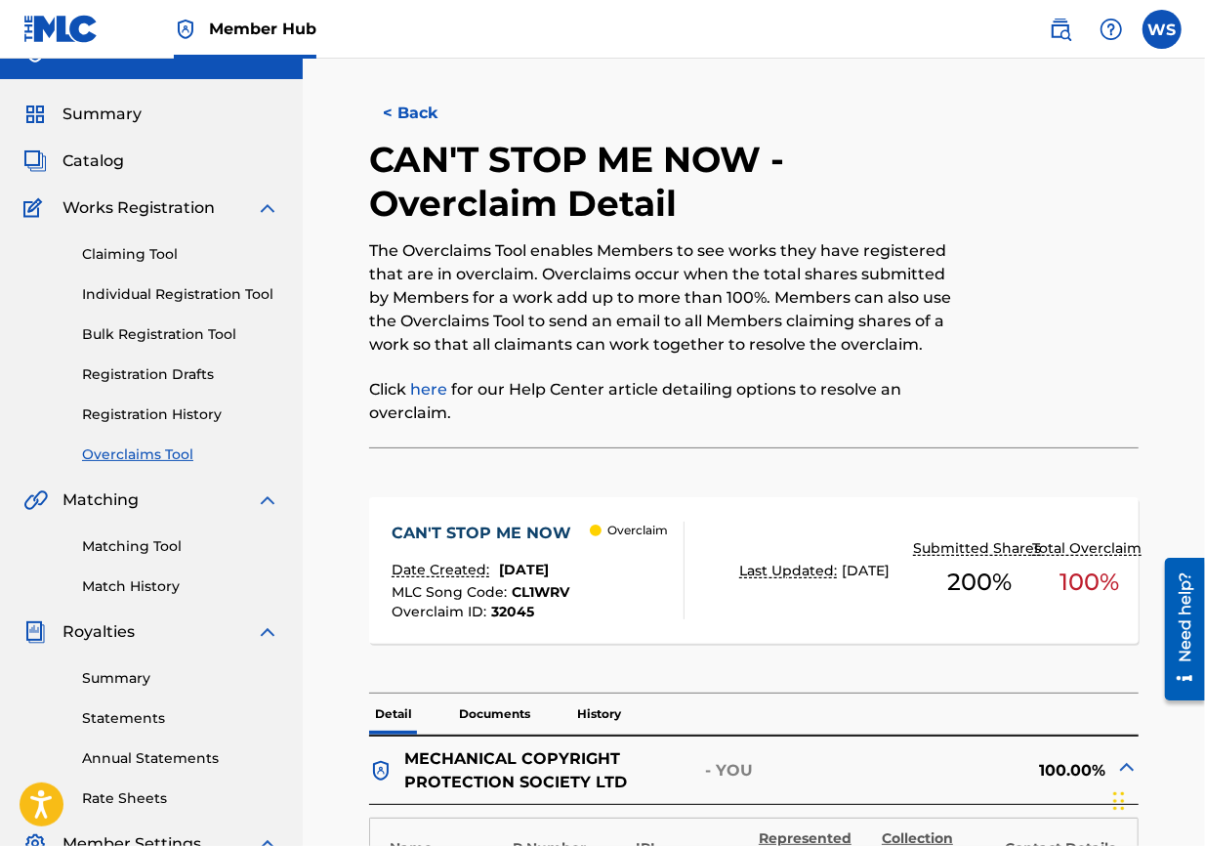
scroll to position [0, 0]
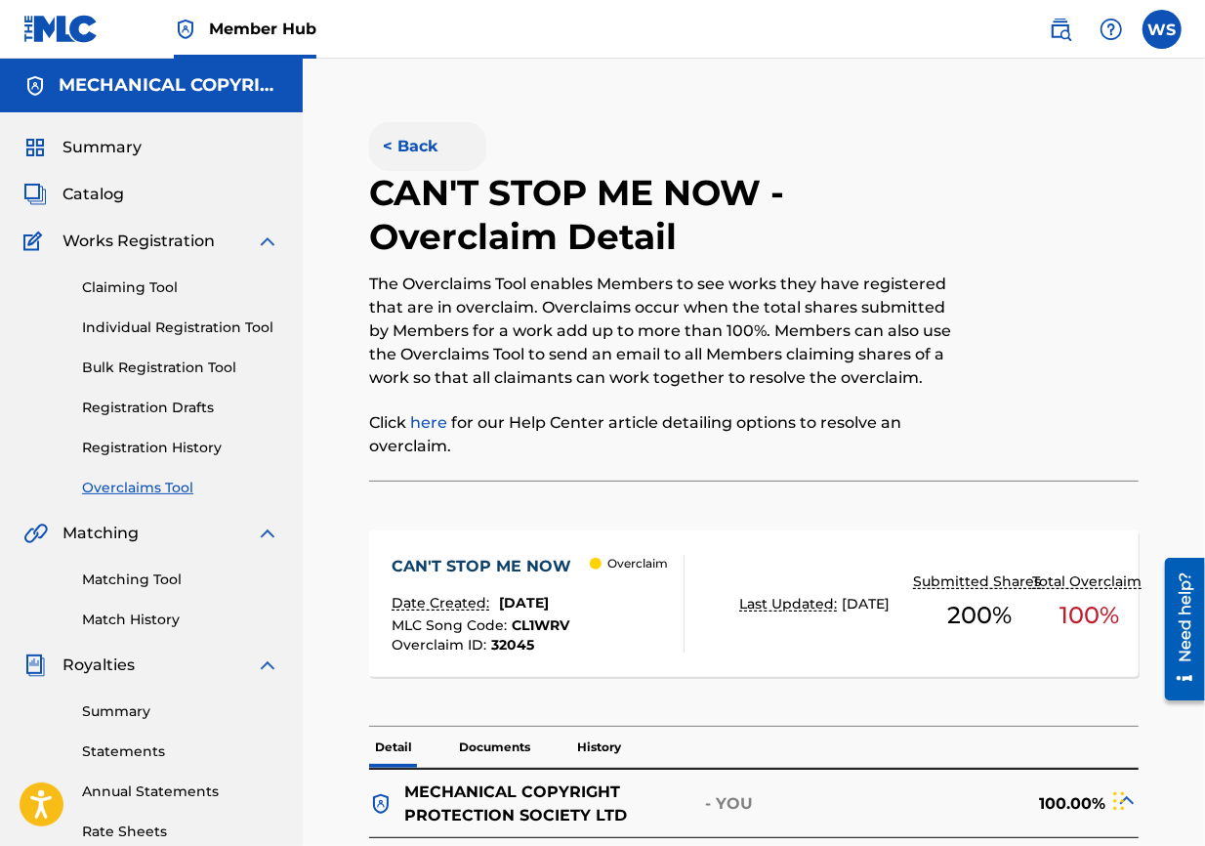
click at [428, 147] on button "< Back" at bounding box center [427, 146] width 117 height 49
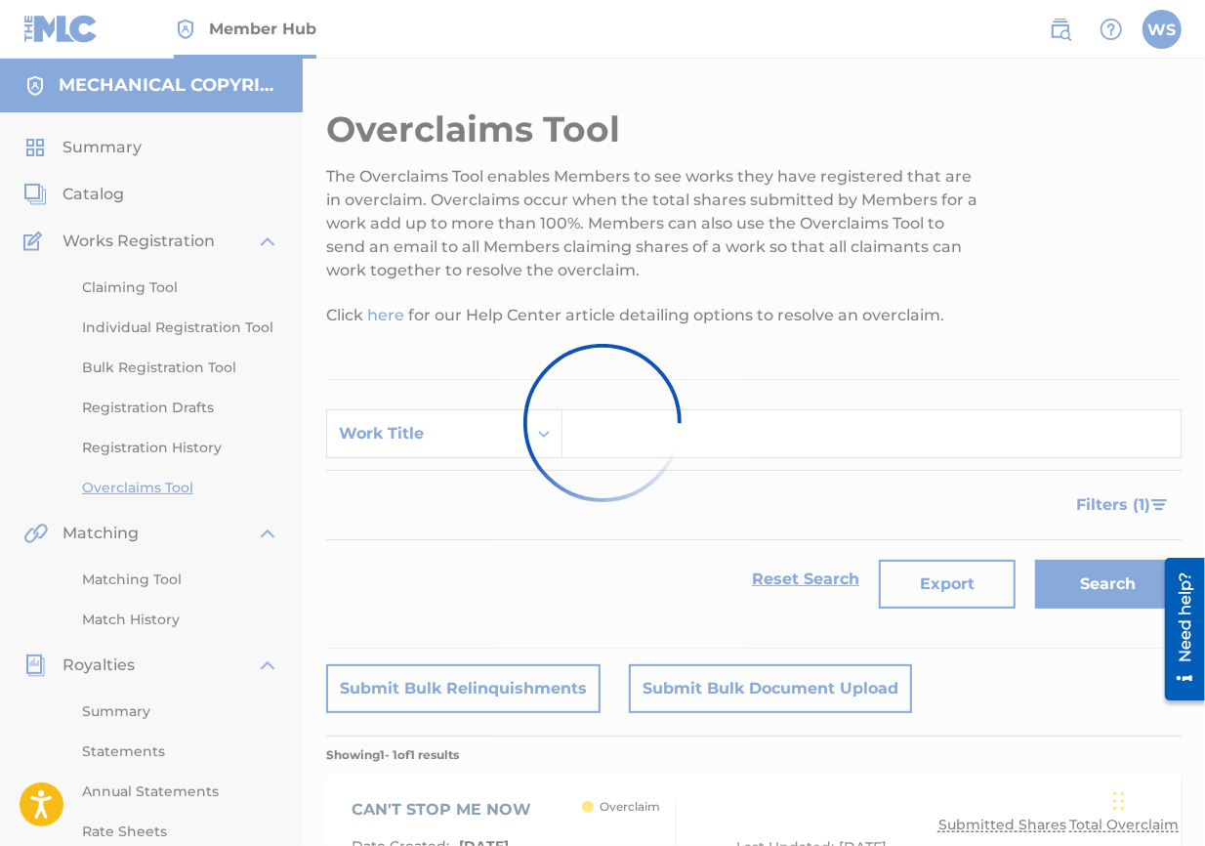
scroll to position [147, 0]
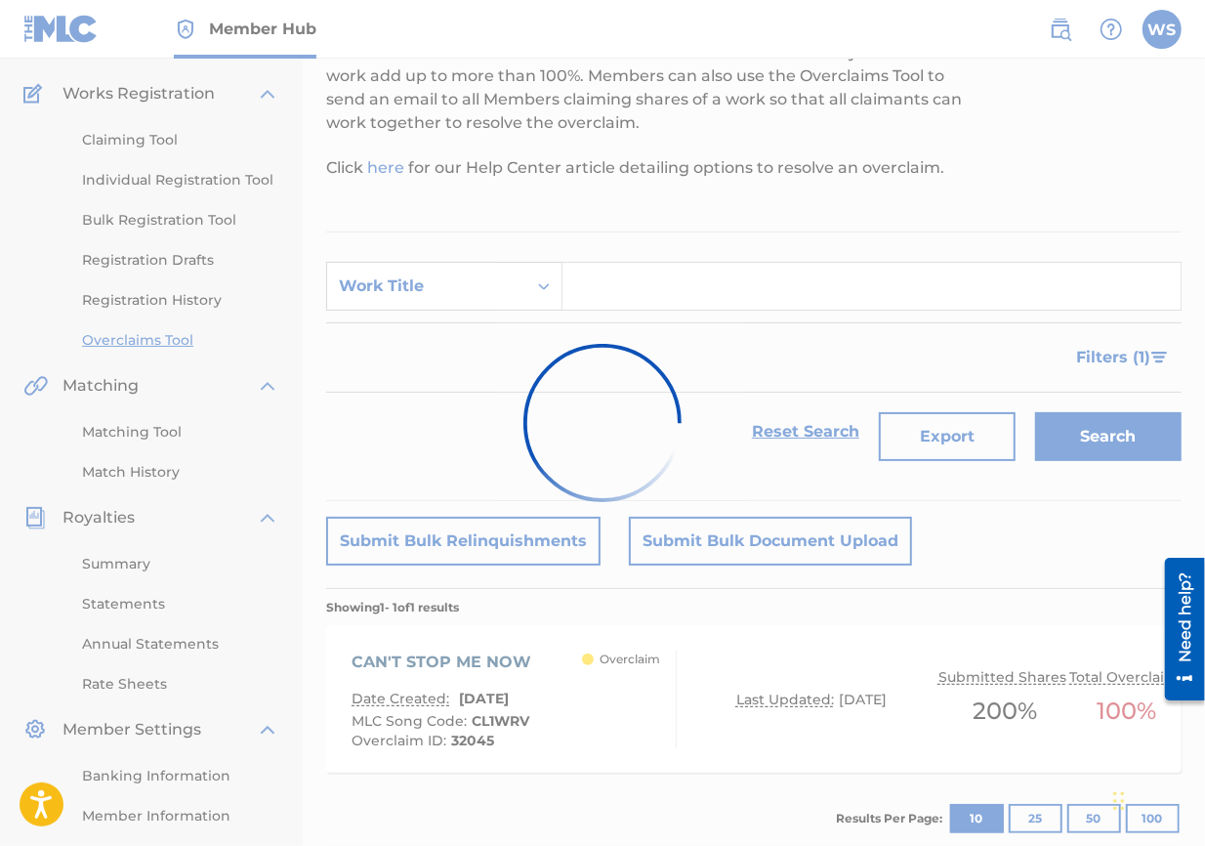
click at [474, 293] on div "Work Title" at bounding box center [427, 285] width 176 height 23
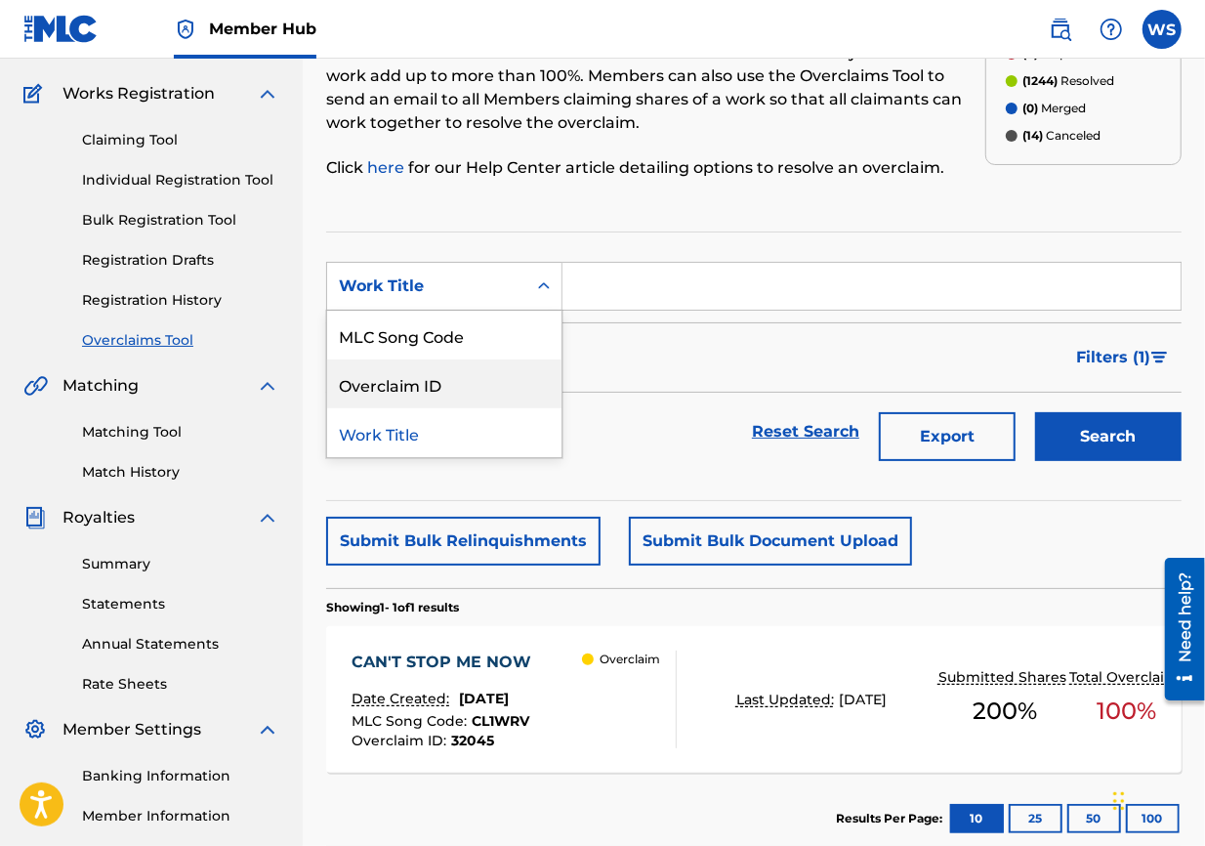
click at [507, 364] on div "Overclaim ID" at bounding box center [444, 383] width 234 height 49
drag, startPoint x: 598, startPoint y: 277, endPoint x: 612, endPoint y: 270, distance: 16.6
click at [599, 276] on input "Search Form" at bounding box center [872, 286] width 618 height 47
paste input "32021"
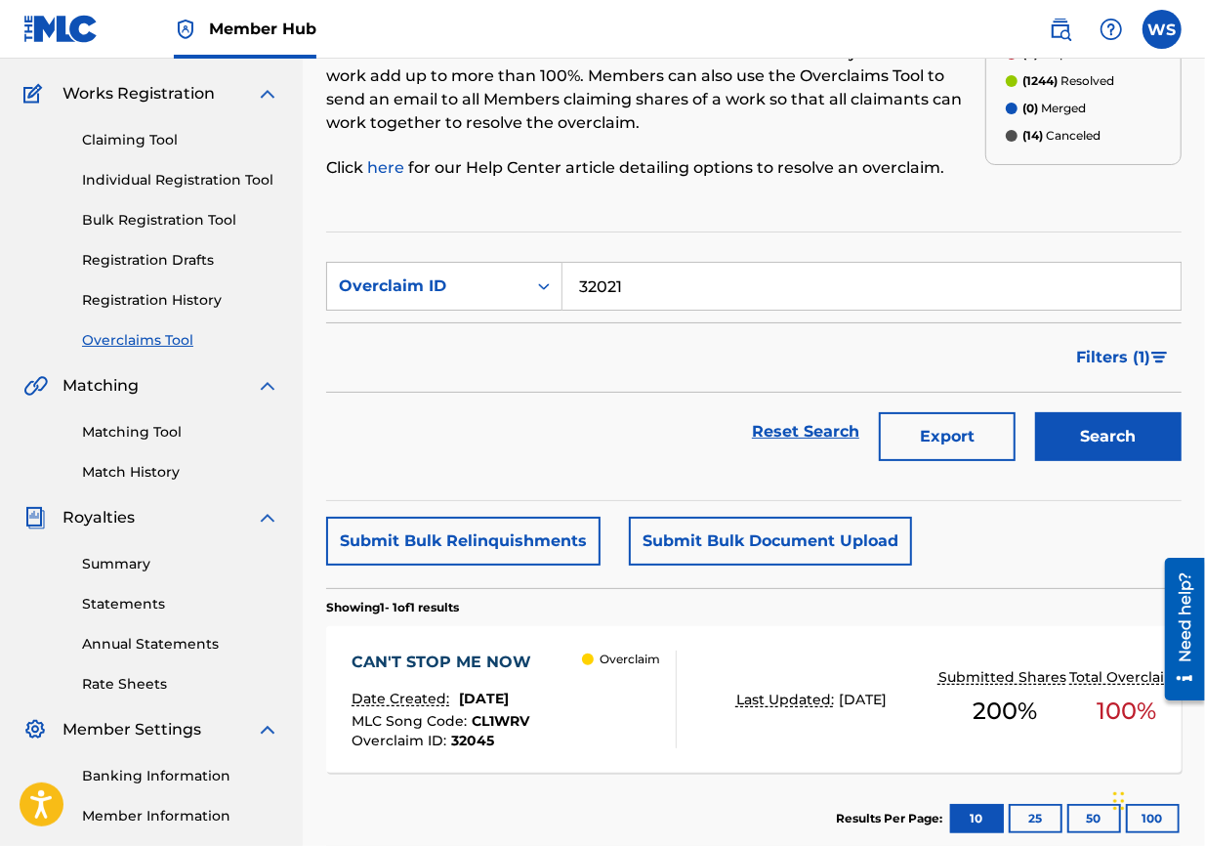
type input "32021"
click at [865, 406] on div "Search" at bounding box center [1104, 432] width 156 height 78
click at [865, 419] on button "Search" at bounding box center [1108, 436] width 147 height 49
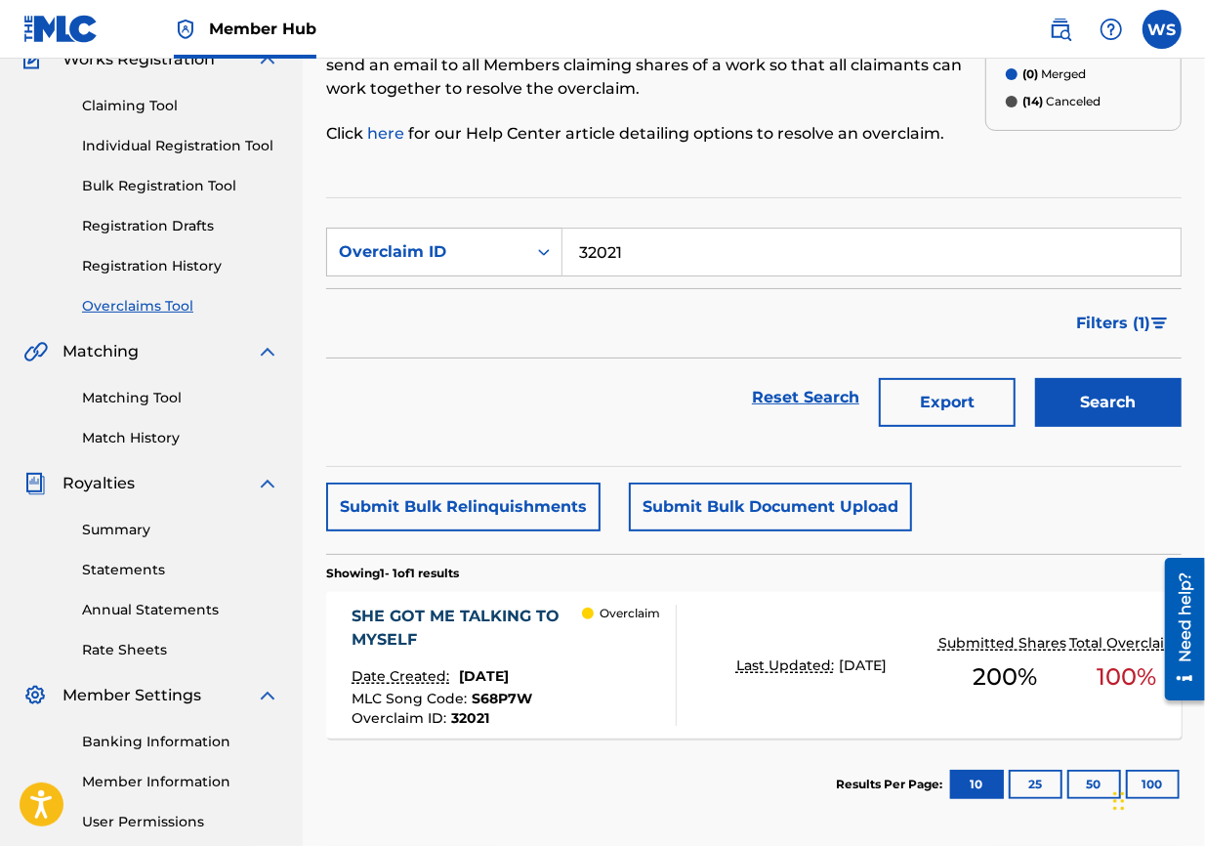
scroll to position [256, 0]
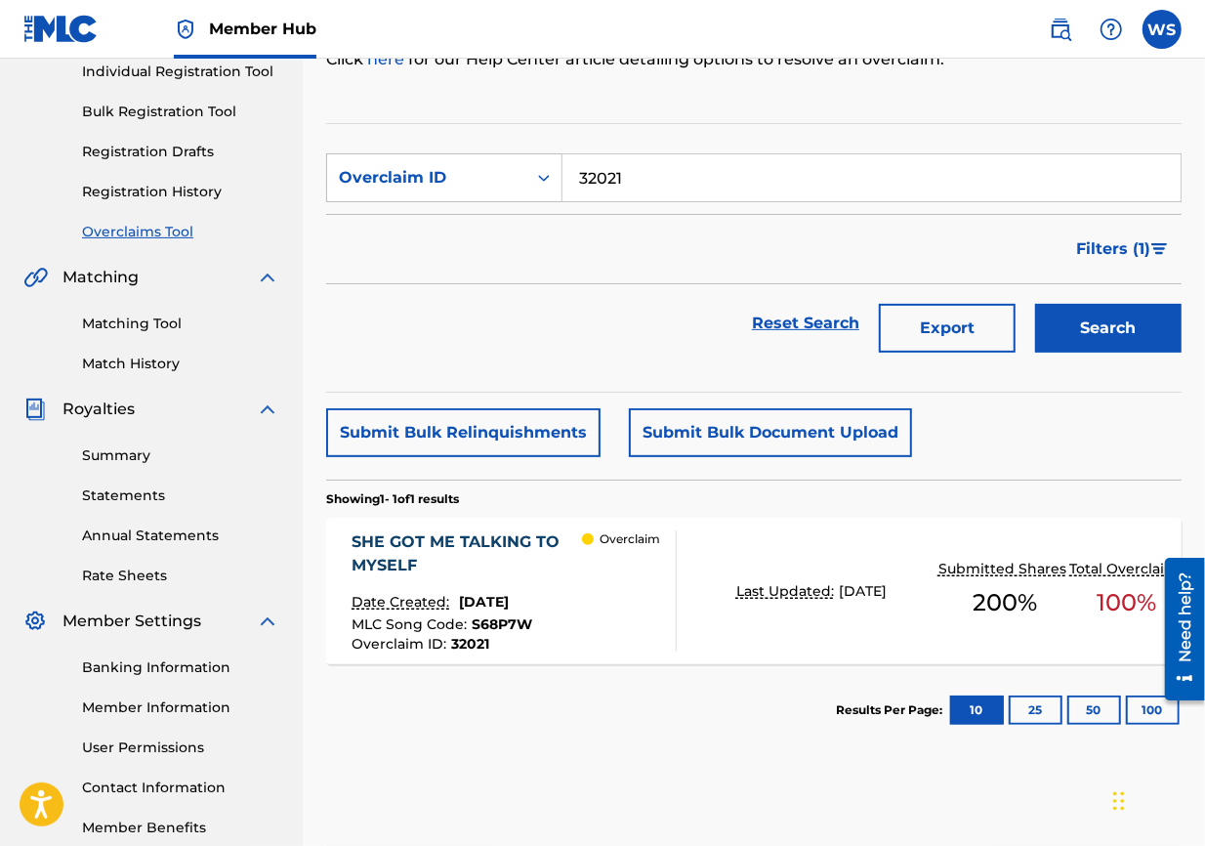
click at [483, 530] on div "SHE GOT ME TALKING TO MYSELF" at bounding box center [467, 553] width 230 height 47
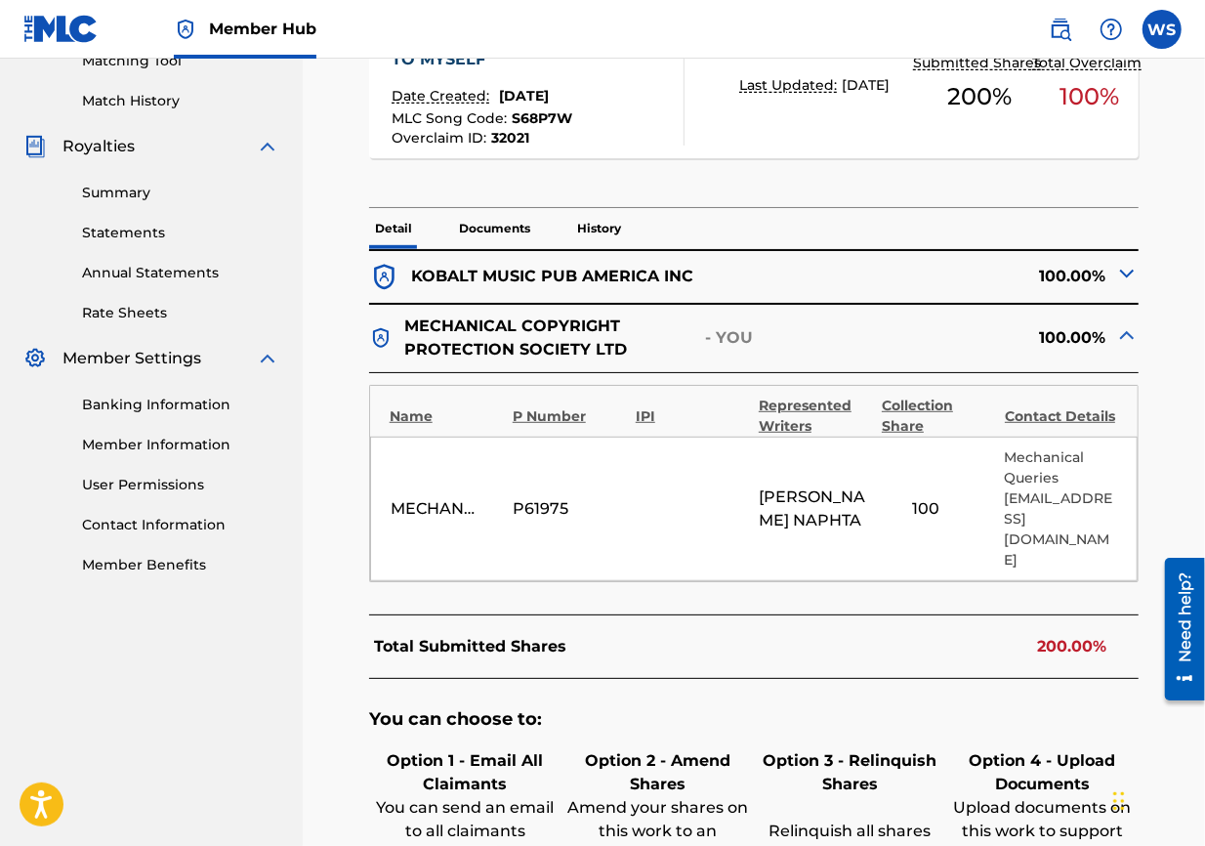
scroll to position [859, 0]
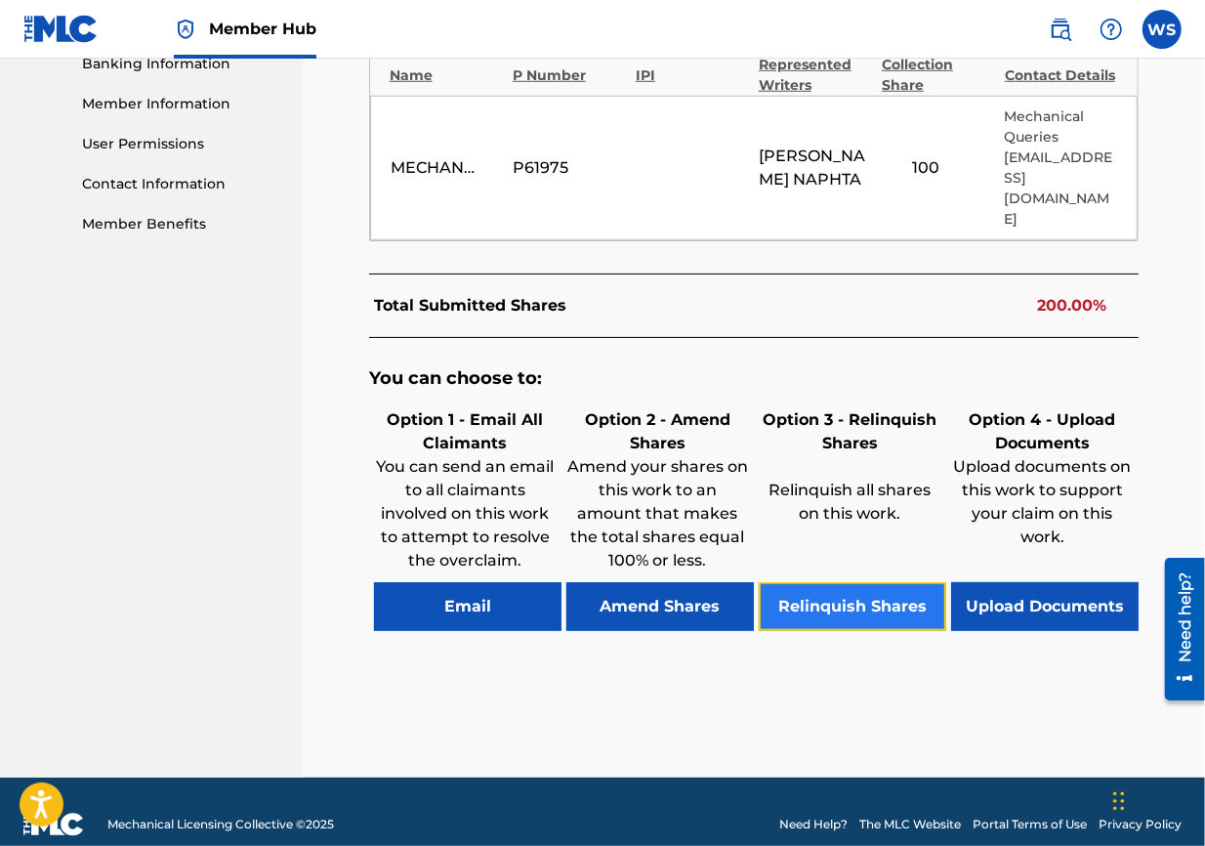
click at [835, 582] on button "Relinquish Shares" at bounding box center [853, 606] width 188 height 49
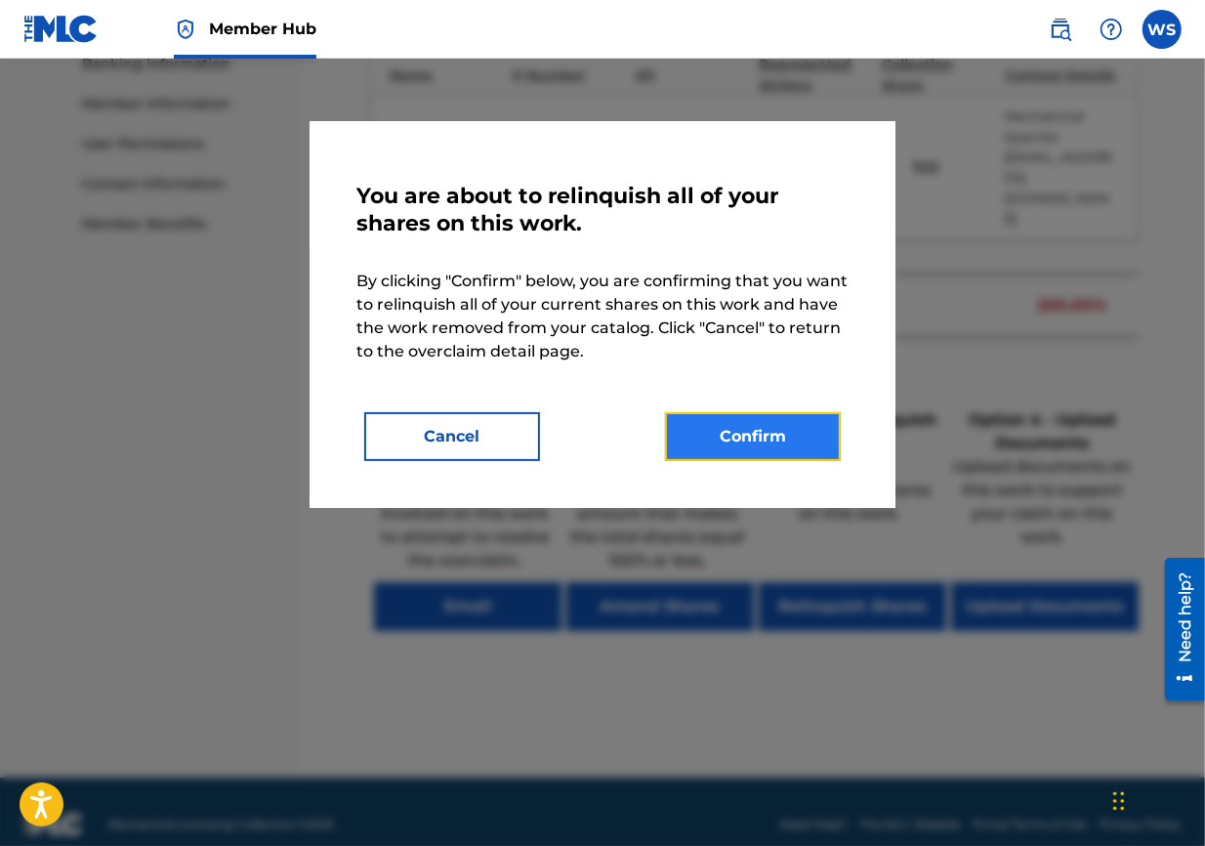
click at [759, 435] on button "Confirm" at bounding box center [753, 436] width 176 height 49
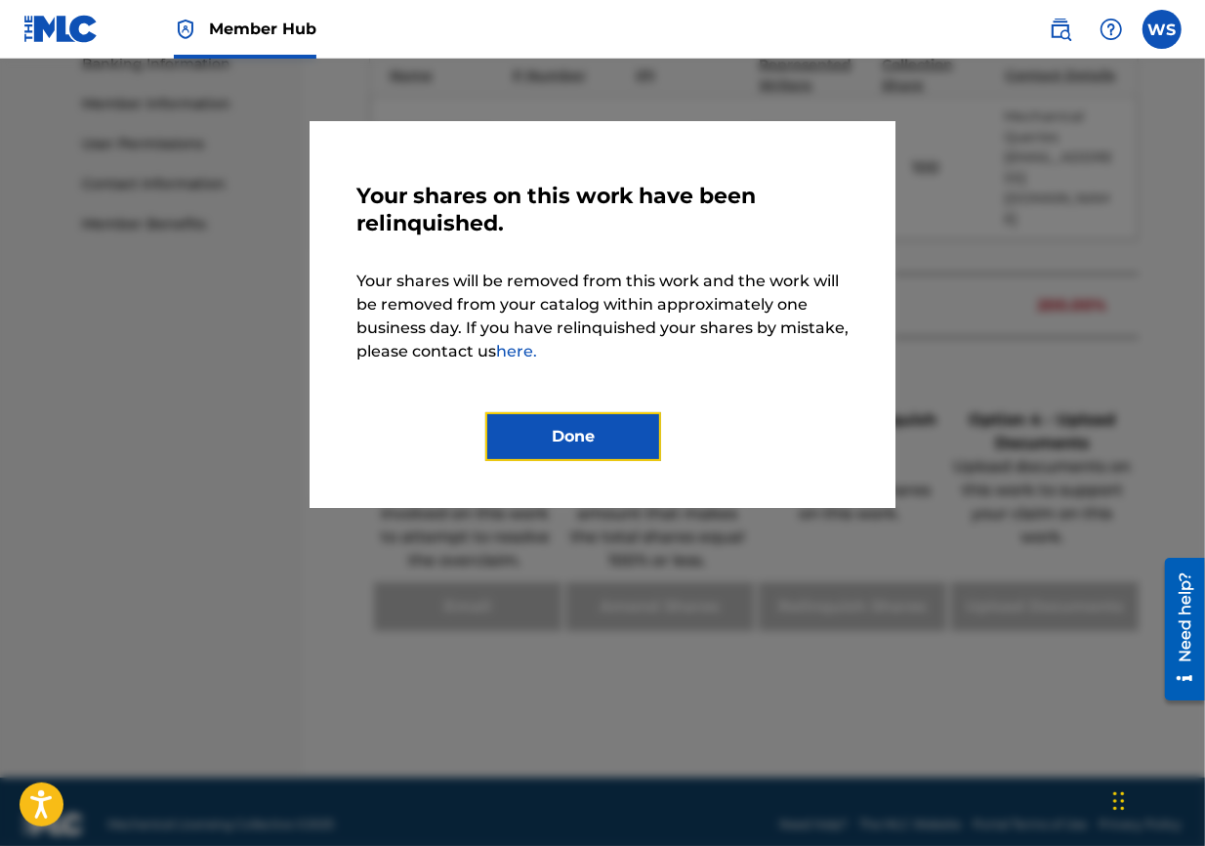
click at [600, 434] on button "Done" at bounding box center [573, 436] width 176 height 49
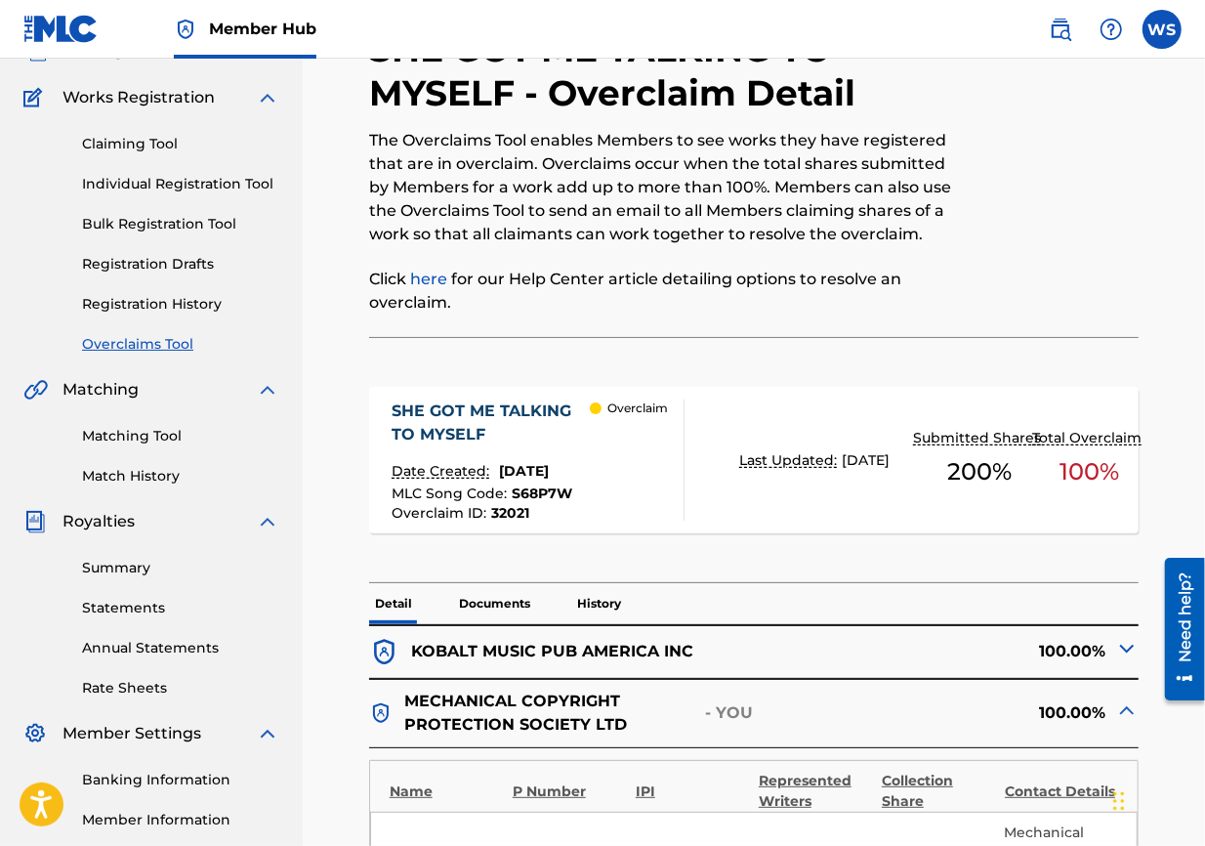
scroll to position [0, 0]
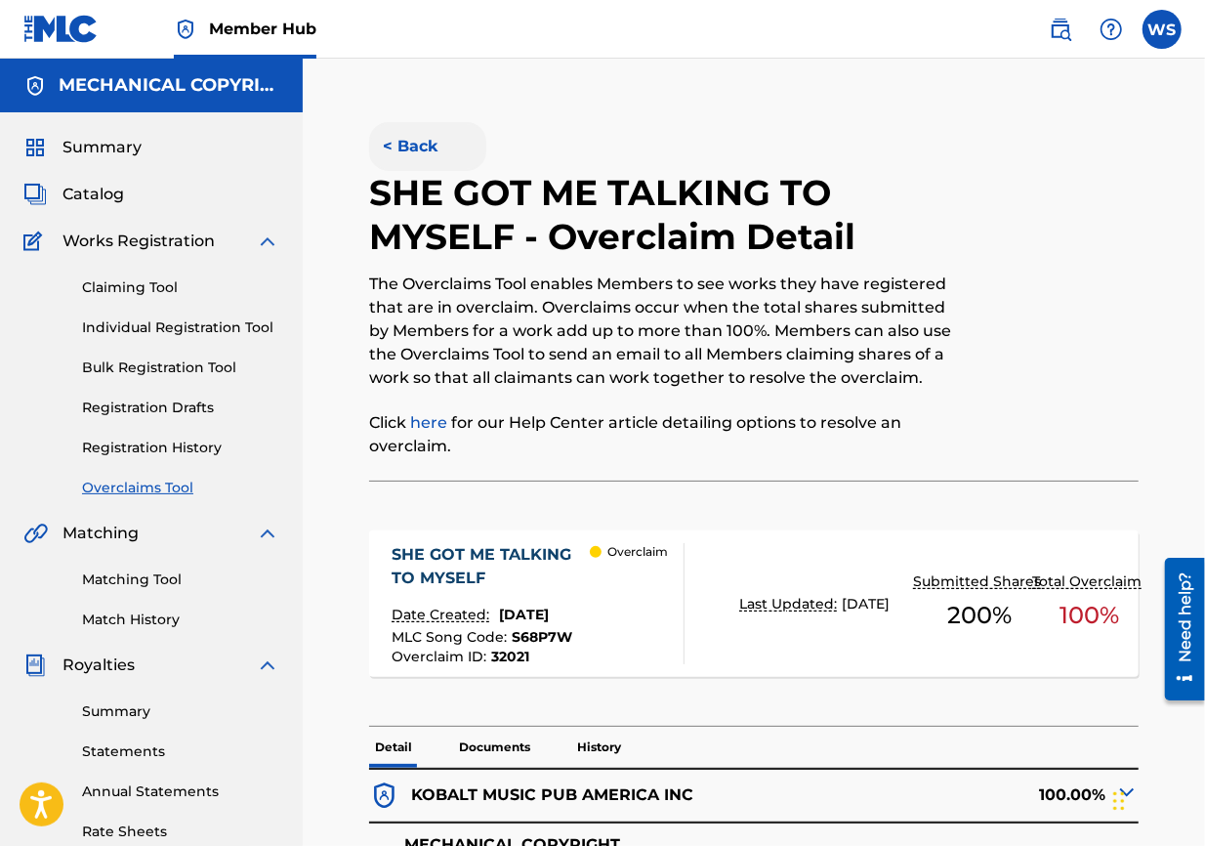
click at [426, 152] on button "< Back" at bounding box center [427, 146] width 117 height 49
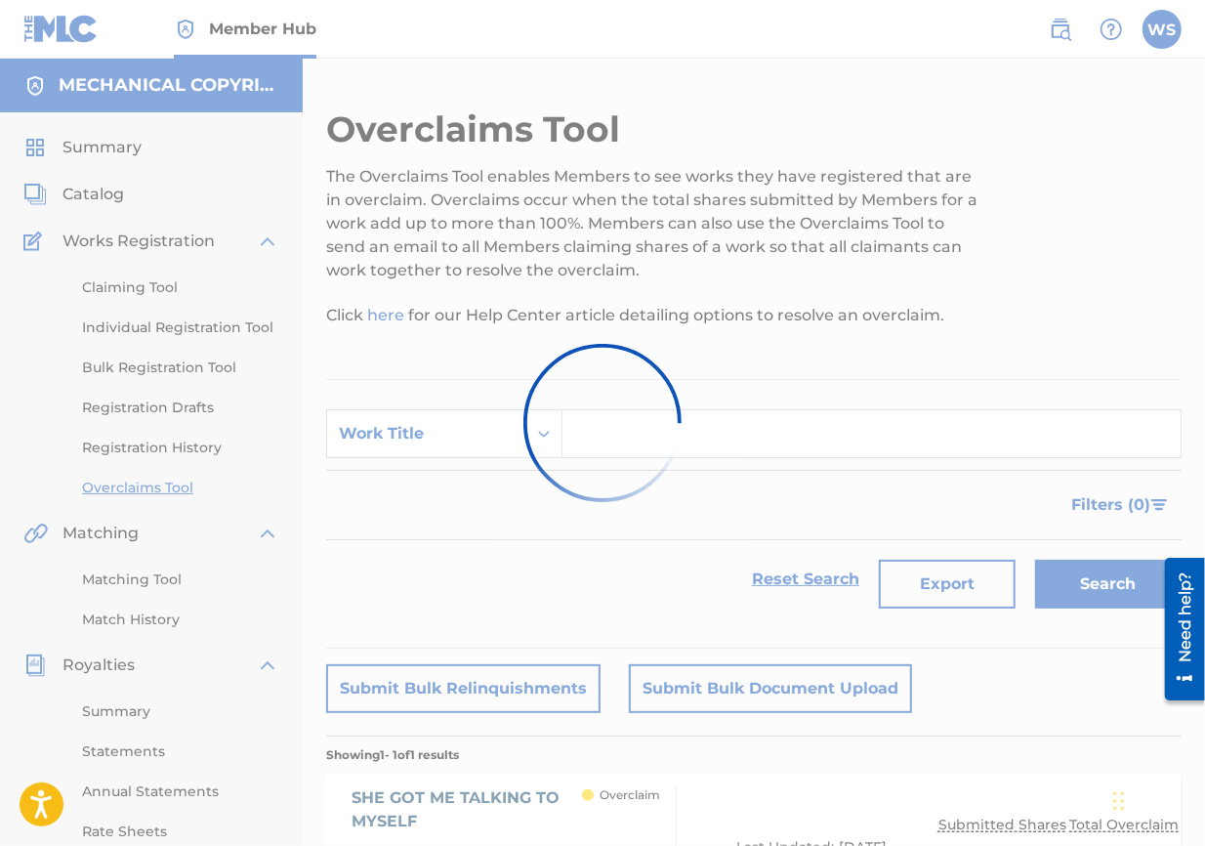
scroll to position [256, 0]
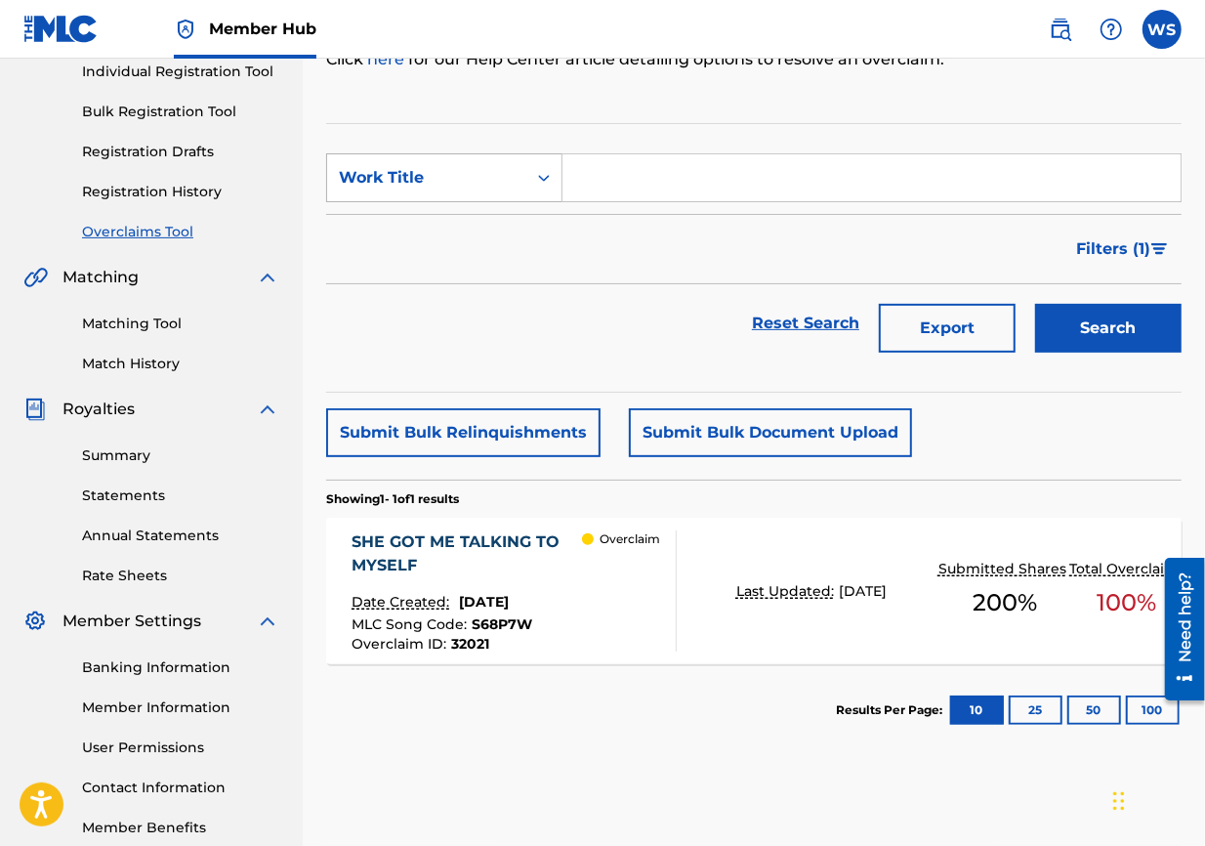
click at [518, 184] on div "Work Title" at bounding box center [426, 177] width 199 height 37
click at [497, 262] on div "Overclaim ID" at bounding box center [444, 275] width 234 height 49
click at [636, 180] on input "Search Form" at bounding box center [872, 177] width 618 height 47
paste input "32022"
type input "32022"
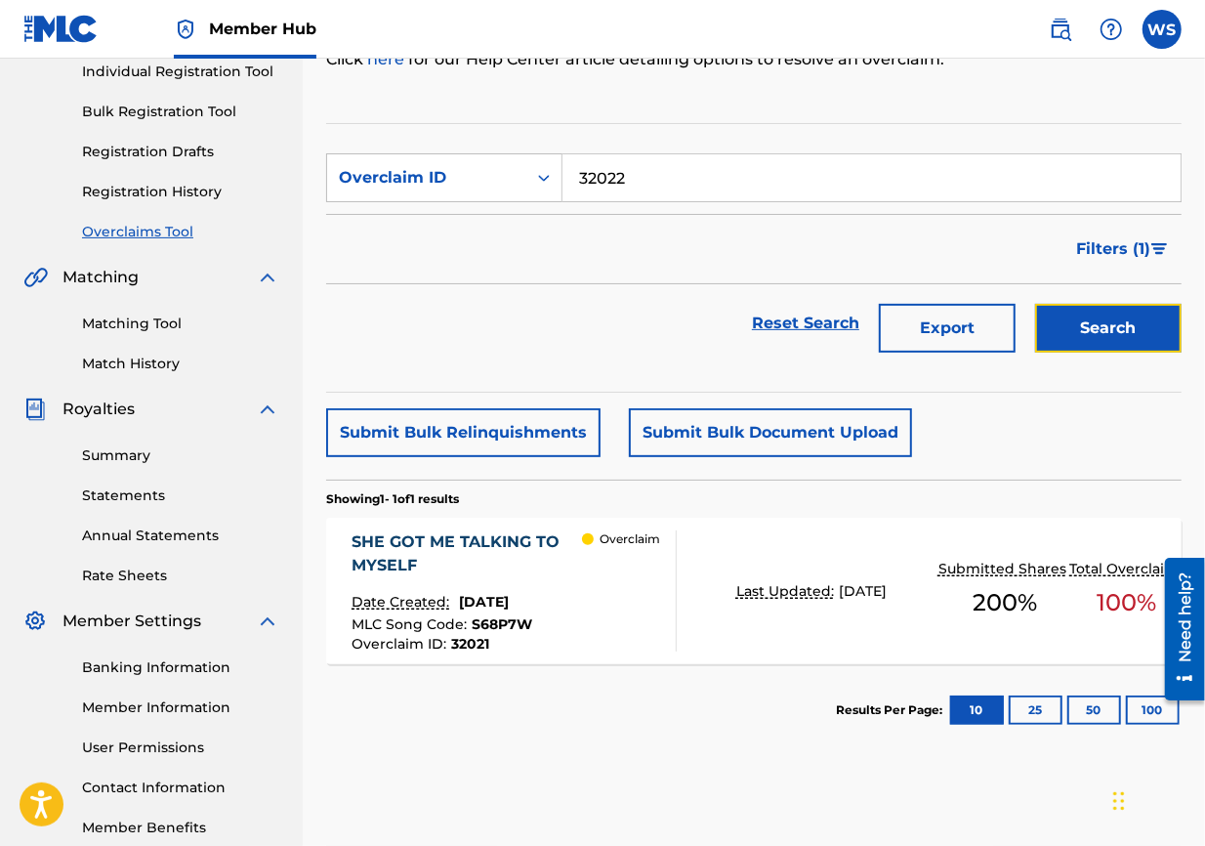
click at [865, 336] on button "Search" at bounding box center [1108, 328] width 147 height 49
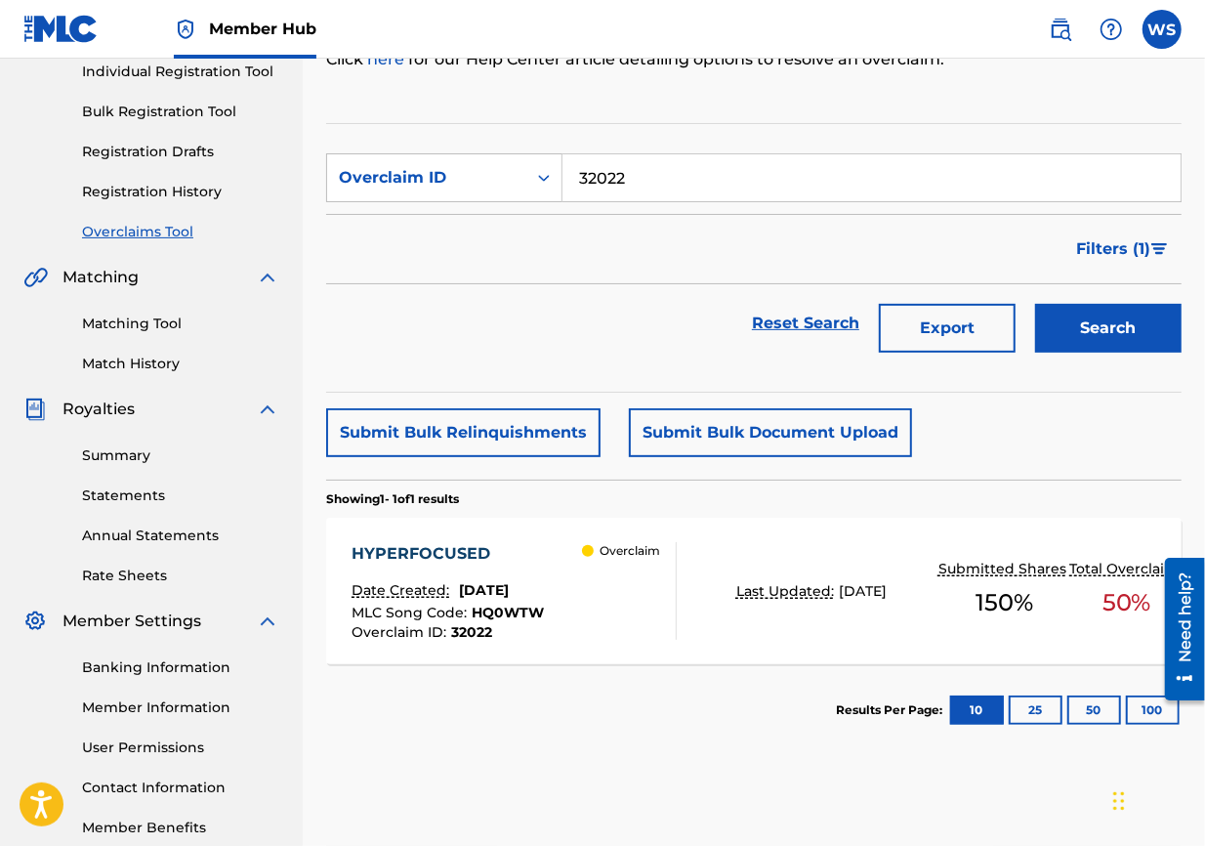
click at [435, 548] on div "HYPERFOCUSED" at bounding box center [448, 553] width 192 height 23
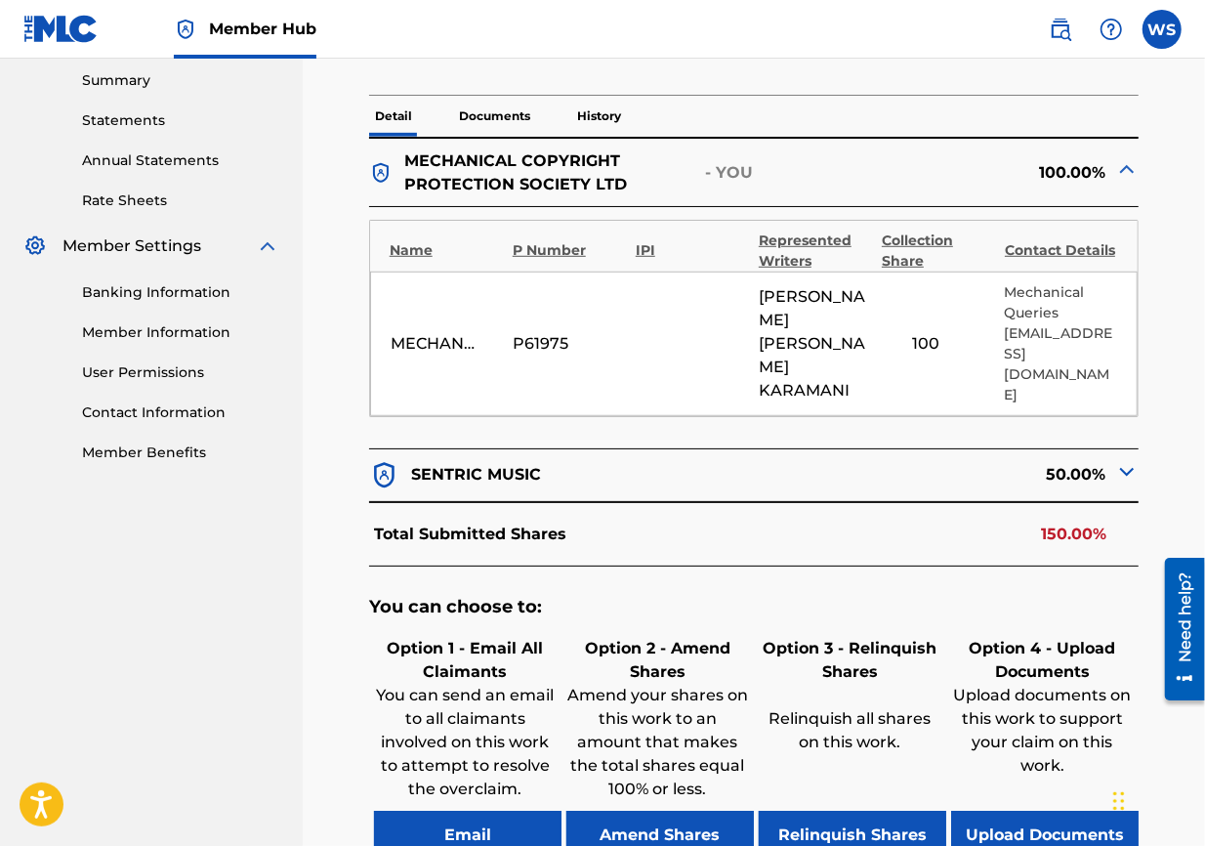
scroll to position [650, 0]
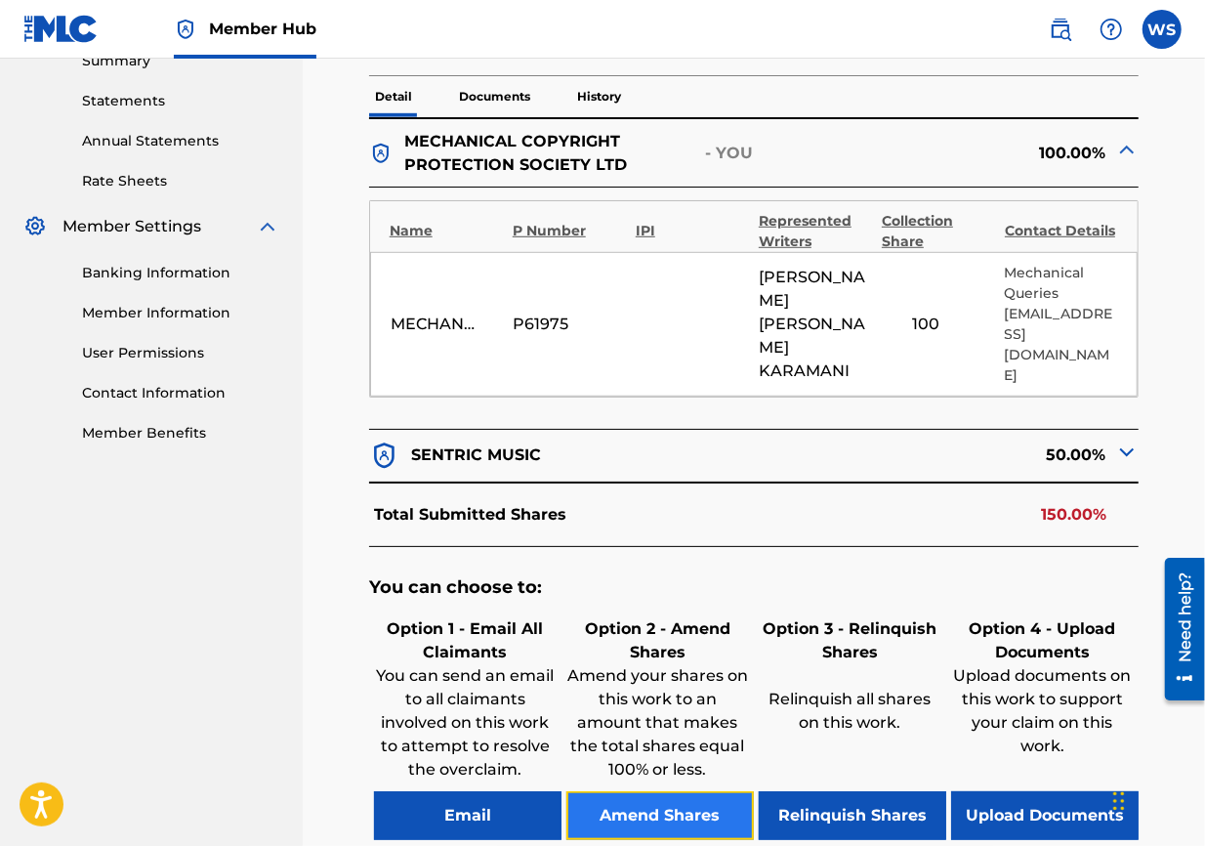
click at [701, 608] on button "Amend Shares" at bounding box center [660, 815] width 188 height 49
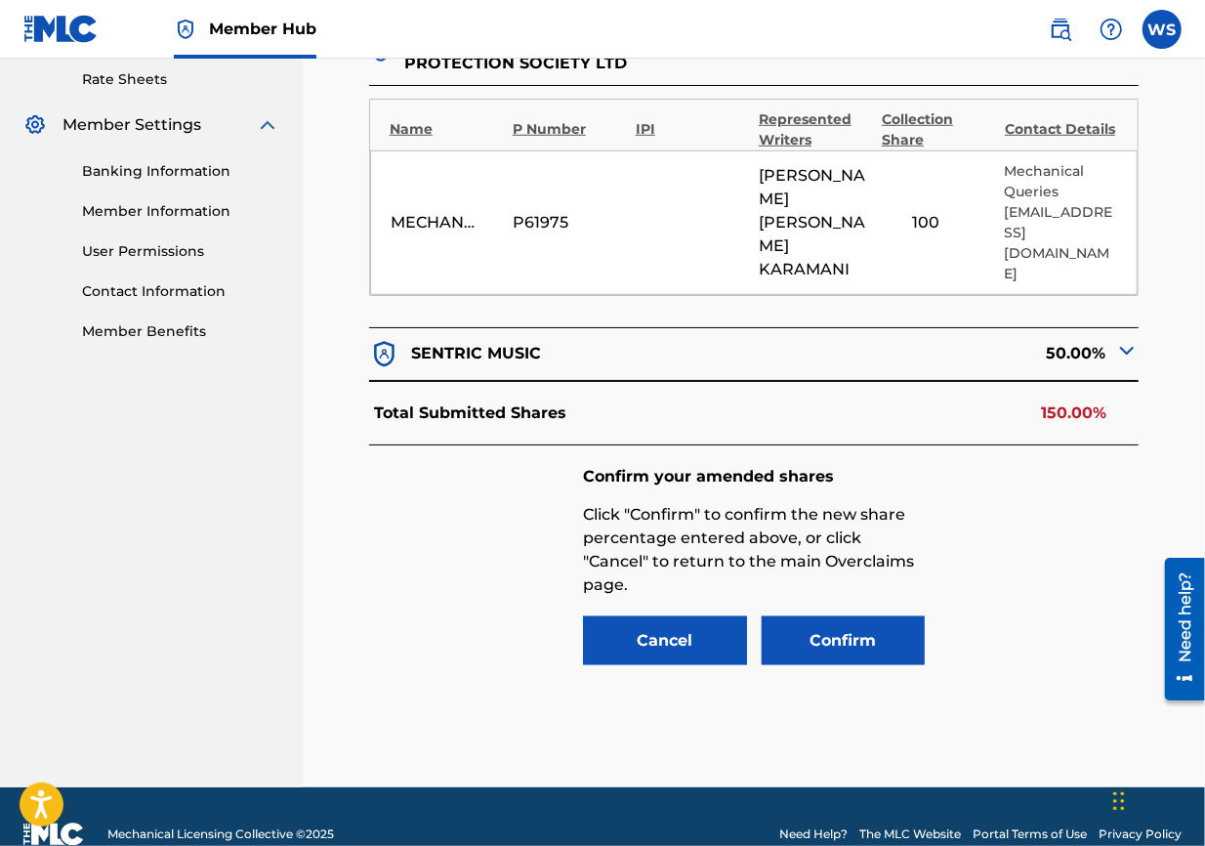
scroll to position [761, 0]
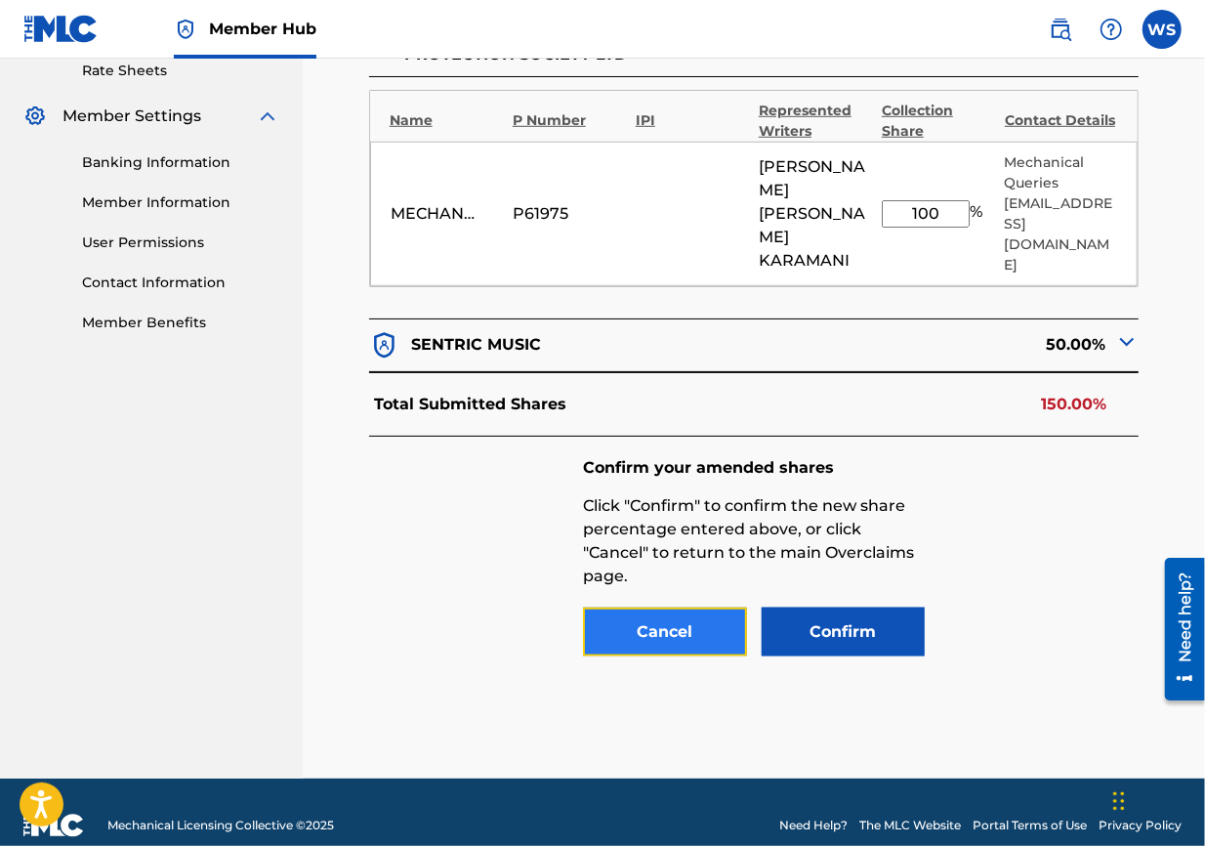
click at [688, 608] on button "Cancel" at bounding box center [665, 631] width 164 height 49
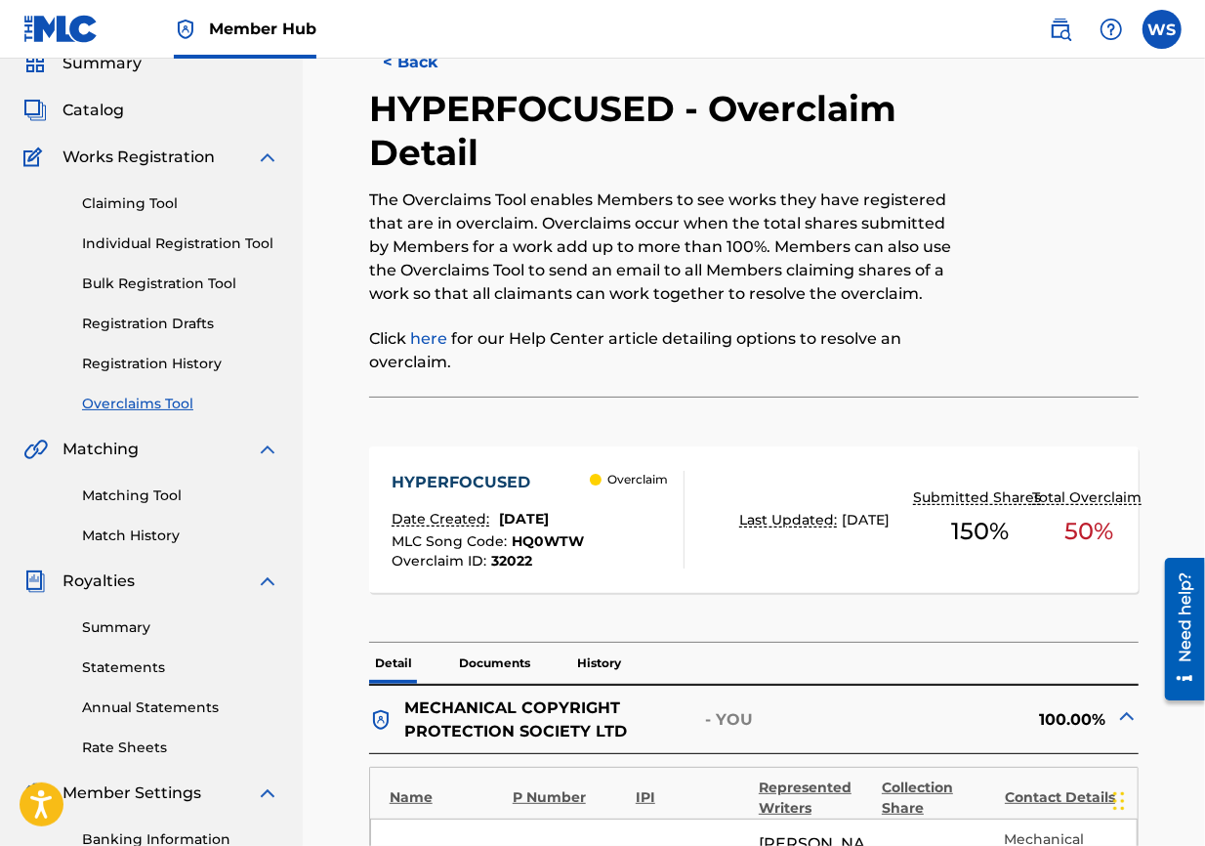
scroll to position [0, 0]
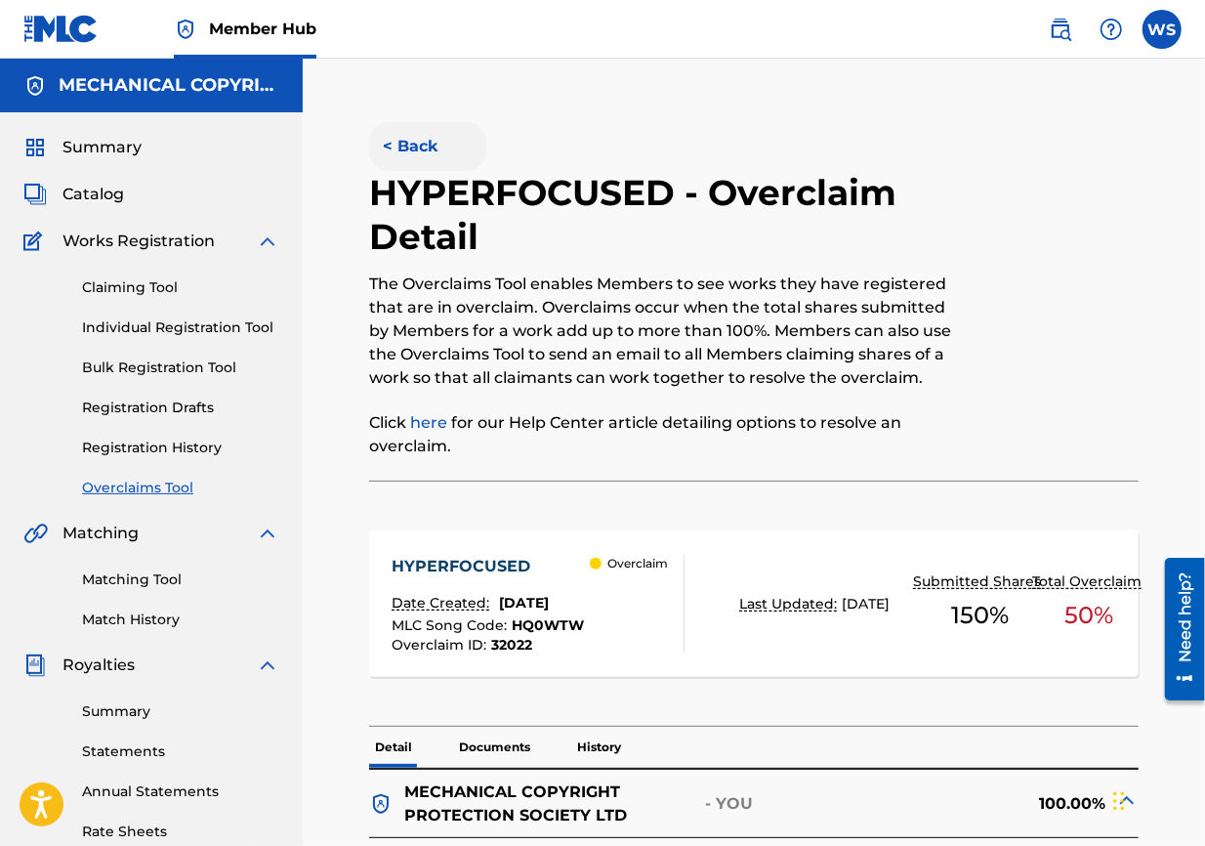
click at [403, 137] on button "< Back" at bounding box center [427, 146] width 117 height 49
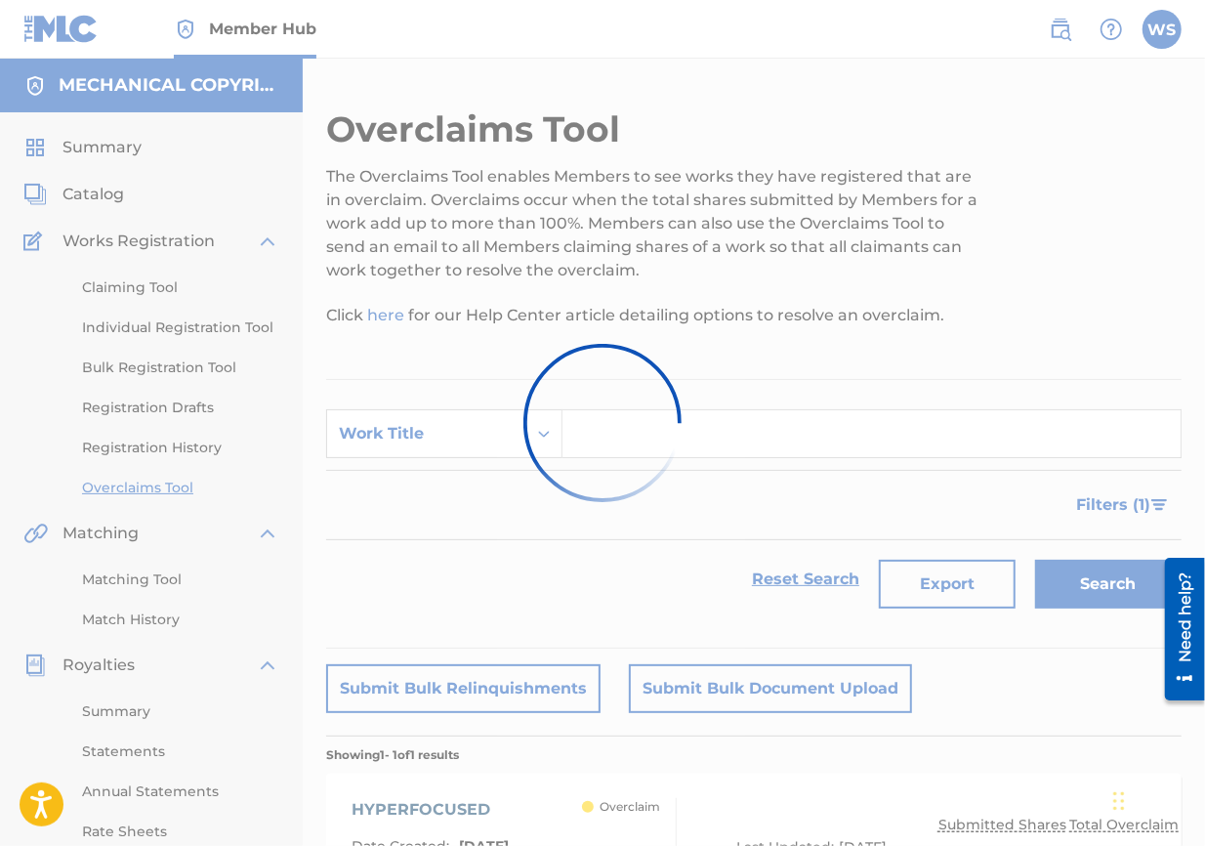
scroll to position [256, 0]
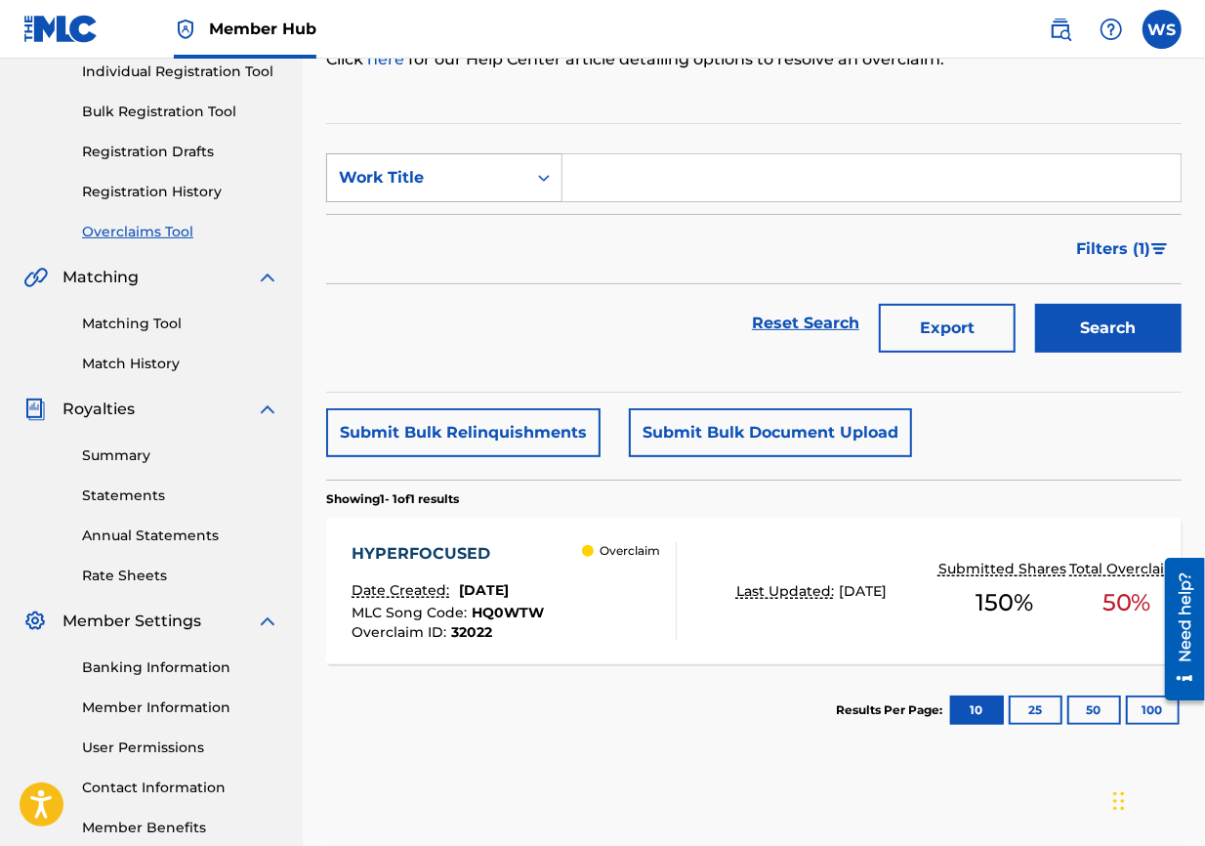
click at [428, 187] on div "Work Title" at bounding box center [427, 177] width 176 height 23
click at [444, 268] on div "Overclaim ID" at bounding box center [444, 275] width 234 height 49
click at [604, 209] on form "SearchWithCriteria76c110b7-f54f-4e95-9e7c-8adfab774796 Overclaim ID Filter Stat…" at bounding box center [754, 257] width 856 height 209
click at [623, 155] on input "Search Form" at bounding box center [872, 177] width 618 height 47
paste input "32023"
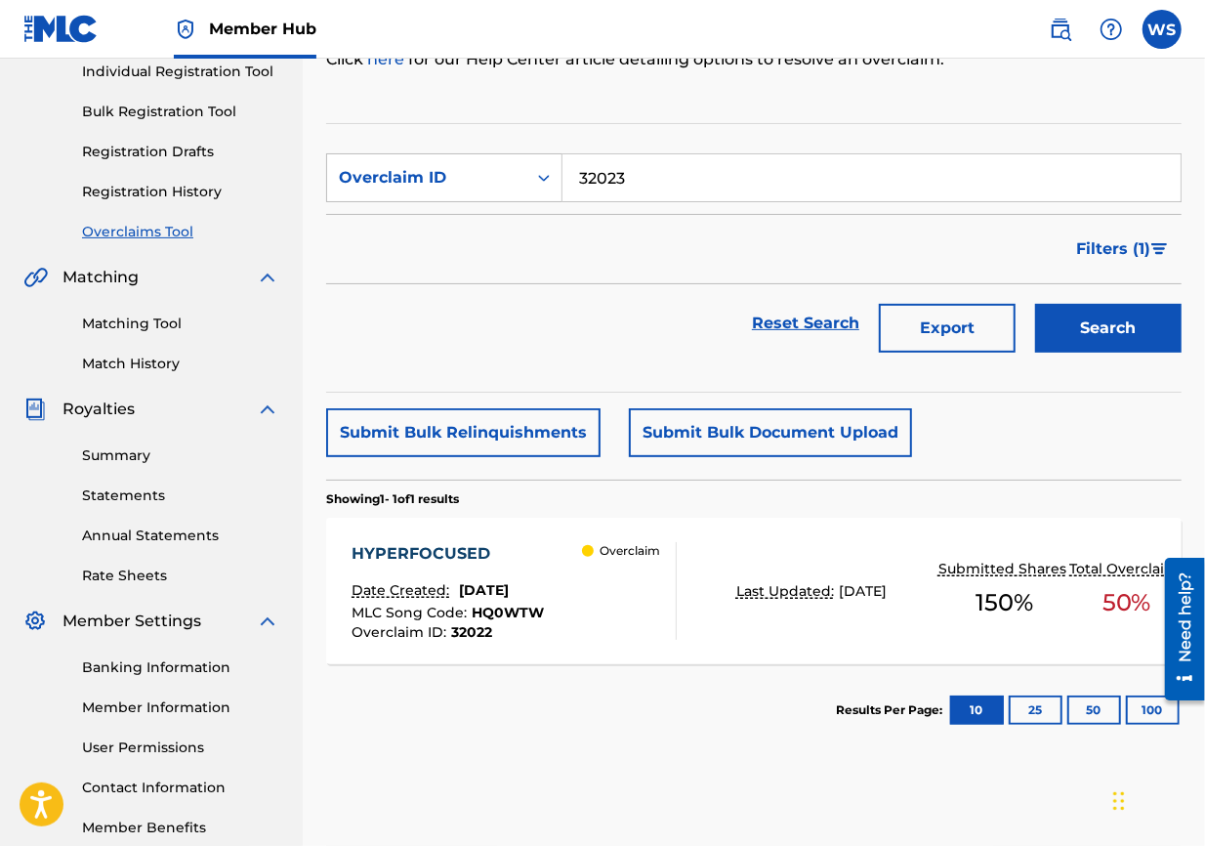
type input "32023"
click at [865, 327] on button "Search" at bounding box center [1108, 328] width 147 height 49
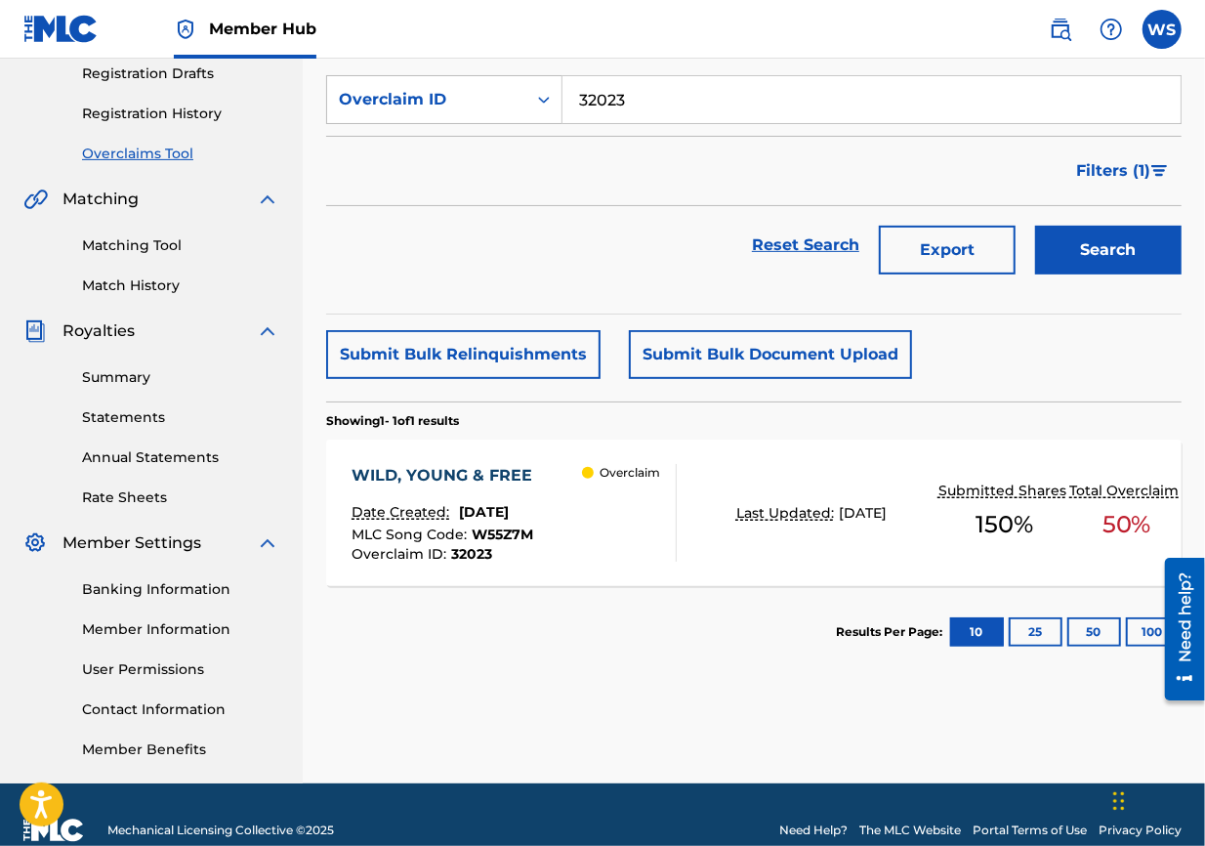
scroll to position [364, 0]
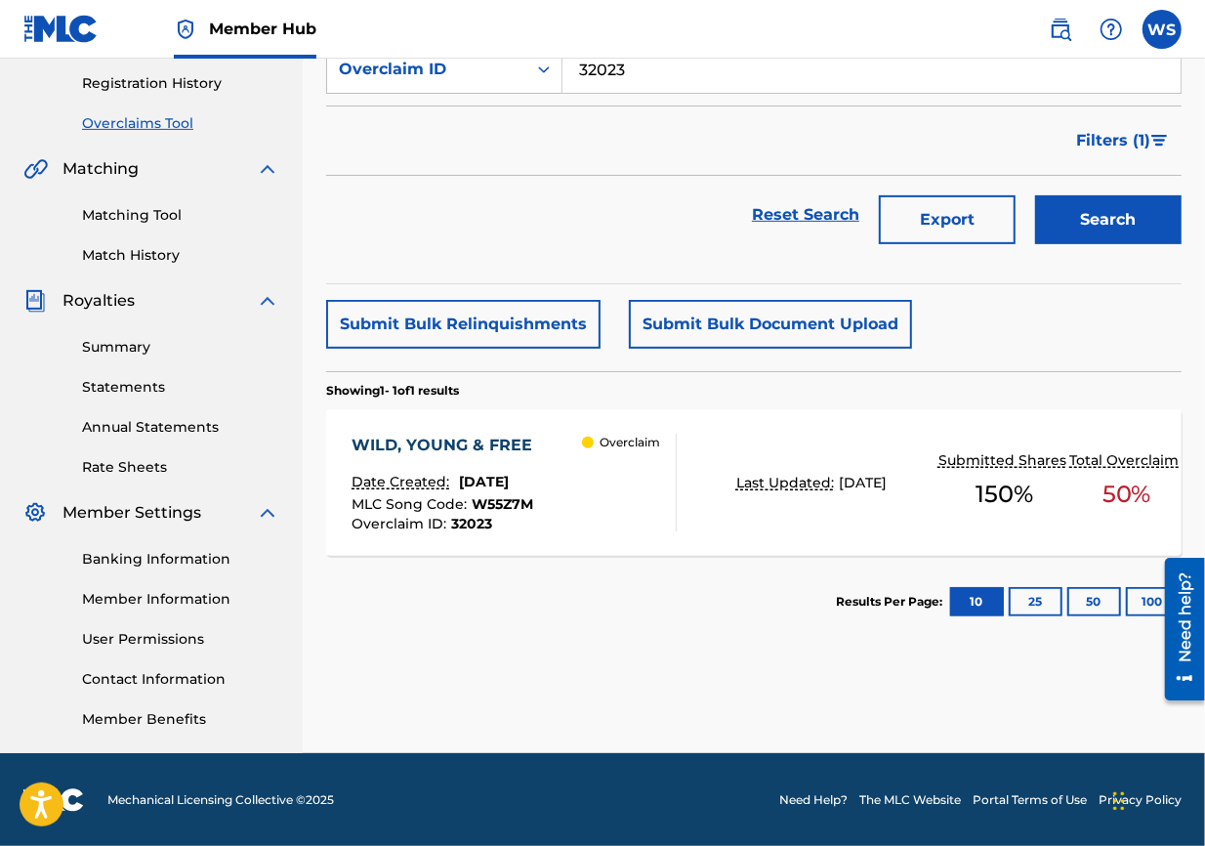
click at [483, 440] on div "WILD, YOUNG & FREE" at bounding box center [447, 445] width 190 height 23
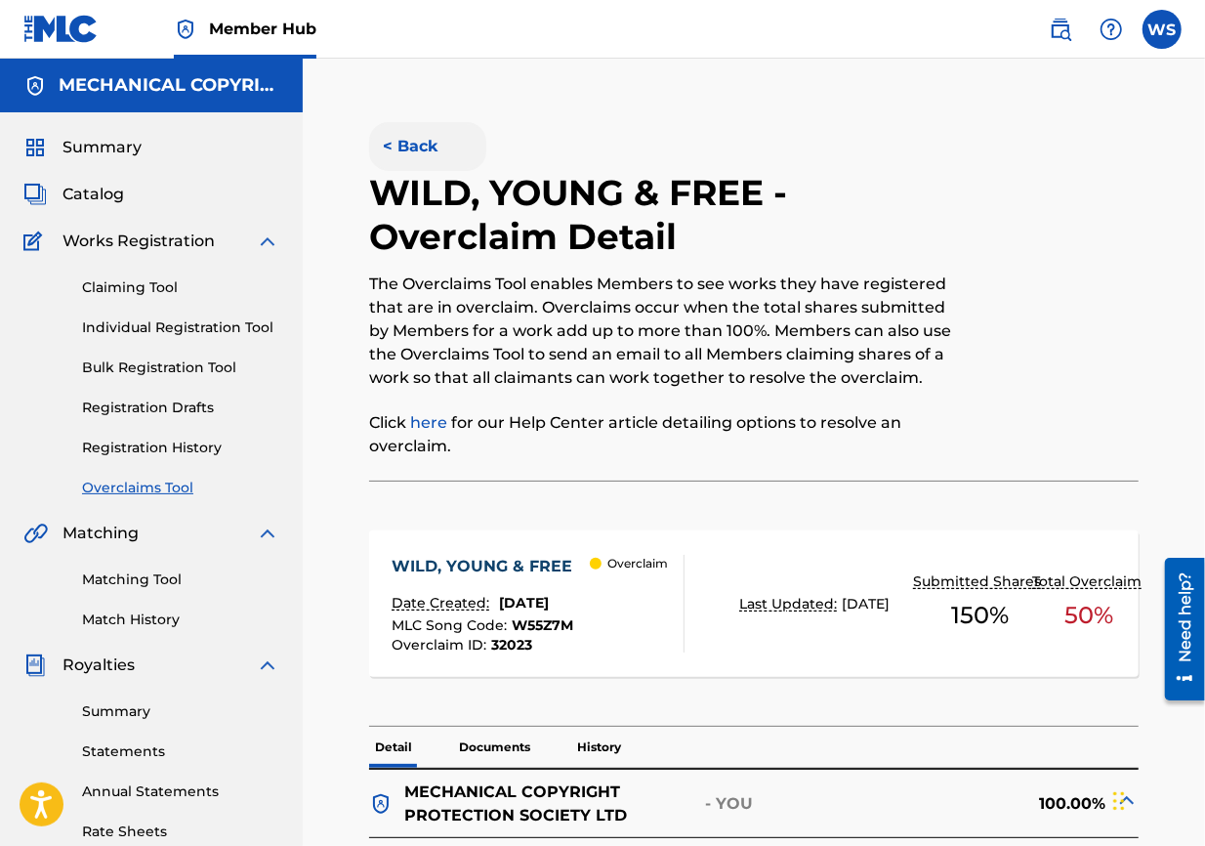
click at [403, 137] on button "< Back" at bounding box center [427, 146] width 117 height 49
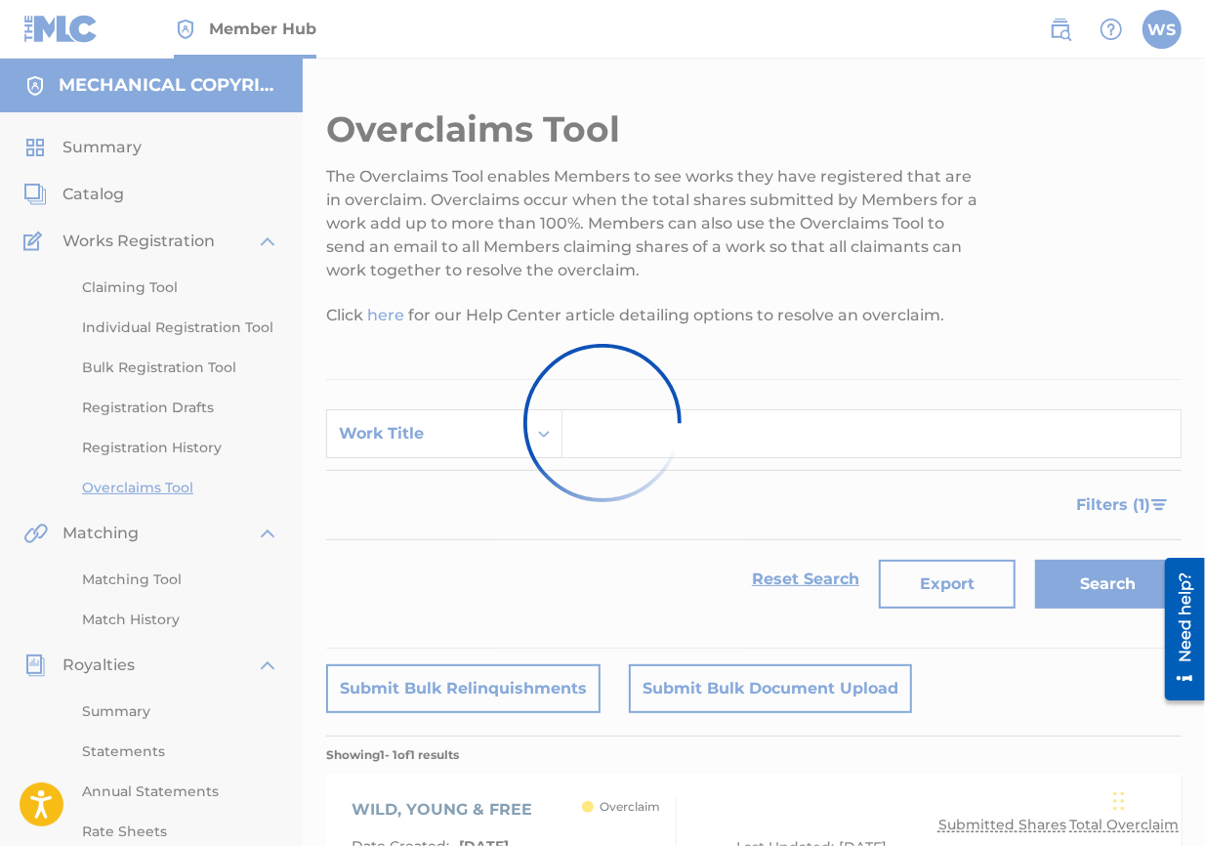
scroll to position [364, 0]
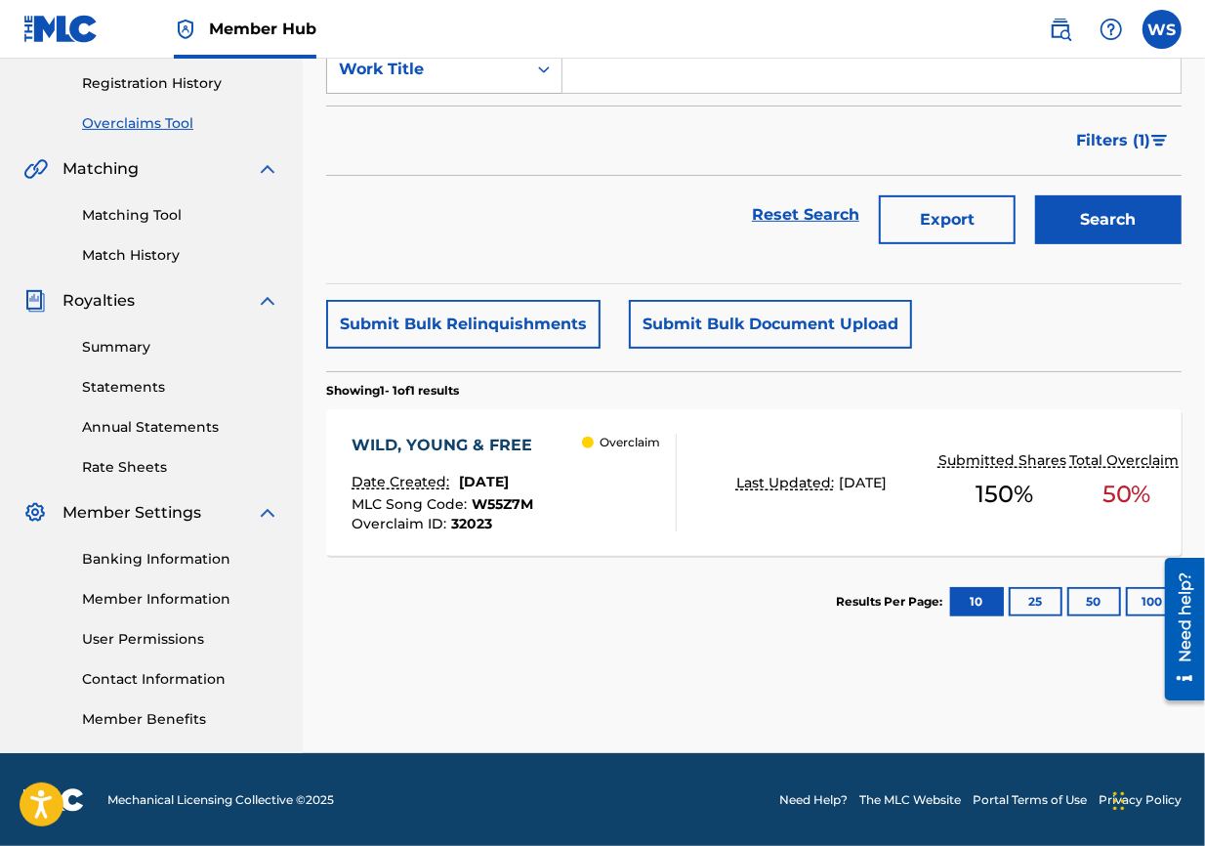
click at [436, 75] on div "Work Title" at bounding box center [427, 69] width 176 height 23
click at [429, 167] on div "Overclaim ID" at bounding box center [444, 167] width 234 height 49
click at [619, 77] on input "Search Form" at bounding box center [872, 69] width 618 height 47
paste input "32024"
type input "32024"
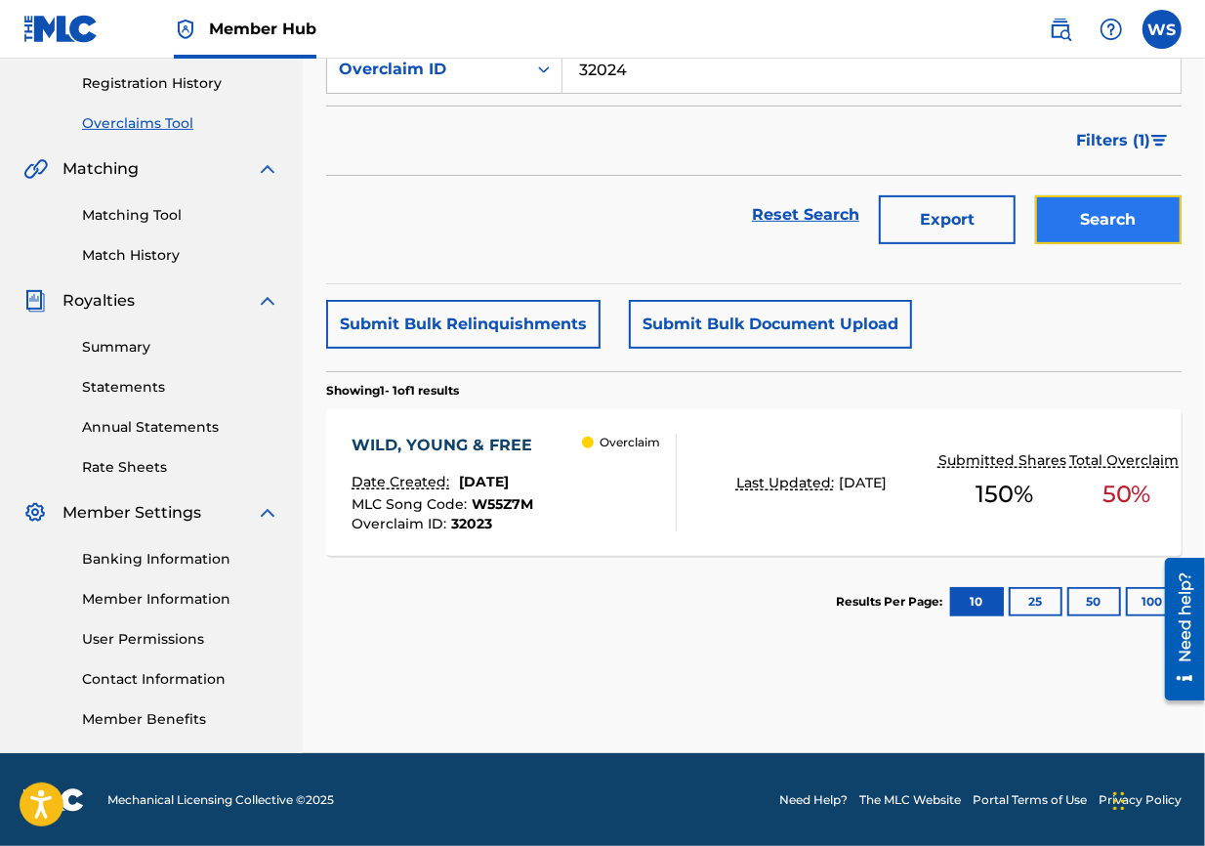
click at [865, 232] on button "Search" at bounding box center [1108, 219] width 147 height 49
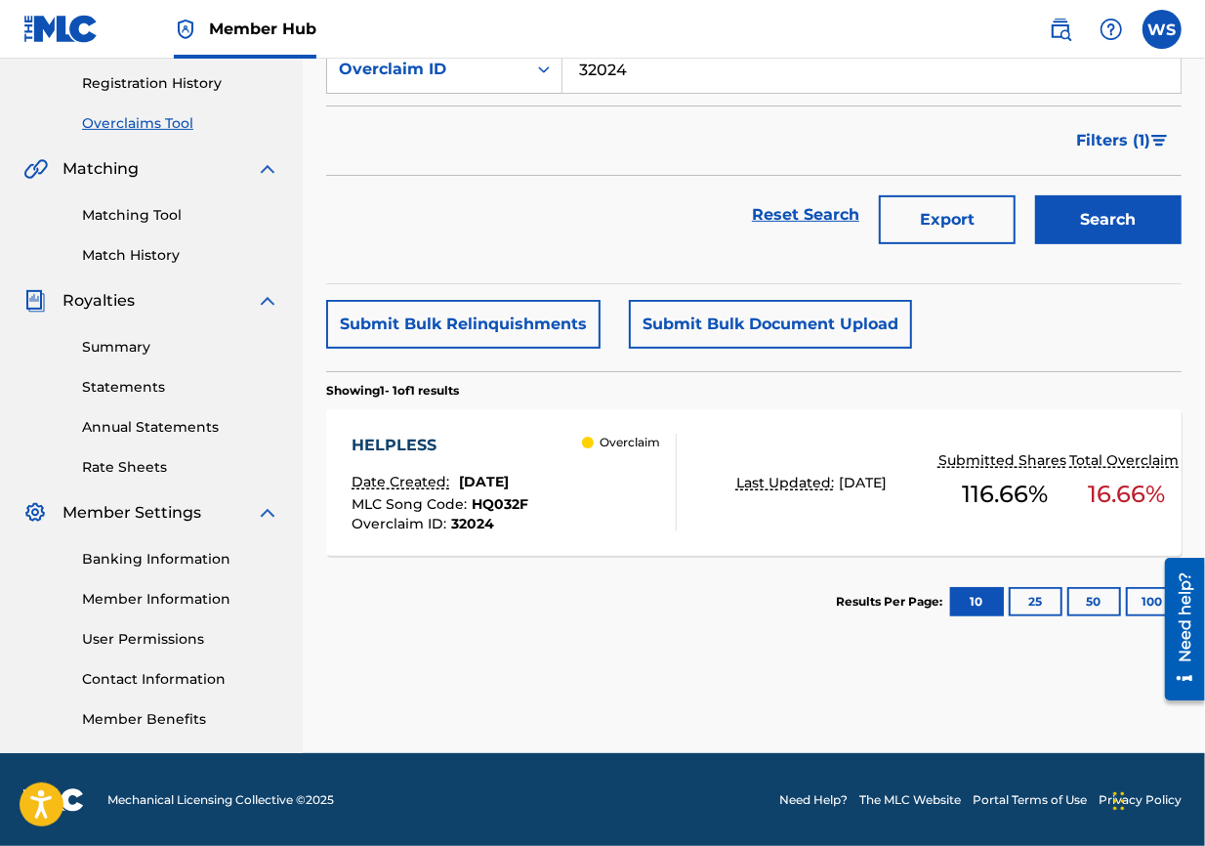
click at [392, 440] on div "HELPLESS" at bounding box center [440, 445] width 177 height 23
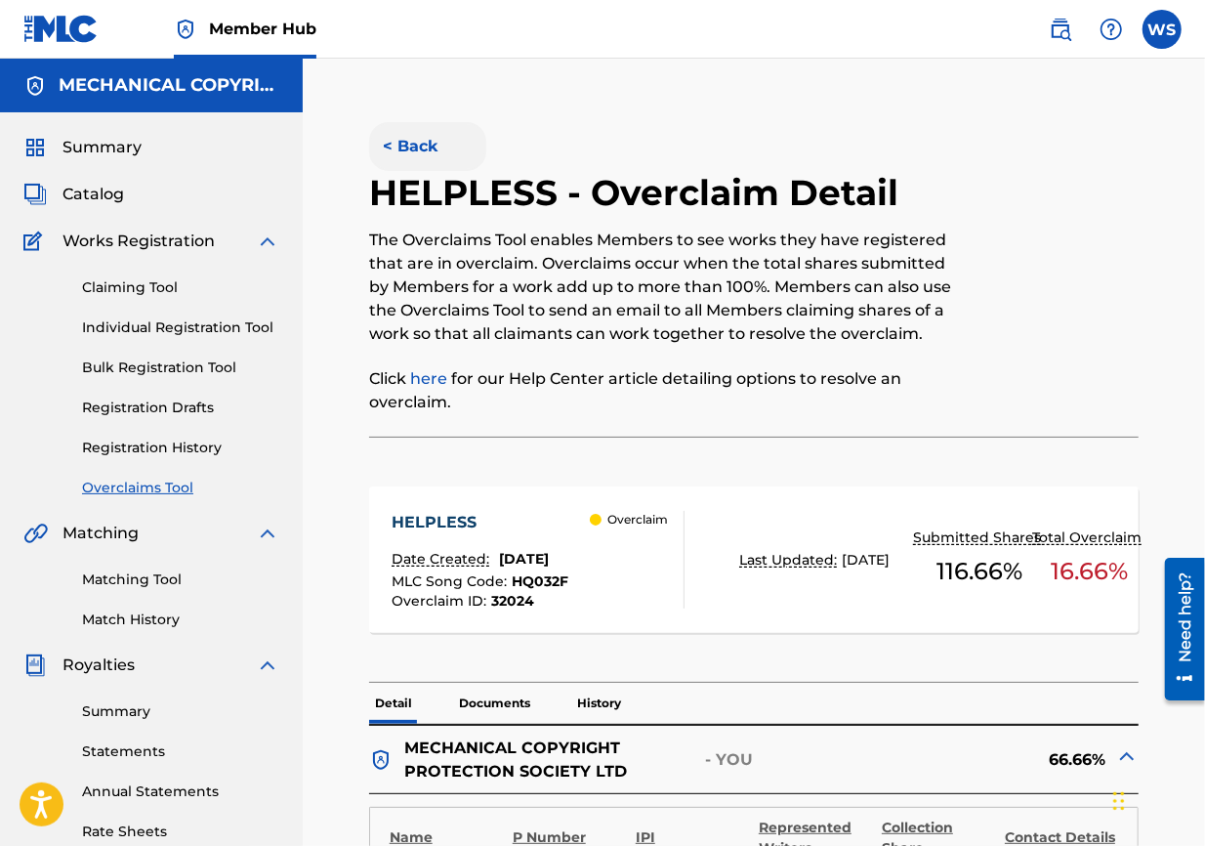
click at [427, 150] on button "< Back" at bounding box center [427, 146] width 117 height 49
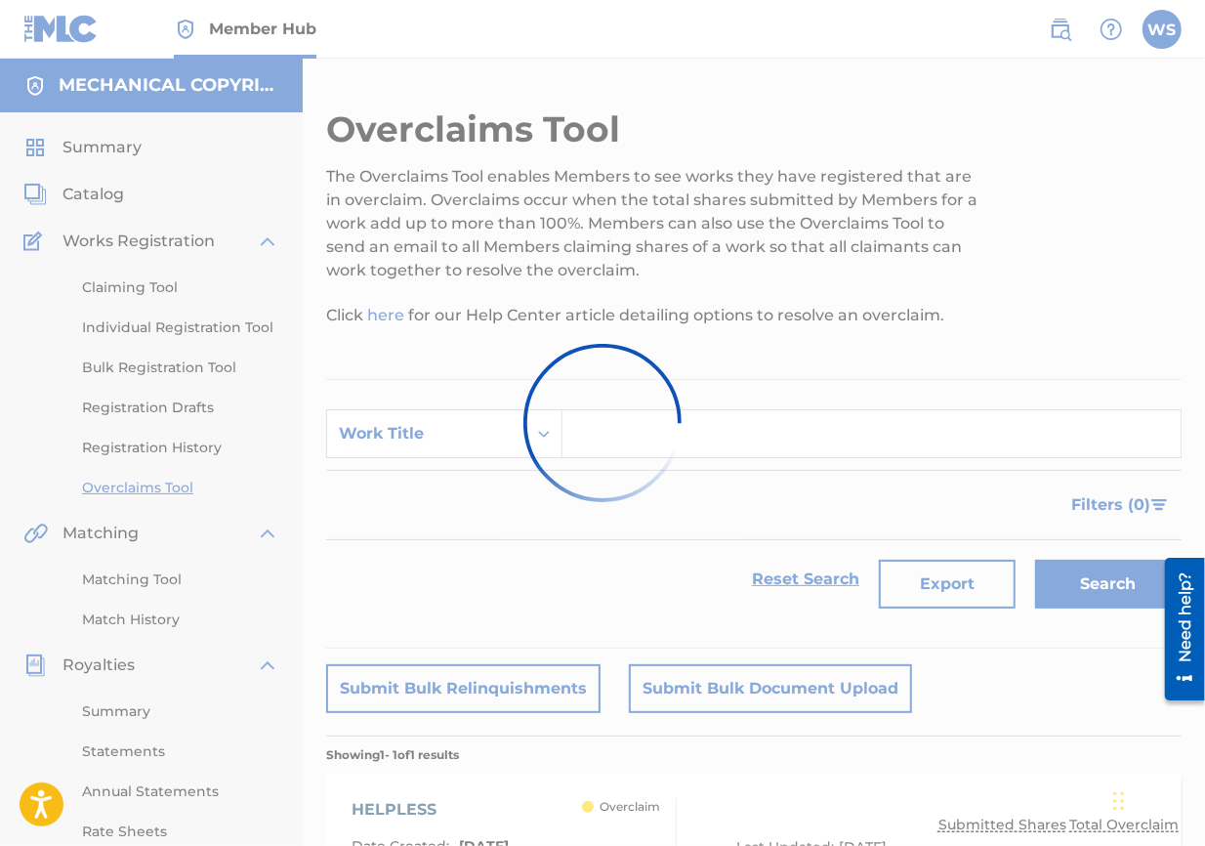
scroll to position [364, 0]
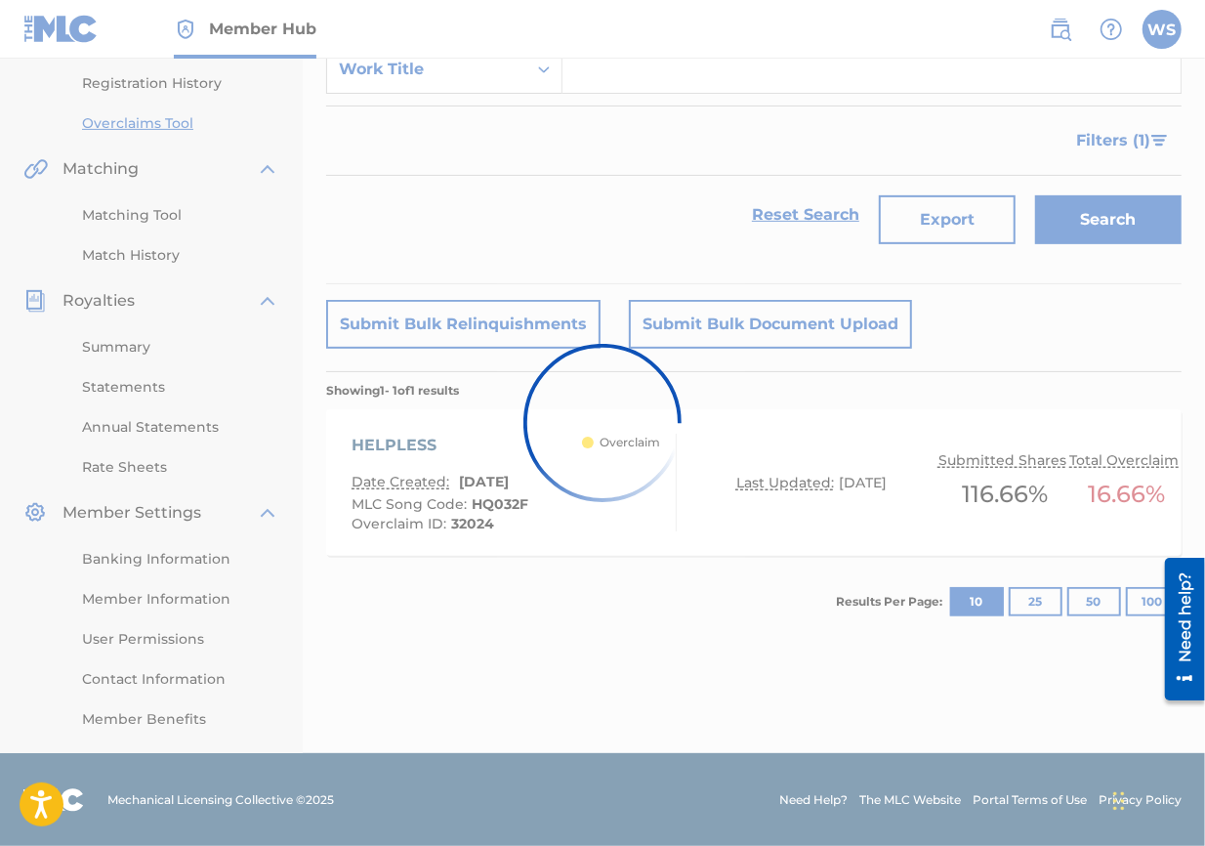
click at [497, 87] on div at bounding box center [602, 423] width 1205 height 846
click at [479, 78] on div at bounding box center [602, 423] width 1205 height 846
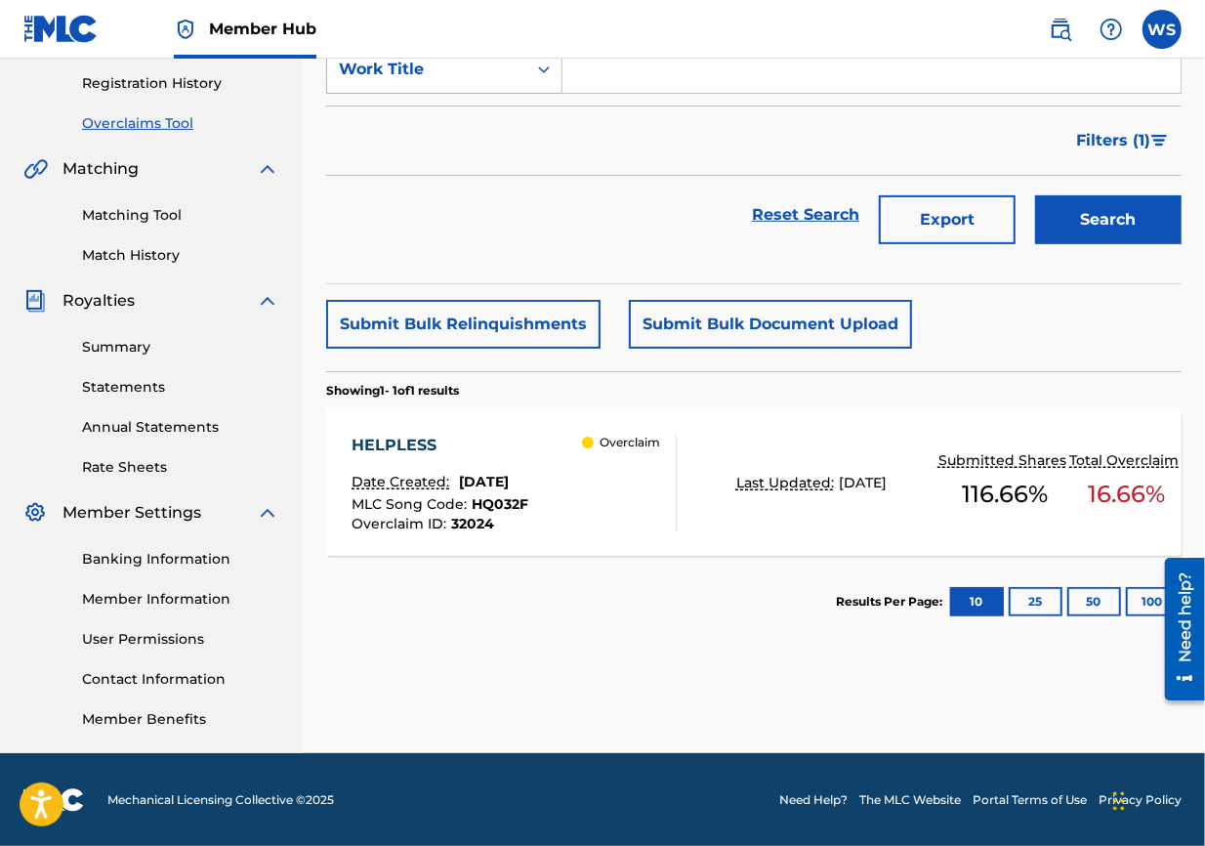
click at [461, 71] on div "Work Title" at bounding box center [427, 69] width 176 height 23
drag, startPoint x: 449, startPoint y: 178, endPoint x: 584, endPoint y: 113, distance: 149.4
click at [449, 177] on div "Overclaim ID" at bounding box center [444, 167] width 234 height 49
click at [690, 70] on input "Search Form" at bounding box center [872, 69] width 618 height 47
paste input "32009"
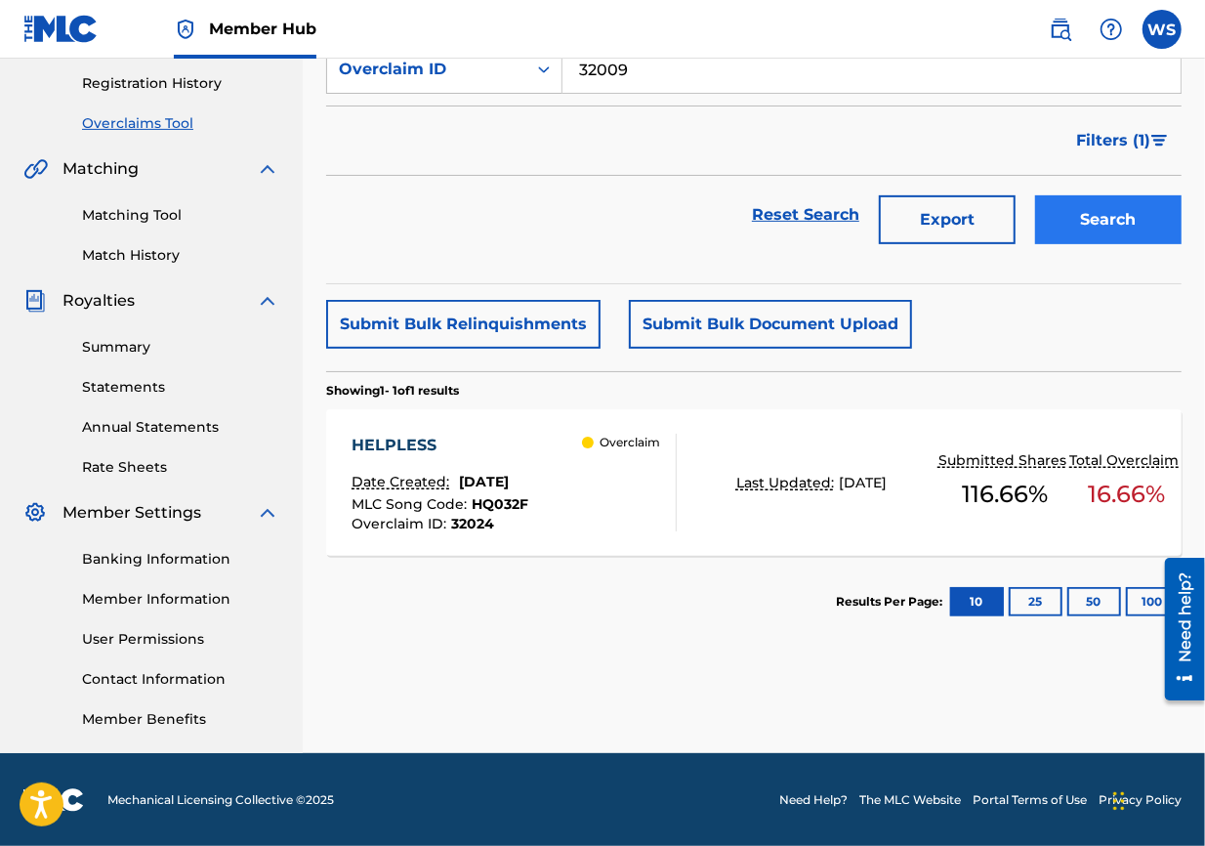
type input "32009"
click at [865, 213] on button "Search" at bounding box center [1108, 219] width 147 height 49
click at [412, 438] on div "NEXT TO DIE" at bounding box center [441, 445] width 178 height 23
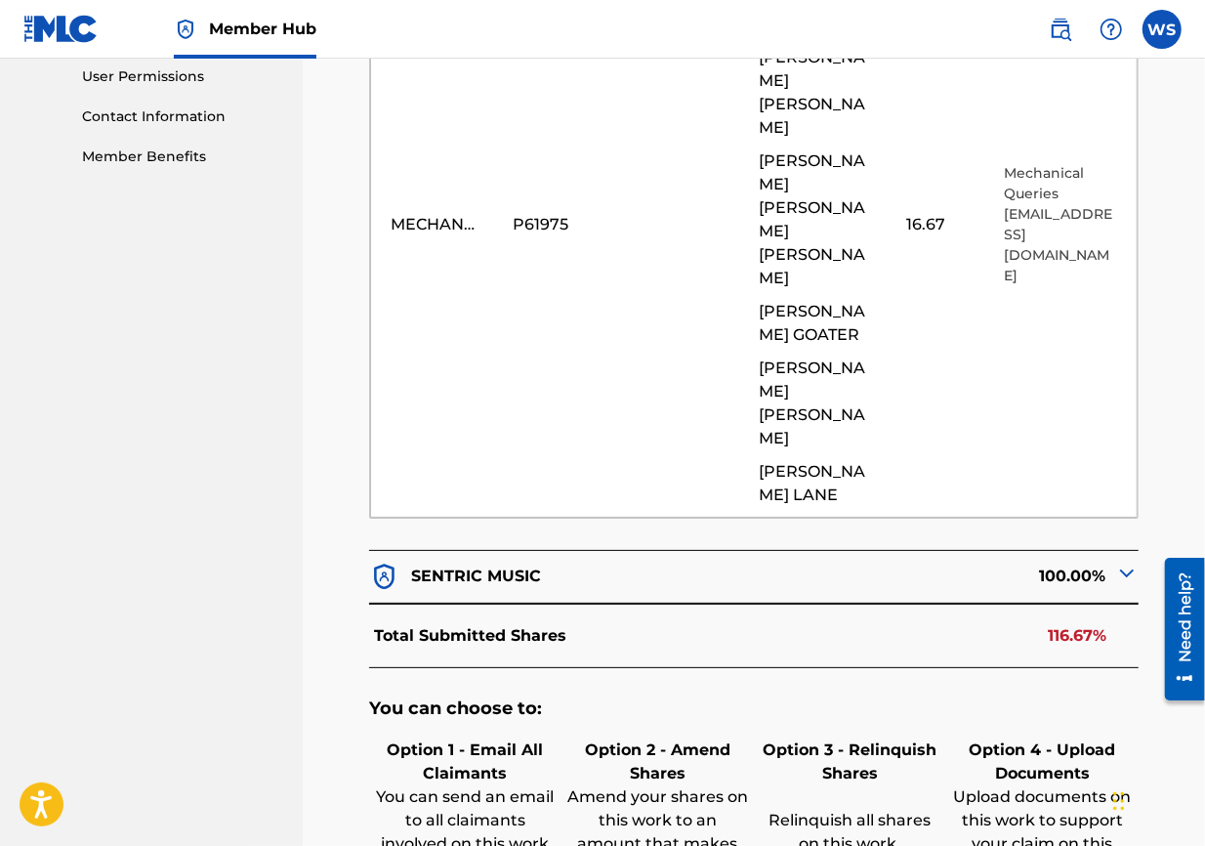
scroll to position [1085, 0]
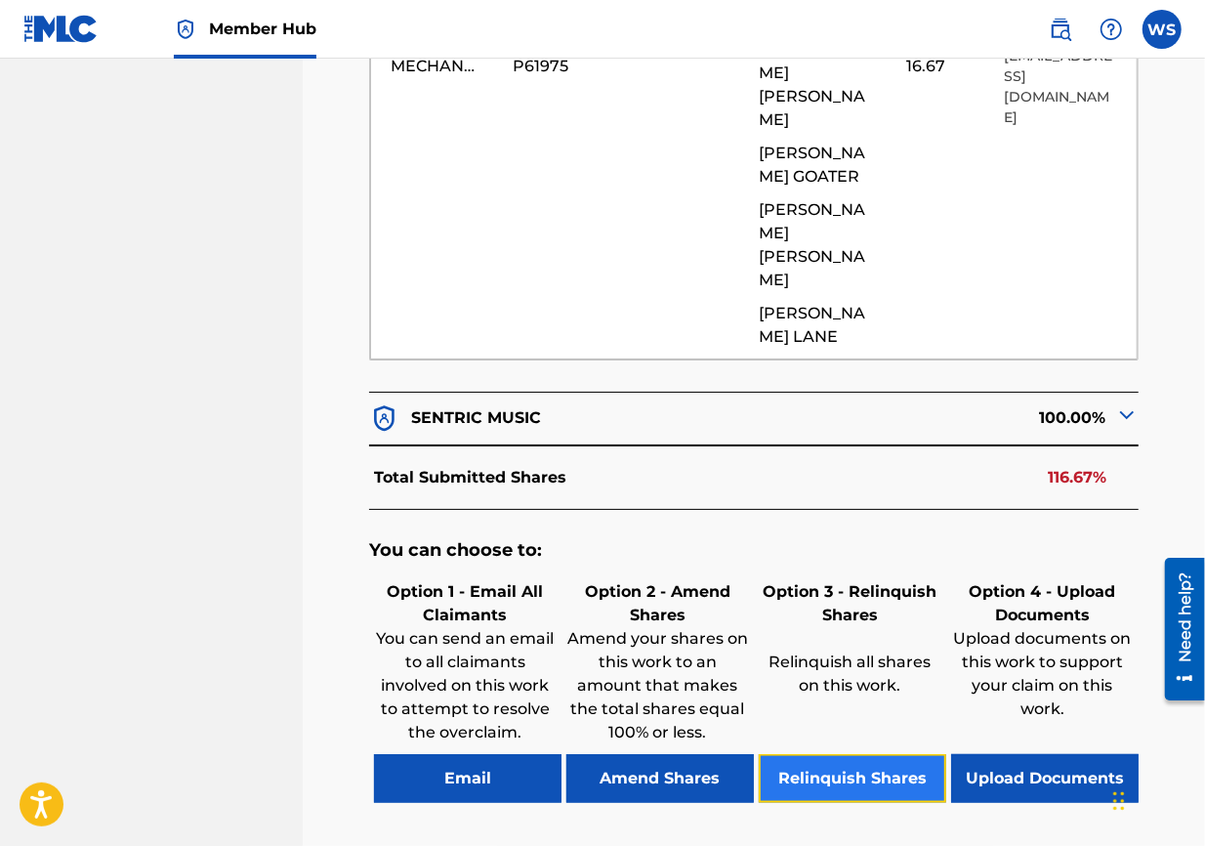
click at [865, 608] on button "Relinquish Shares" at bounding box center [853, 778] width 188 height 49
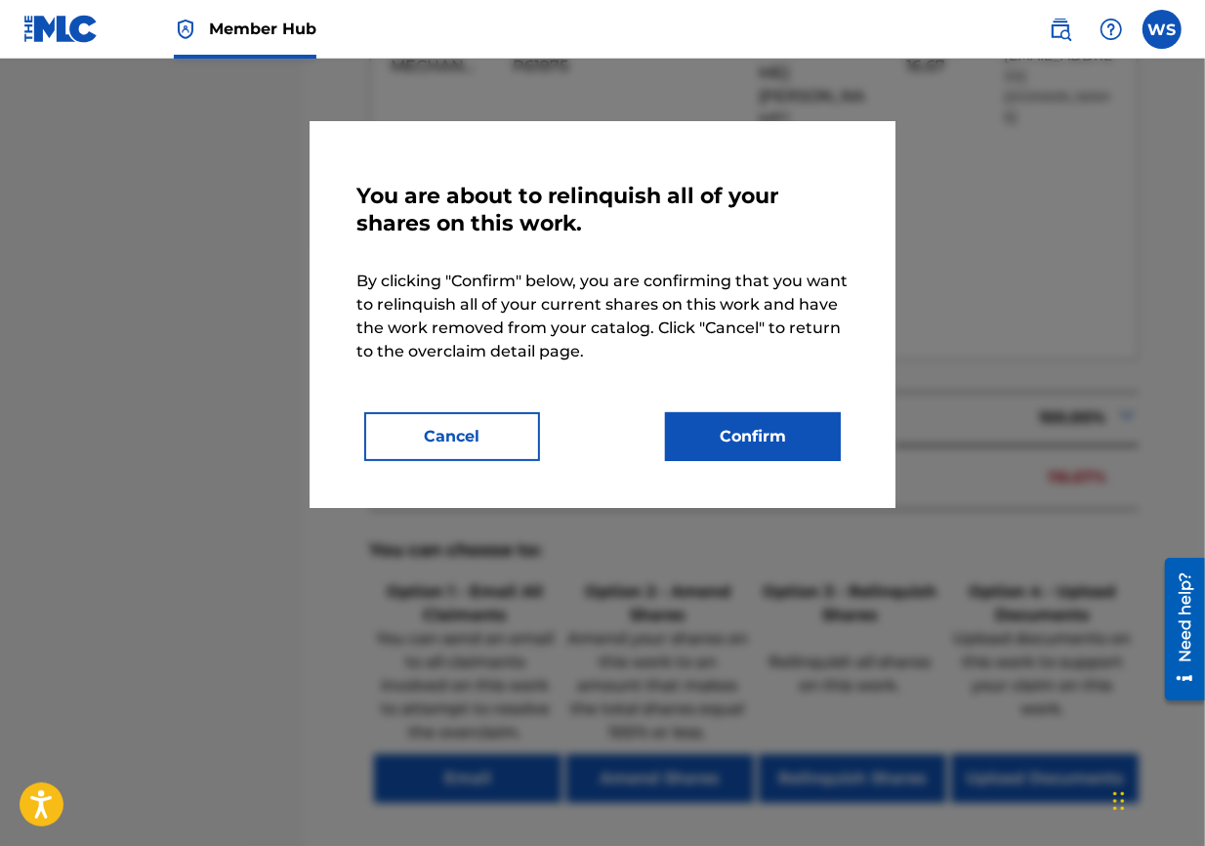
click at [770, 461] on div "You are about to relinquish all of your shares on this work. By clicking "Confi…" at bounding box center [603, 314] width 586 height 387
click at [741, 445] on button "Confirm" at bounding box center [753, 436] width 176 height 49
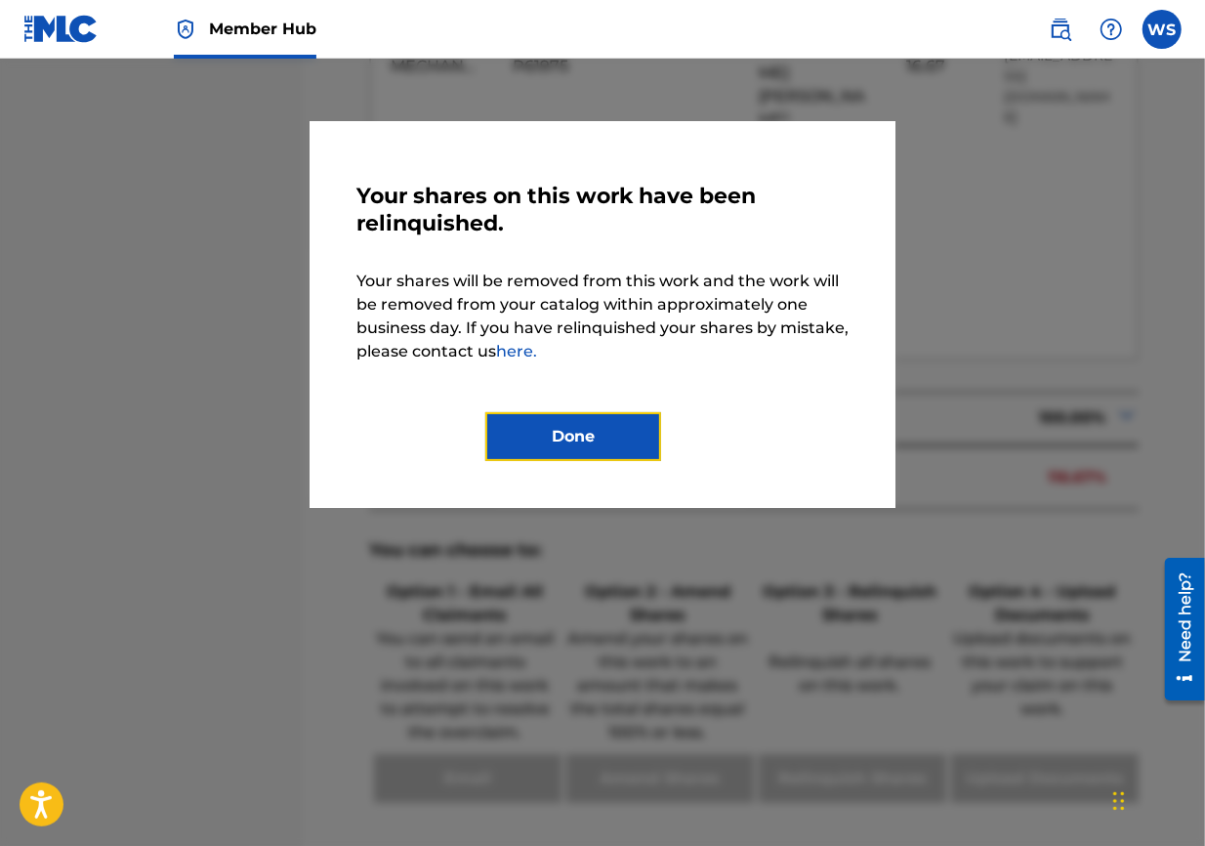
click at [599, 440] on button "Done" at bounding box center [573, 436] width 176 height 49
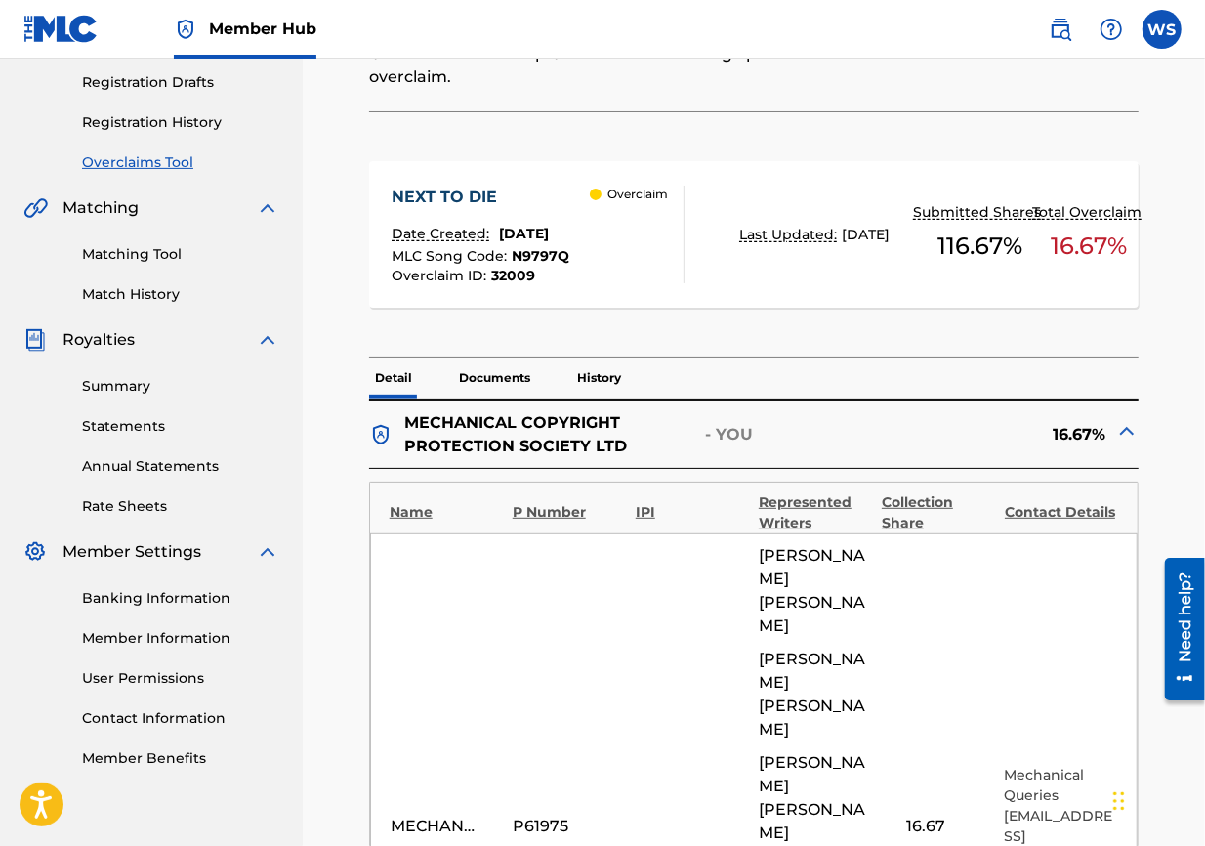
scroll to position [0, 0]
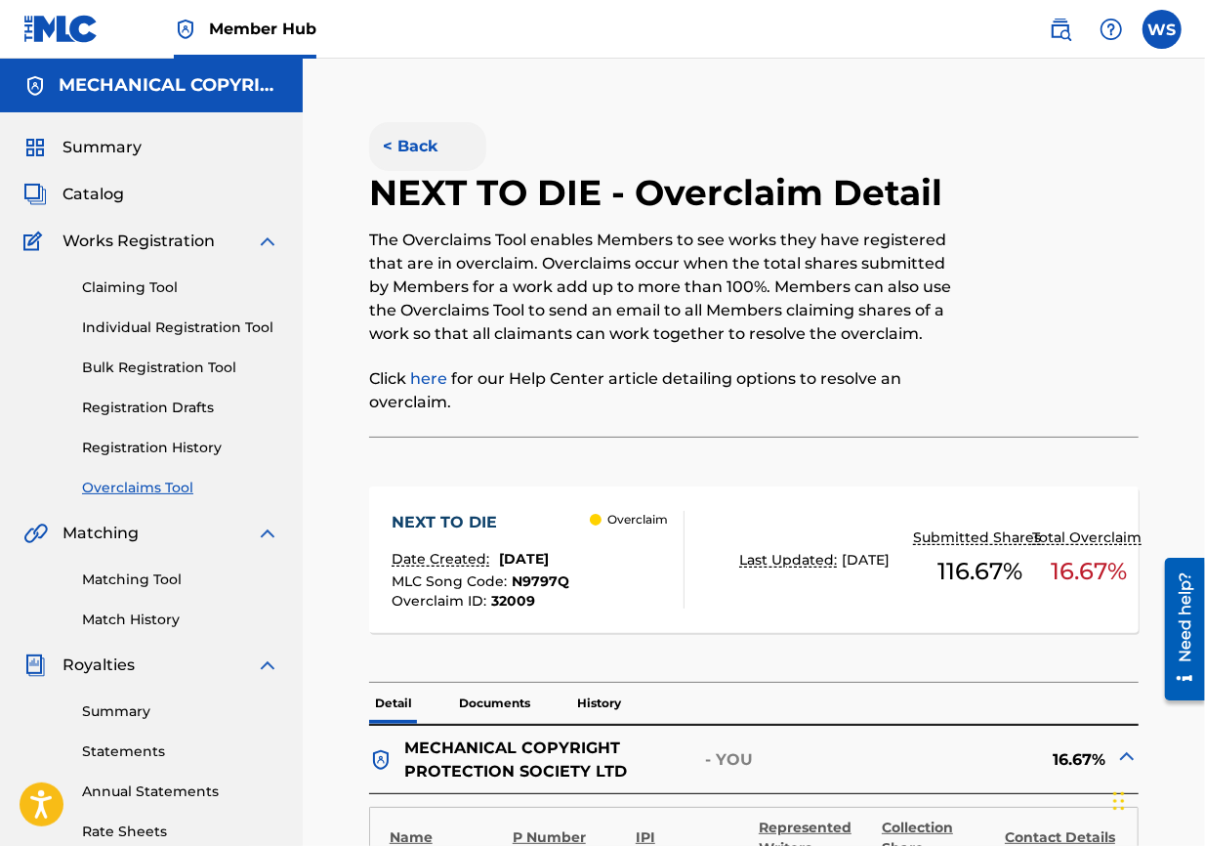
click at [416, 153] on button "< Back" at bounding box center [427, 146] width 117 height 49
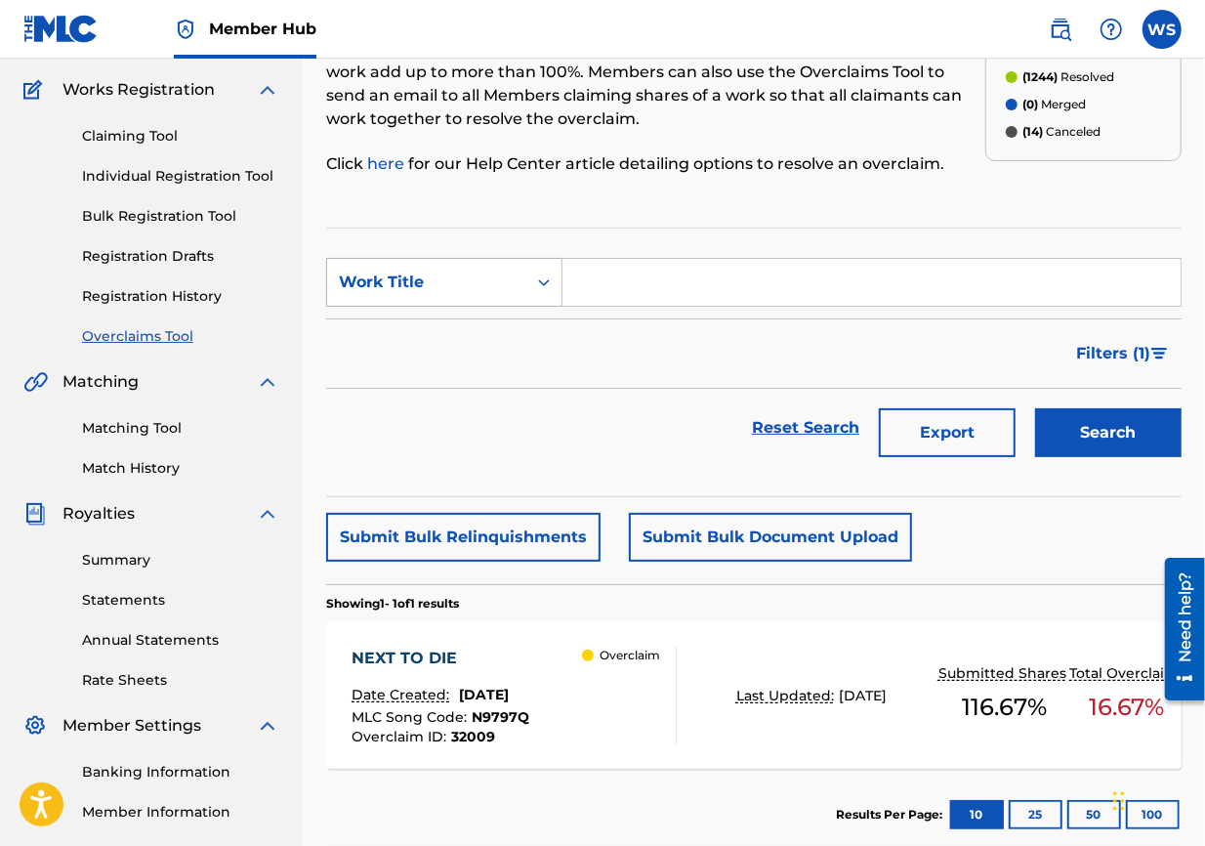
scroll to position [39, 0]
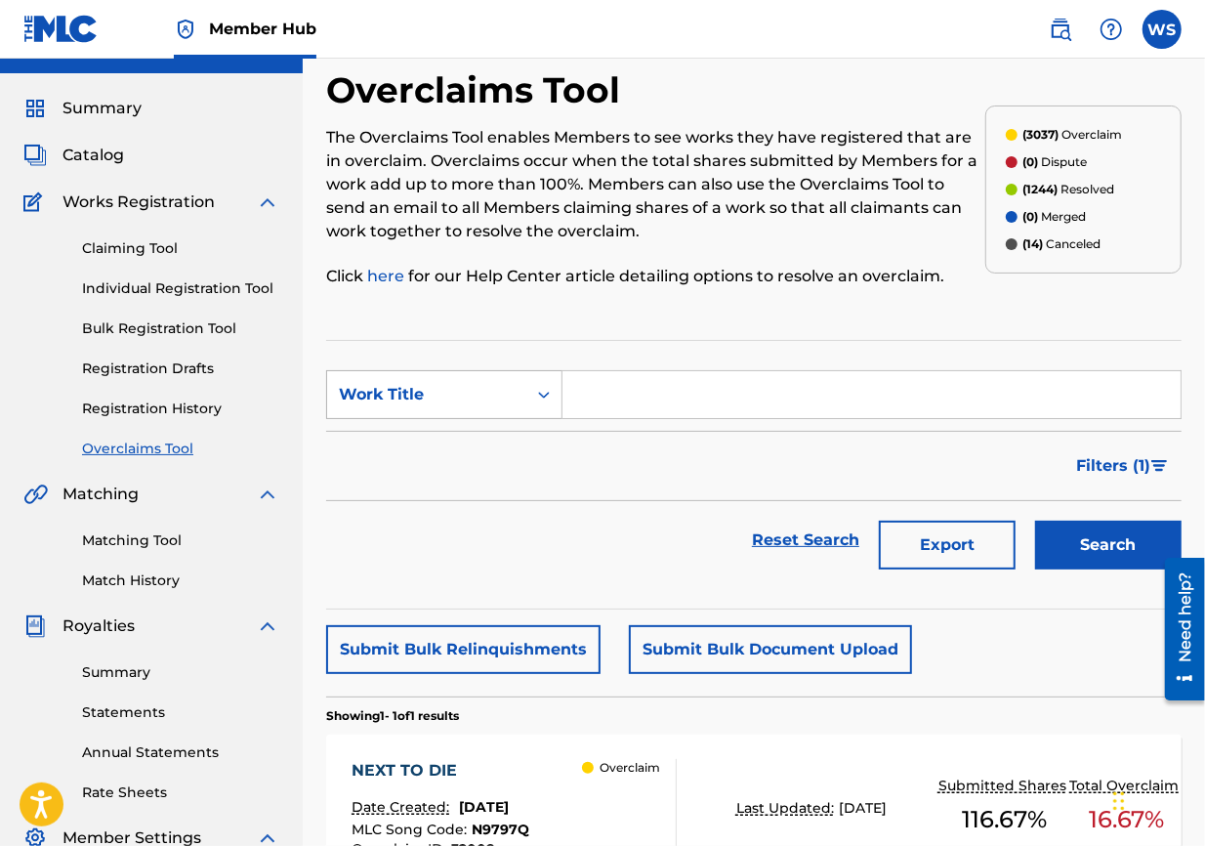
click at [443, 414] on div "Work Title" at bounding box center [444, 394] width 236 height 49
click at [456, 492] on div "Overclaim ID" at bounding box center [444, 492] width 234 height 49
click at [630, 402] on input "Search Form" at bounding box center [872, 394] width 618 height 47
paste input "32008"
type input "32008"
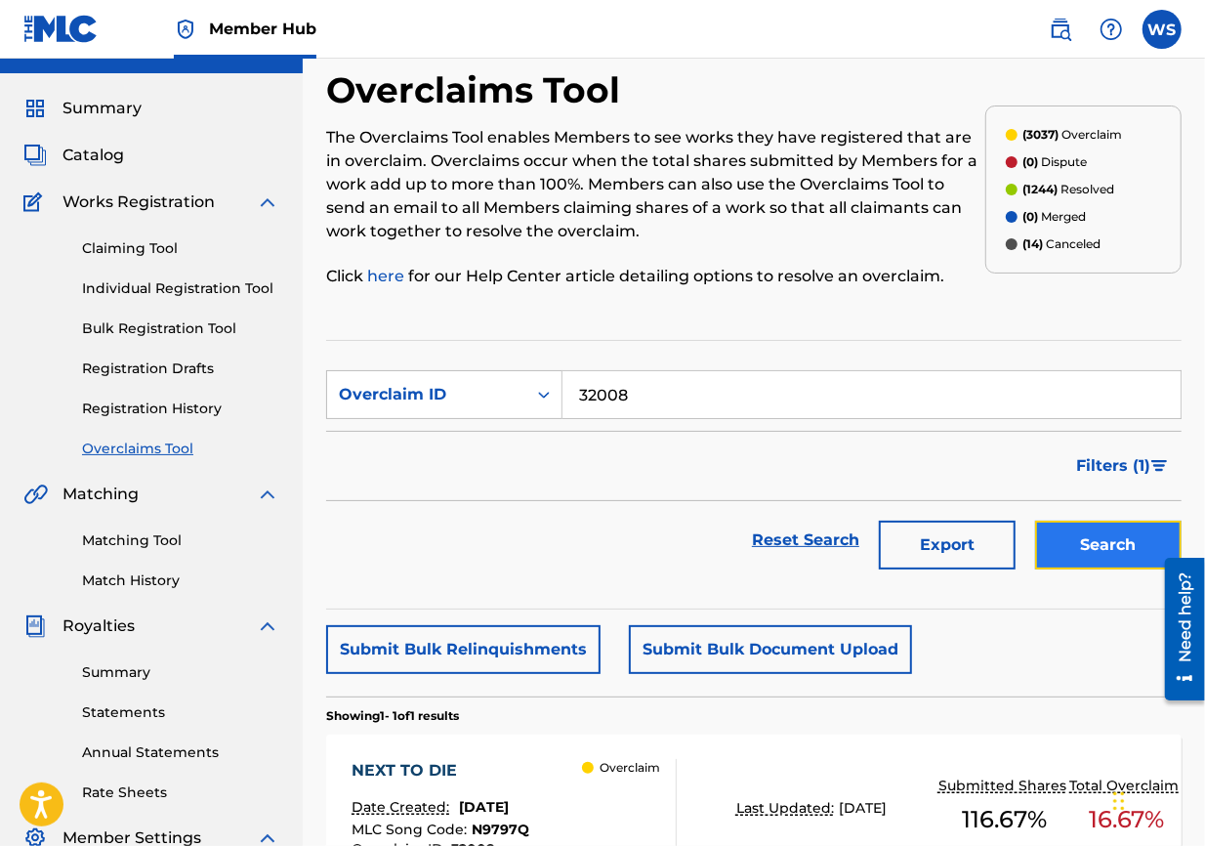
click at [865, 537] on button "Search" at bounding box center [1108, 545] width 147 height 49
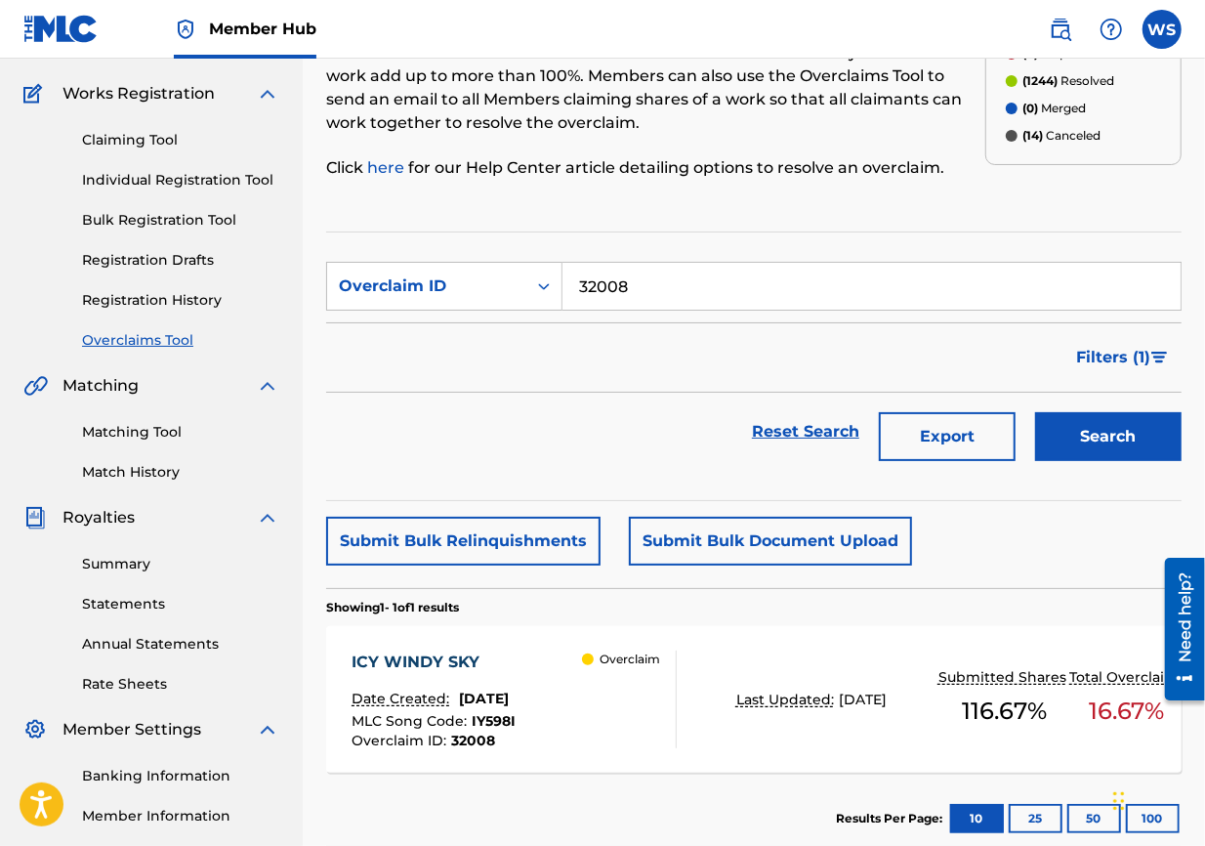
click at [423, 608] on div "ICY WINDY SKY" at bounding box center [434, 661] width 164 height 23
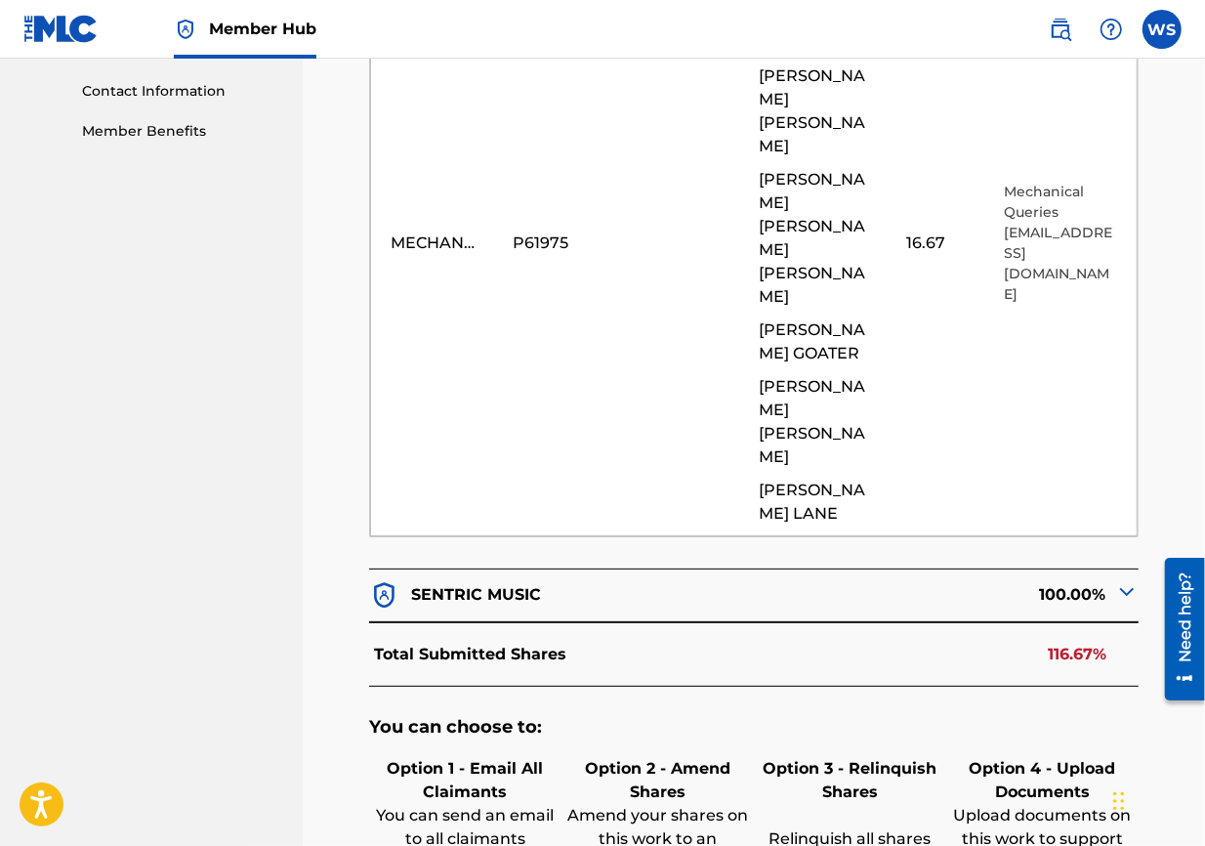
scroll to position [1061, 0]
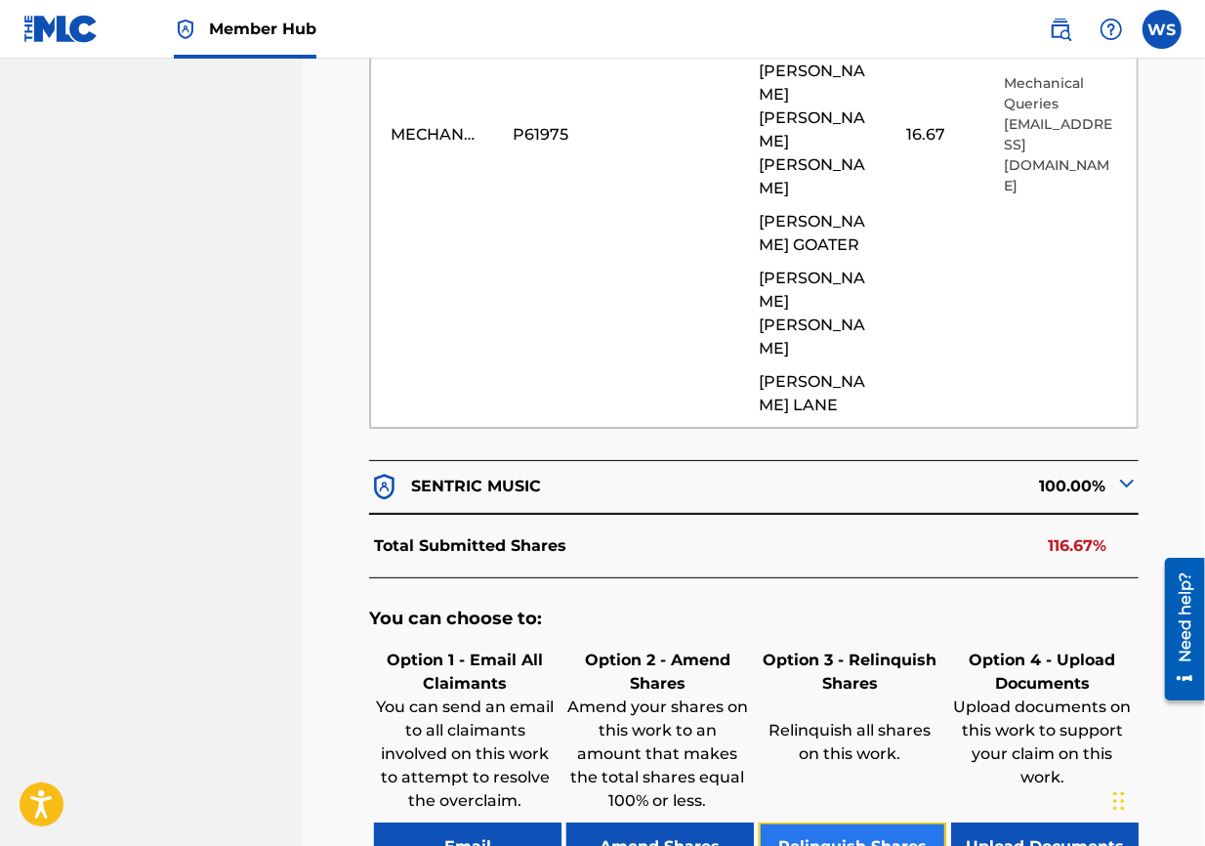
click at [857, 608] on button "Relinquish Shares" at bounding box center [853, 846] width 188 height 49
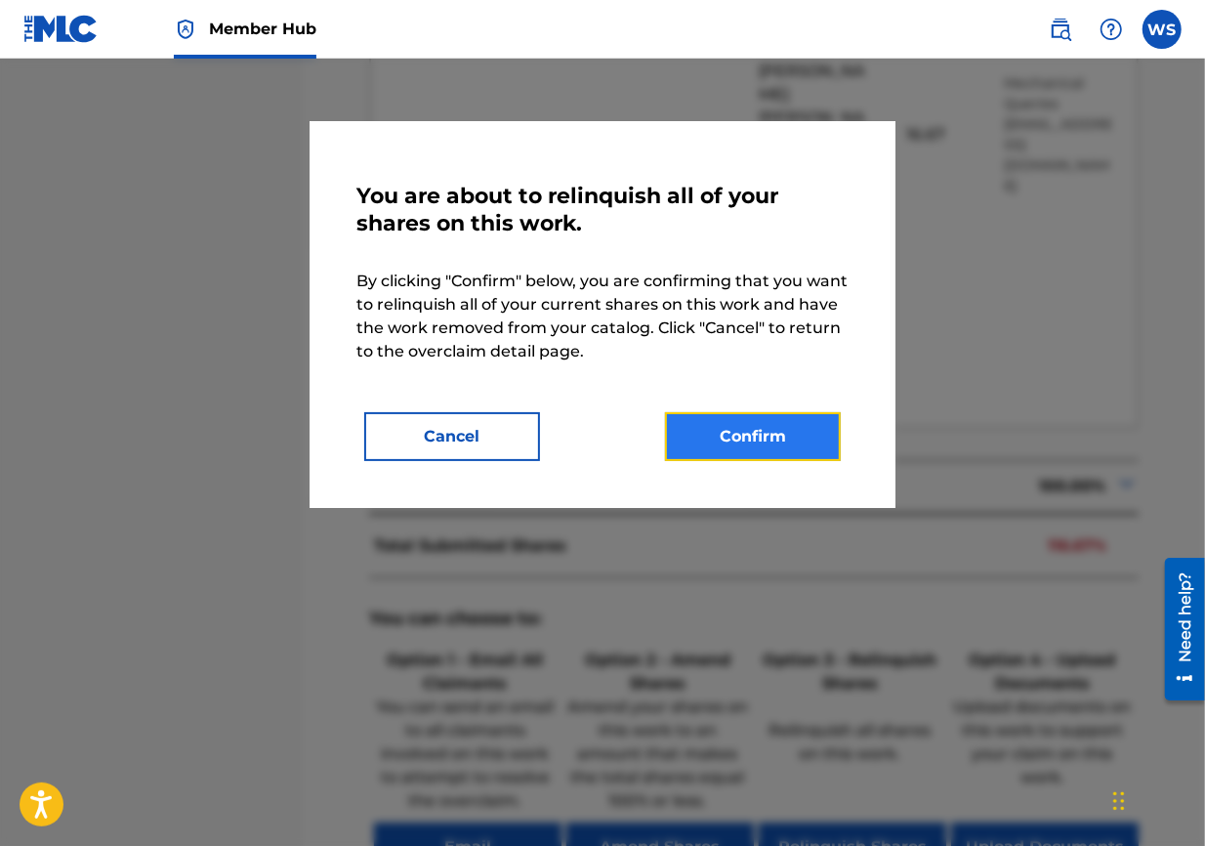
click at [768, 424] on button "Confirm" at bounding box center [753, 436] width 176 height 49
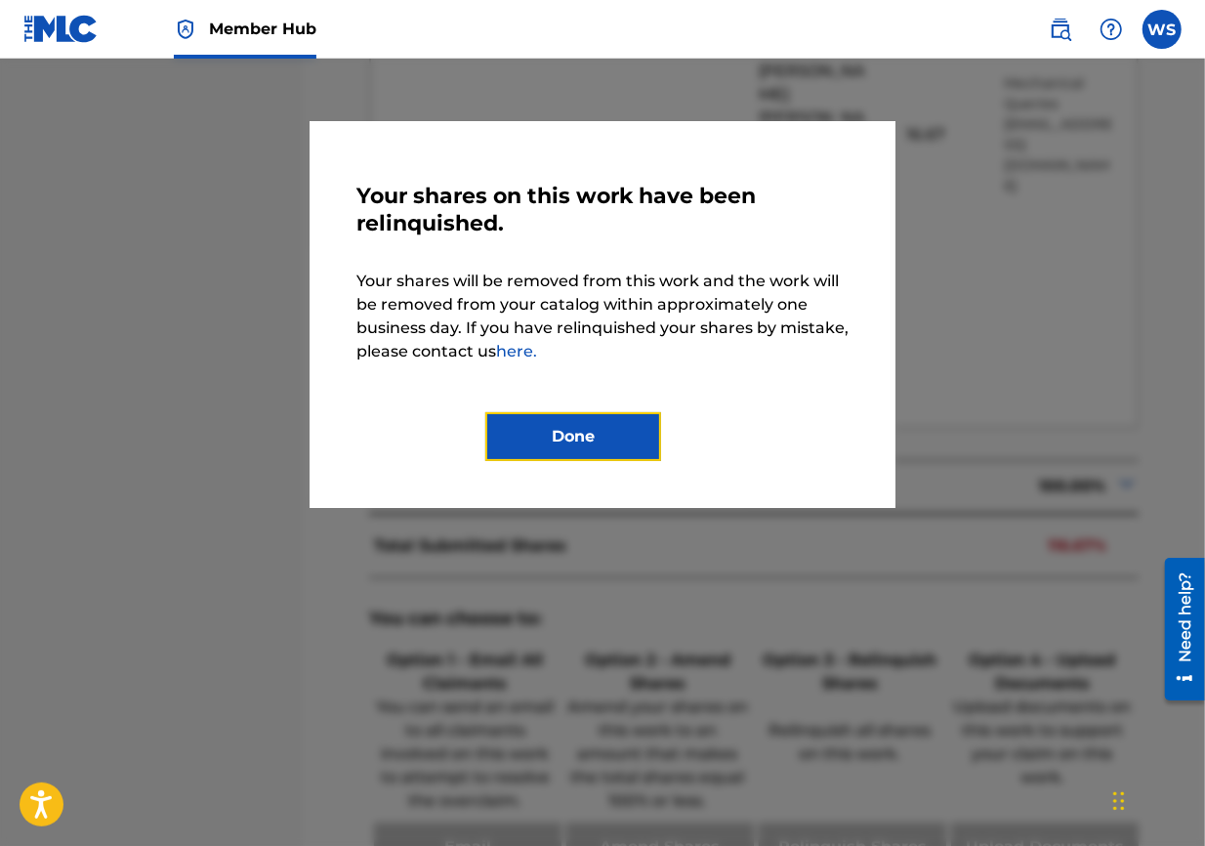
click at [573, 425] on button "Done" at bounding box center [573, 436] width 176 height 49
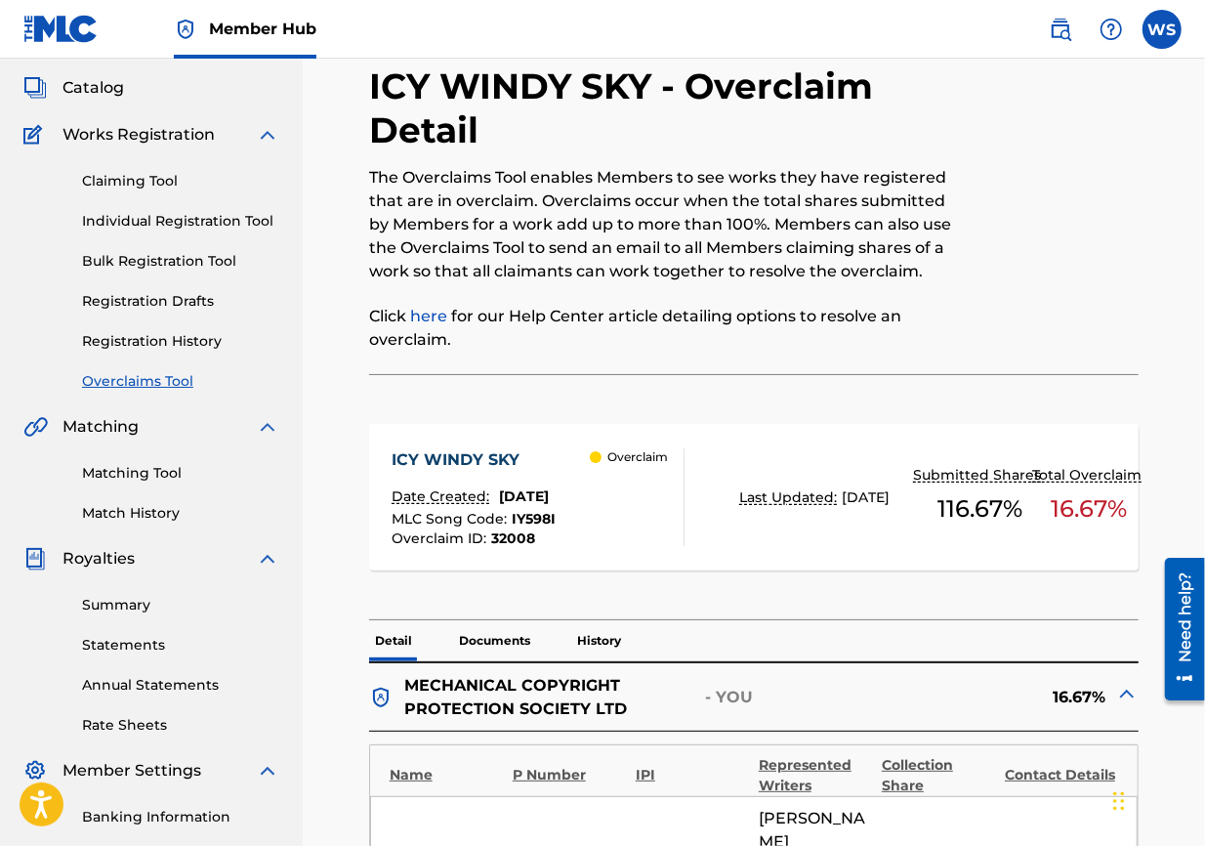
scroll to position [0, 0]
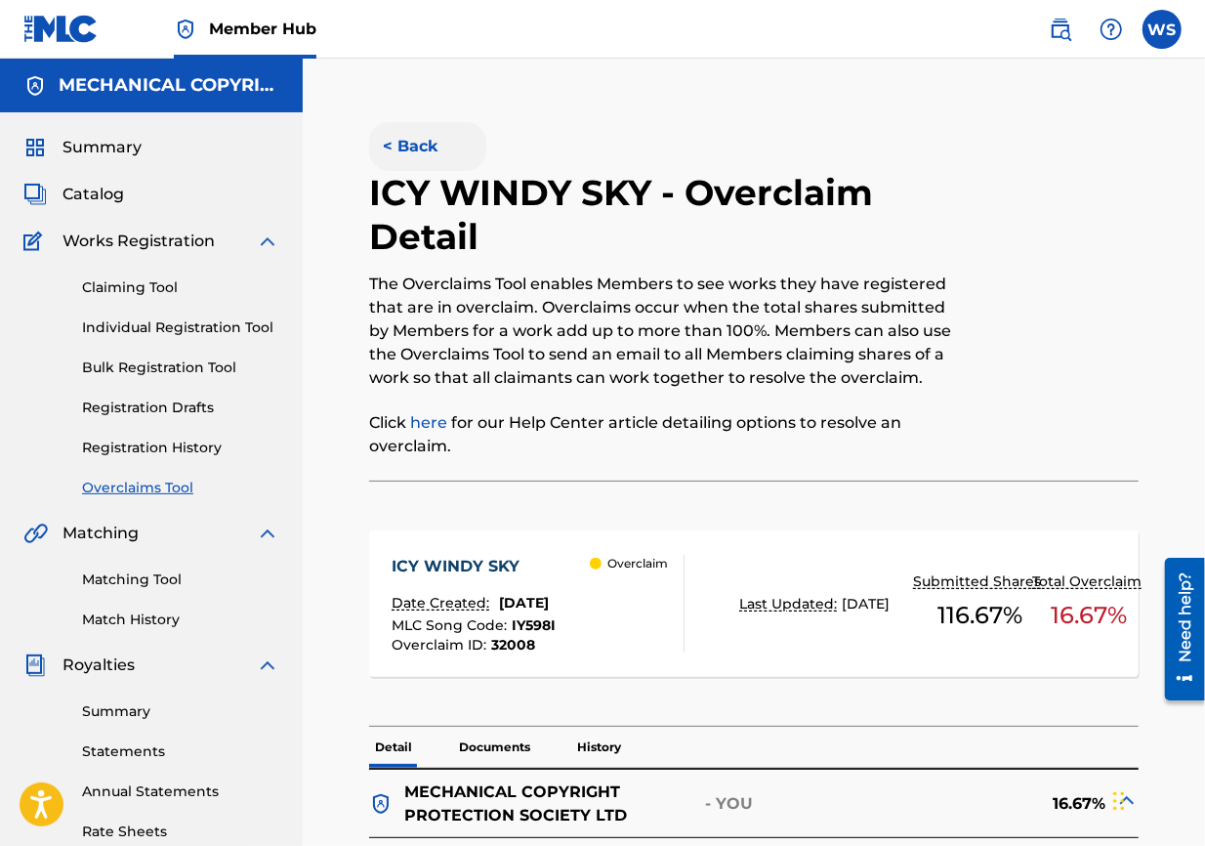
click at [410, 156] on button "< Back" at bounding box center [427, 146] width 117 height 49
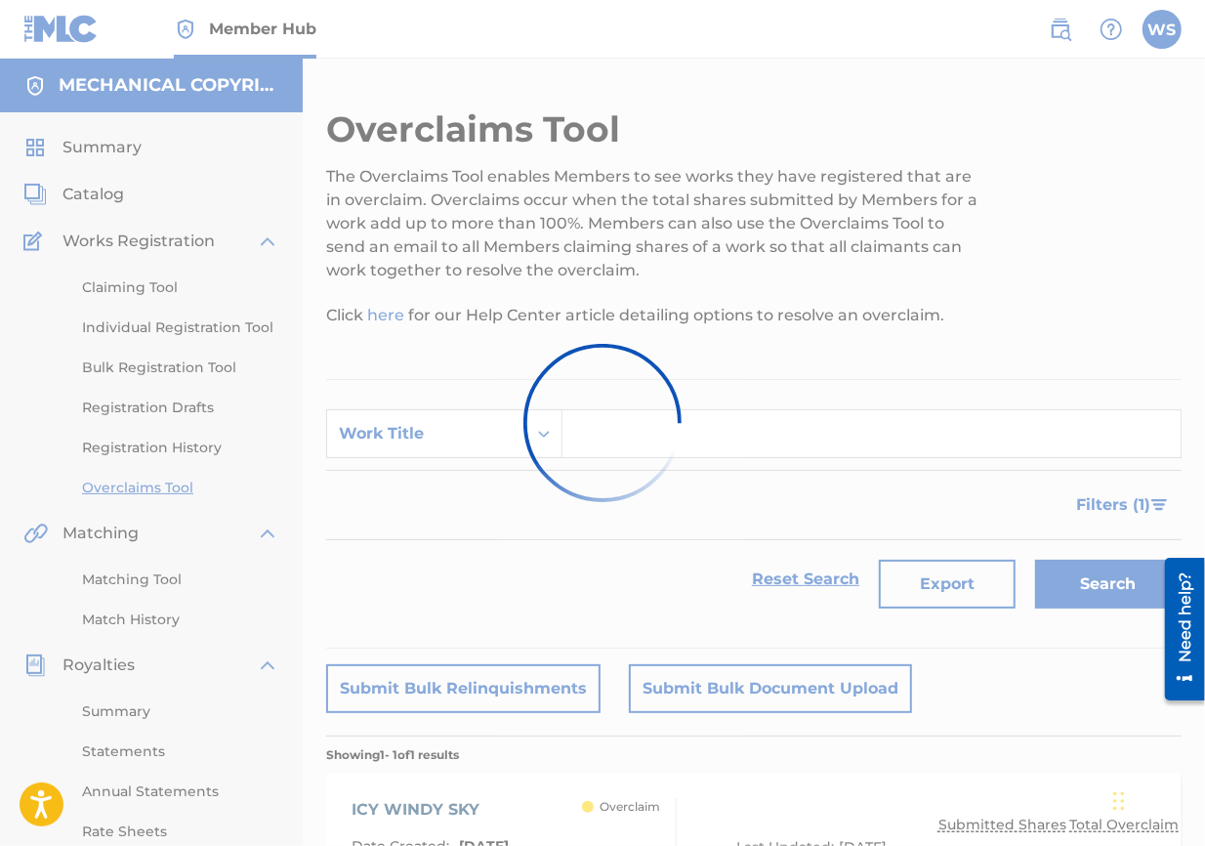
scroll to position [147, 0]
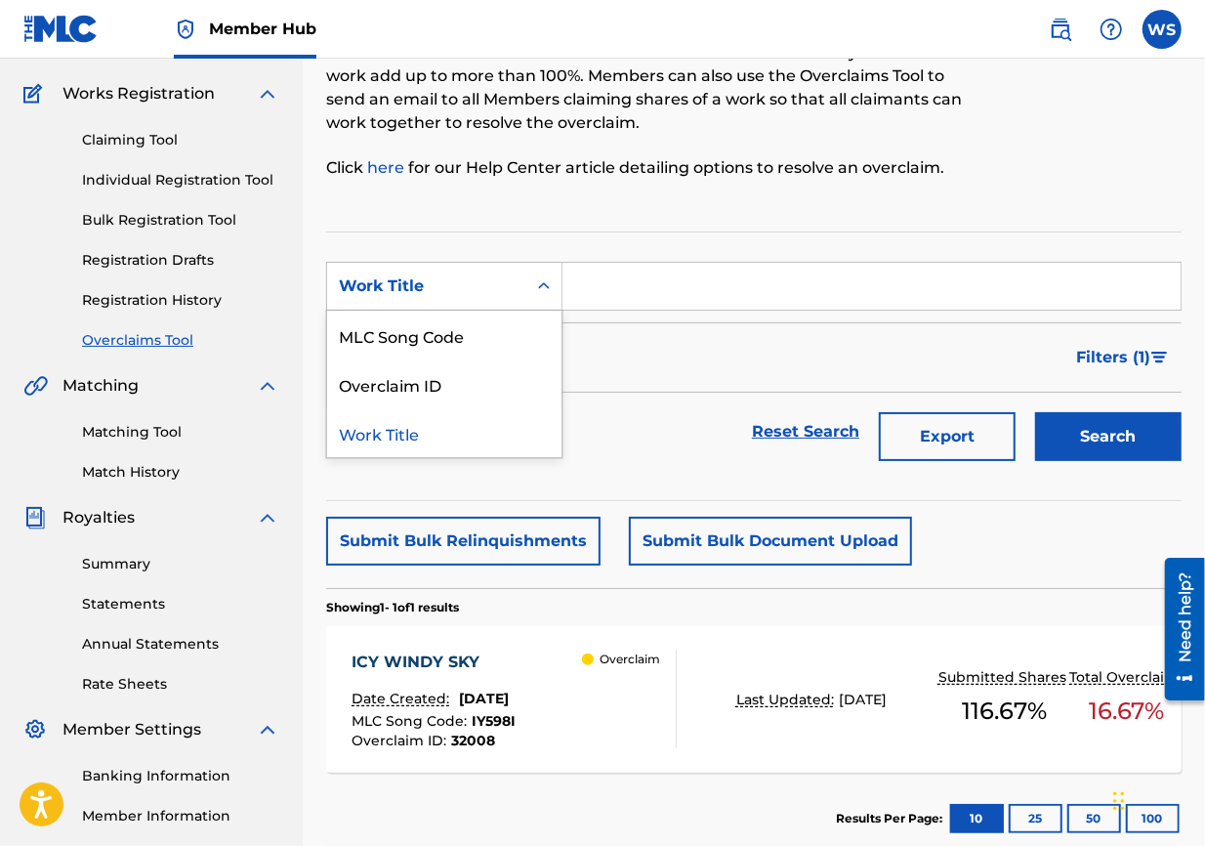
click at [458, 295] on div "Work Title" at bounding box center [427, 285] width 176 height 23
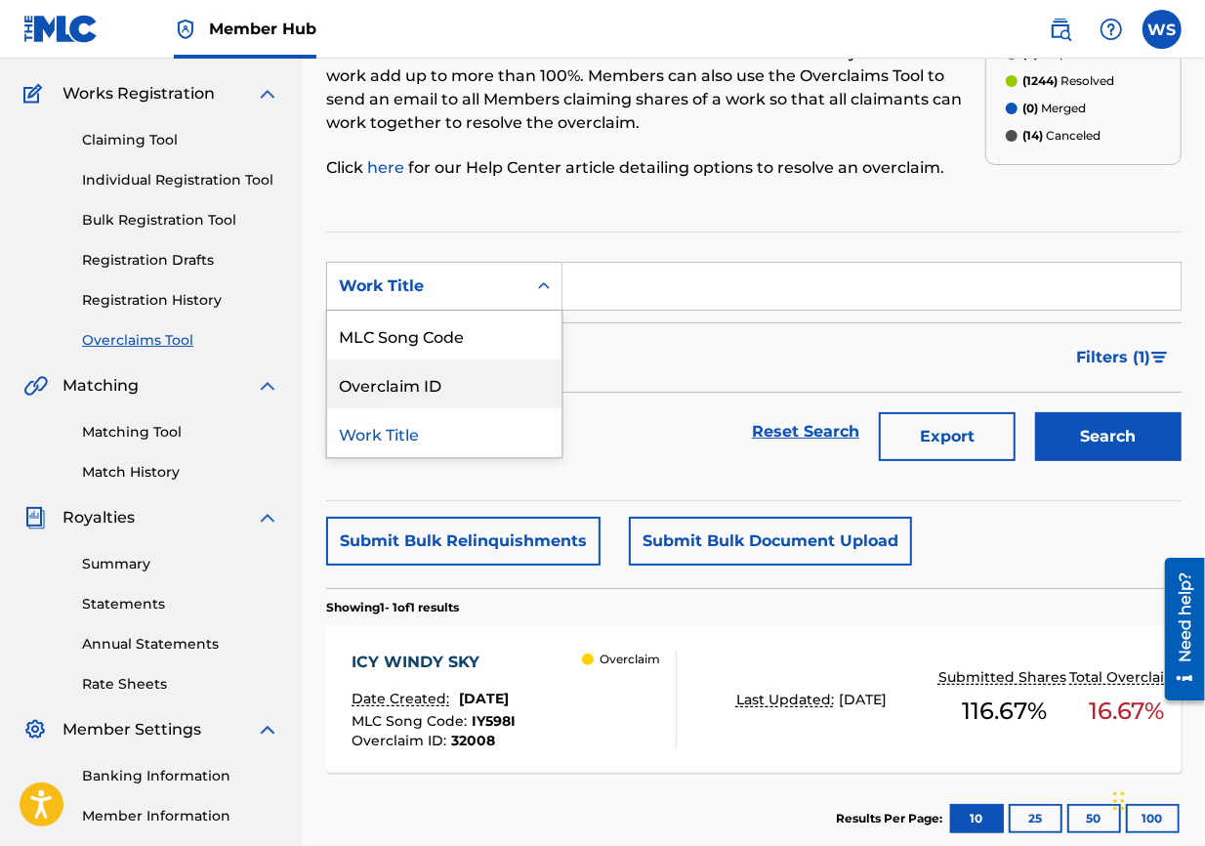
click at [470, 395] on div "Overclaim ID" at bounding box center [444, 383] width 234 height 49
click at [621, 295] on input "Search Form" at bounding box center [872, 286] width 618 height 47
paste input "32051"
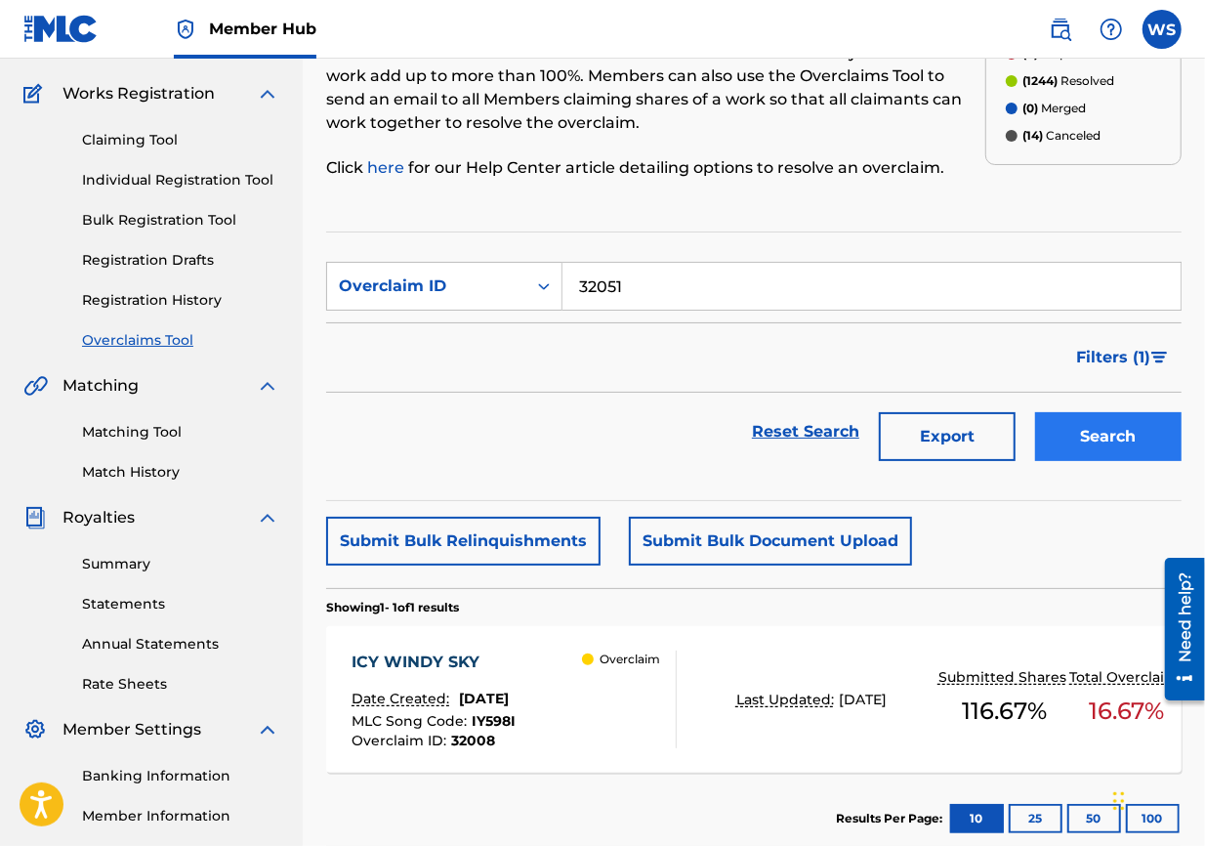
type input "32051"
click at [865, 417] on button "Search" at bounding box center [1108, 436] width 147 height 49
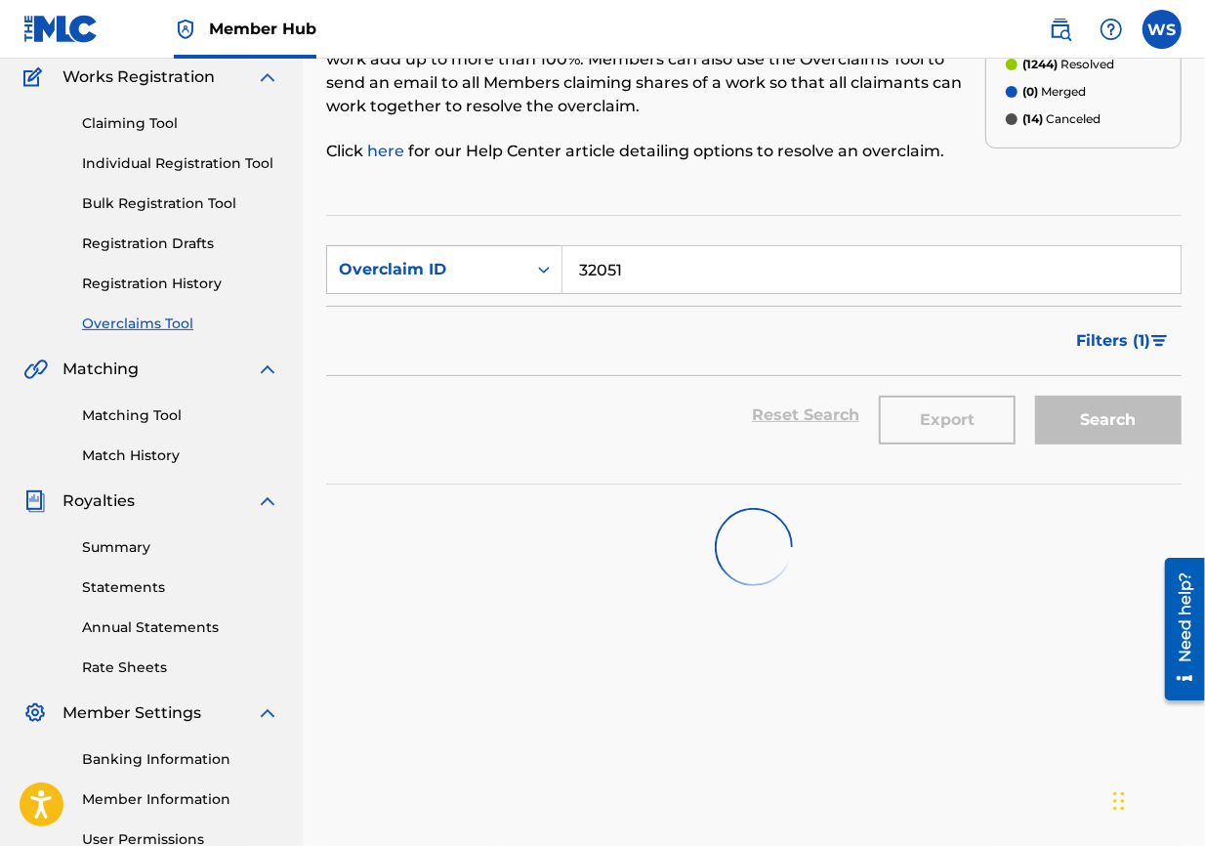
scroll to position [364, 0]
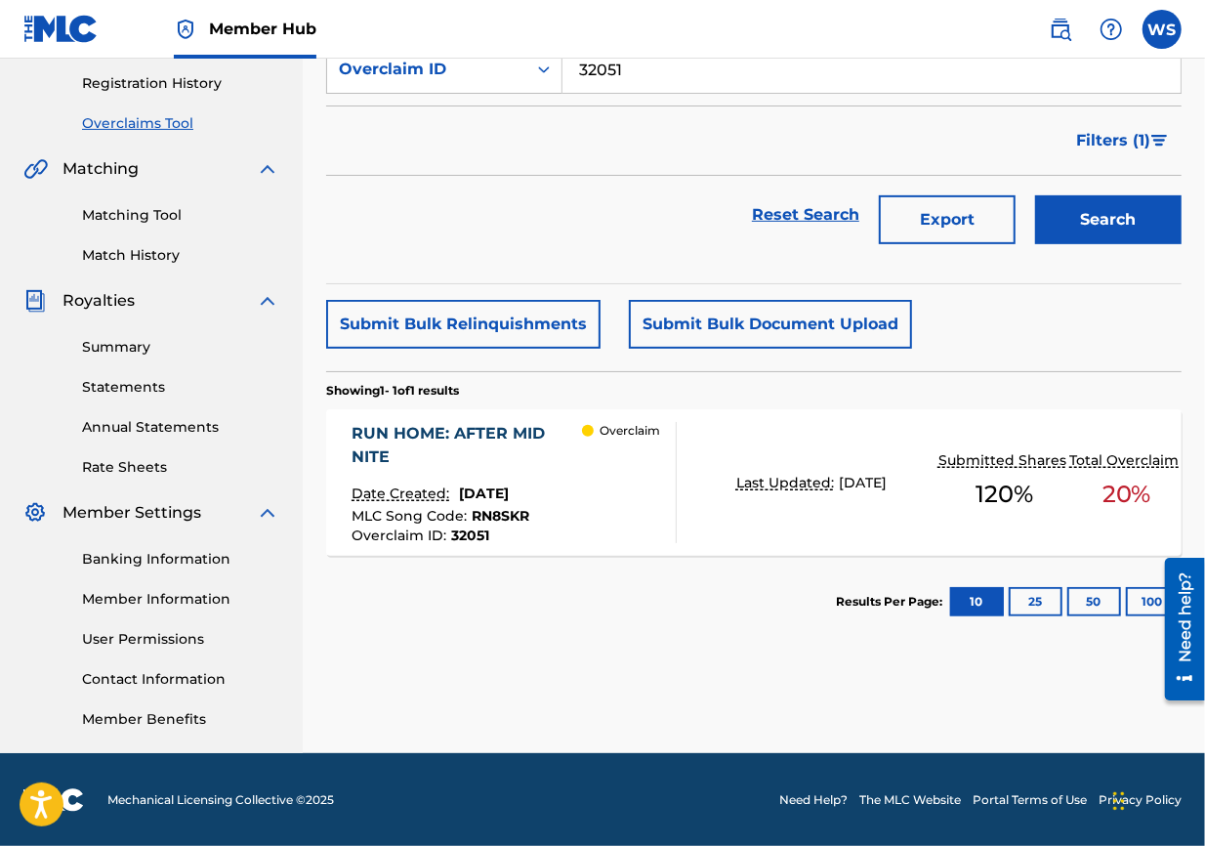
click at [438, 426] on div "RUN HOME: AFTER MID NITE" at bounding box center [467, 445] width 230 height 47
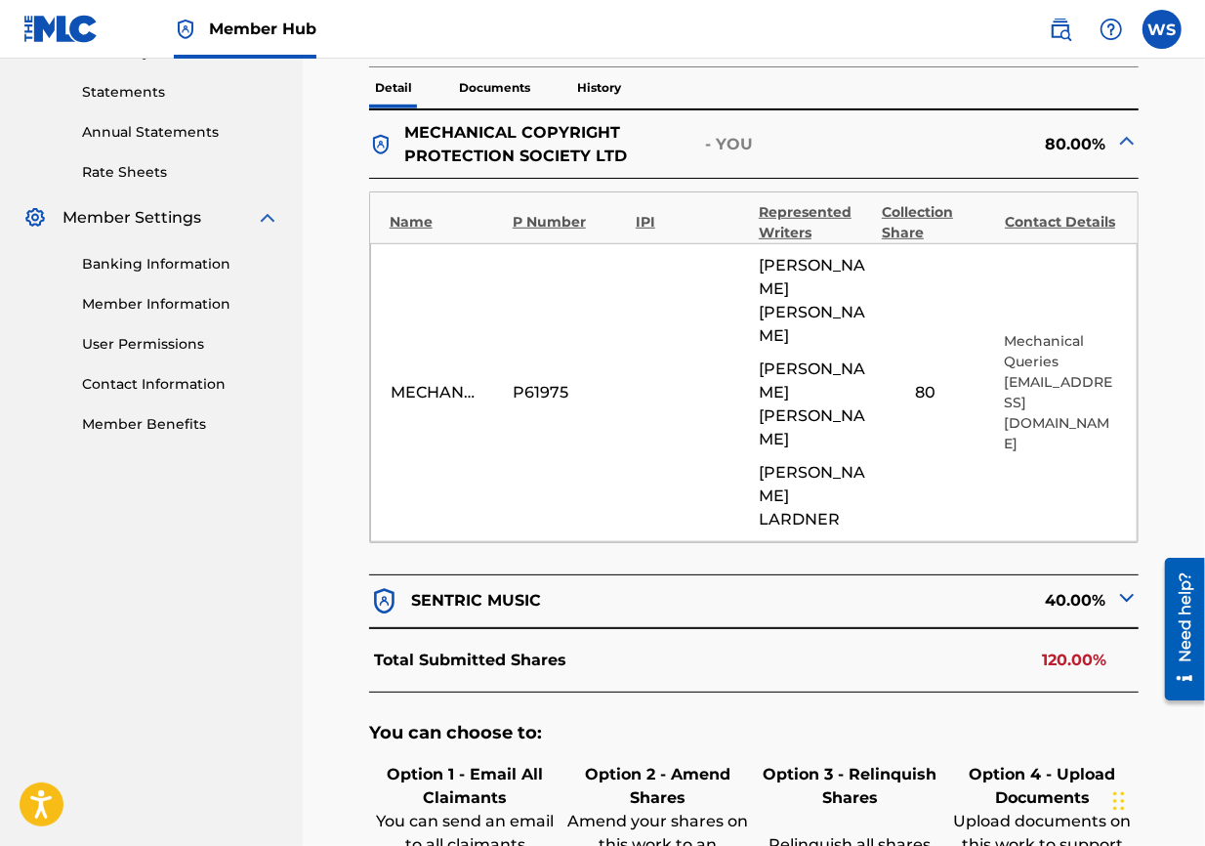
scroll to position [759, 0]
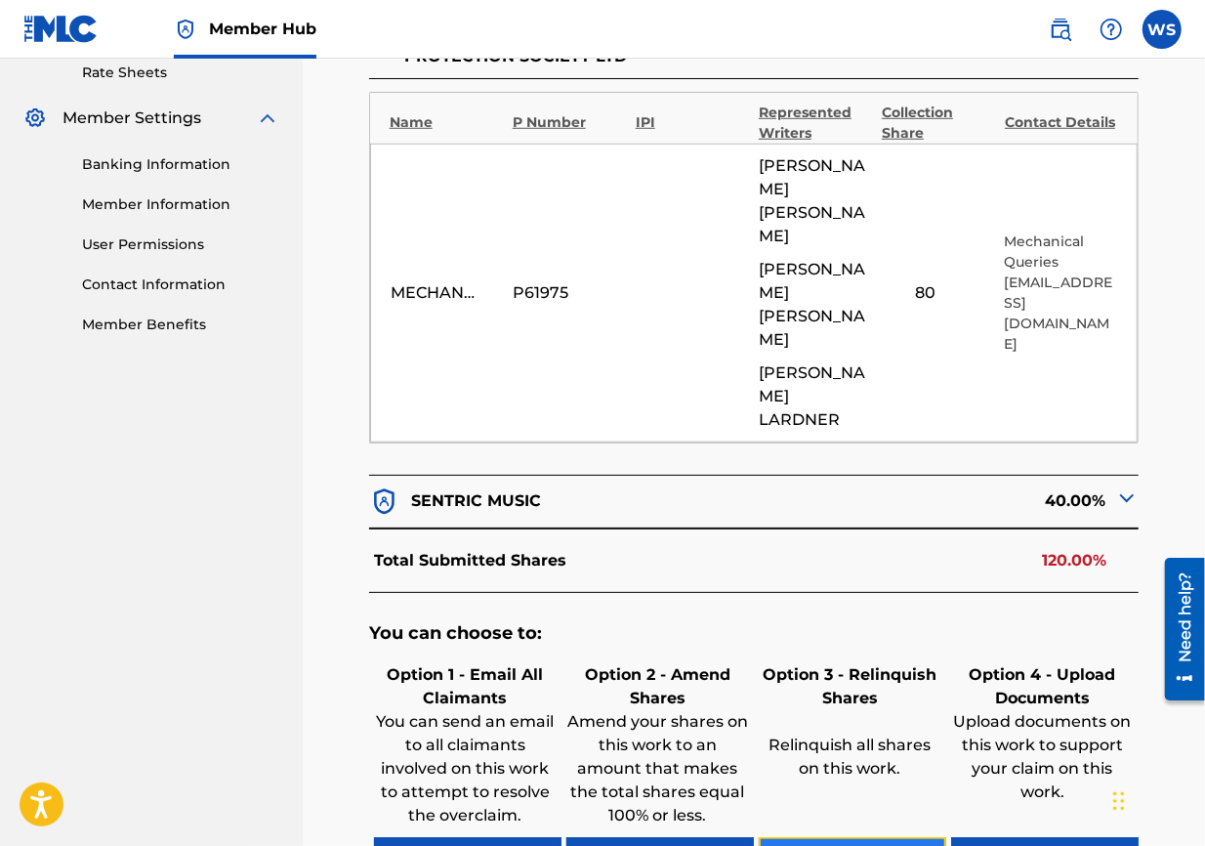
click at [846, 608] on button "Relinquish Shares" at bounding box center [853, 861] width 188 height 49
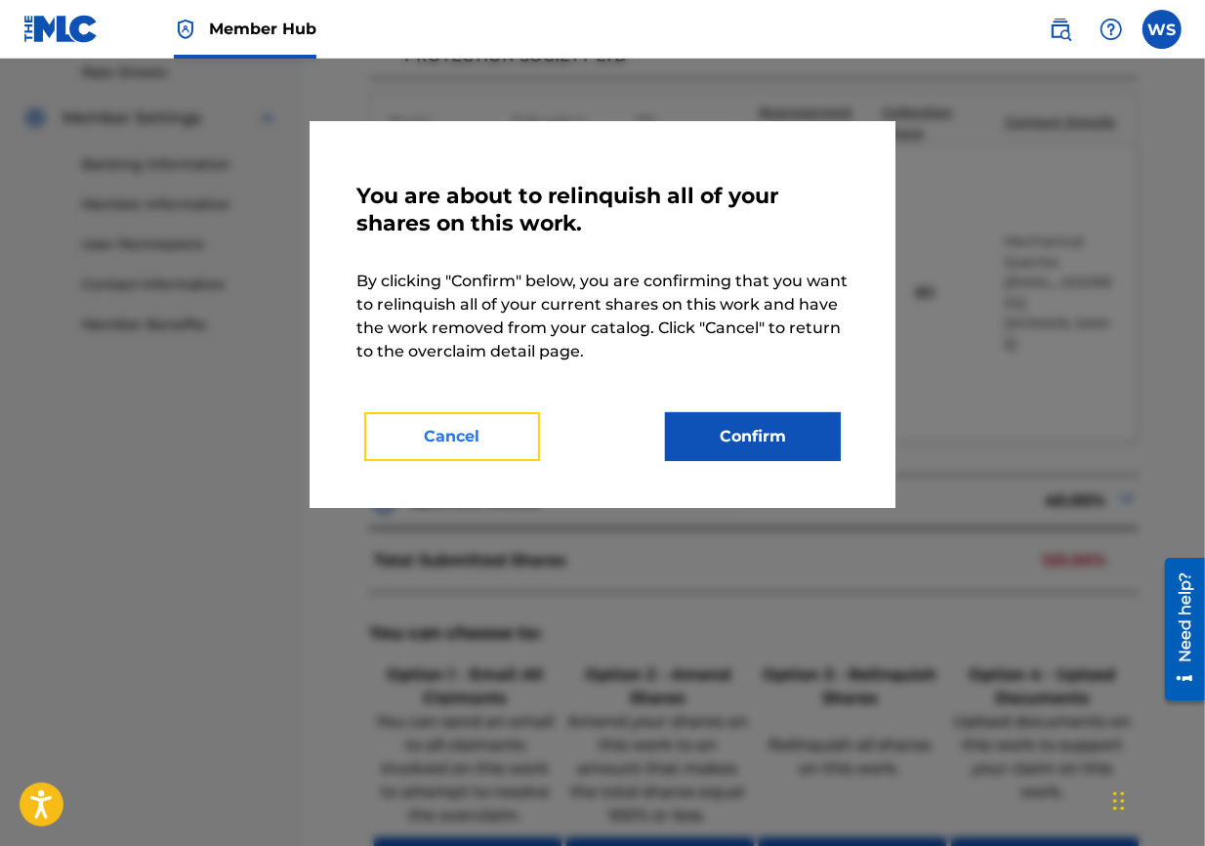
click at [451, 436] on button "Cancel" at bounding box center [452, 436] width 176 height 49
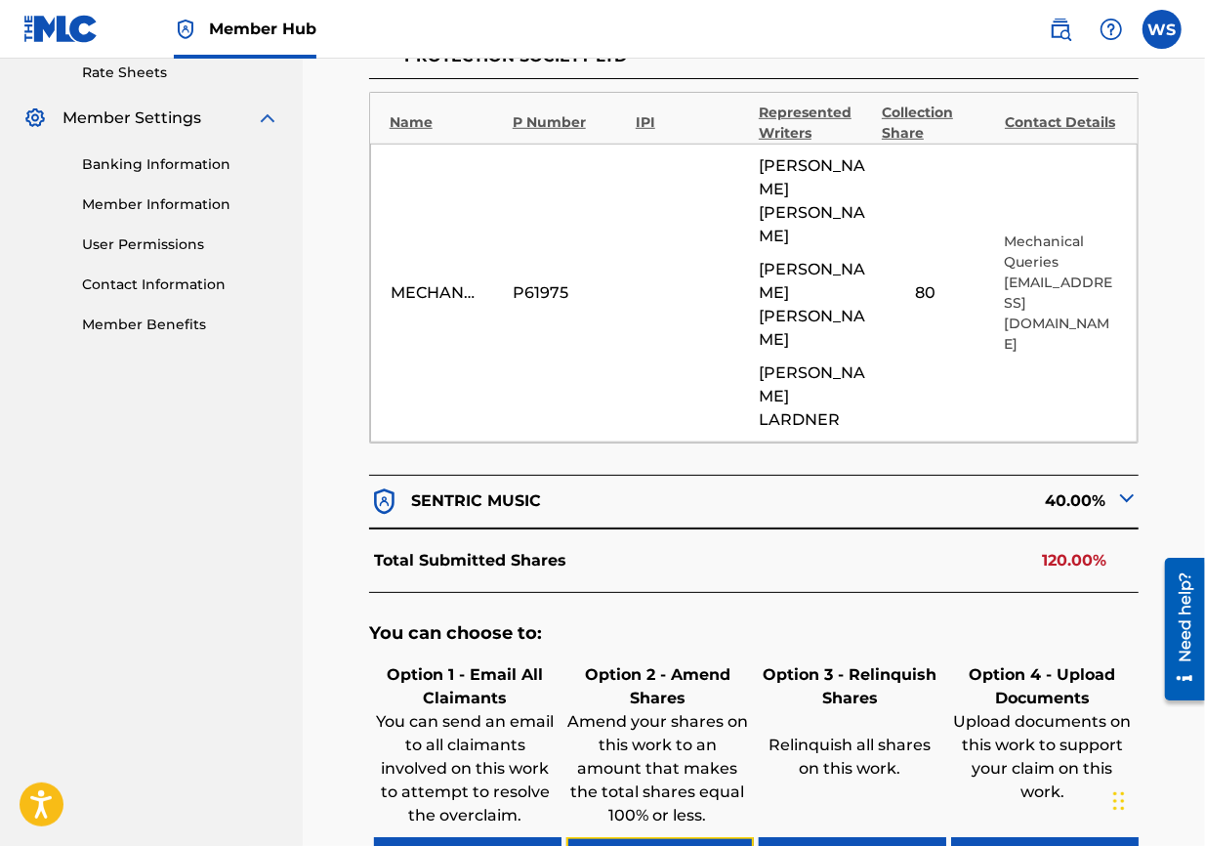
click at [704, 608] on button "Amend Shares" at bounding box center [660, 861] width 188 height 49
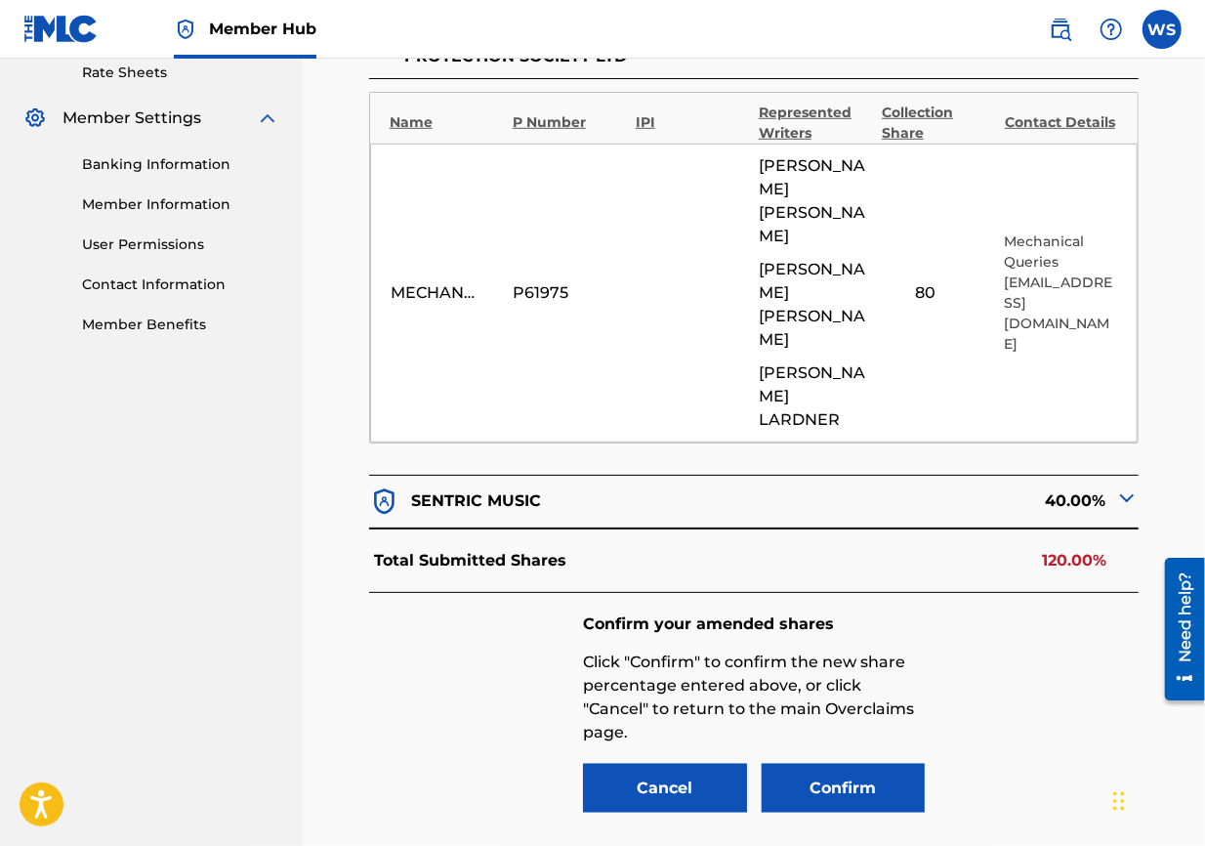
scroll to position [768, 0]
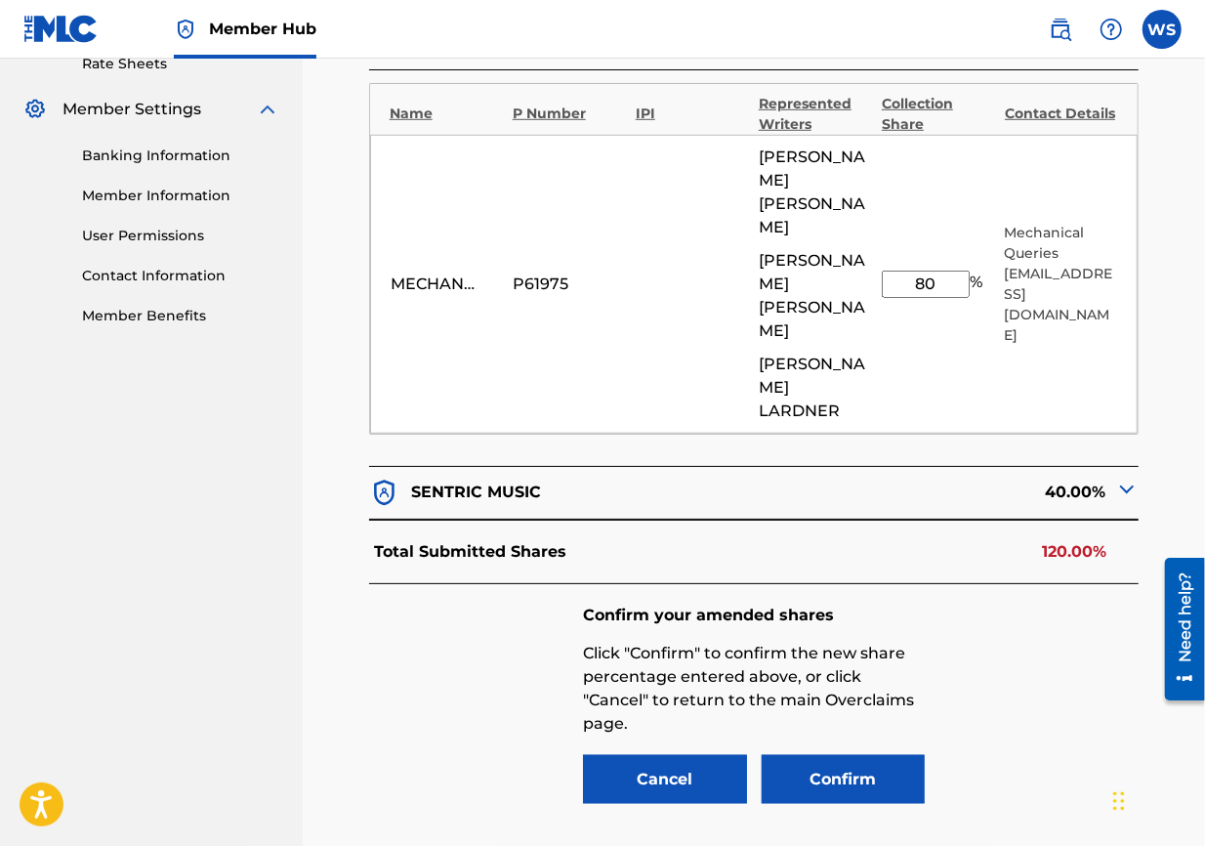
click at [865, 271] on input "80" at bounding box center [926, 284] width 88 height 27
type input "8"
type input "60"
click at [862, 608] on button "Confirm" at bounding box center [844, 779] width 164 height 49
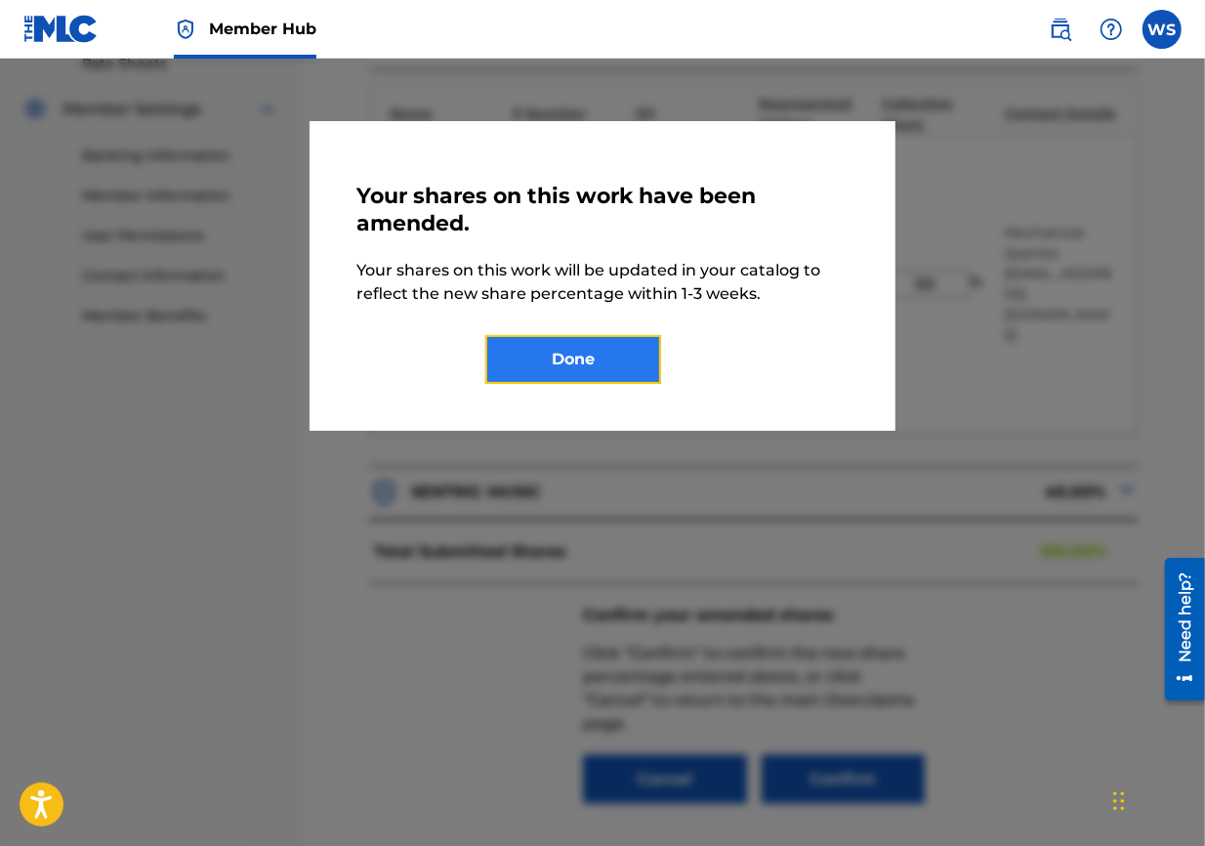
click at [576, 383] on button "Done" at bounding box center [573, 359] width 176 height 49
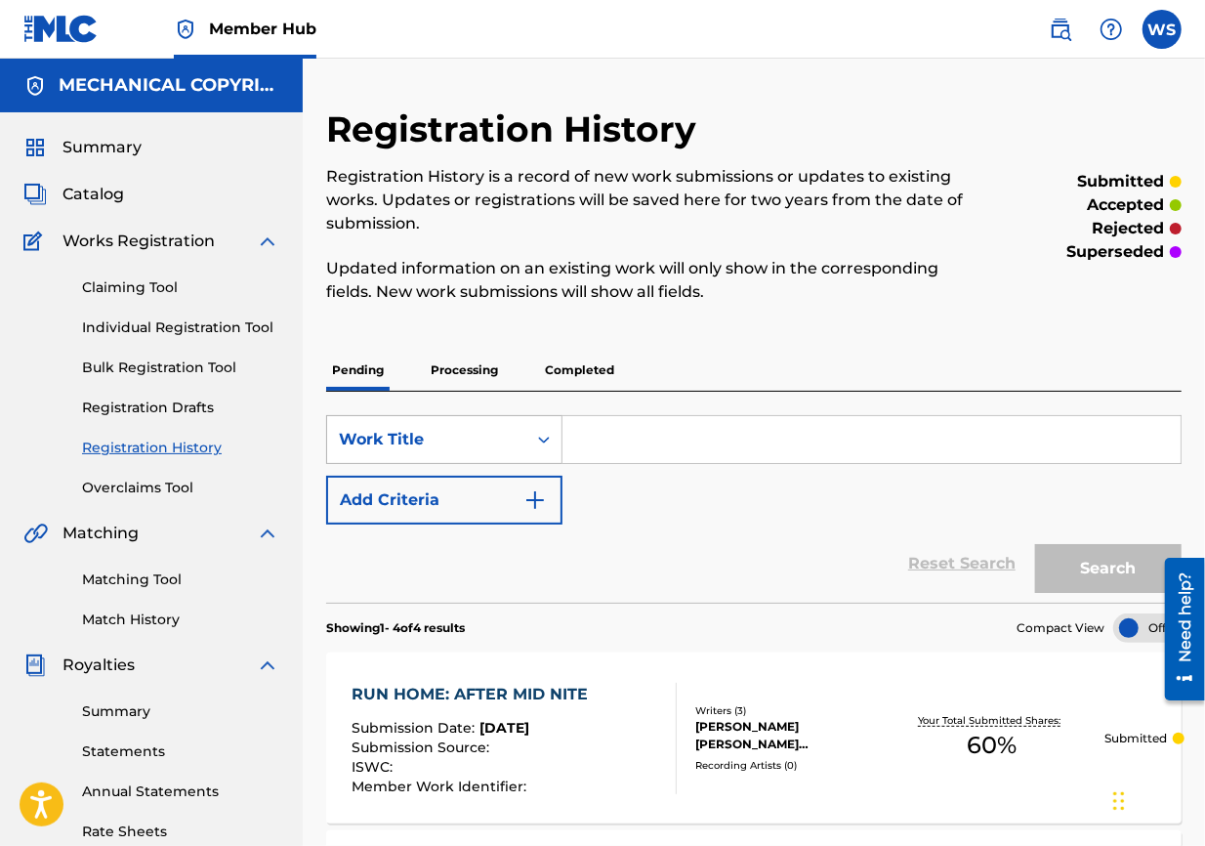
click at [387, 447] on div "Work Title" at bounding box center [427, 439] width 176 height 23
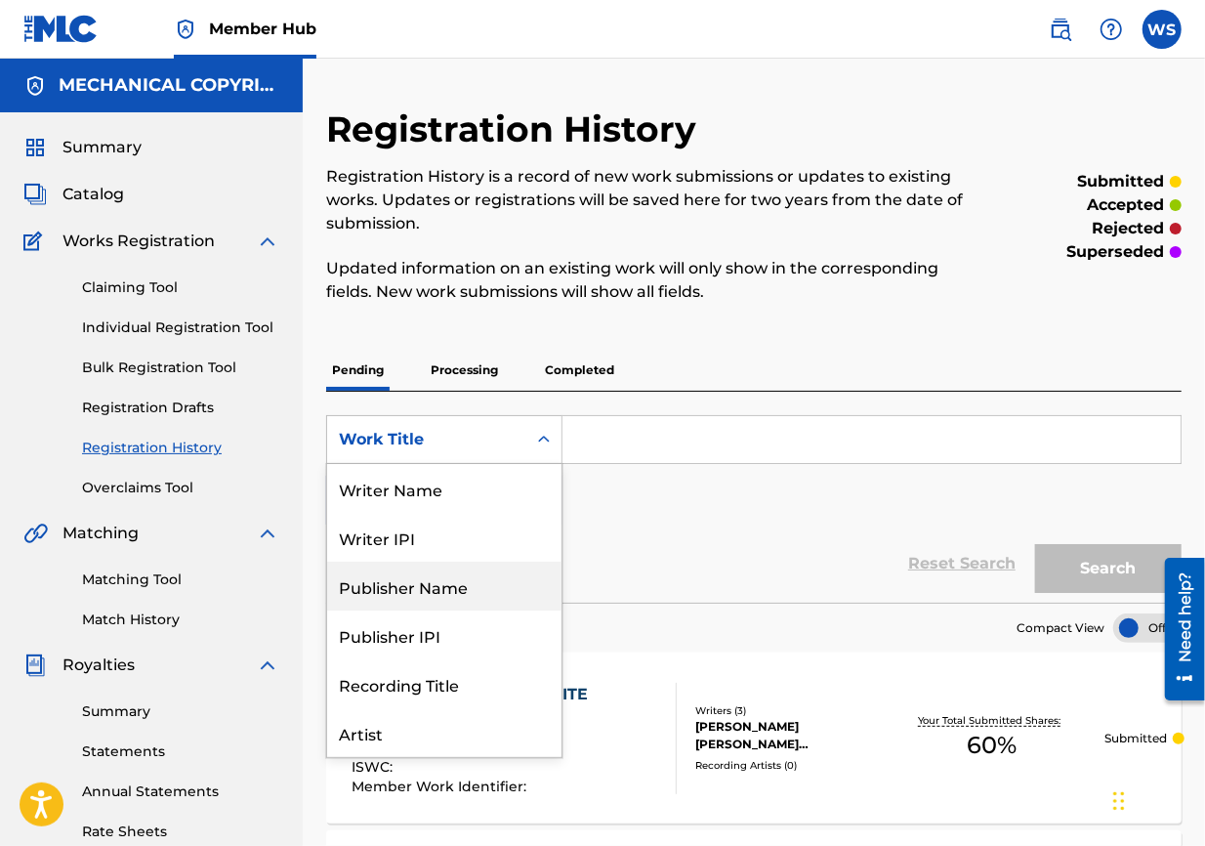
scroll to position [98, 0]
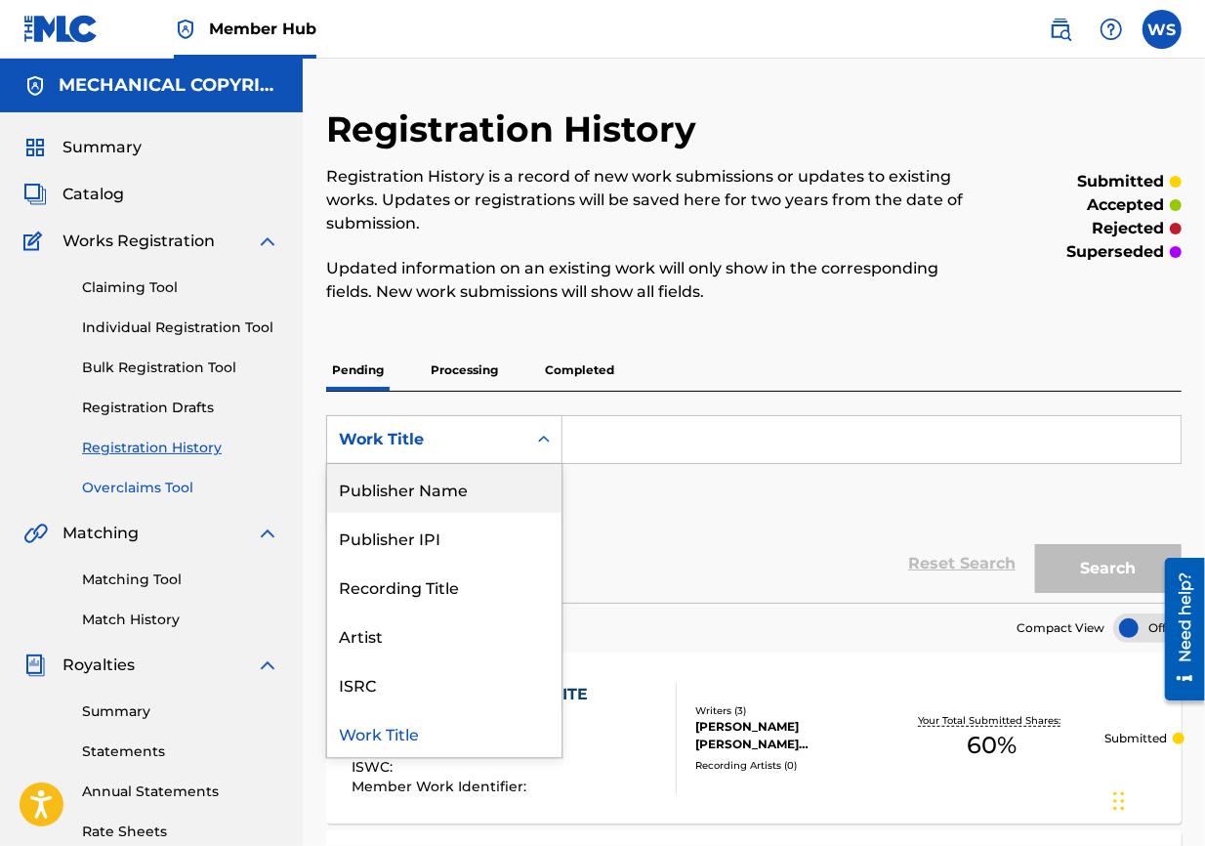
click at [178, 496] on link "Overclaims Tool" at bounding box center [180, 488] width 197 height 21
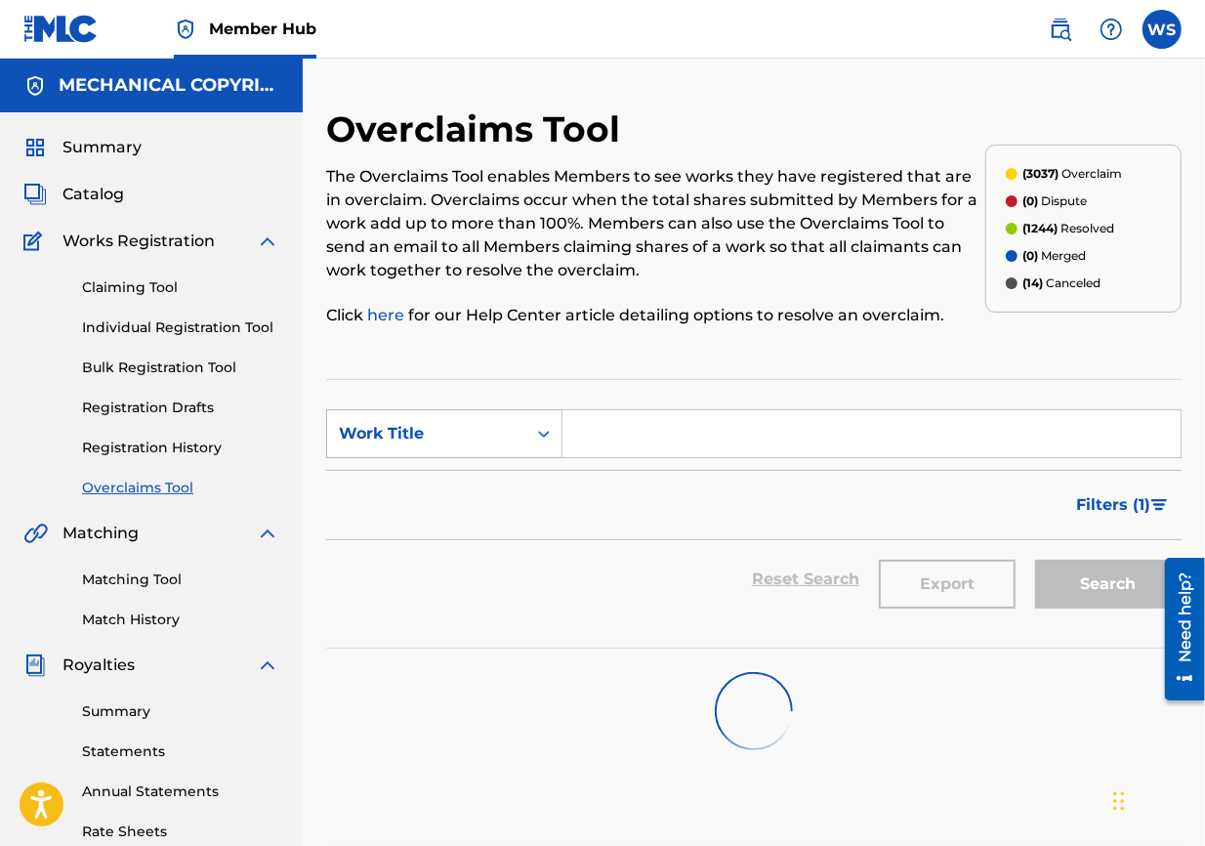
click at [447, 438] on div "Work Title" at bounding box center [427, 433] width 176 height 23
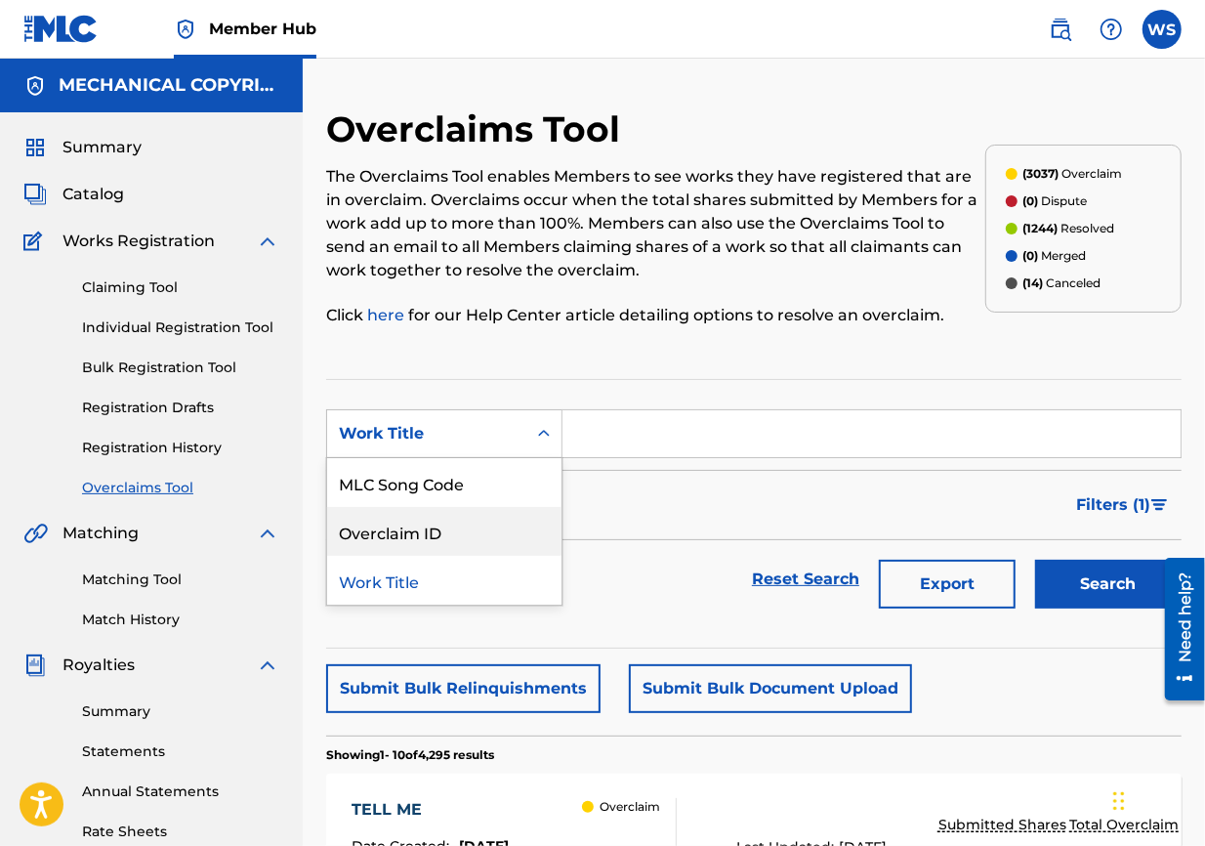
click at [495, 543] on div "Overclaim ID" at bounding box center [444, 531] width 234 height 49
click at [676, 438] on input "Search Form" at bounding box center [872, 433] width 618 height 47
paste input ":32020"
click at [589, 425] on input ":32020" at bounding box center [872, 433] width 618 height 47
type input "32020"
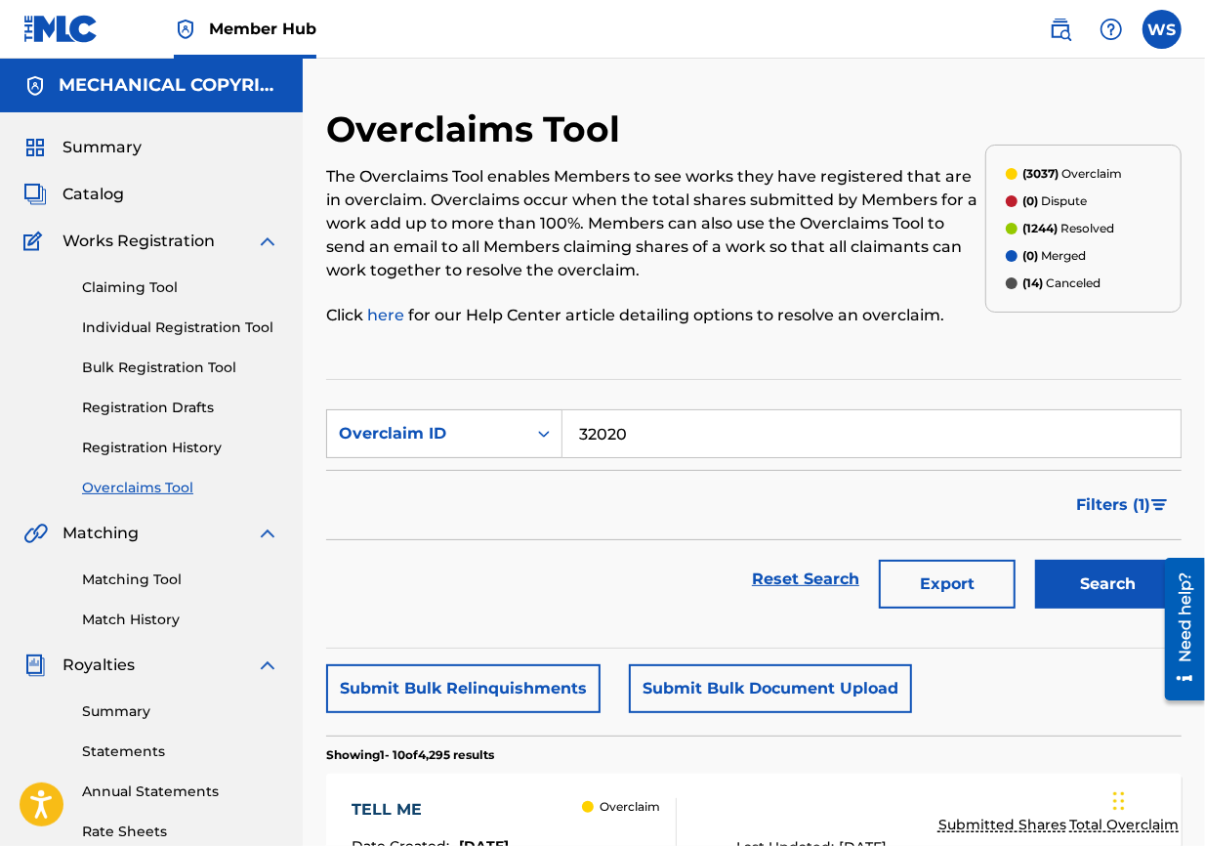
click at [865, 560] on button "Search" at bounding box center [1108, 584] width 147 height 49
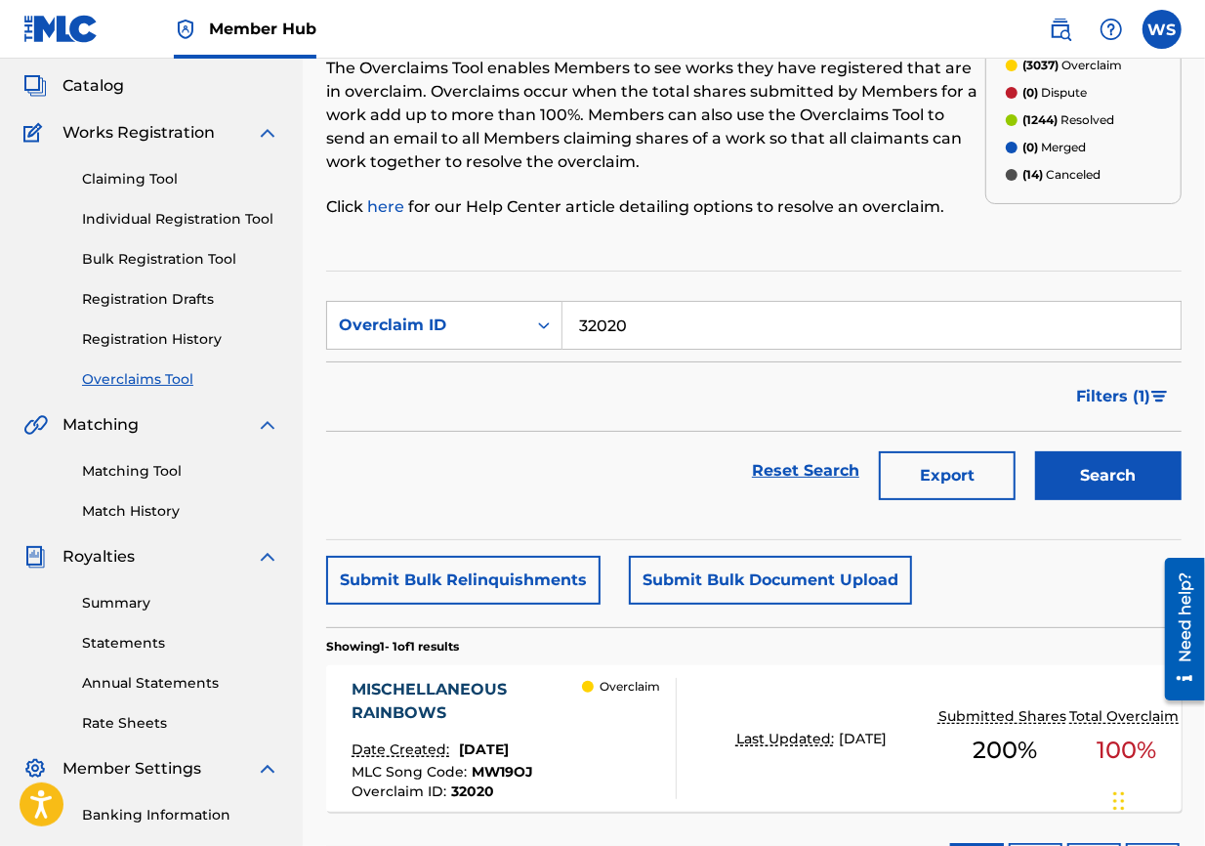
click at [404, 608] on div "MISCHELLANEOUS RAINBOWS" at bounding box center [467, 701] width 230 height 47
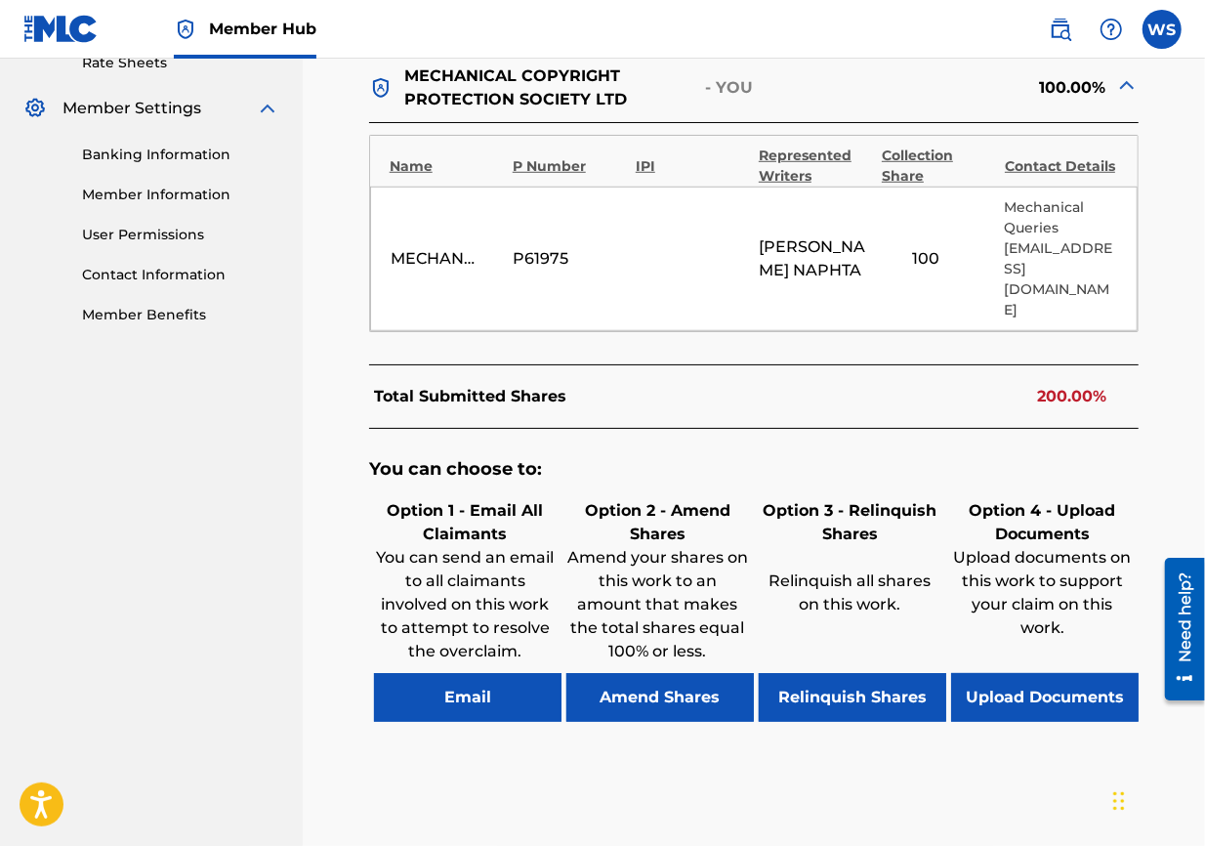
scroll to position [859, 0]
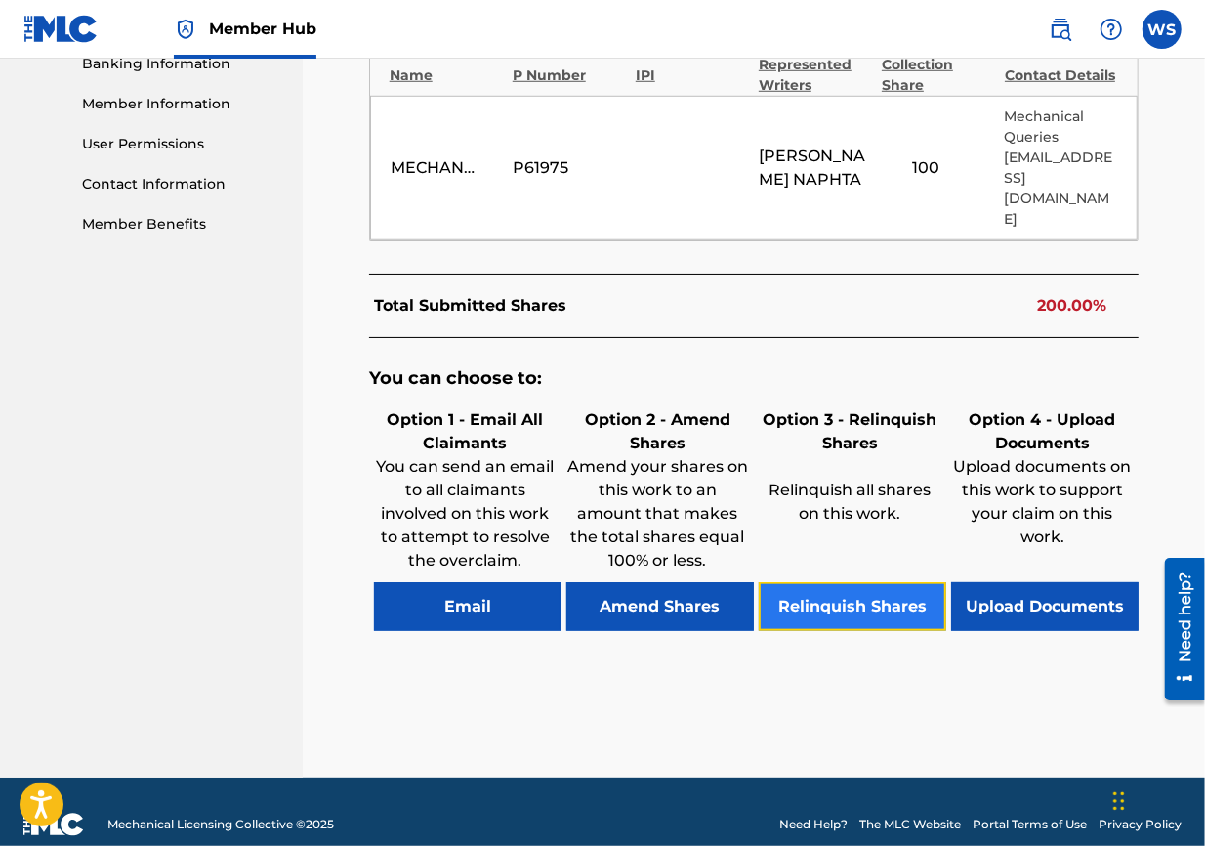
click at [817, 582] on button "Relinquish Shares" at bounding box center [853, 606] width 188 height 49
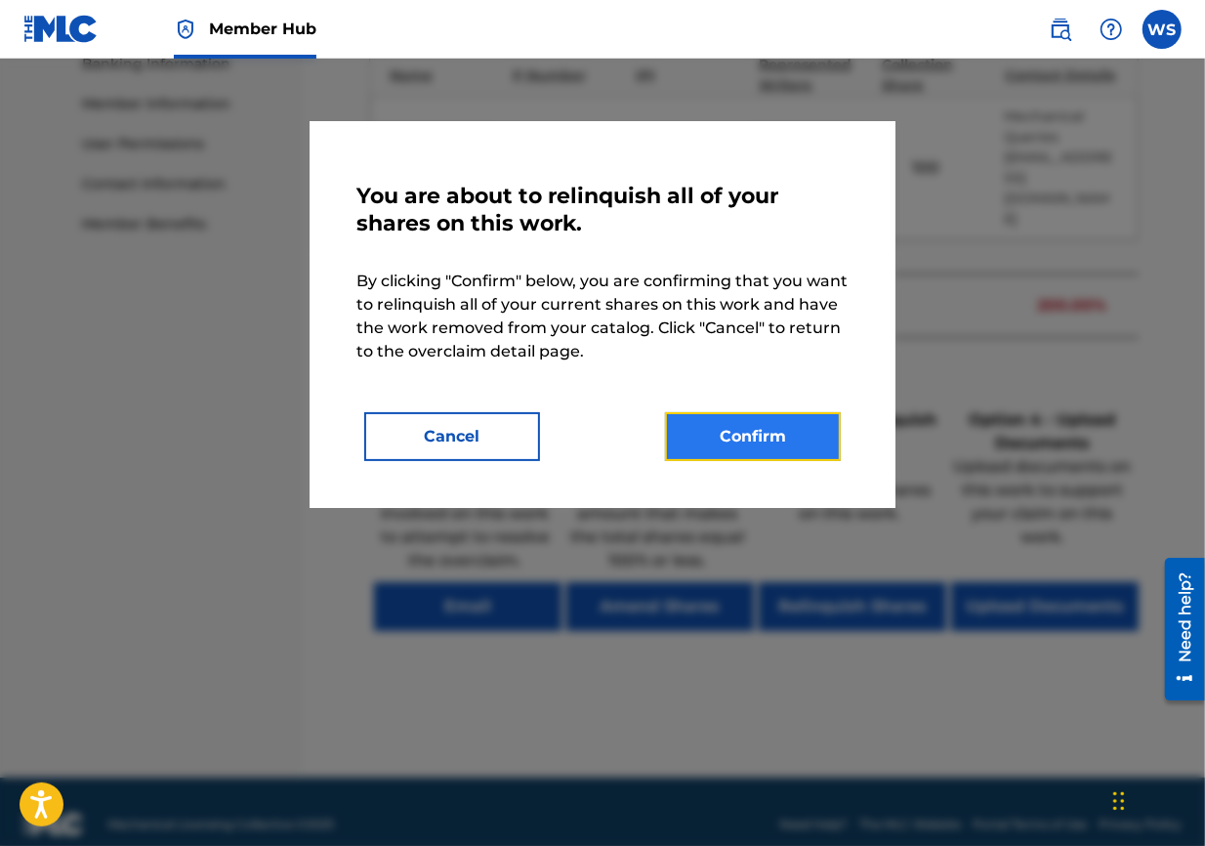
click at [732, 450] on button "Confirm" at bounding box center [753, 436] width 176 height 49
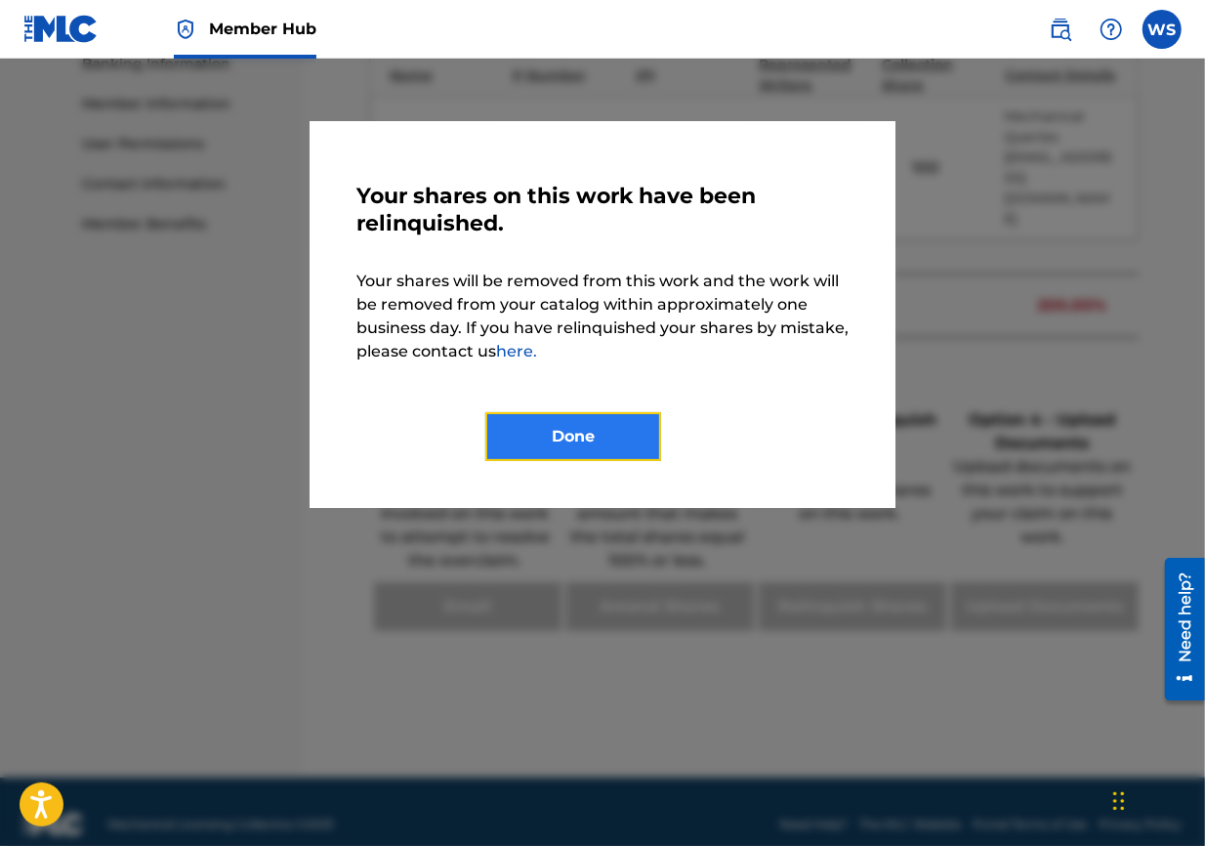
click at [618, 417] on button "Done" at bounding box center [573, 436] width 176 height 49
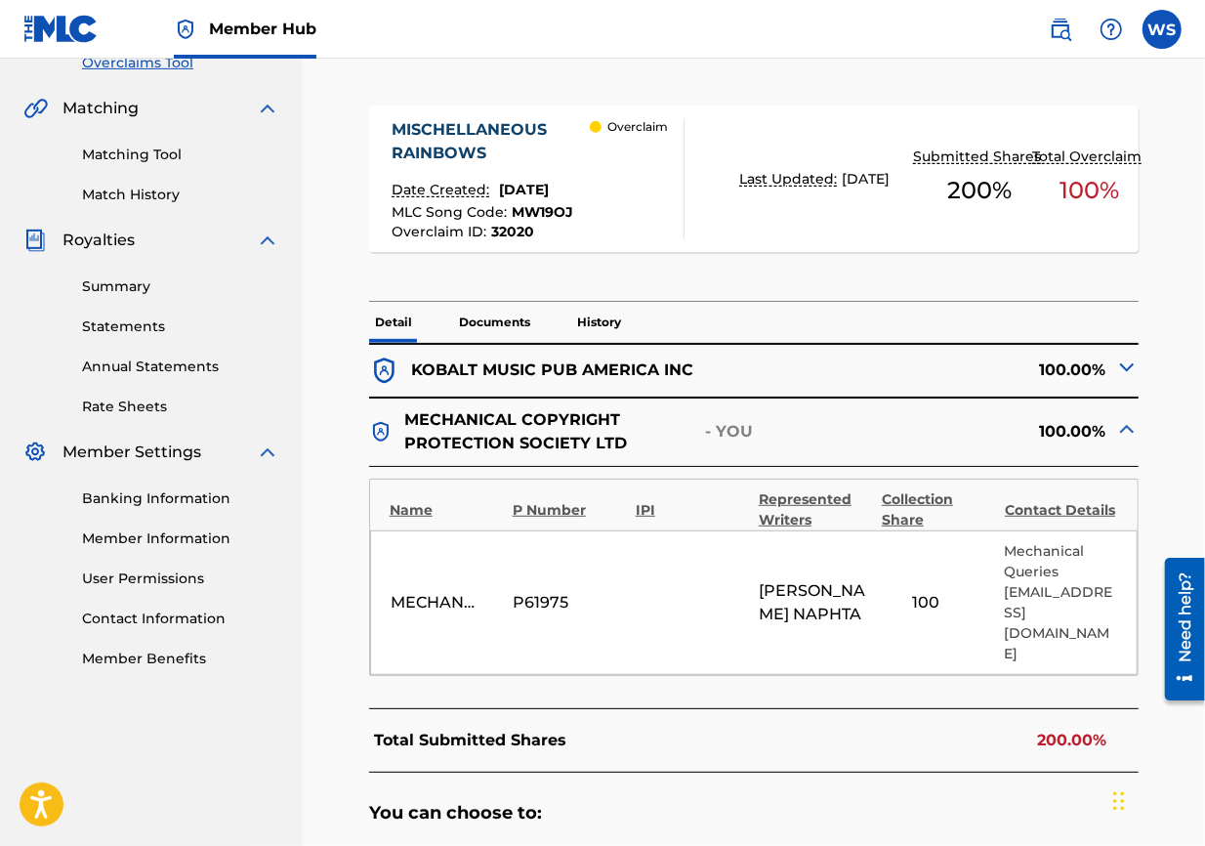
scroll to position [0, 0]
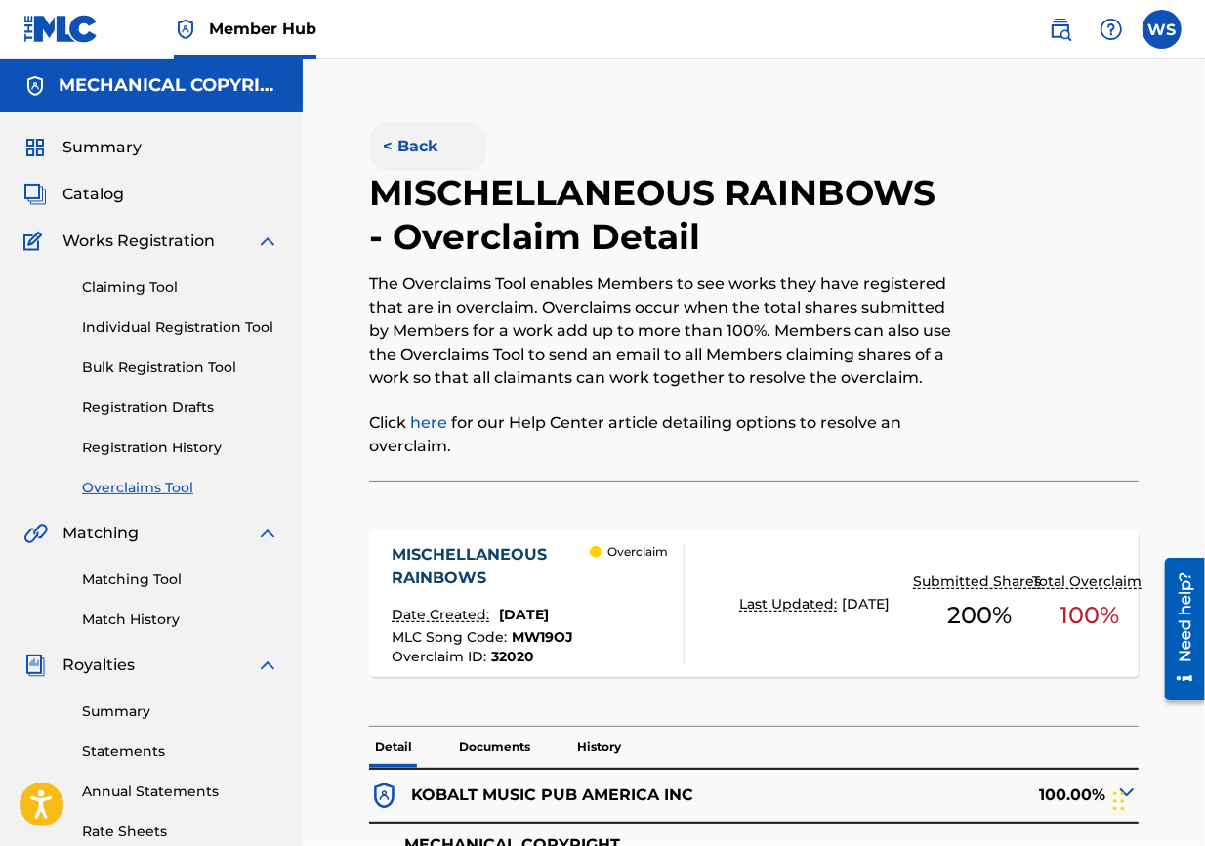
click at [412, 139] on button "< Back" at bounding box center [427, 146] width 117 height 49
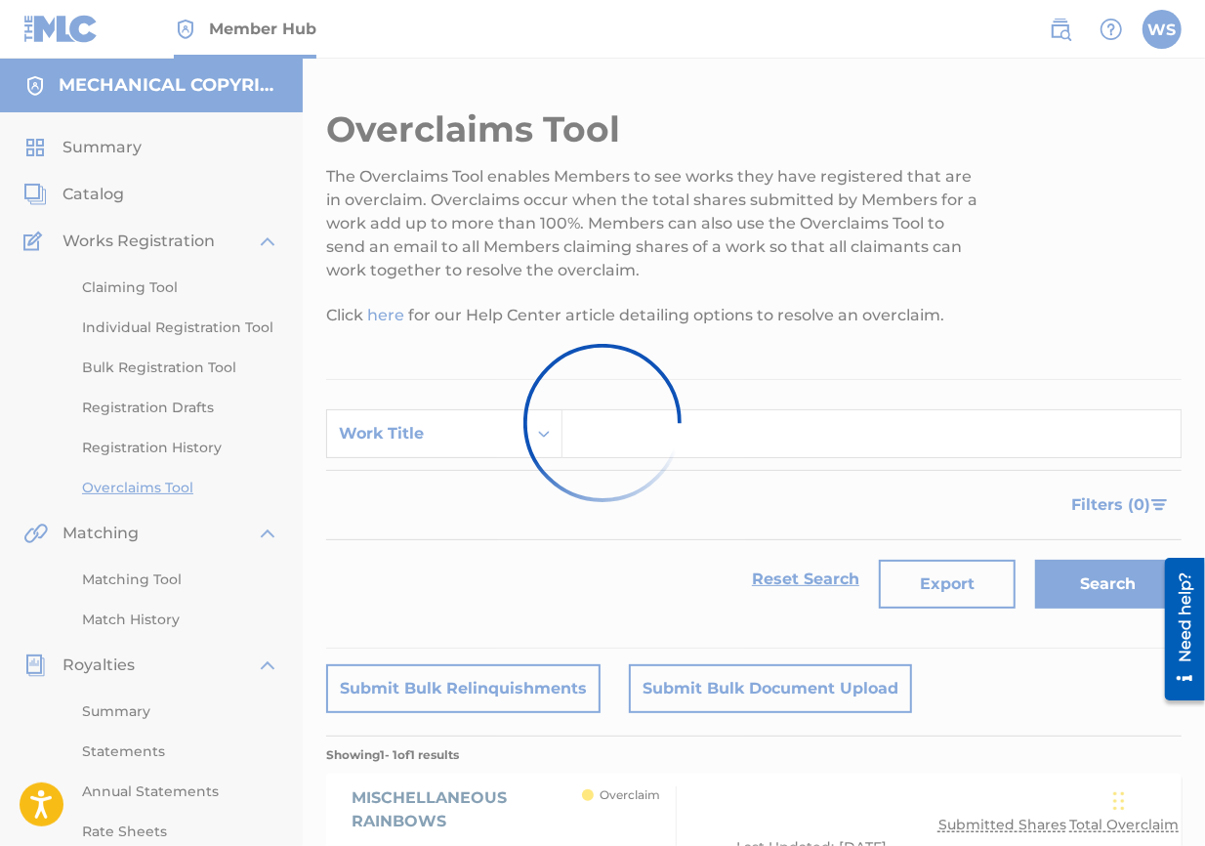
scroll to position [108, 0]
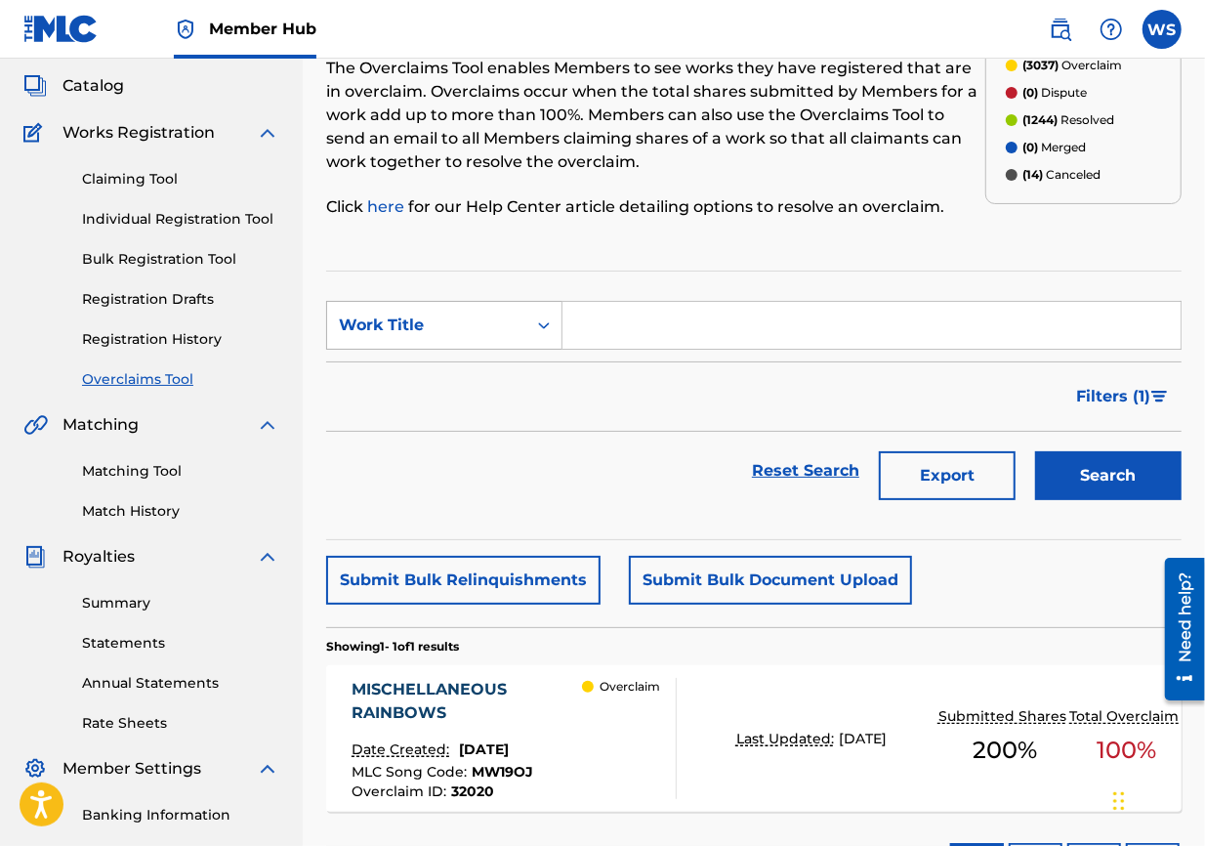
click at [462, 344] on div "Work Title" at bounding box center [444, 325] width 236 height 49
click at [440, 438] on div "Overclaim ID" at bounding box center [444, 422] width 234 height 49
click at [640, 339] on input "Search Form" at bounding box center [872, 325] width 618 height 47
paste input "32013"
type input "32013"
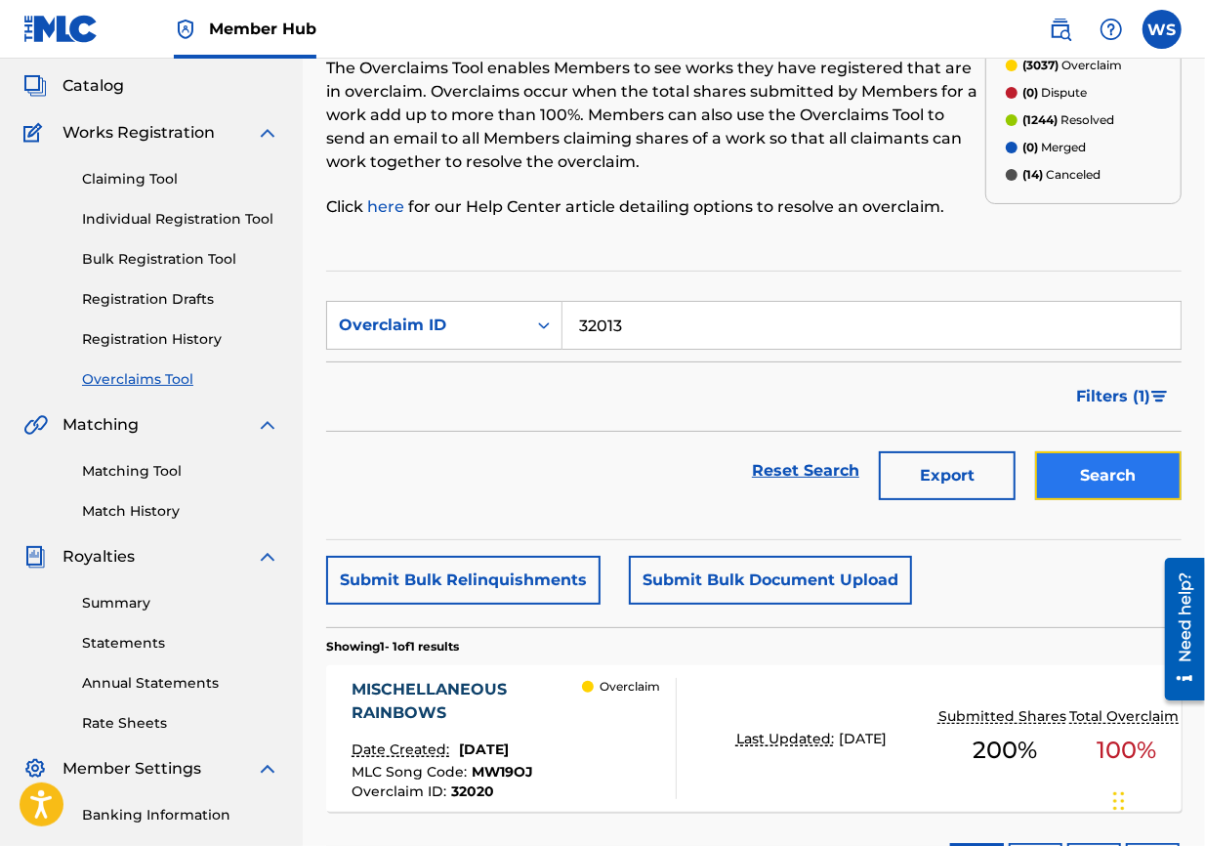
click at [865, 495] on button "Search" at bounding box center [1108, 475] width 147 height 49
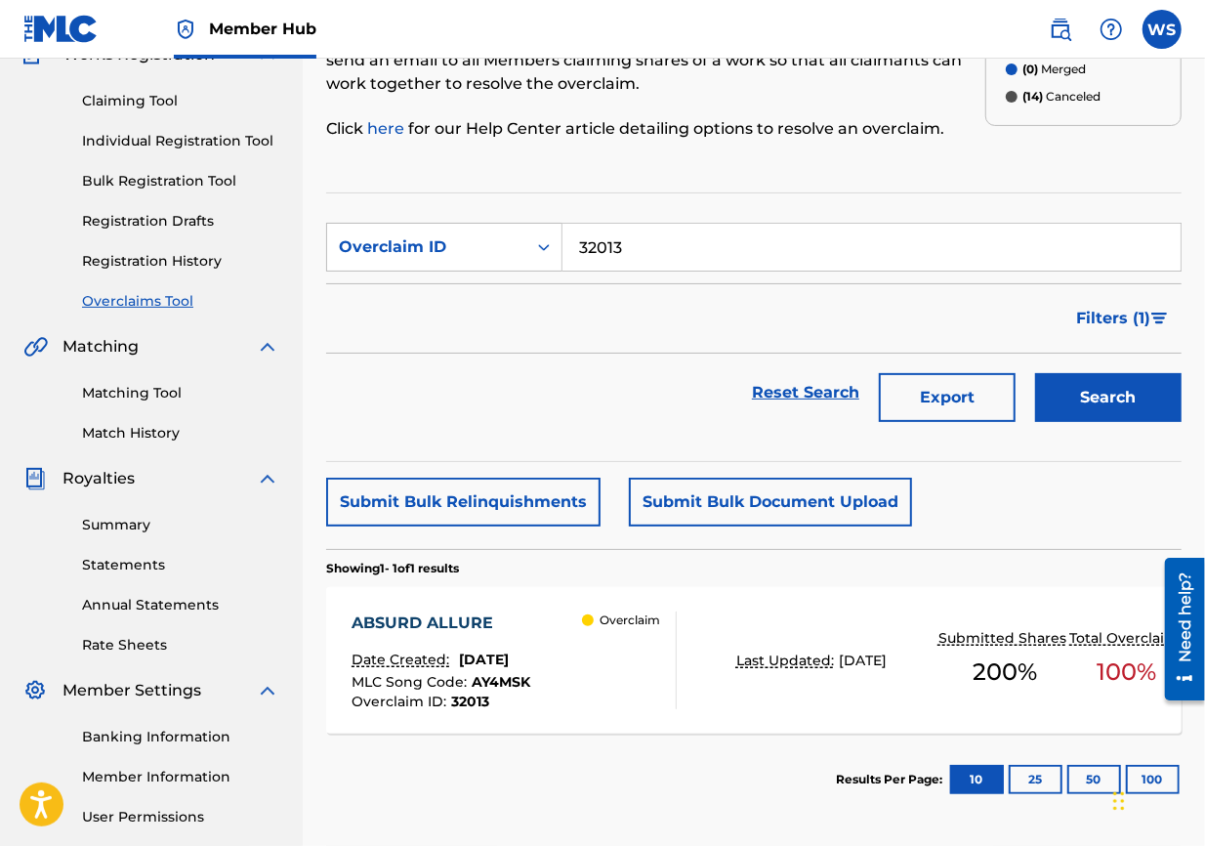
scroll to position [217, 0]
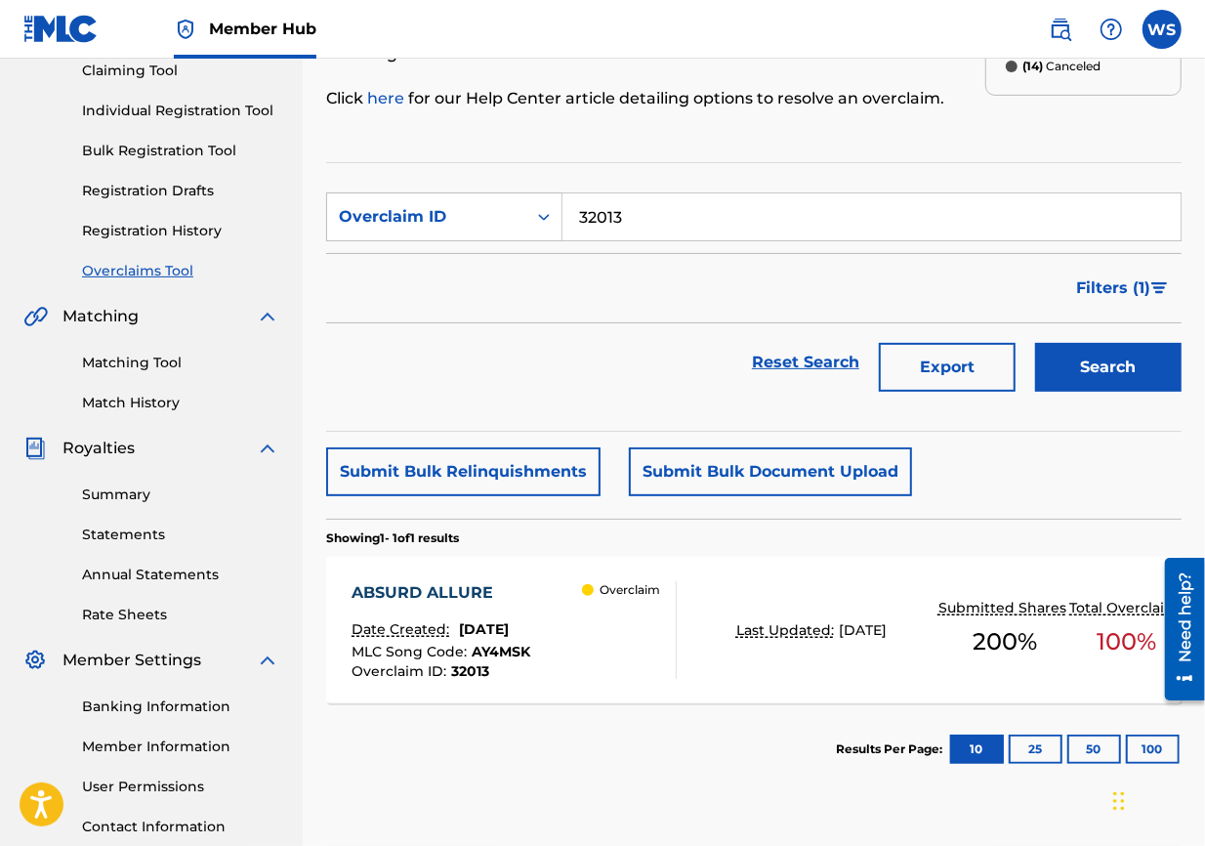
click at [433, 597] on div "ABSURD ALLURE" at bounding box center [441, 592] width 179 height 23
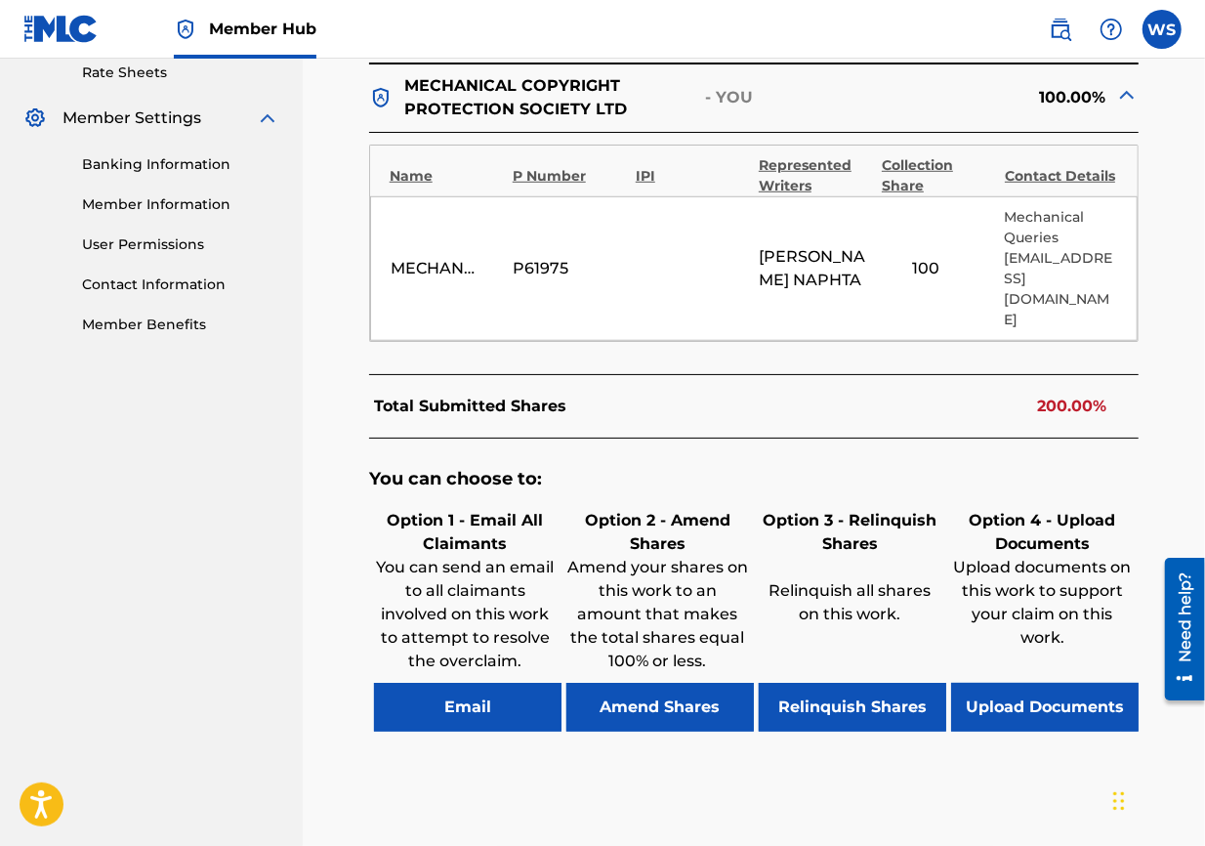
scroll to position [859, 0]
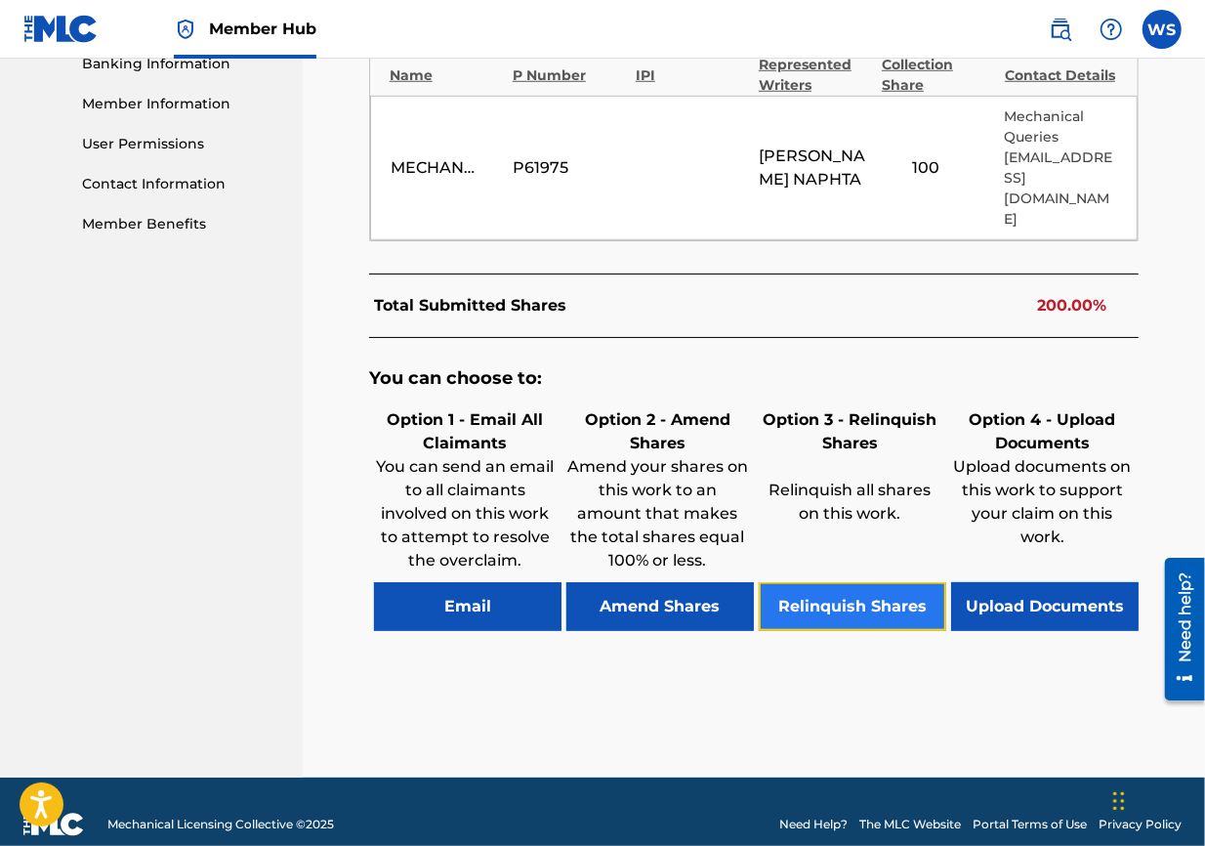
click at [865, 582] on button "Relinquish Shares" at bounding box center [853, 606] width 188 height 49
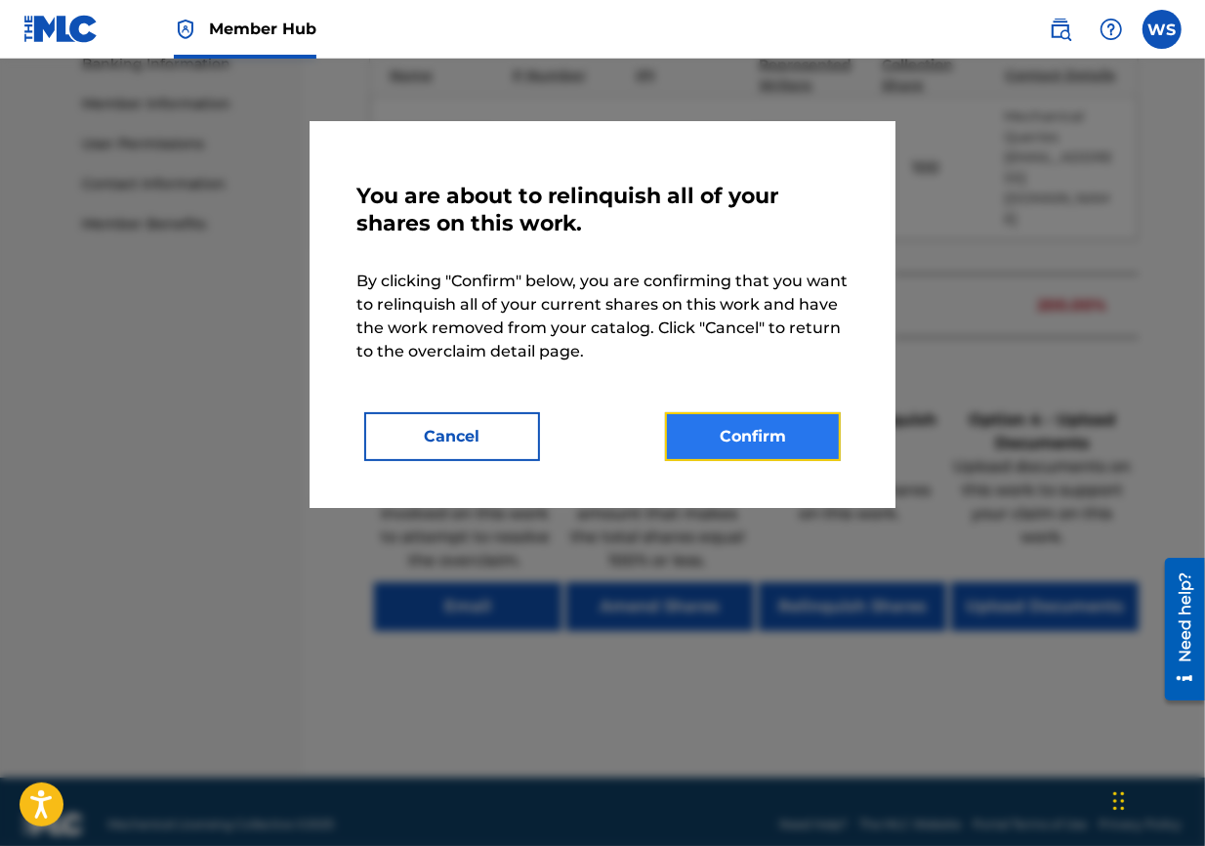
click at [718, 435] on button "Confirm" at bounding box center [753, 436] width 176 height 49
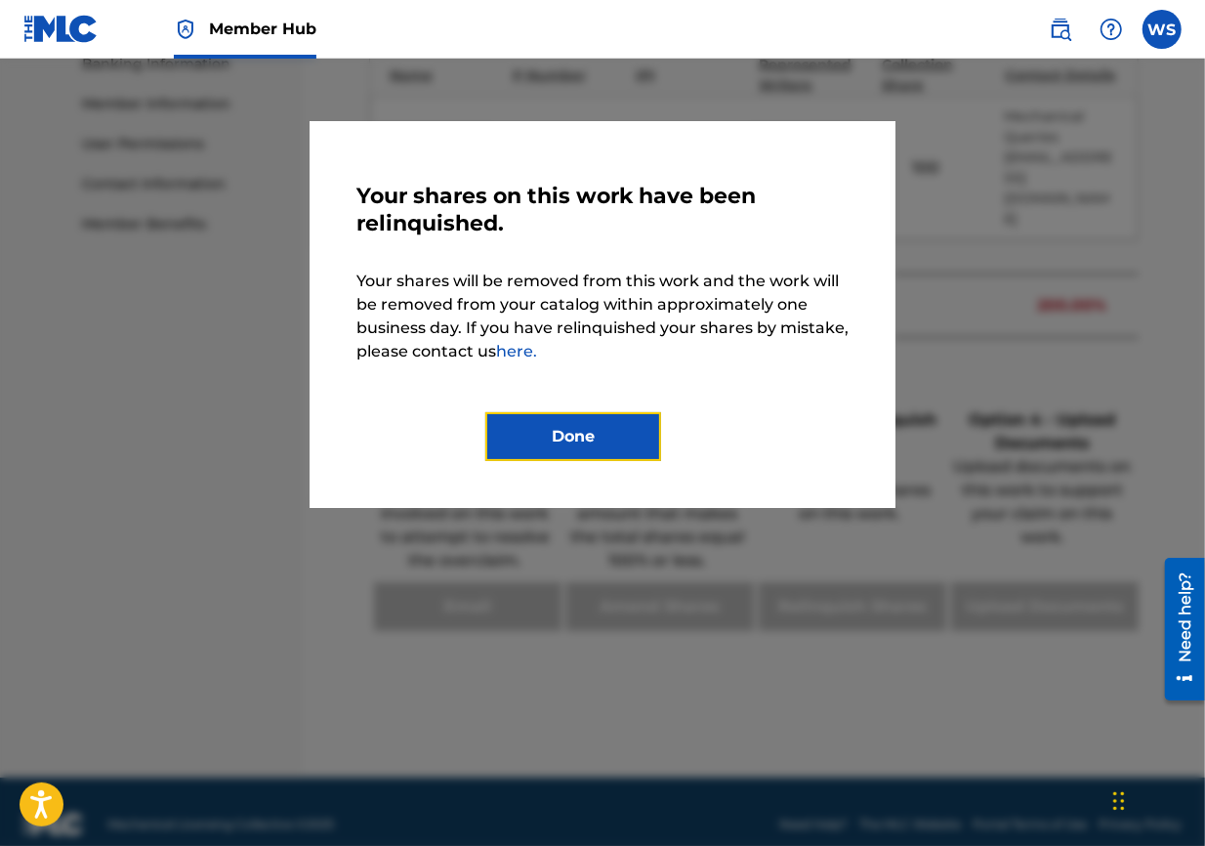
click at [587, 424] on button "Done" at bounding box center [573, 436] width 176 height 49
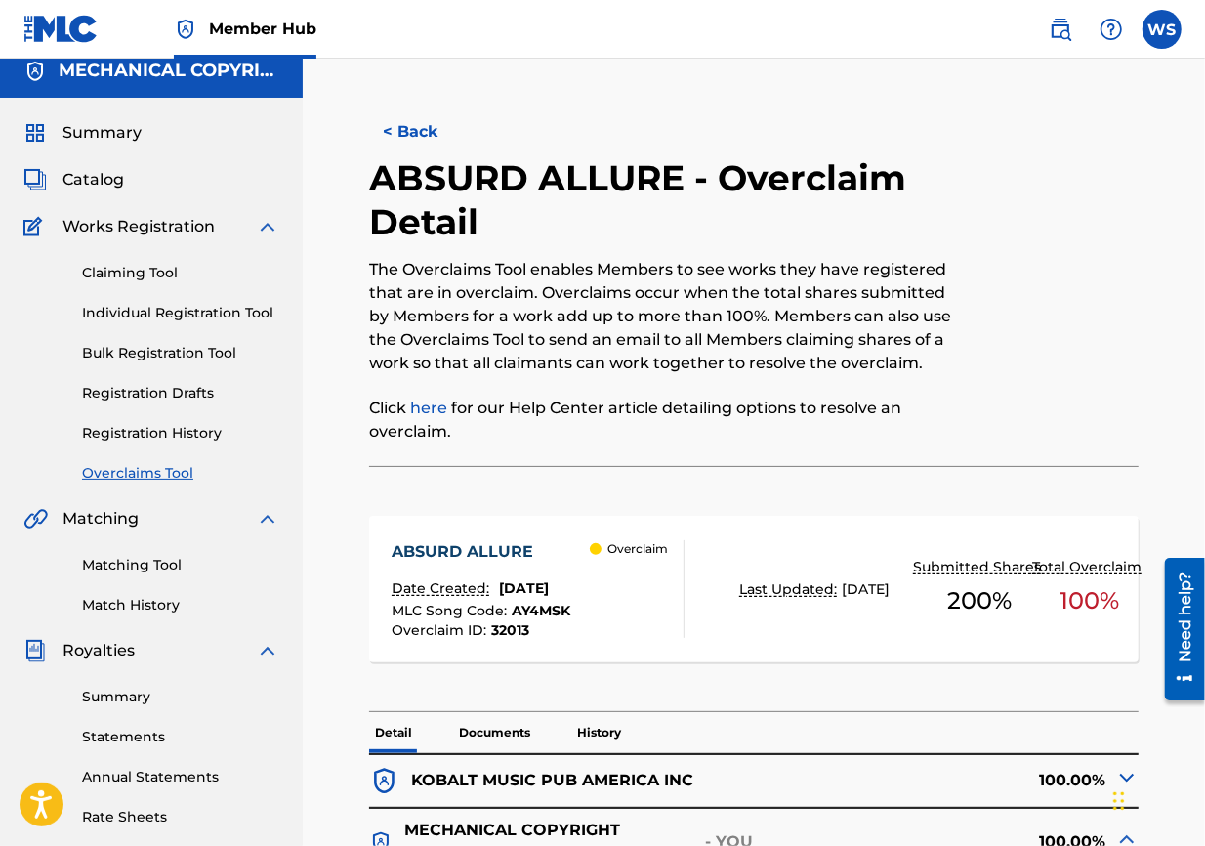
scroll to position [0, 0]
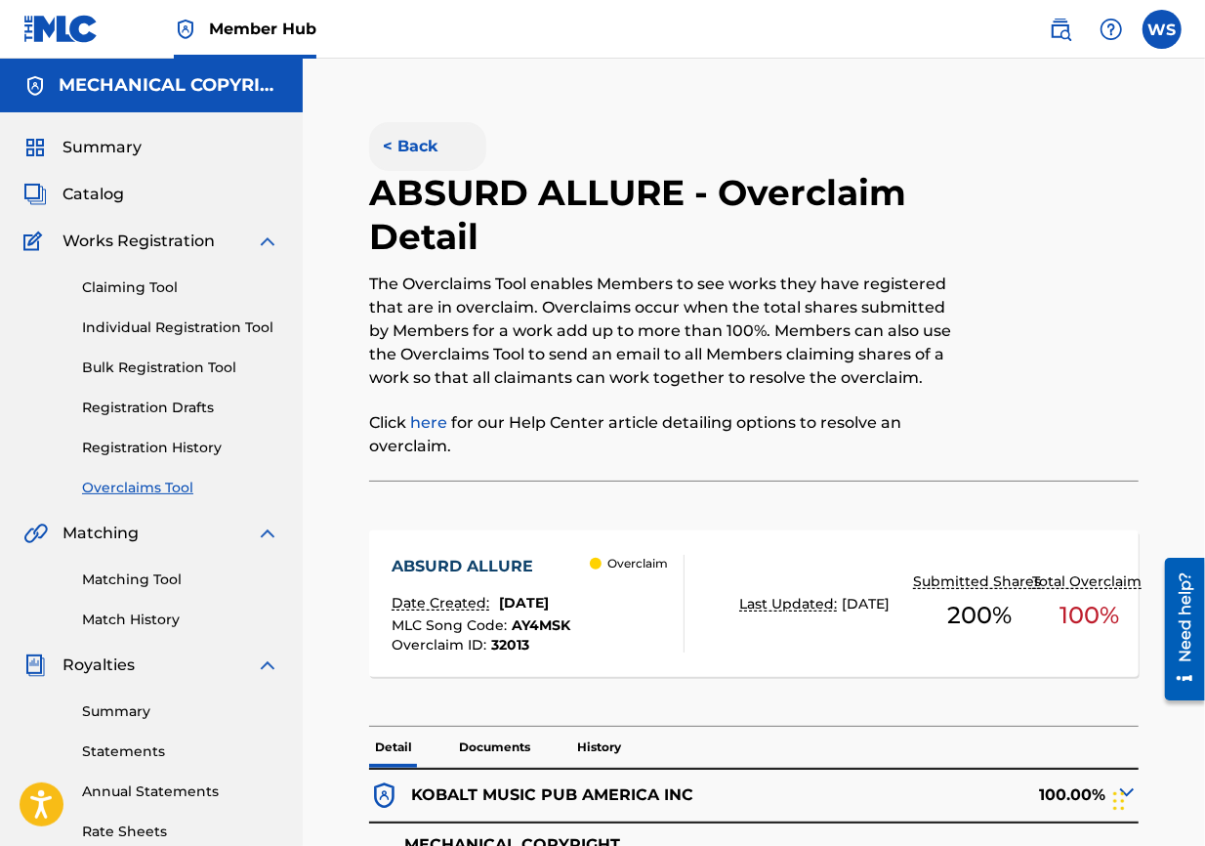
click at [426, 158] on button "< Back" at bounding box center [427, 146] width 117 height 49
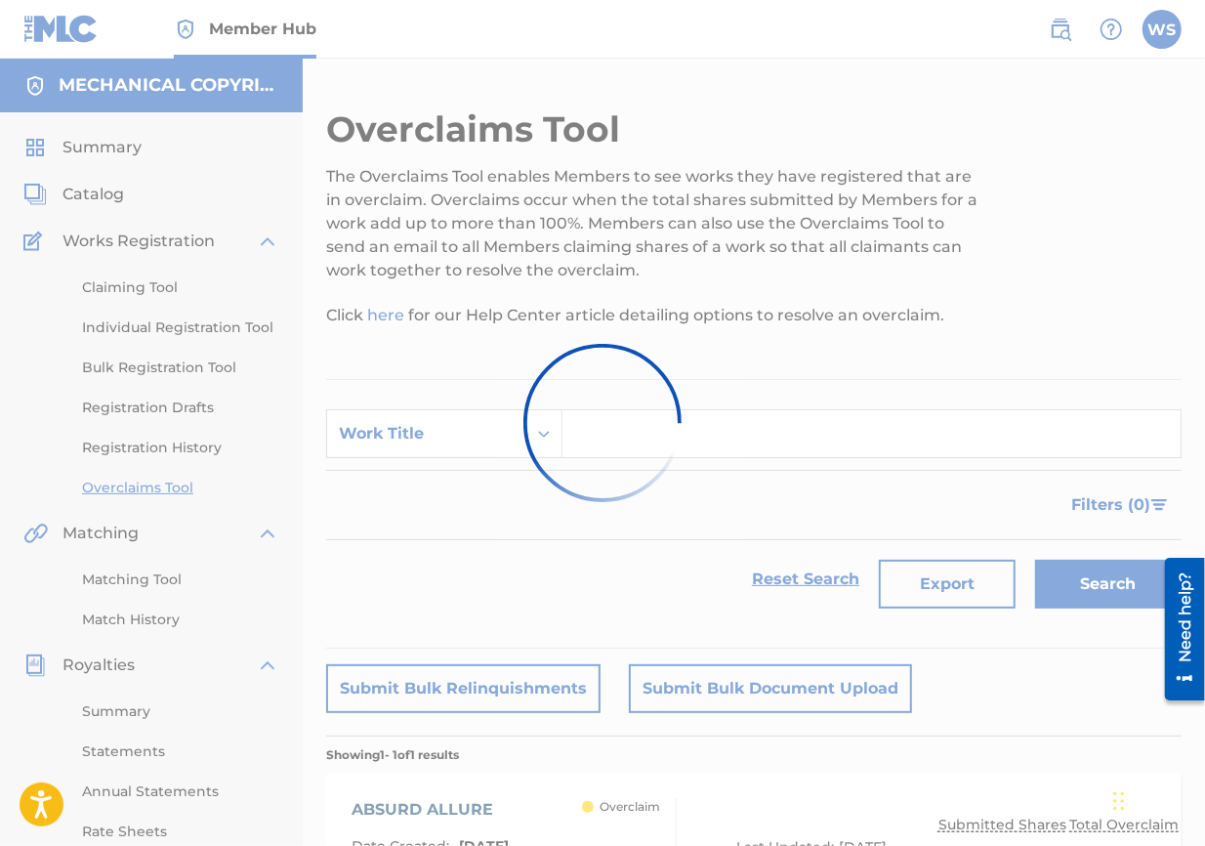
scroll to position [217, 0]
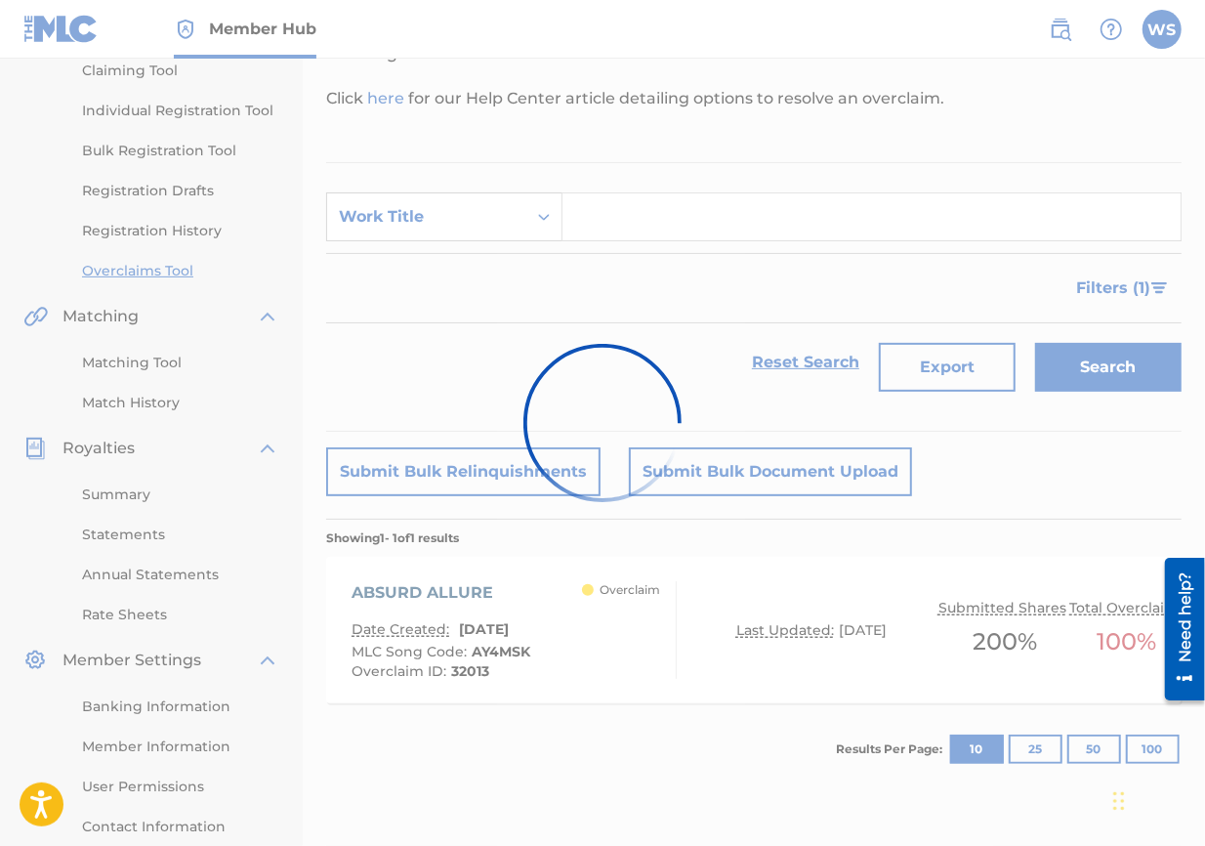
click at [474, 224] on div "Work Title" at bounding box center [427, 216] width 176 height 23
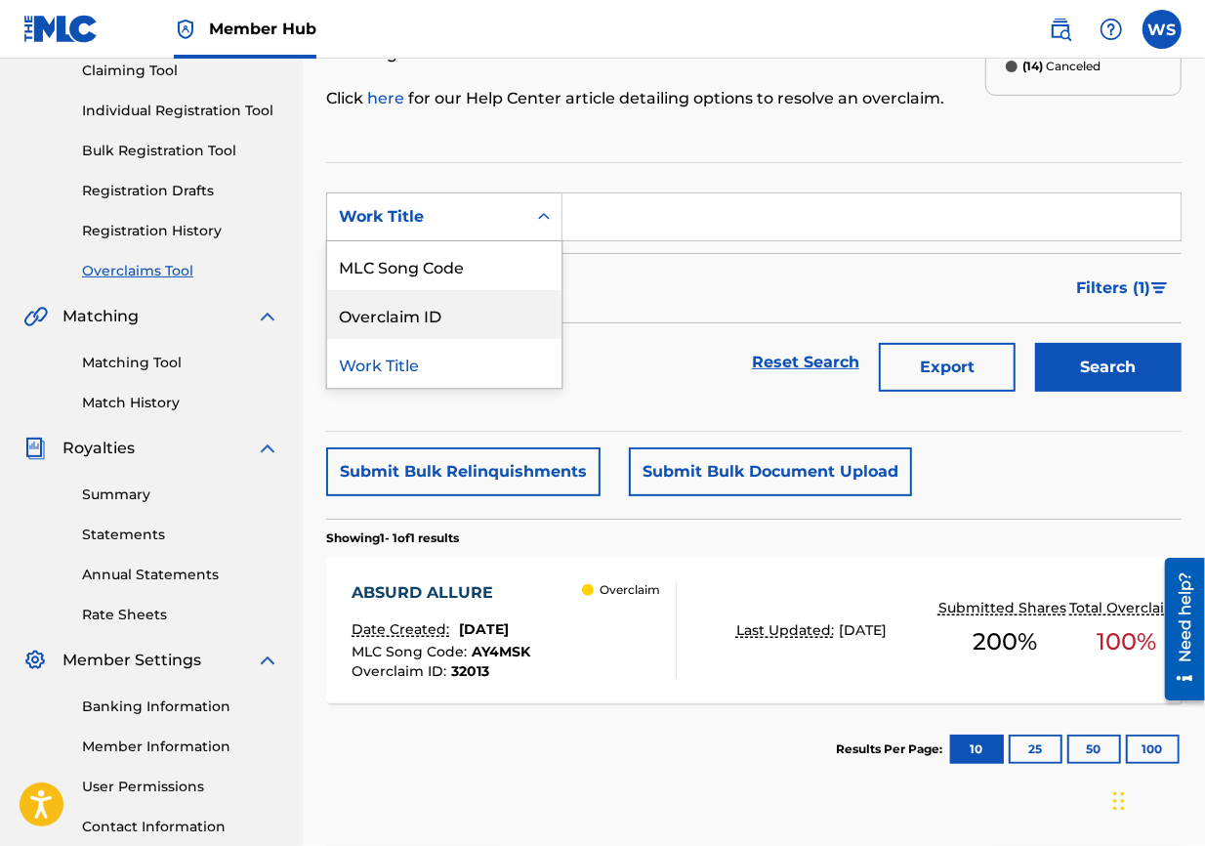
click at [477, 301] on div "Overclaim ID" at bounding box center [444, 314] width 234 height 49
click at [707, 222] on input "Search Form" at bounding box center [872, 216] width 618 height 47
paste input "32047"
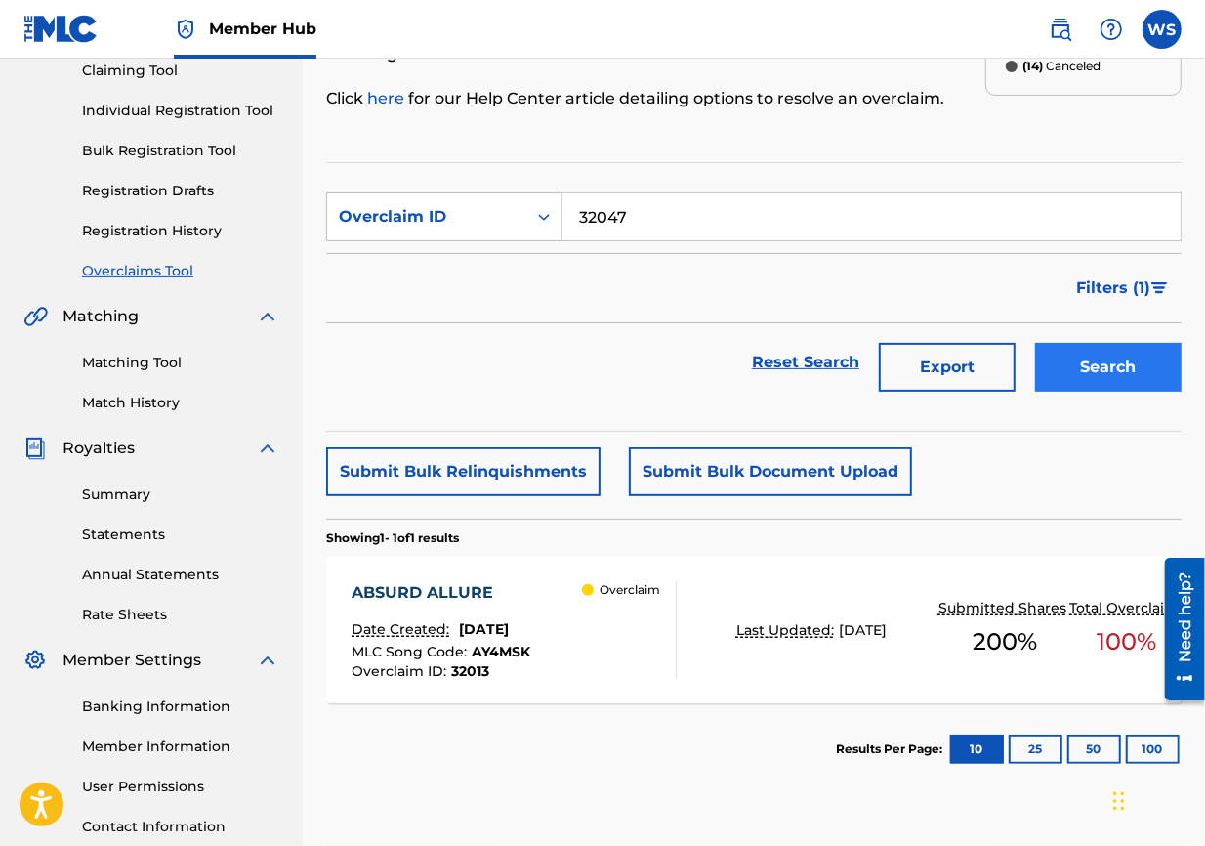
type input "32047"
click at [865, 385] on button "Search" at bounding box center [1108, 367] width 147 height 49
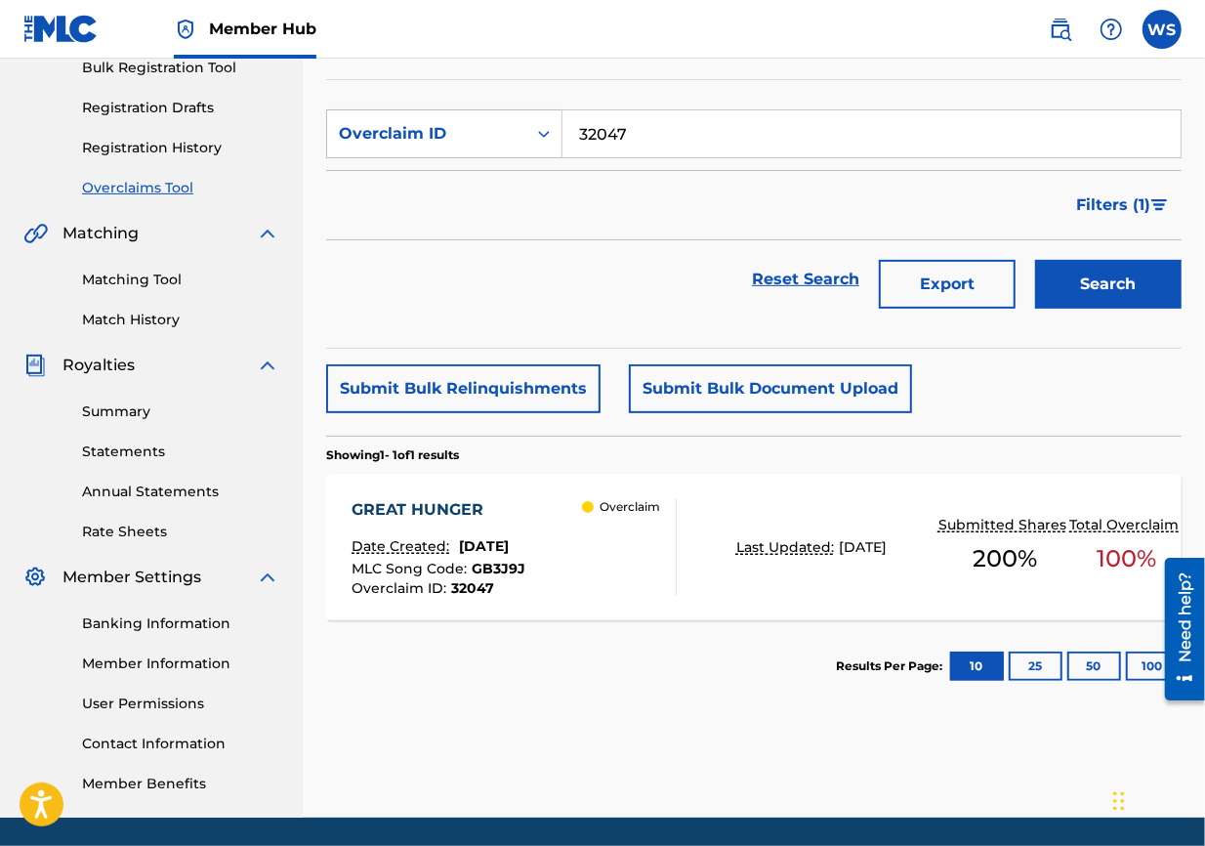
scroll to position [364, 0]
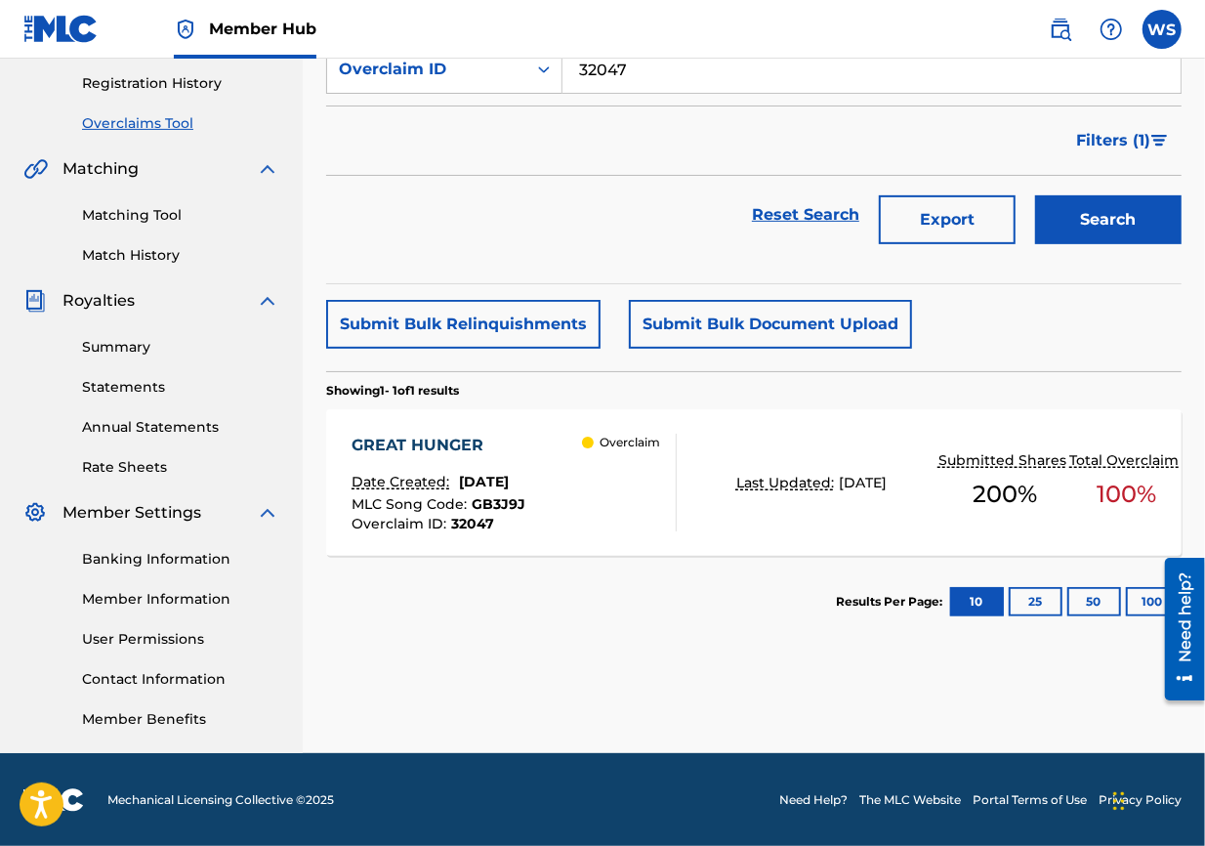
click at [398, 440] on div "GREAT HUNGER" at bounding box center [439, 445] width 174 height 23
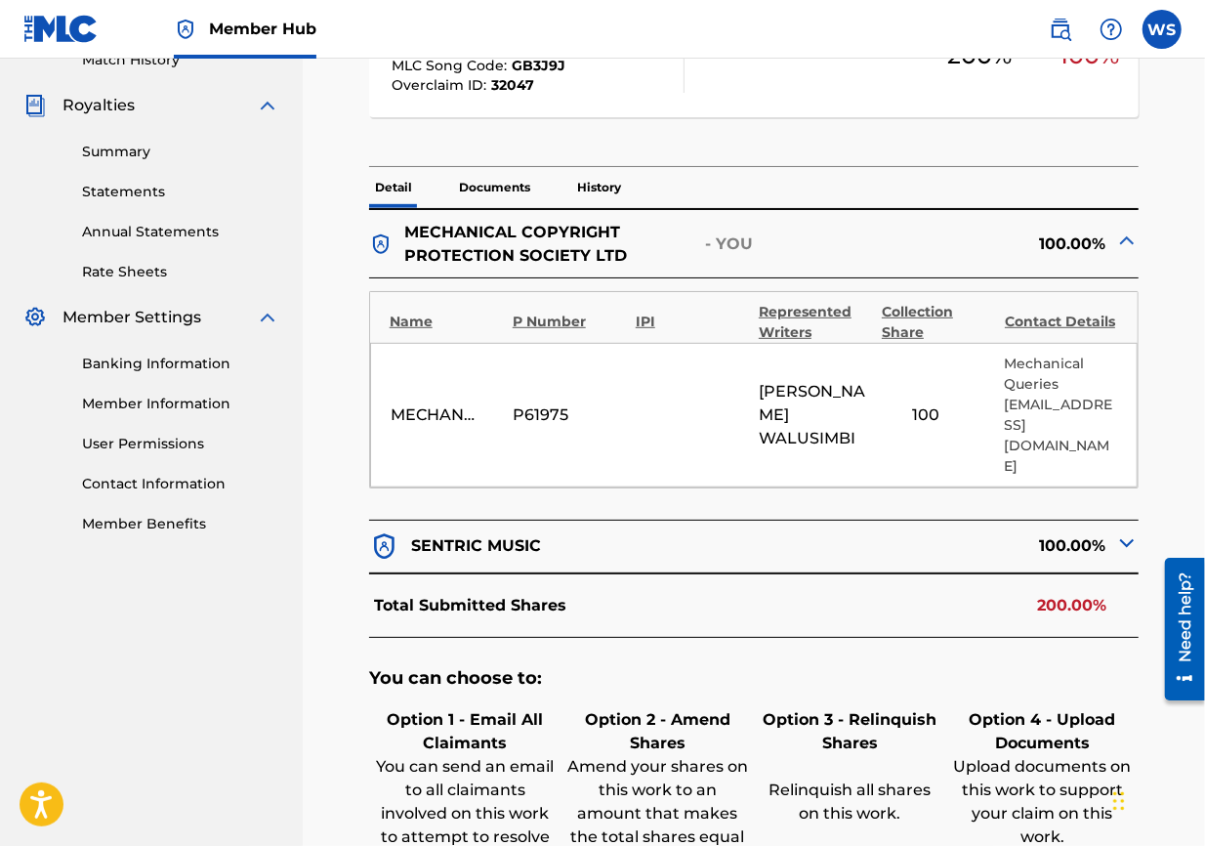
scroll to position [759, 0]
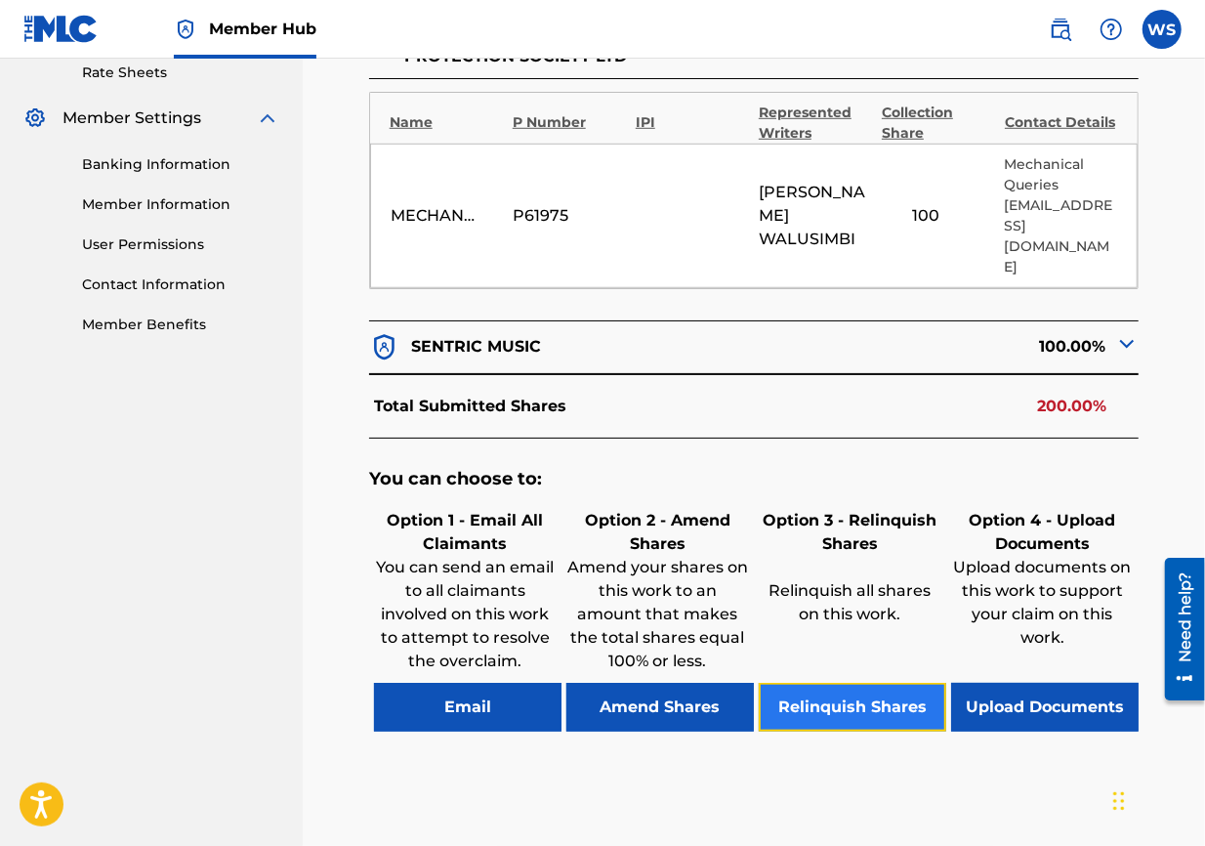
click at [840, 608] on button "Relinquish Shares" at bounding box center [853, 707] width 188 height 49
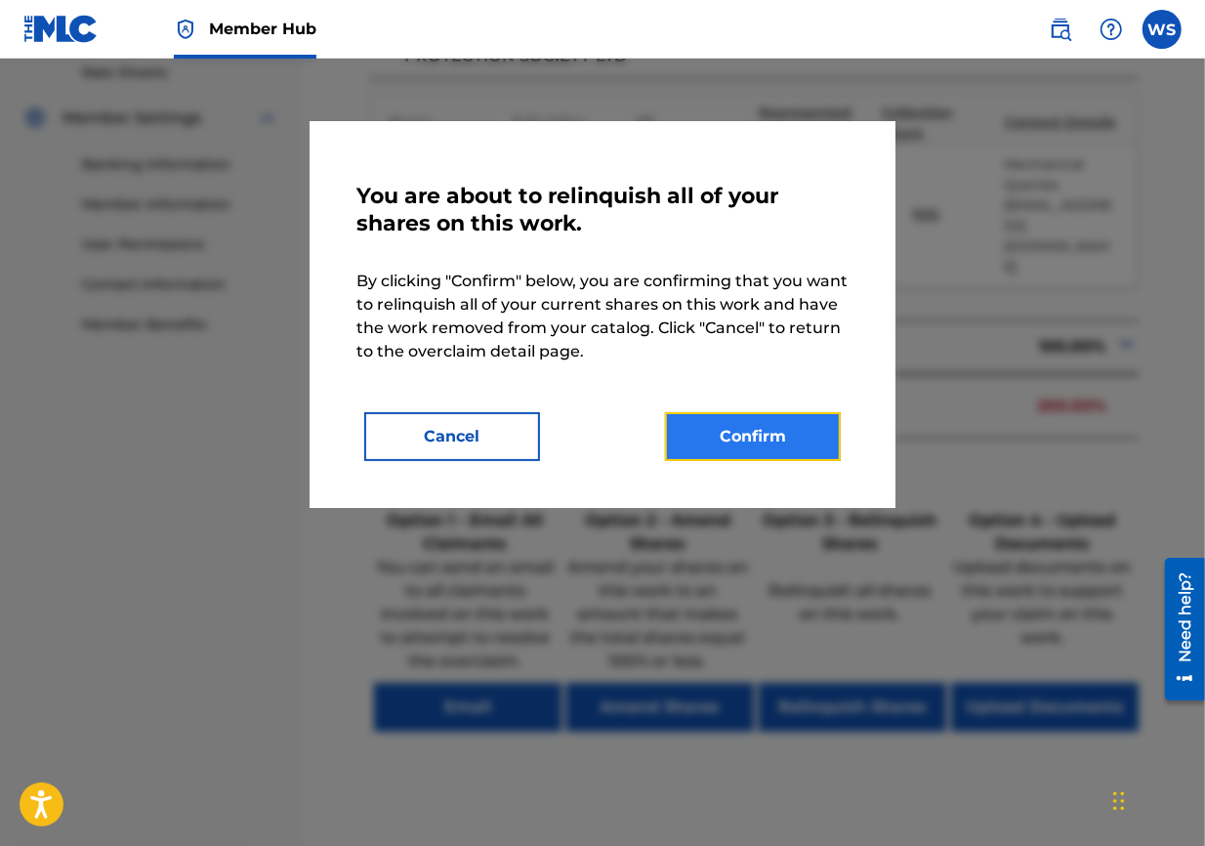
click at [711, 460] on button "Confirm" at bounding box center [753, 436] width 176 height 49
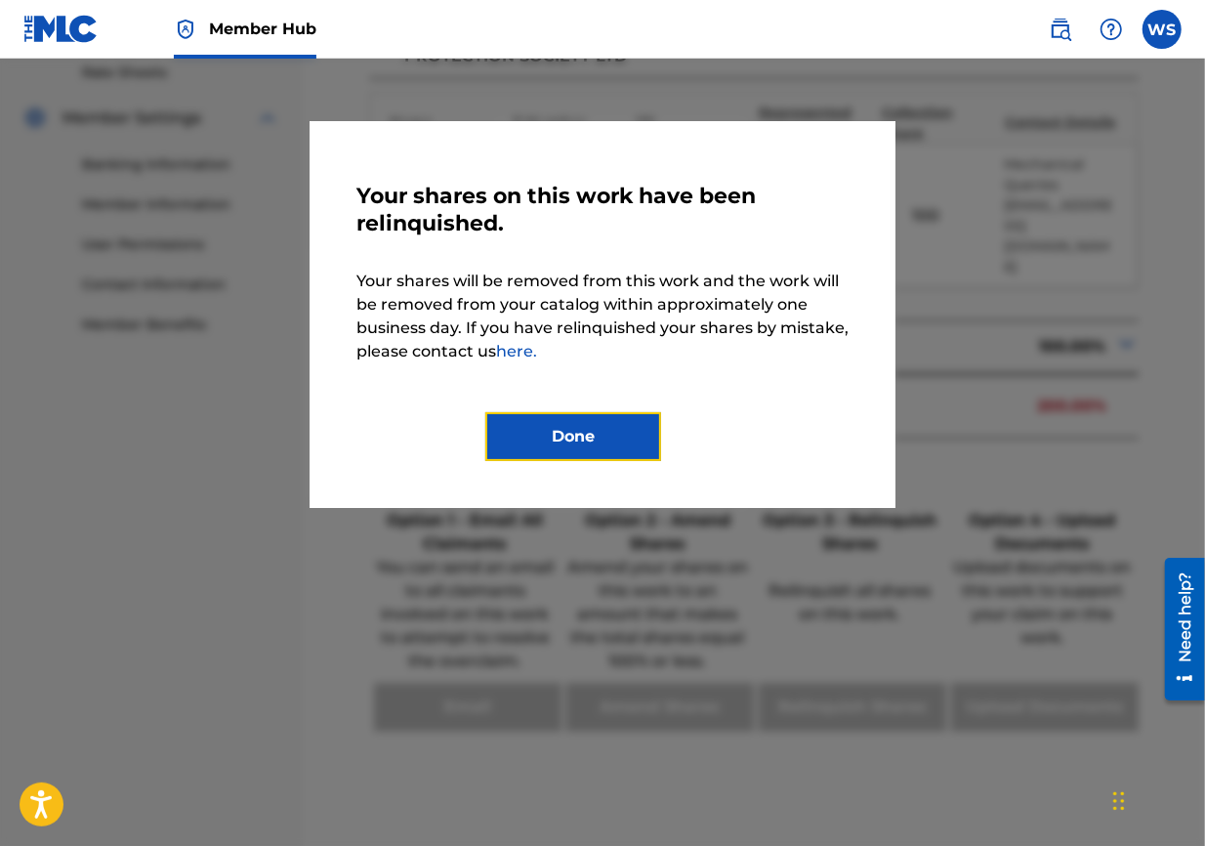
drag, startPoint x: 543, startPoint y: 440, endPoint x: 501, endPoint y: 426, distance: 44.2
click at [545, 440] on button "Done" at bounding box center [573, 436] width 176 height 49
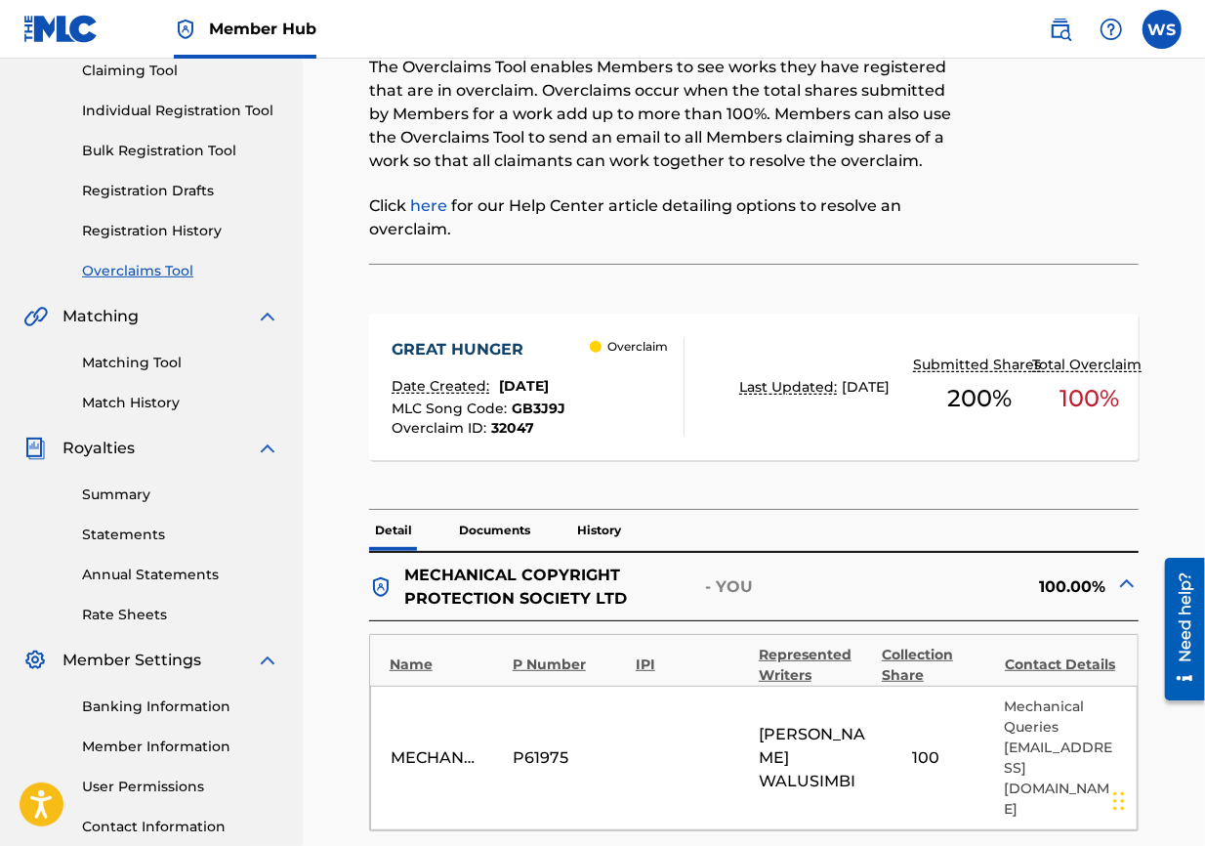
scroll to position [0, 0]
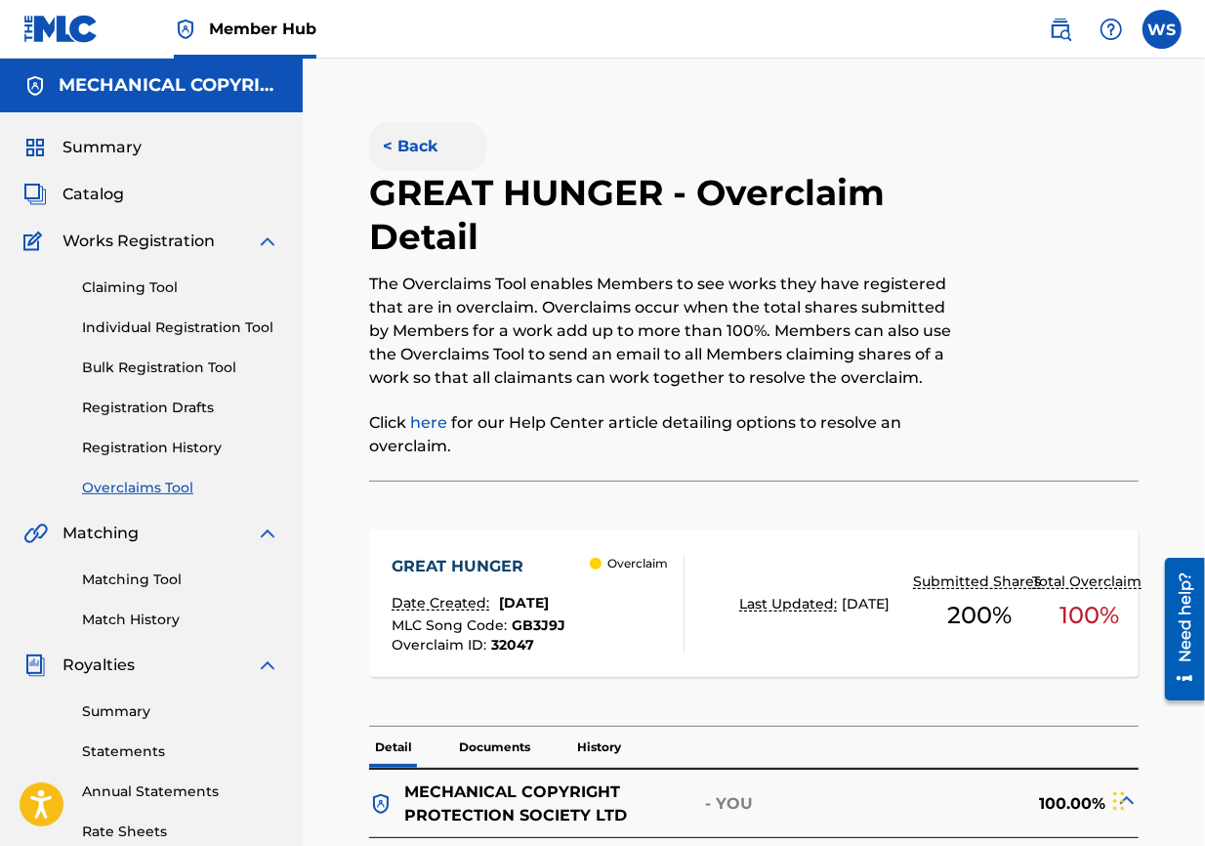
click at [424, 154] on button "< Back" at bounding box center [427, 146] width 117 height 49
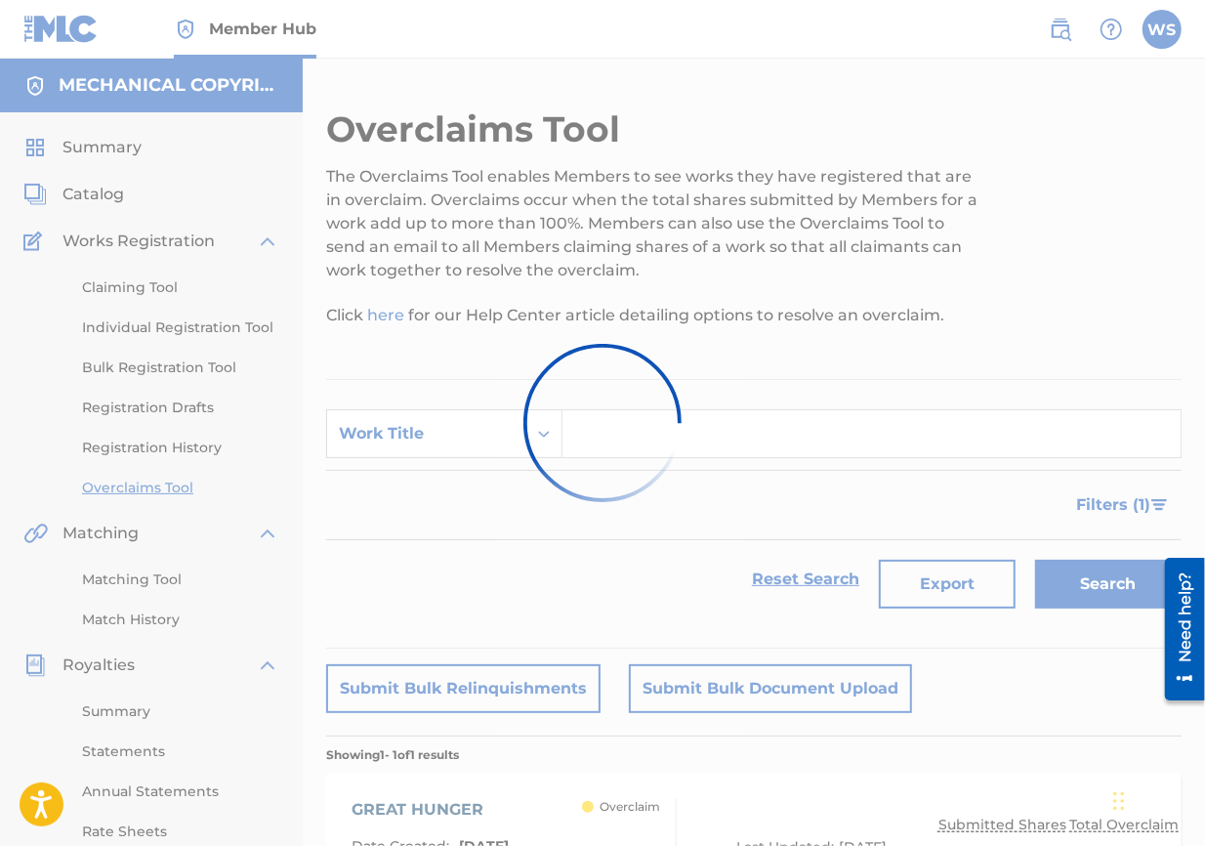
scroll to position [364, 0]
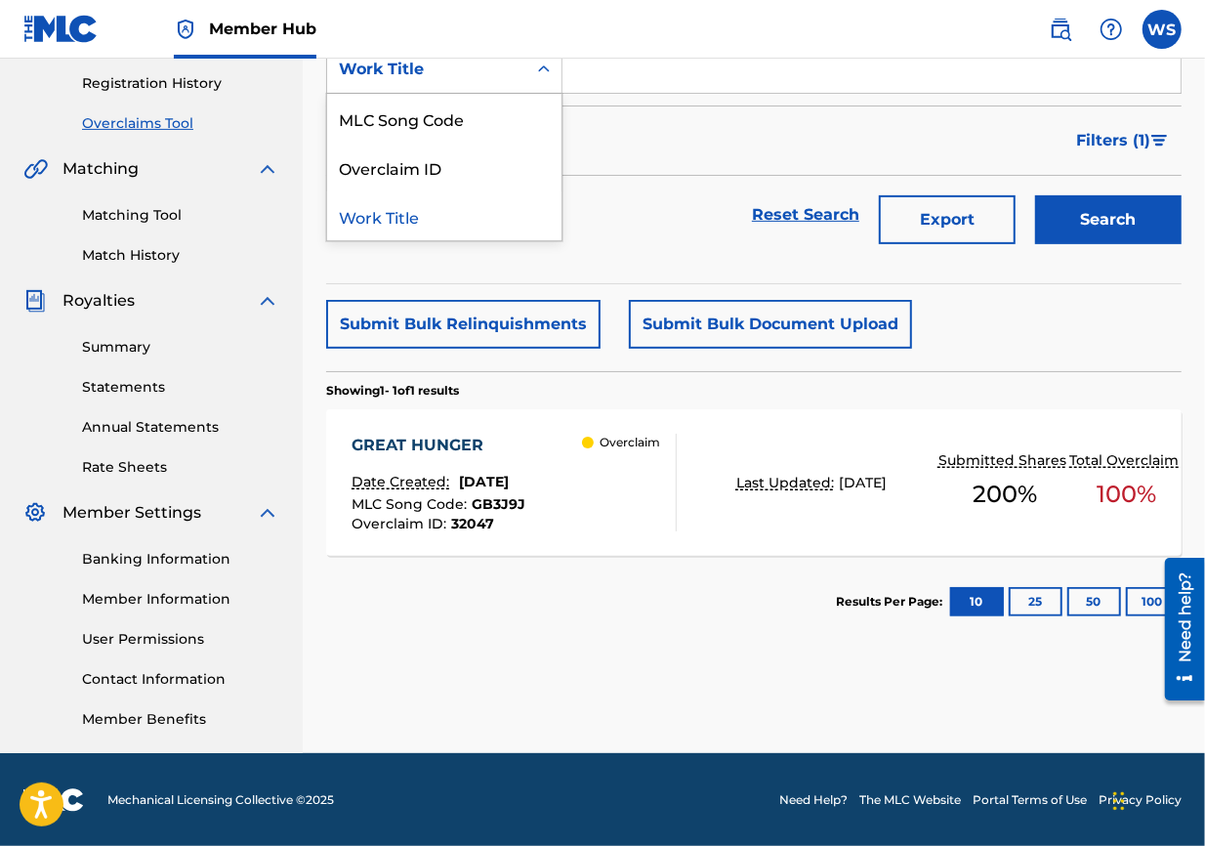
click at [416, 83] on div "Work Title" at bounding box center [426, 69] width 199 height 37
click at [417, 157] on div "Overclaim ID" at bounding box center [444, 167] width 234 height 49
click at [616, 89] on input "Search Form" at bounding box center [872, 69] width 618 height 47
paste input "32049"
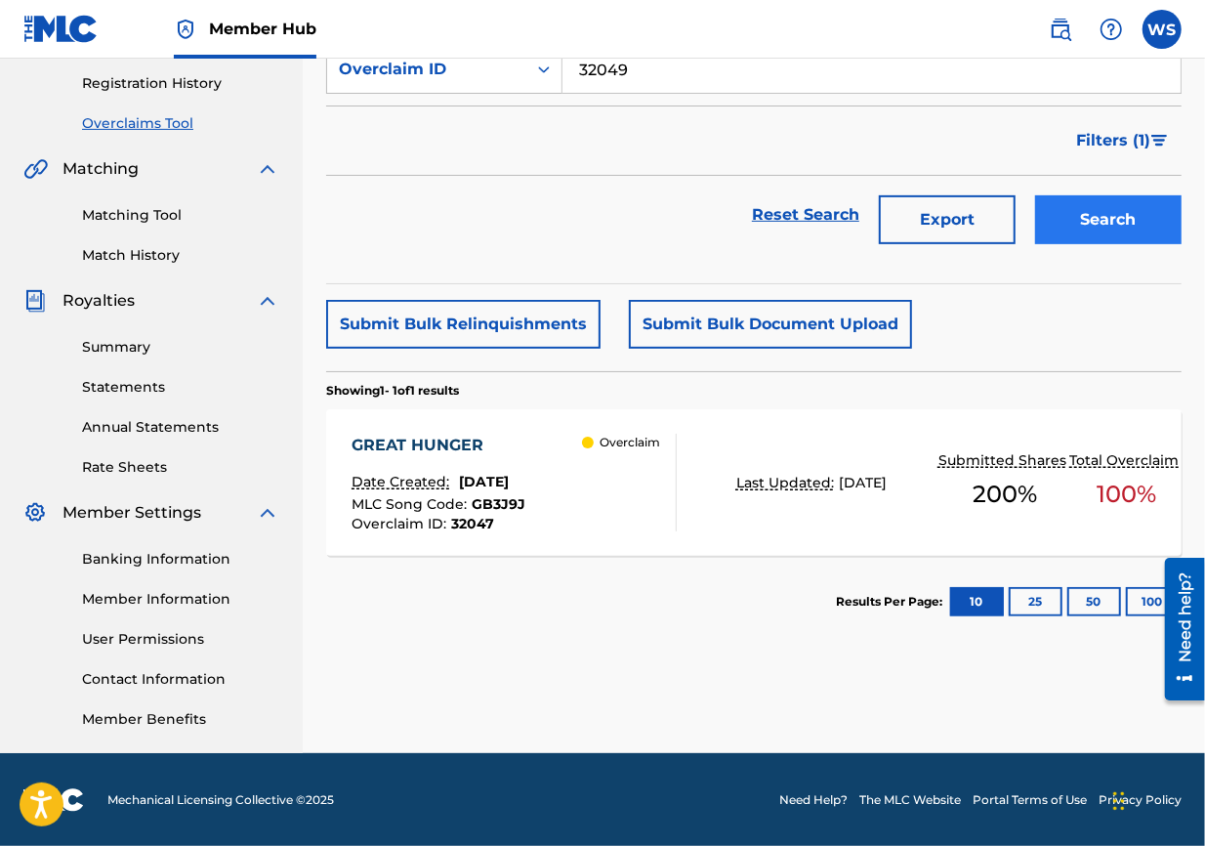
type input "32049"
click at [865, 235] on button "Search" at bounding box center [1108, 219] width 147 height 49
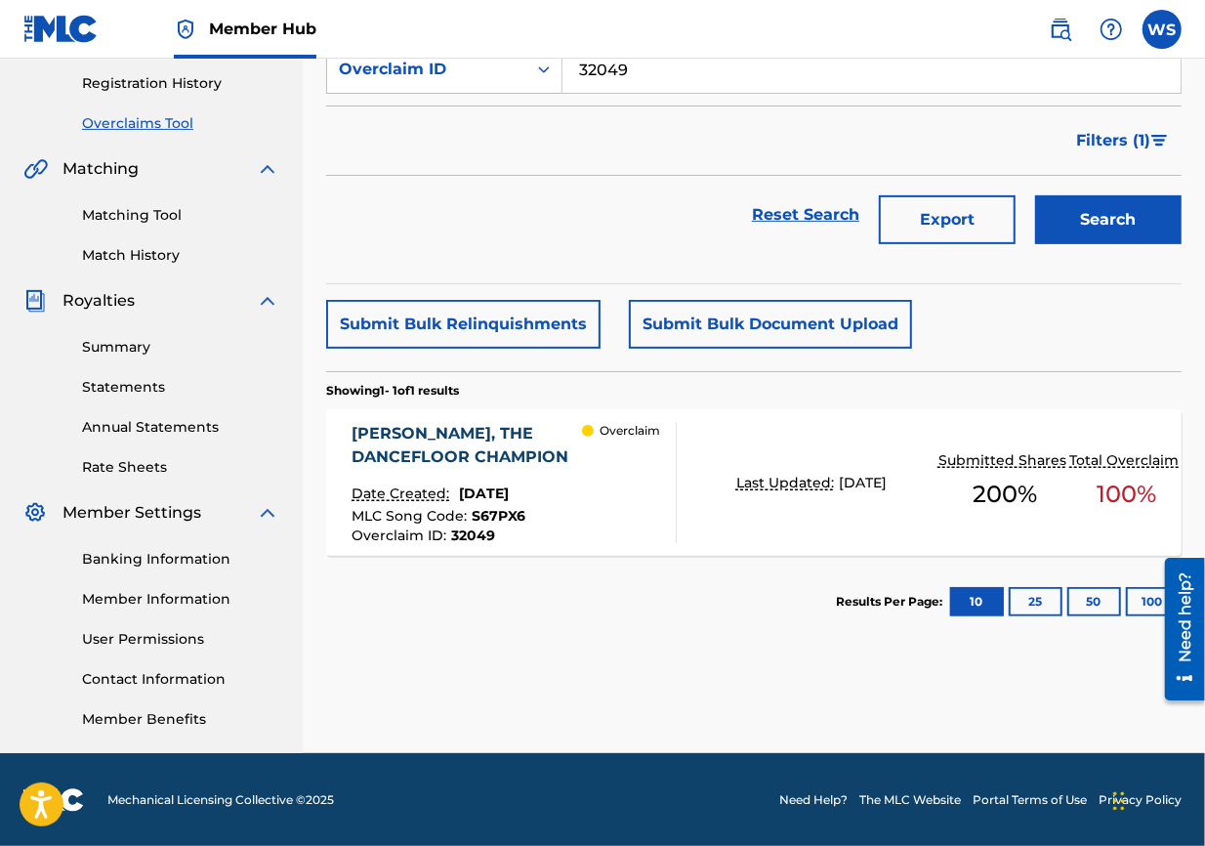
click at [356, 451] on div "[PERSON_NAME], THE DANCEFLOOR CHAMPION" at bounding box center [467, 445] width 230 height 47
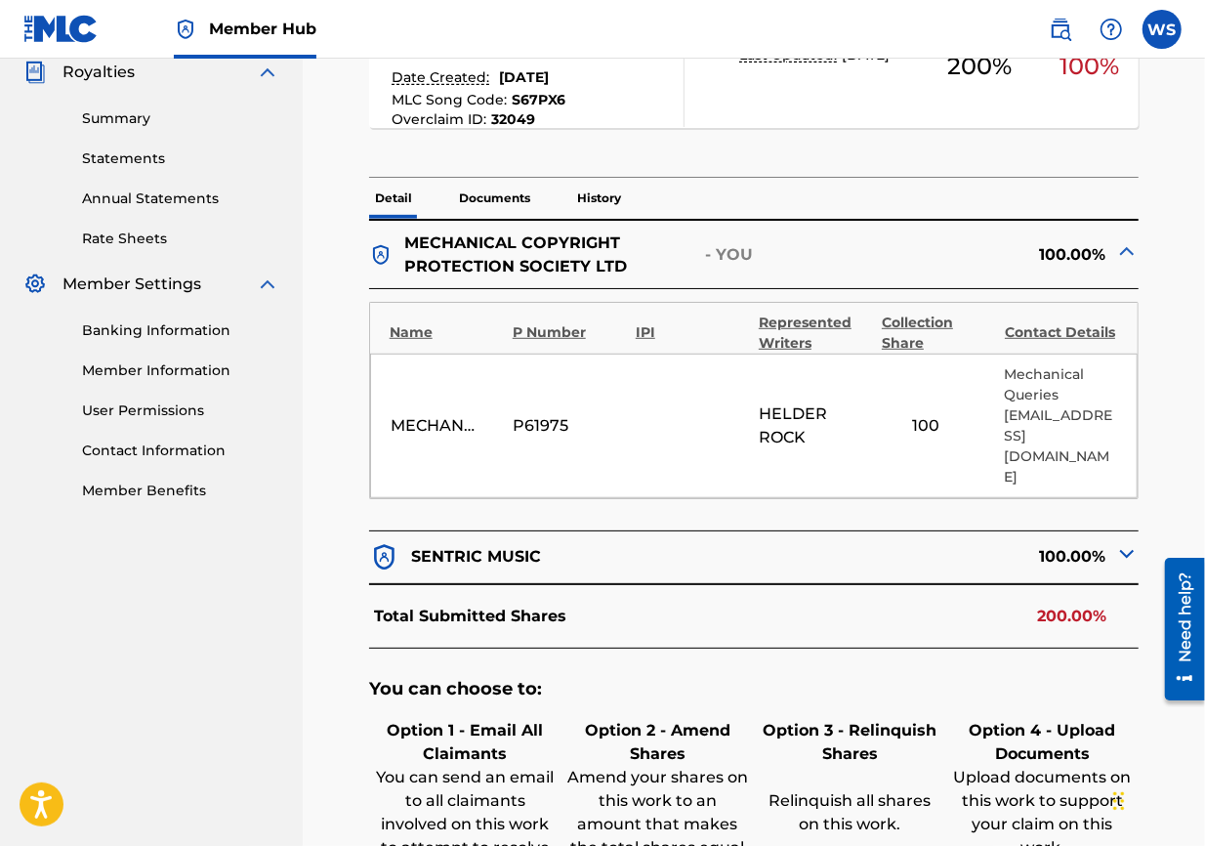
scroll to position [867, 0]
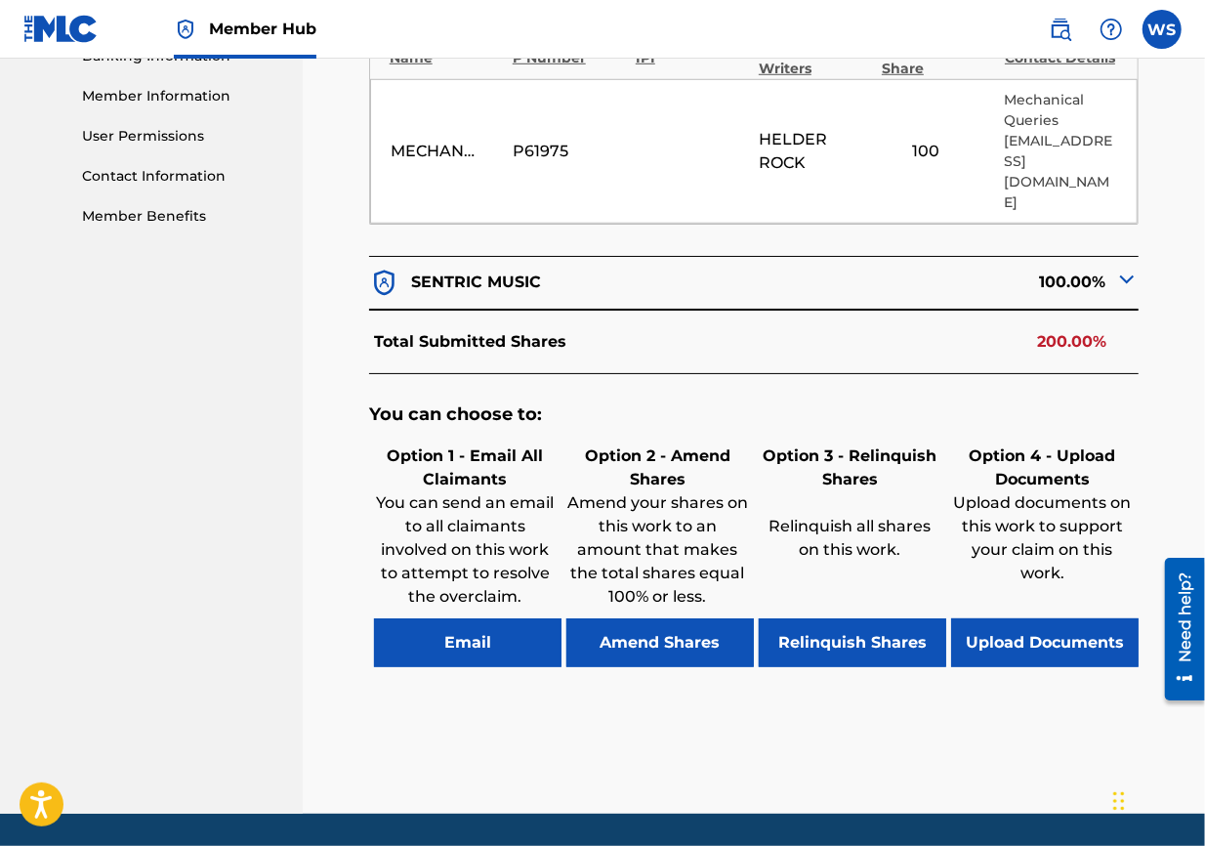
click at [849, 608] on div "You can choose to: Option 1 - Email All Claimants You can send an email to all …" at bounding box center [754, 545] width 770 height 343
click at [847, 608] on button "Relinquish Shares" at bounding box center [853, 642] width 188 height 49
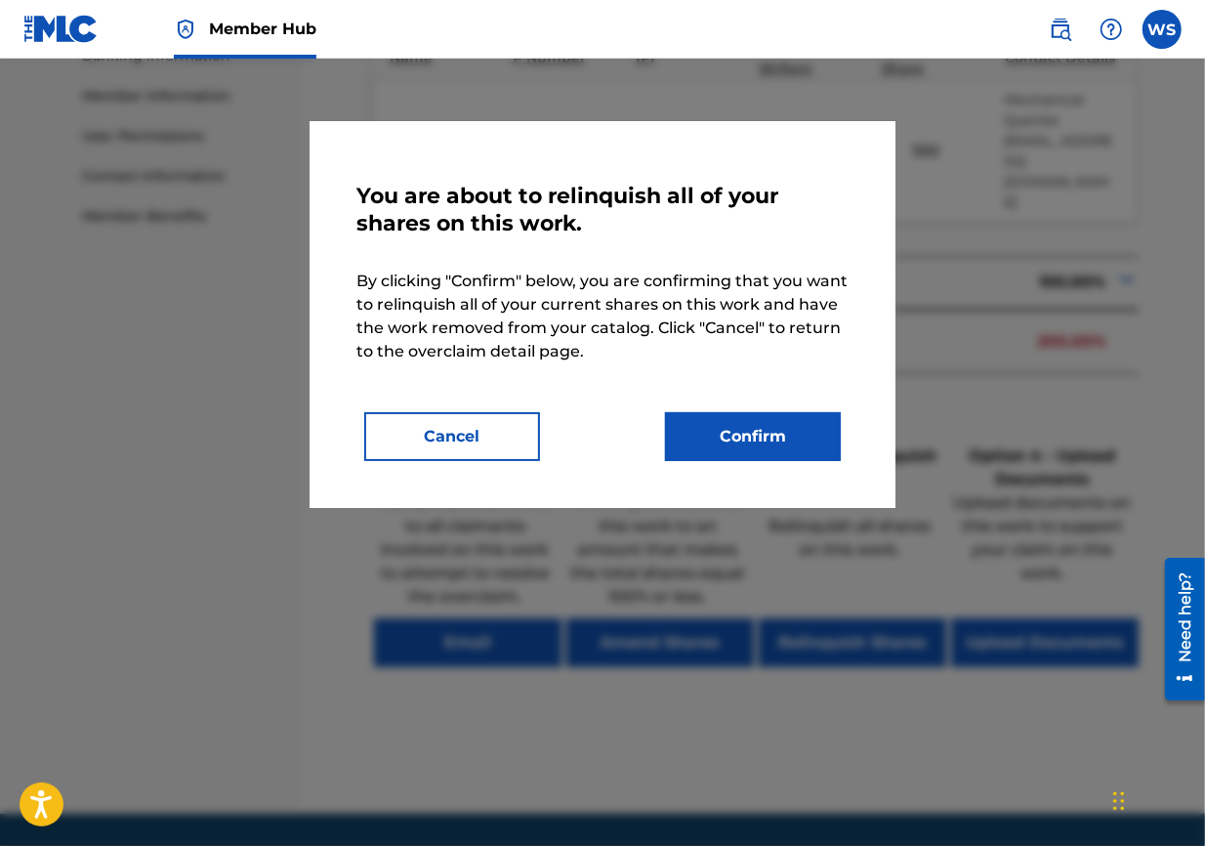
click at [796, 469] on div "You are about to relinquish all of your shares on this work. By clicking "Confi…" at bounding box center [603, 314] width 586 height 387
click at [771, 456] on button "Confirm" at bounding box center [753, 436] width 176 height 49
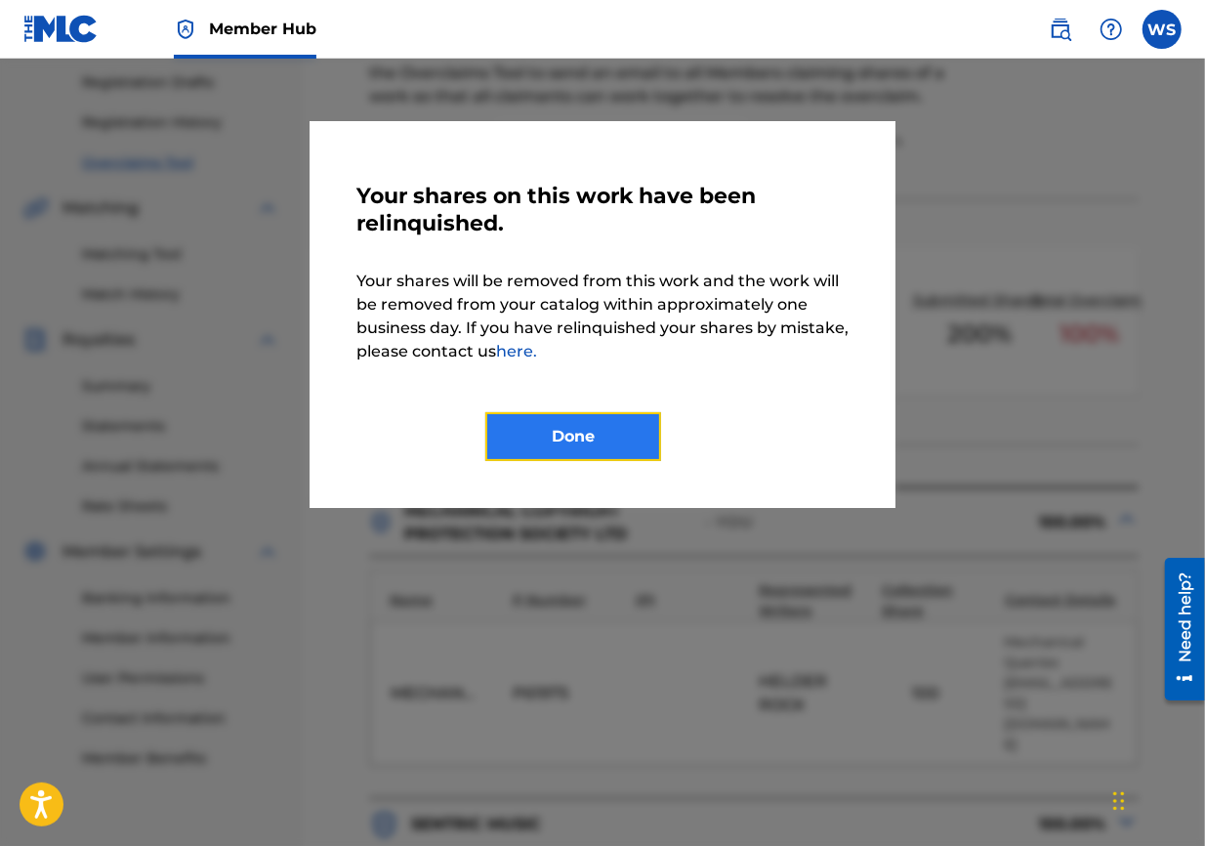
click at [606, 438] on button "Done" at bounding box center [573, 436] width 176 height 49
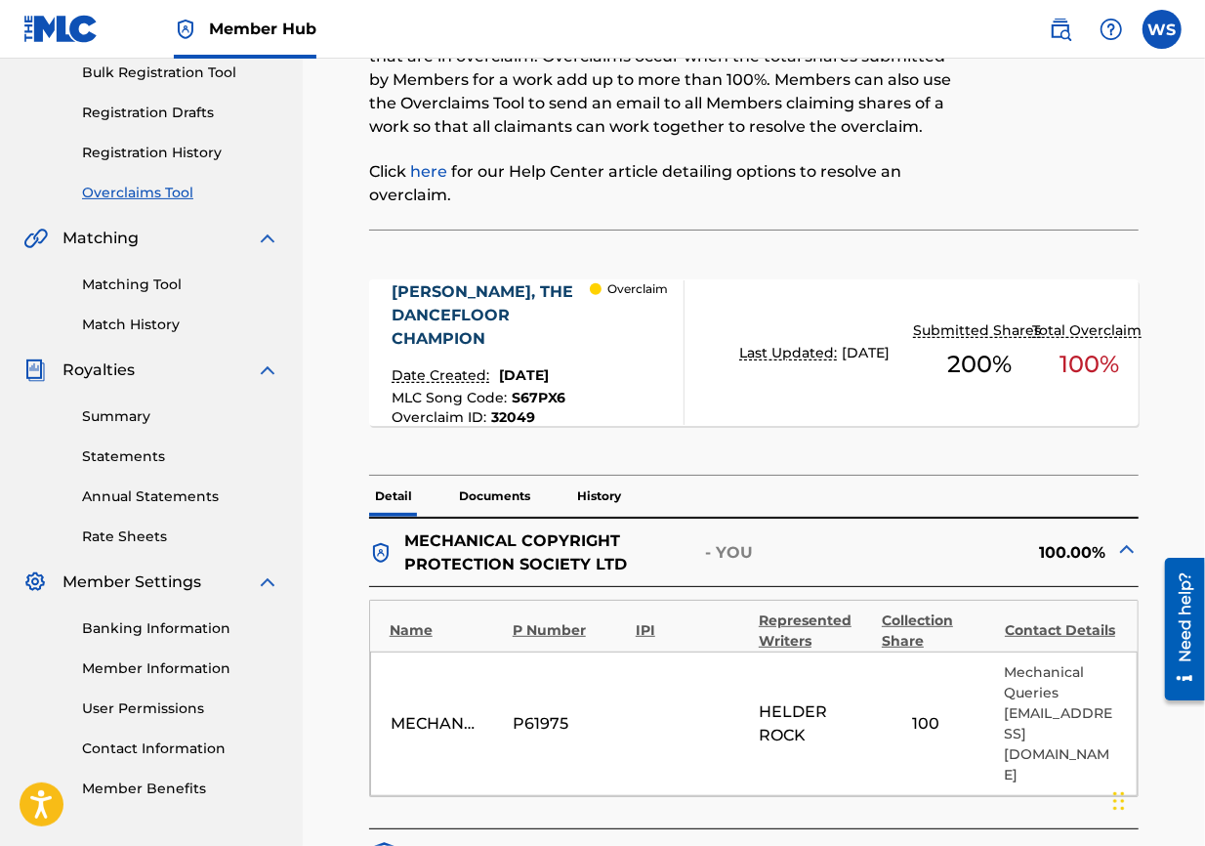
scroll to position [0, 0]
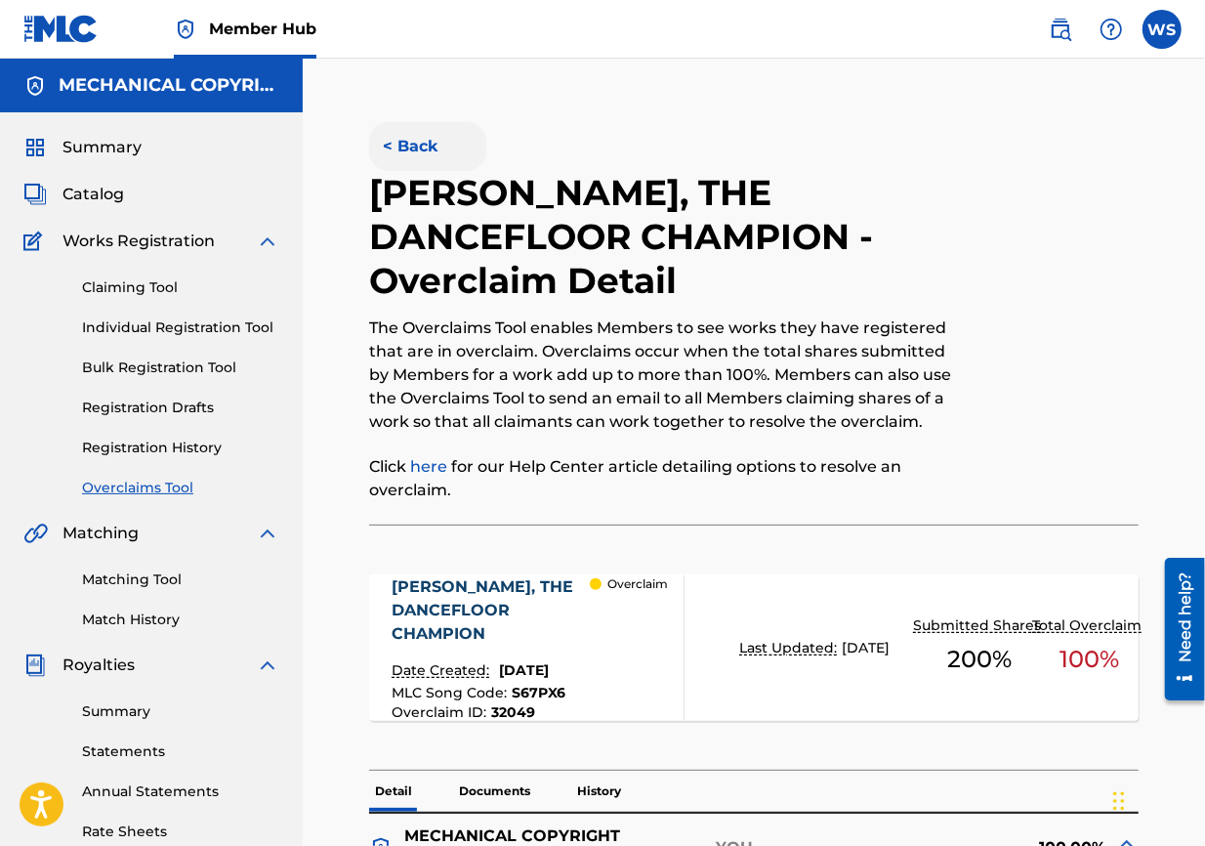
click at [438, 147] on button "< Back" at bounding box center [427, 146] width 117 height 49
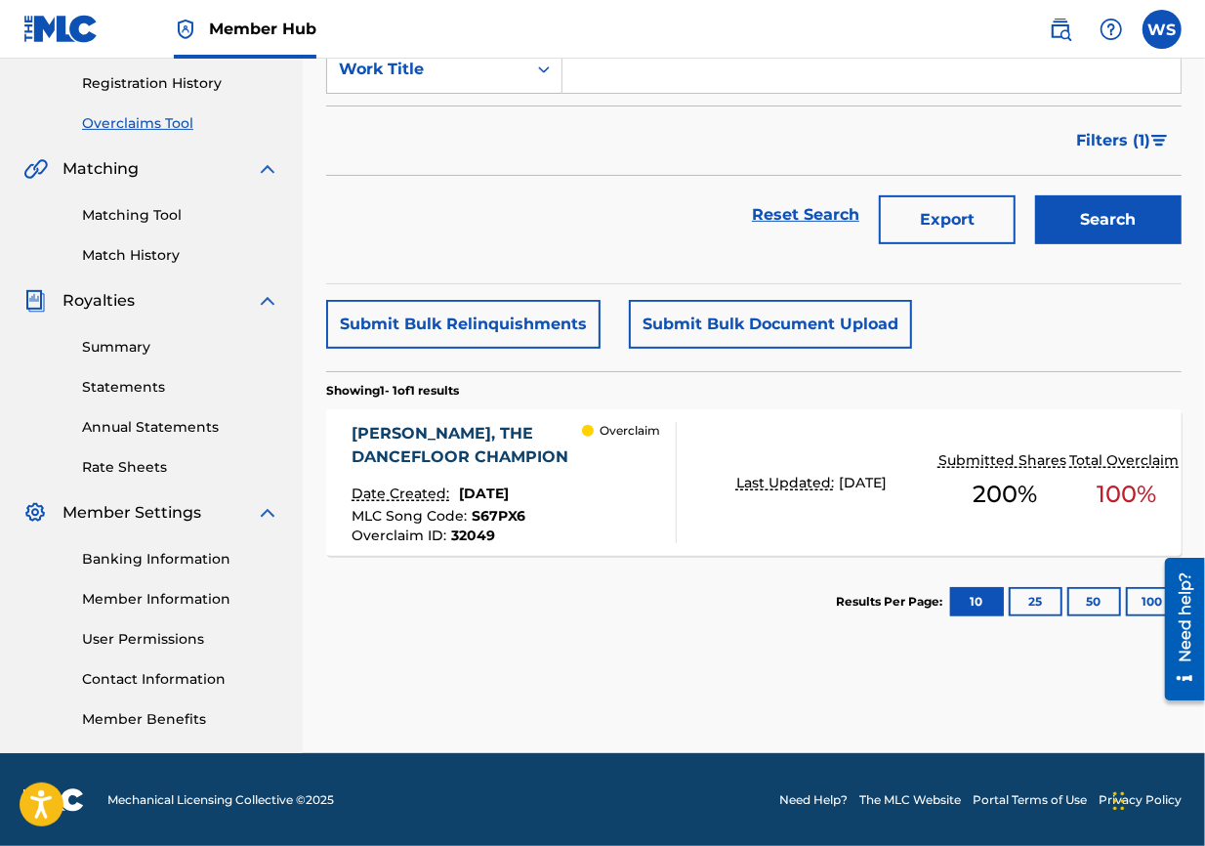
scroll to position [147, 0]
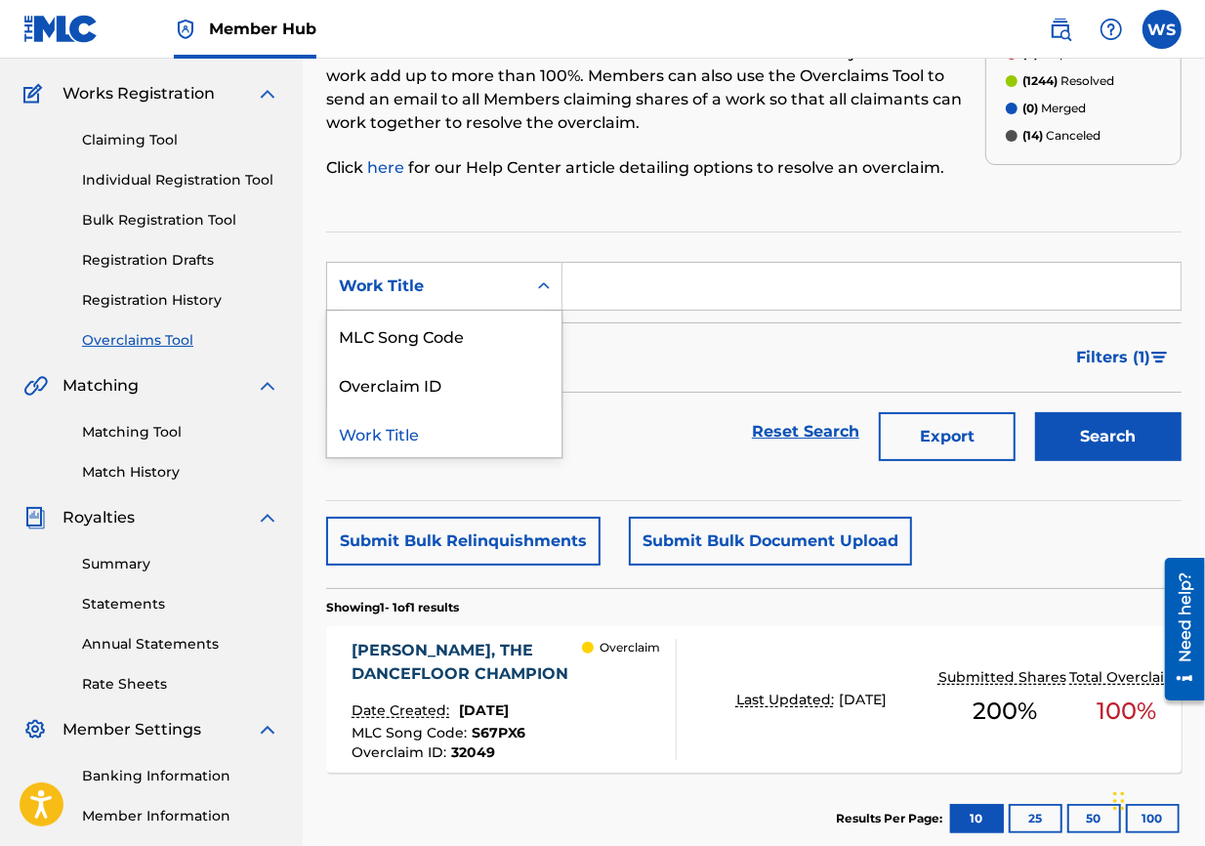
click at [483, 284] on div "Work Title" at bounding box center [427, 285] width 176 height 23
click at [485, 395] on div "Overclaim ID" at bounding box center [444, 383] width 234 height 49
click at [676, 274] on input "Search Form" at bounding box center [872, 286] width 618 height 47
paste input "32012"
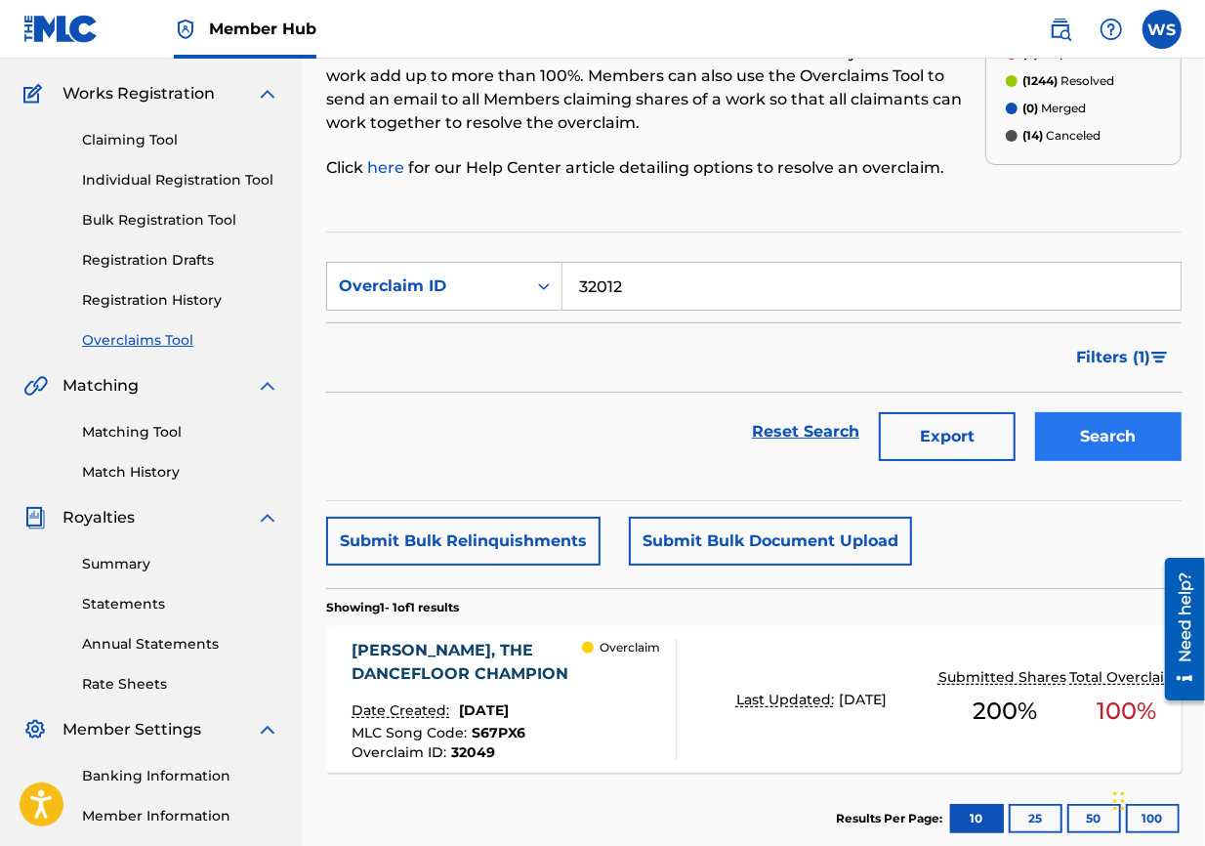
type input "32012"
click at [865, 437] on button "Search" at bounding box center [1108, 436] width 147 height 49
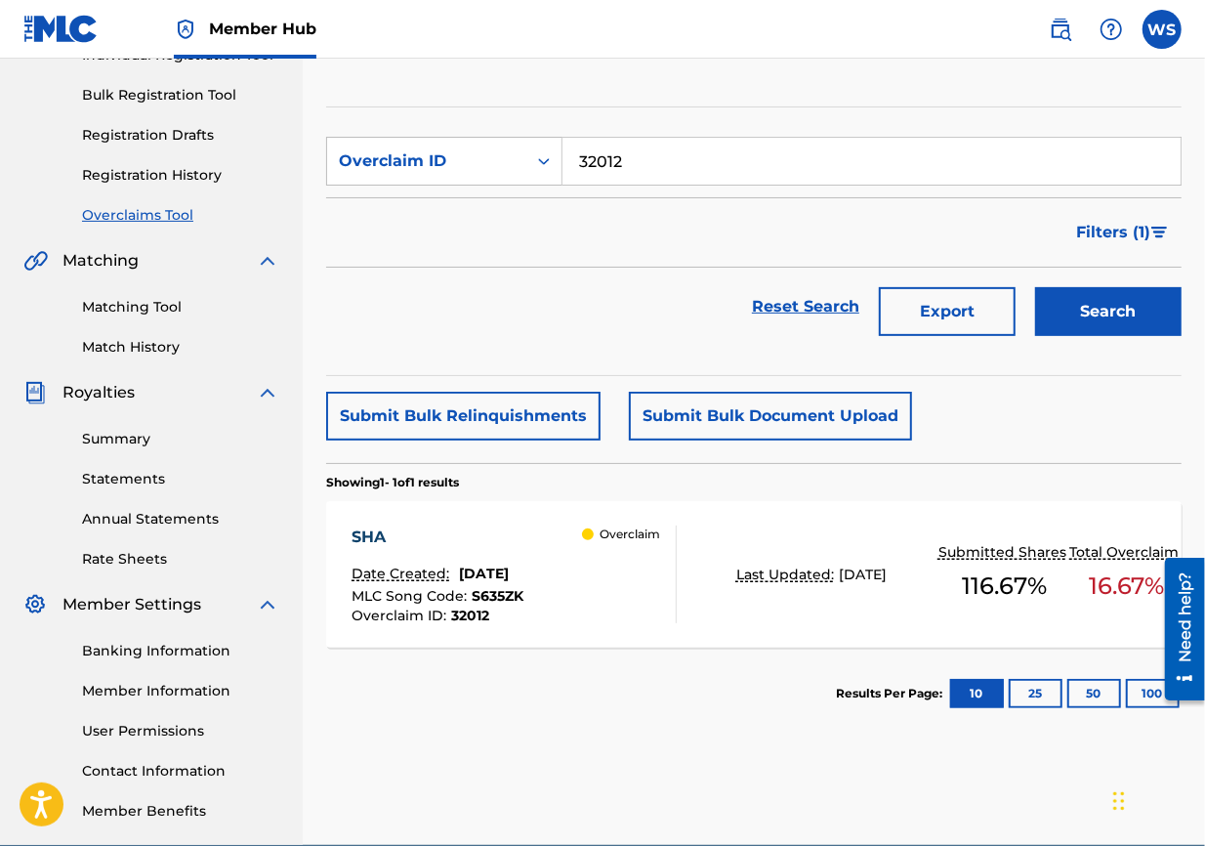
scroll to position [364, 0]
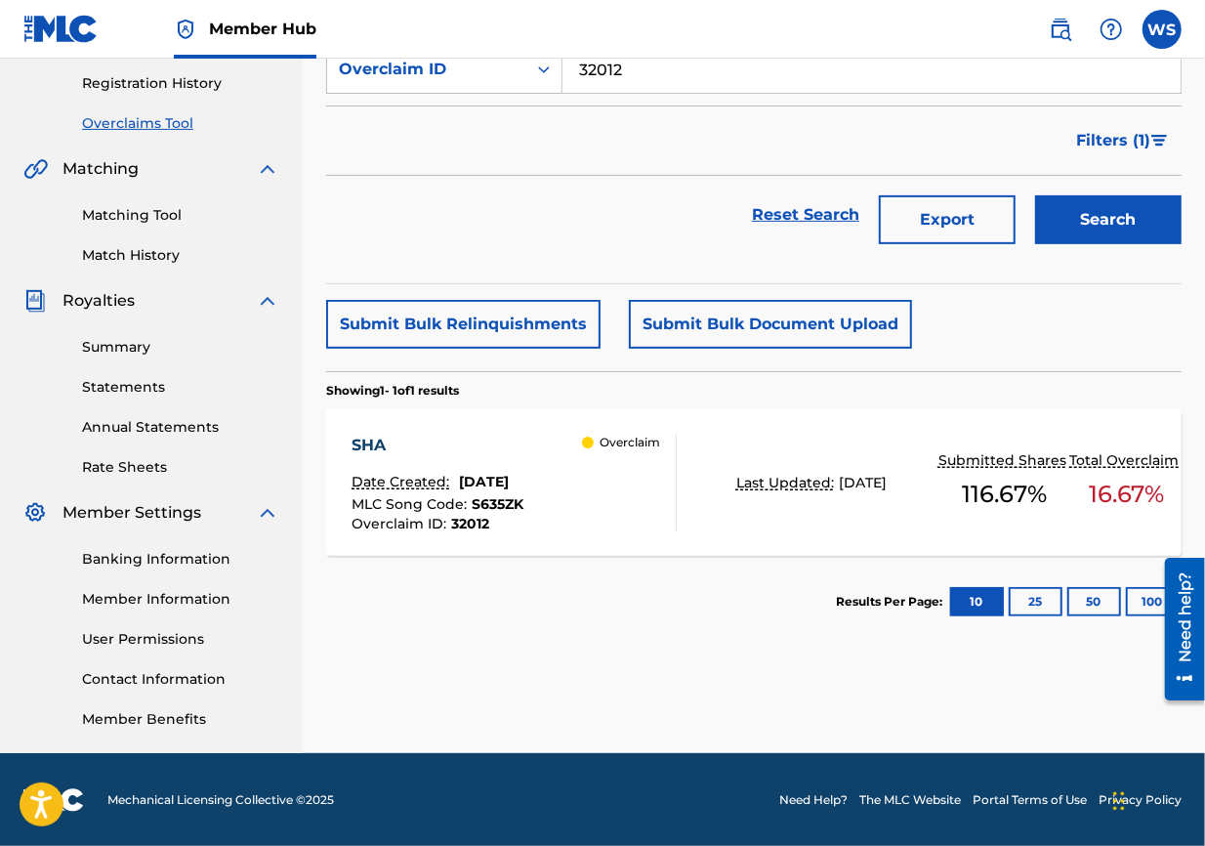
click at [382, 440] on div "SHA" at bounding box center [438, 445] width 172 height 23
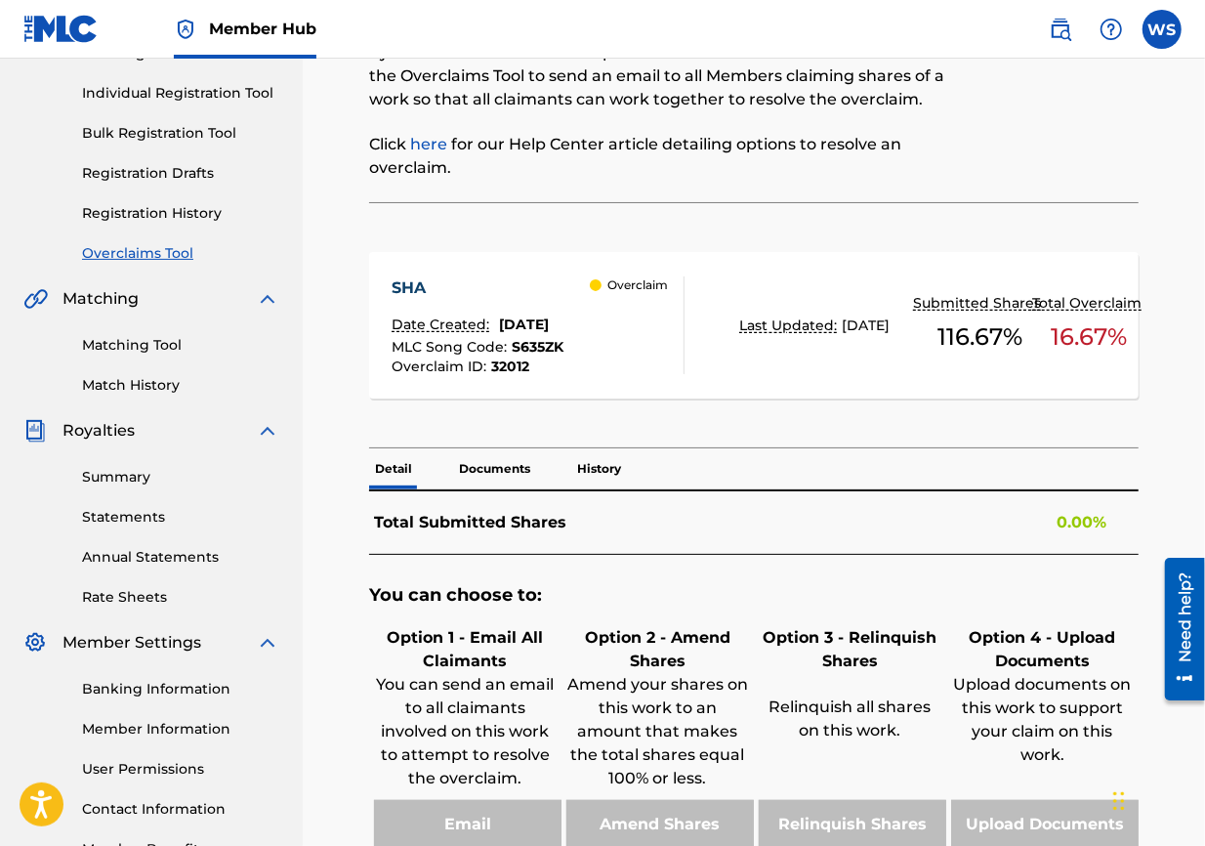
scroll to position [434, 0]
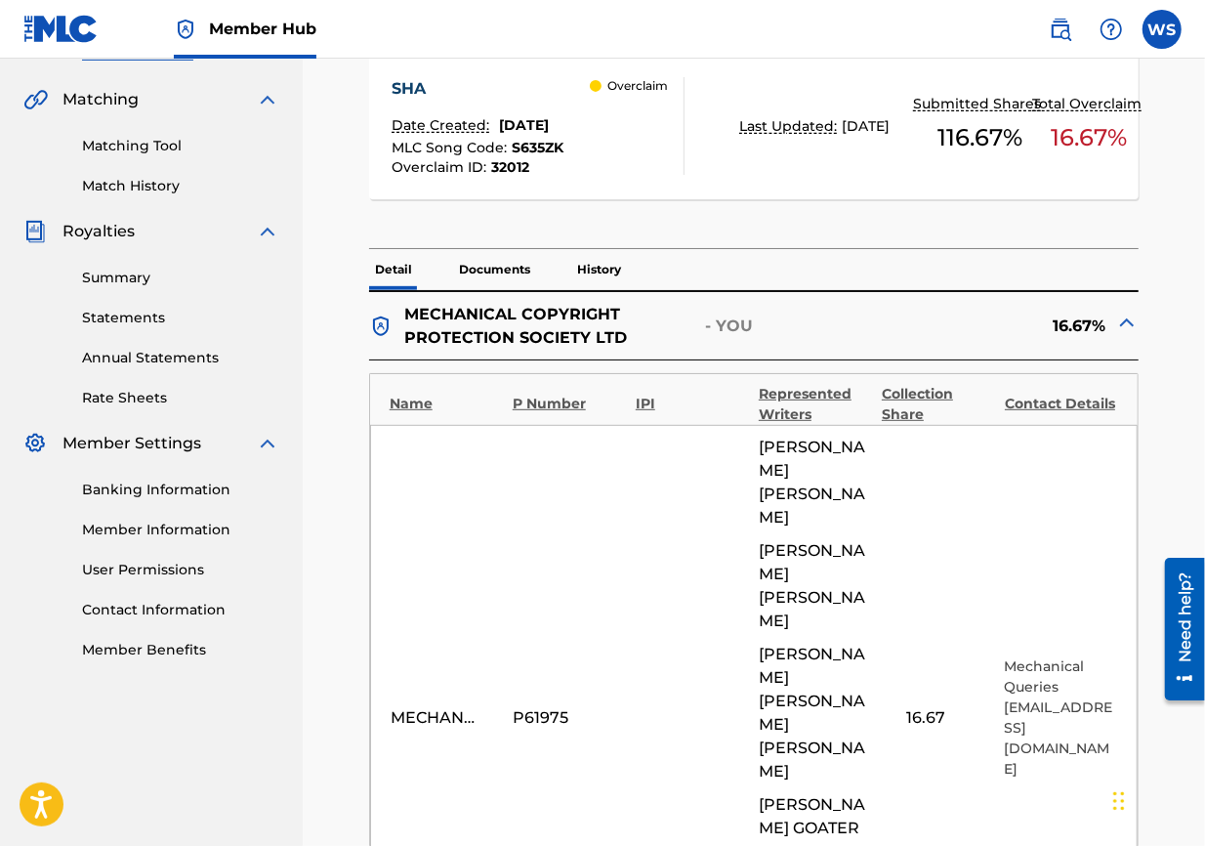
click at [851, 608] on span "[PERSON_NAME] [PERSON_NAME]" at bounding box center [815, 713] width 113 height 141
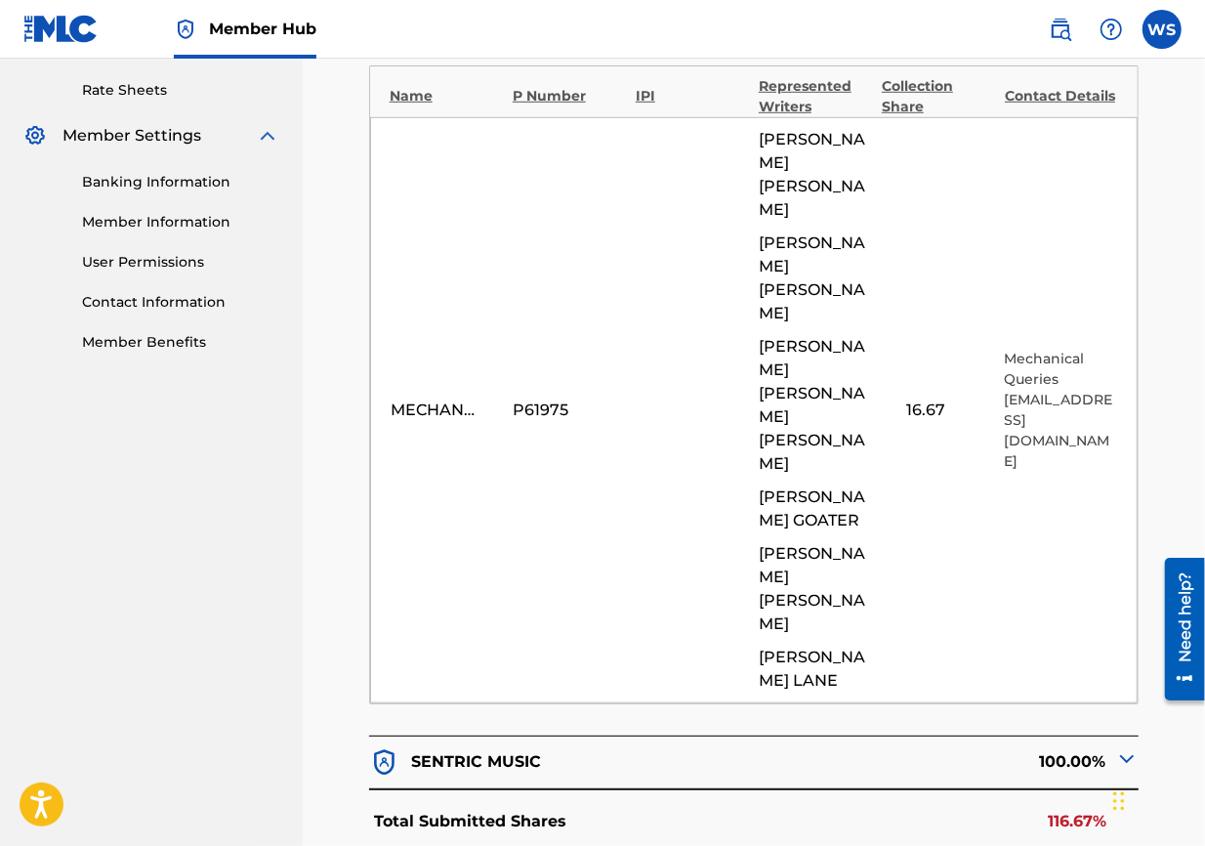
scroll to position [977, 0]
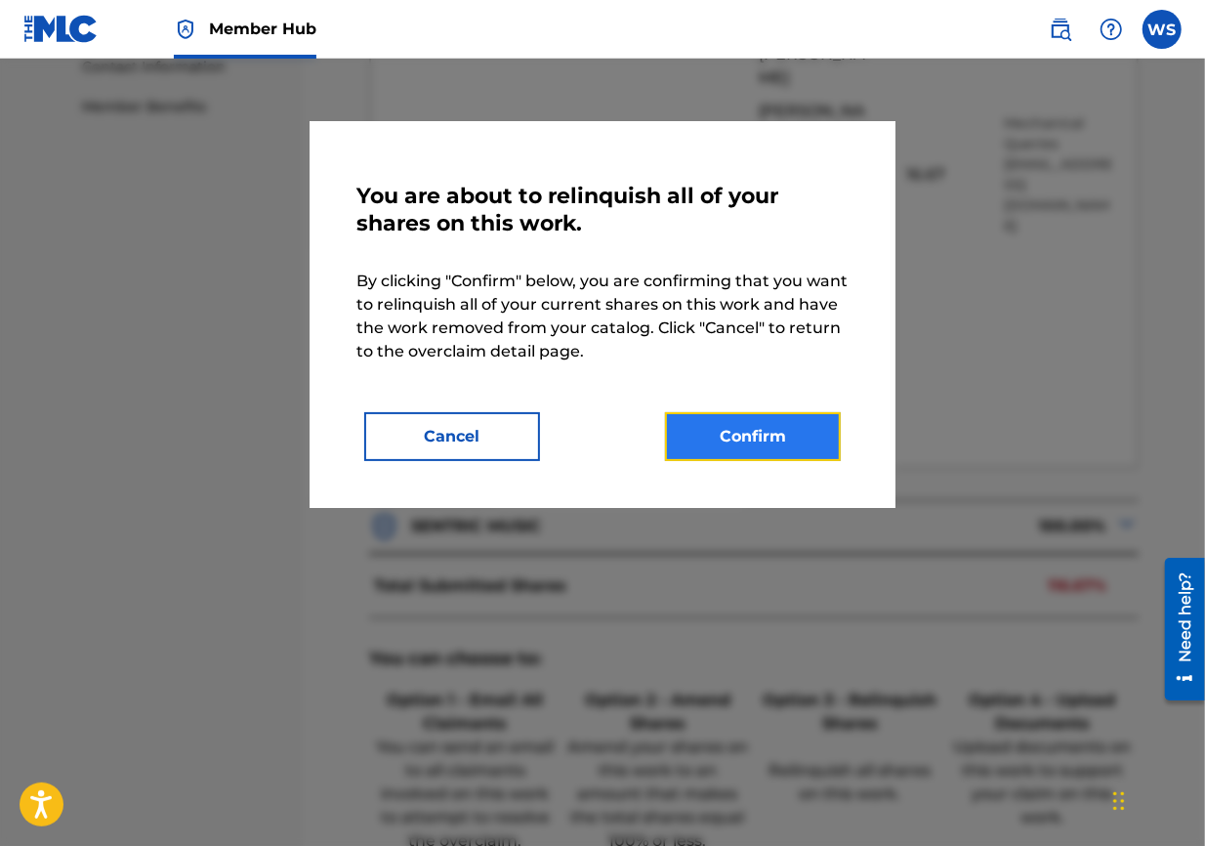
click at [767, 442] on button "Confirm" at bounding box center [753, 436] width 176 height 49
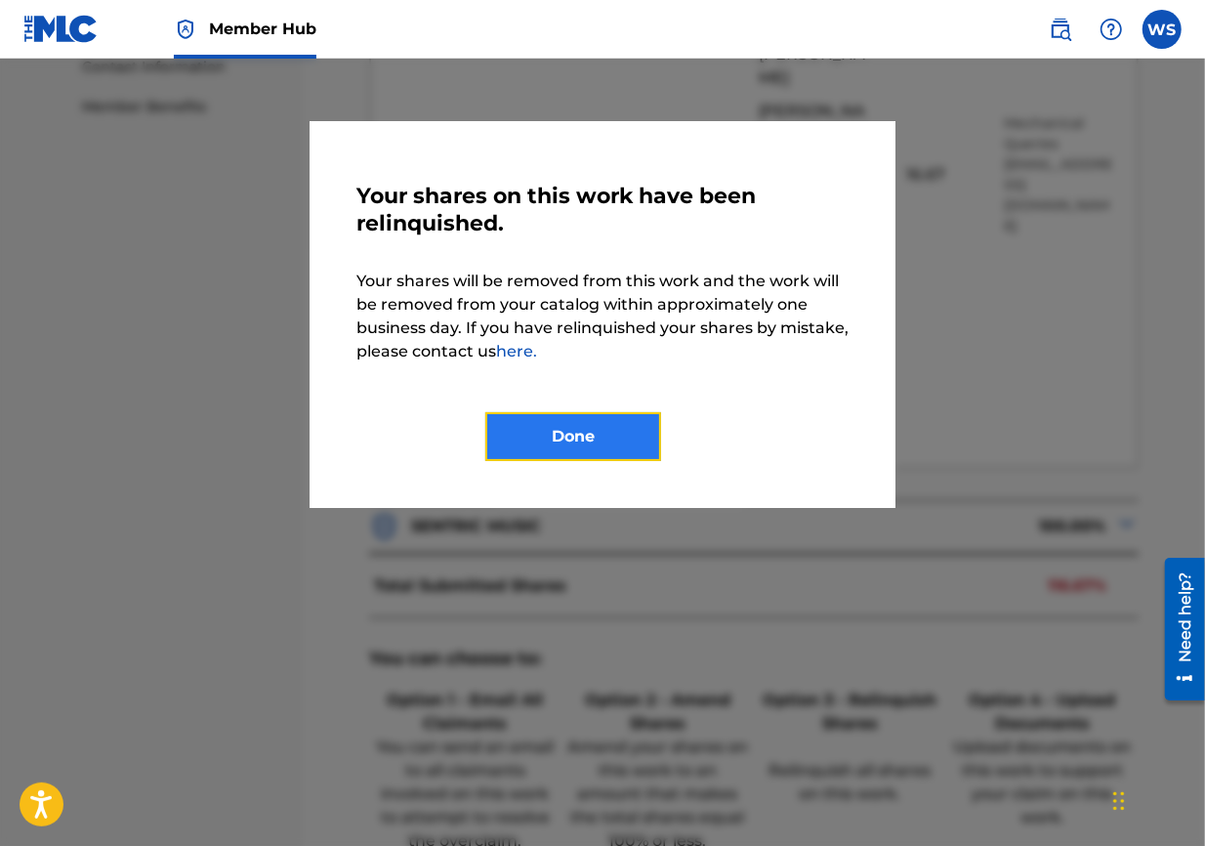
click at [607, 435] on button "Done" at bounding box center [573, 436] width 176 height 49
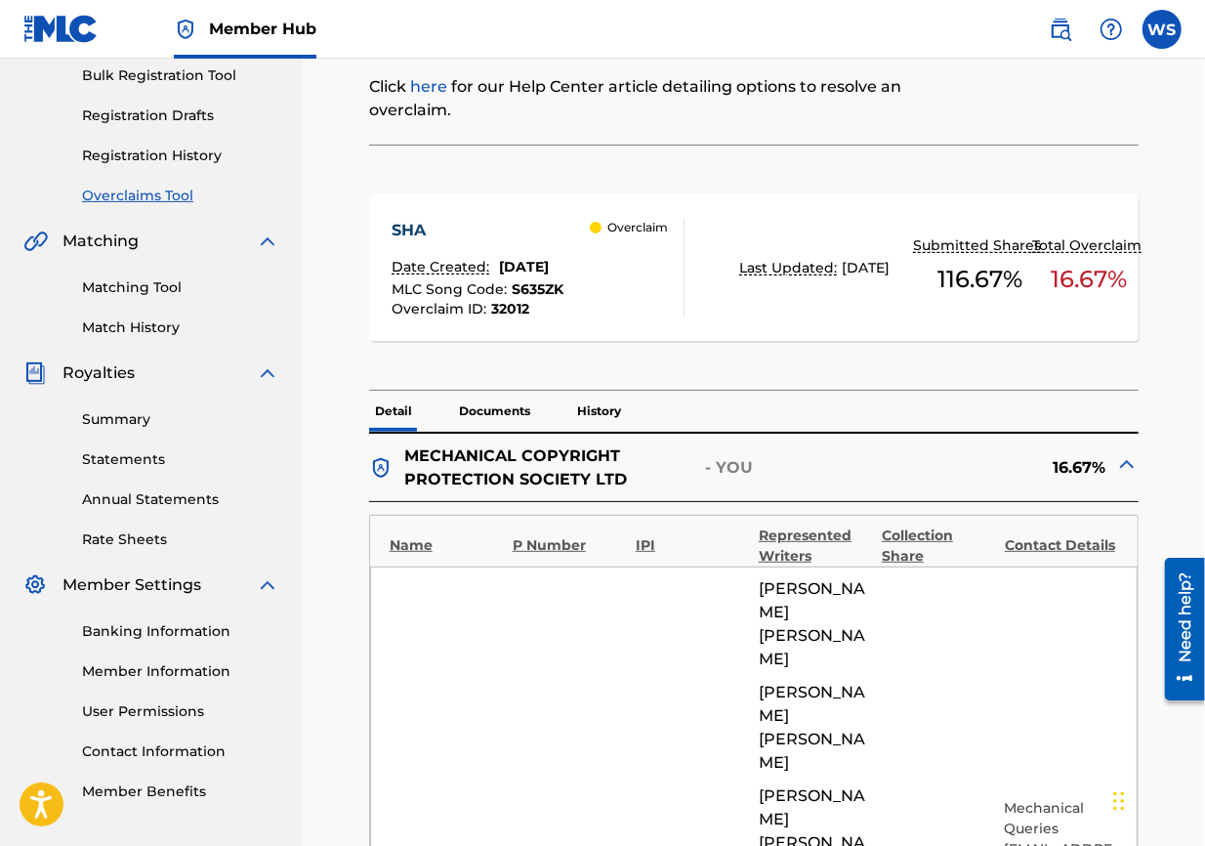
scroll to position [0, 0]
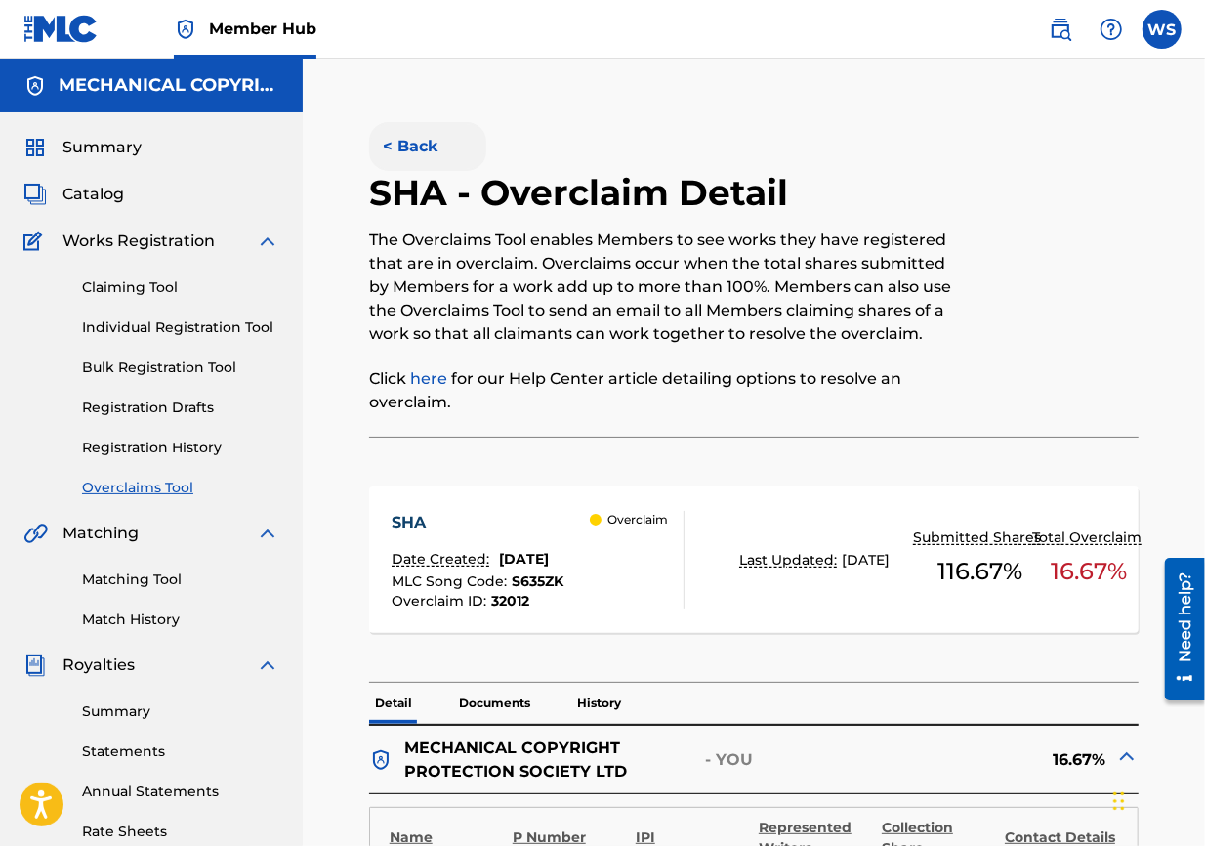
click at [431, 145] on button "< Back" at bounding box center [427, 146] width 117 height 49
